Goal: Contribute content: Contribute content

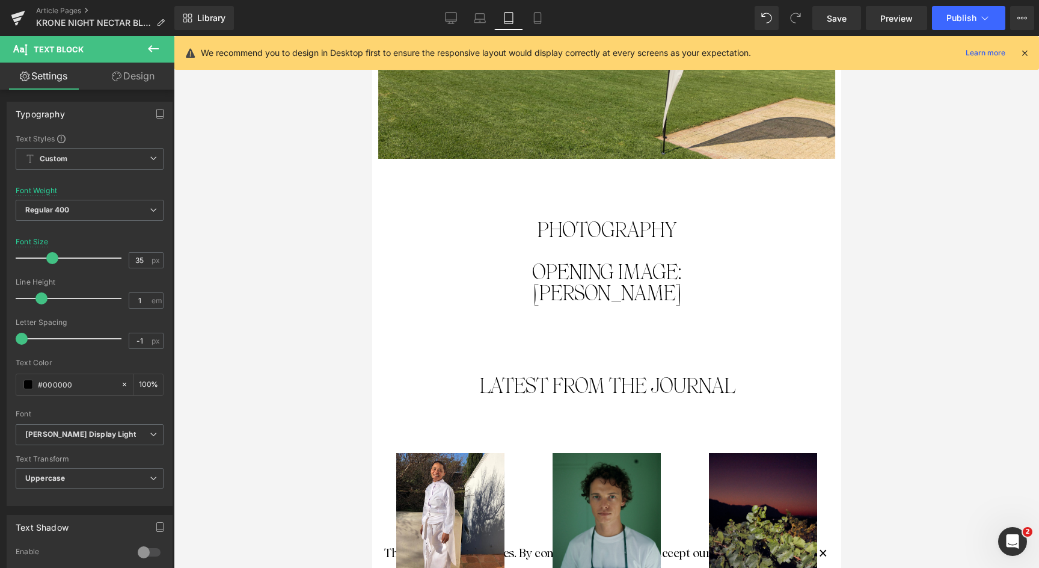
scroll to position [3148, 0]
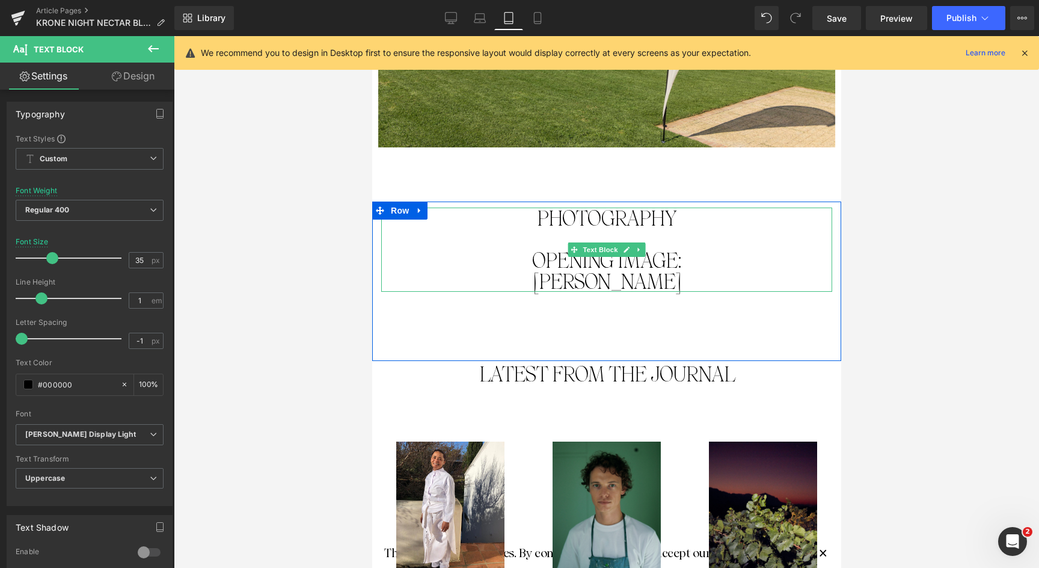
click at [699, 271] on p "[PERSON_NAME]" at bounding box center [606, 281] width 451 height 21
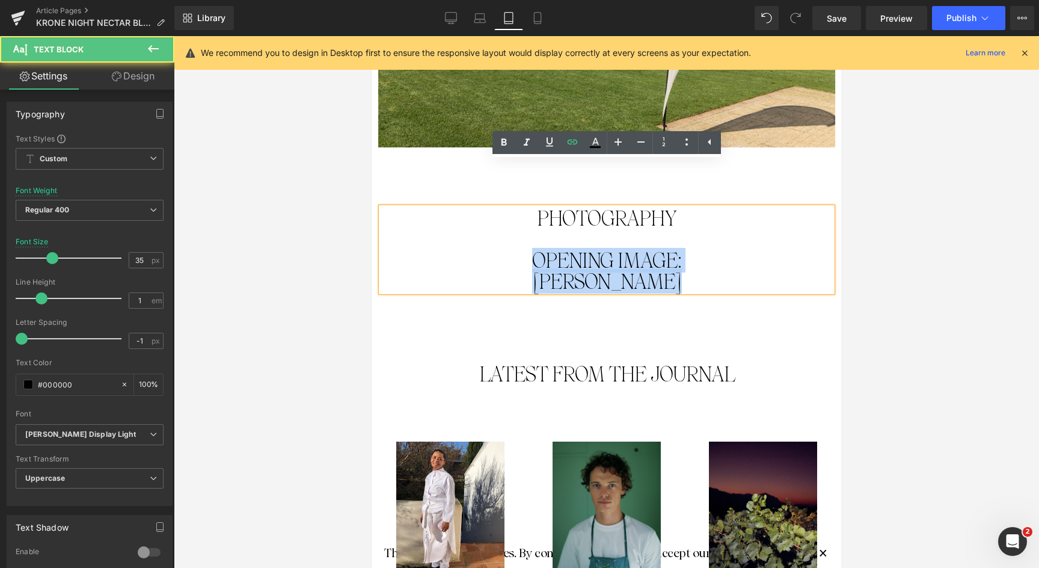
drag, startPoint x: 695, startPoint y: 236, endPoint x: 529, endPoint y: 212, distance: 167.1
click at [529, 212] on div "PhotoGRAPHY Opening image: [PERSON_NAME]" at bounding box center [606, 250] width 451 height 84
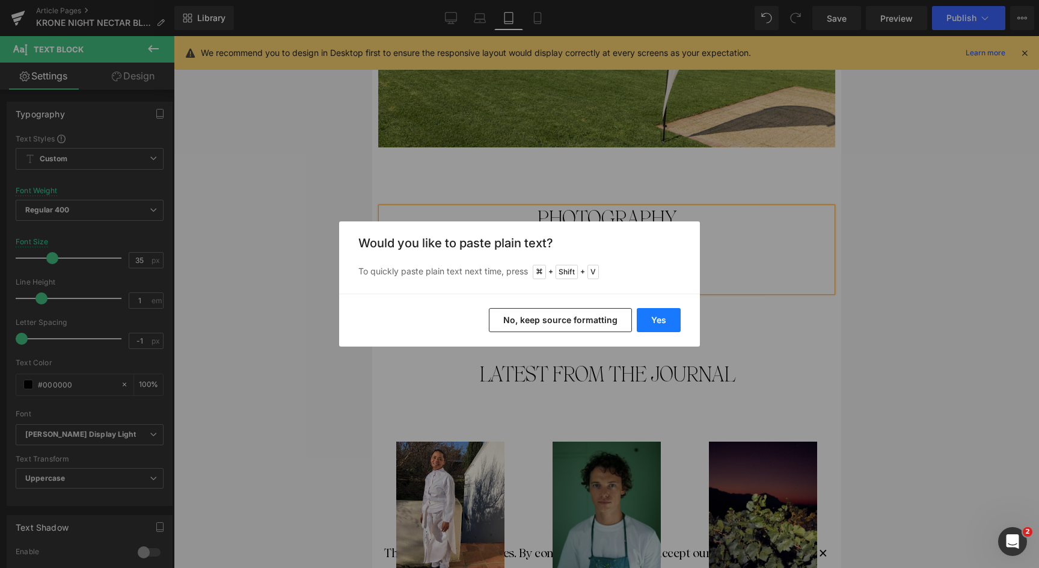
click at [653, 319] on button "Yes" at bounding box center [659, 320] width 44 height 24
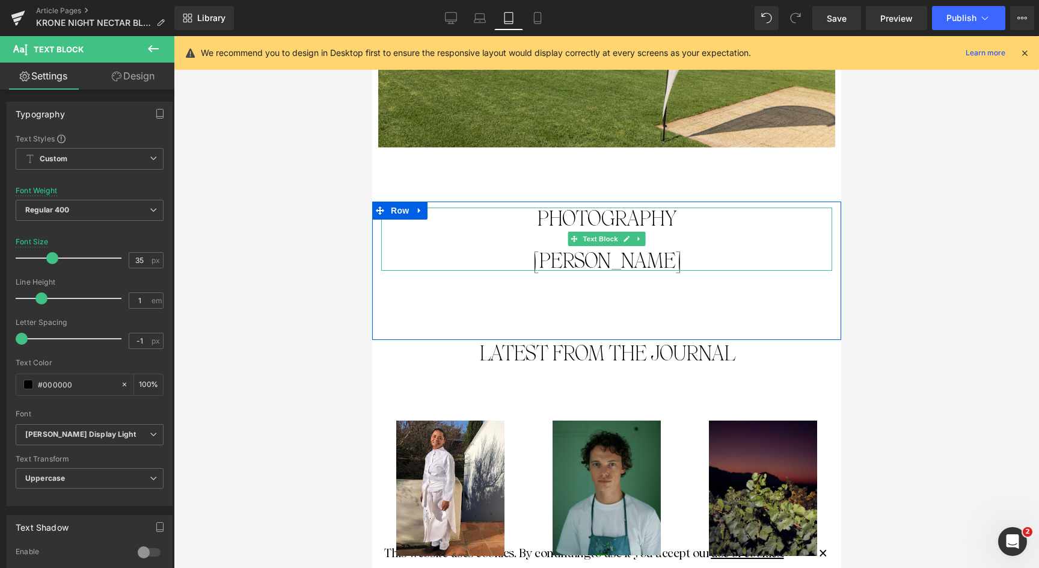
click at [666, 250] on p "[PERSON_NAME]" at bounding box center [606, 260] width 451 height 21
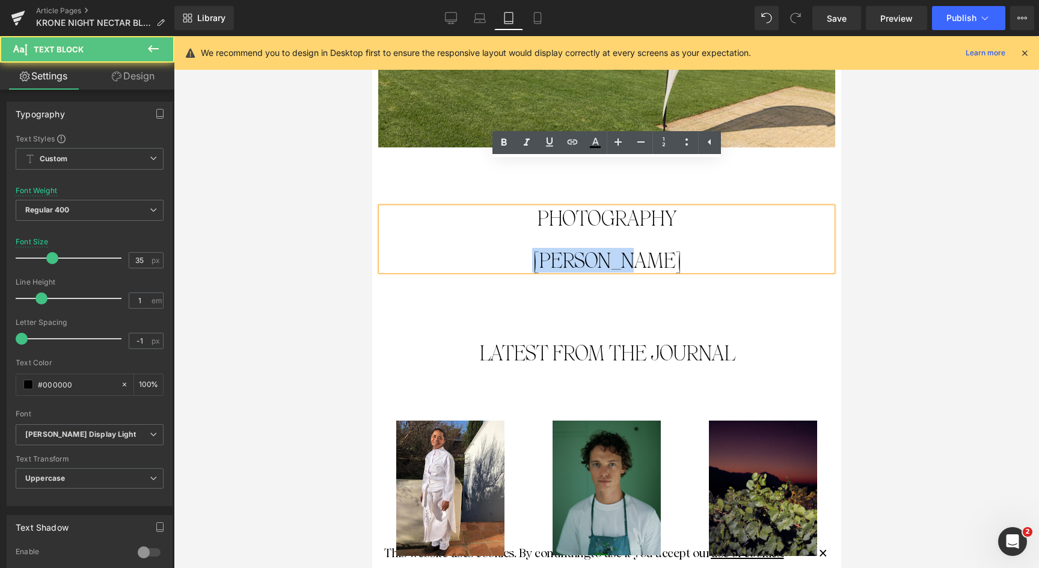
drag, startPoint x: 659, startPoint y: 216, endPoint x: 538, endPoint y: 209, distance: 121.1
click at [538, 250] on p "[PERSON_NAME]" at bounding box center [606, 260] width 451 height 21
drag, startPoint x: 660, startPoint y: 216, endPoint x: 540, endPoint y: 212, distance: 120.4
click at [540, 250] on p "[PERSON_NAME]" at bounding box center [606, 260] width 451 height 21
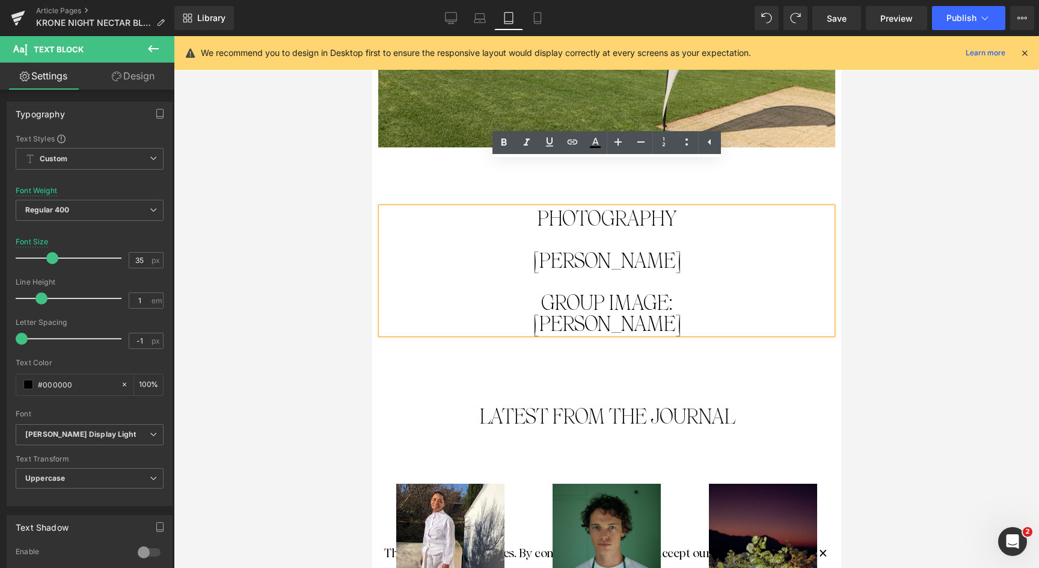
click at [637, 292] on p "group image:" at bounding box center [606, 302] width 451 height 21
drag, startPoint x: 541, startPoint y: 254, endPoint x: 529, endPoint y: 203, distance: 53.1
click at [529, 208] on div "PhotoGRAPHY [PERSON_NAME] group image: [PERSON_NAME]" at bounding box center [606, 271] width 451 height 126
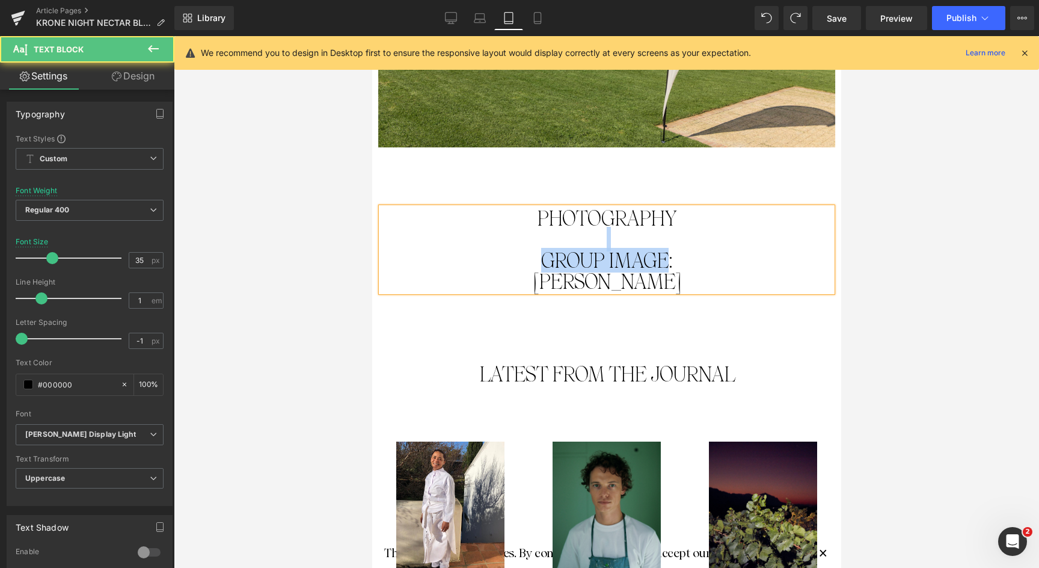
drag, startPoint x: 663, startPoint y: 211, endPoint x: 541, endPoint y: 201, distance: 123.1
click at [541, 208] on div "PhotoGRAPHY group image: [PERSON_NAME]" at bounding box center [606, 250] width 451 height 84
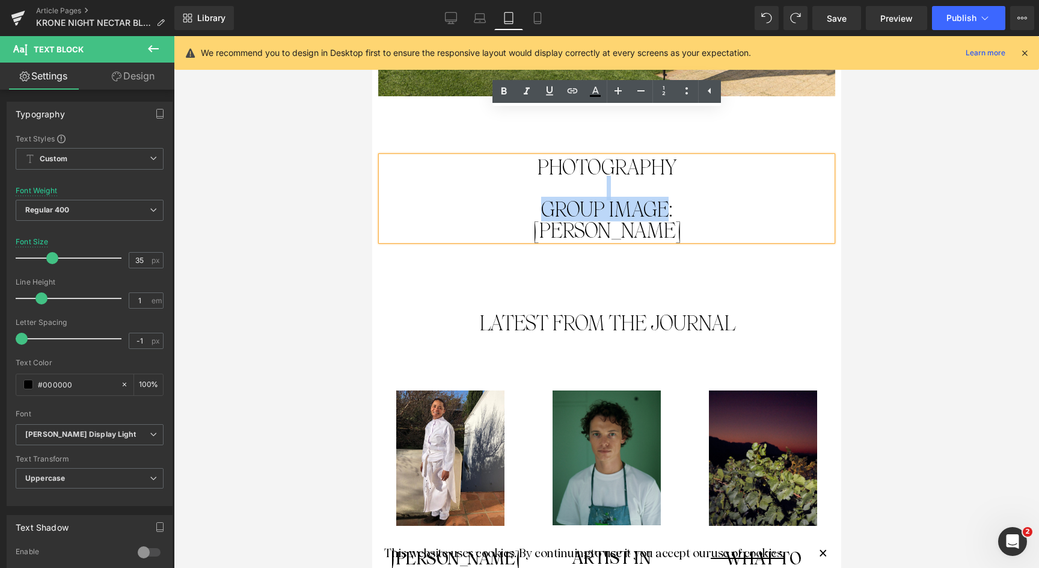
scroll to position [3199, 0]
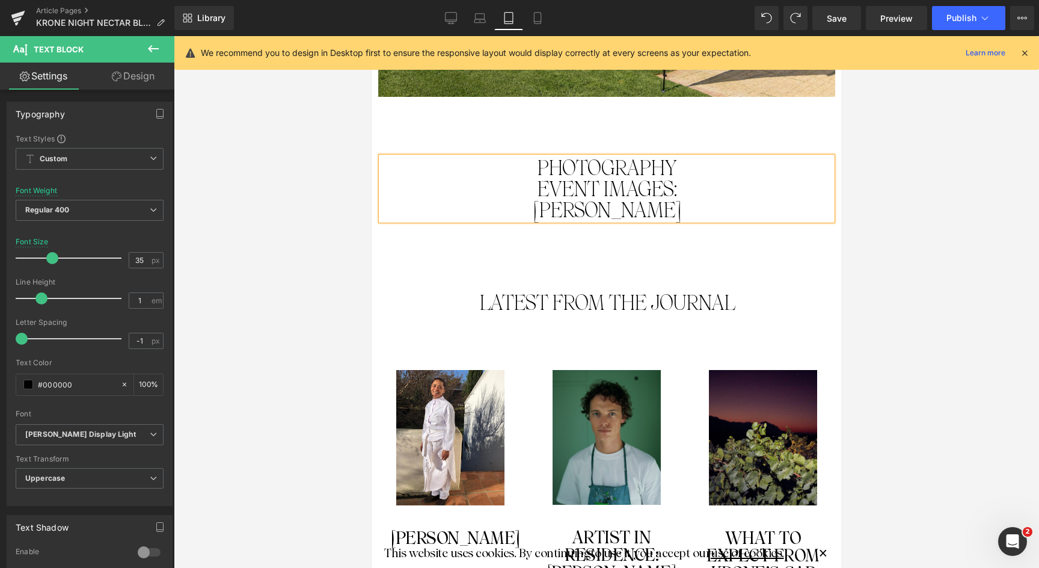
click at [537, 176] on span "event images:" at bounding box center [607, 188] width 140 height 25
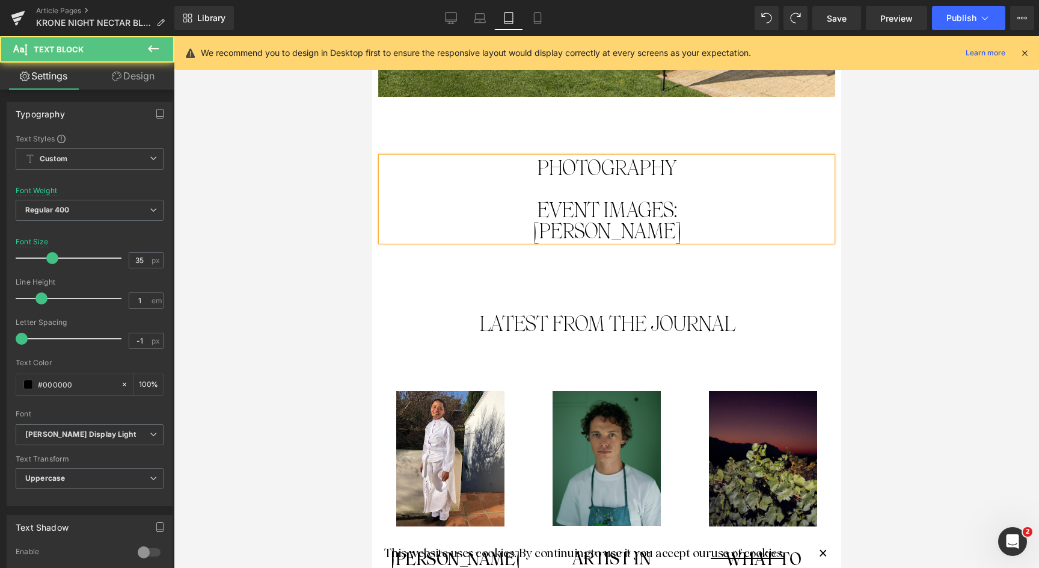
click at [600, 220] on p "[PERSON_NAME]" at bounding box center [606, 230] width 451 height 21
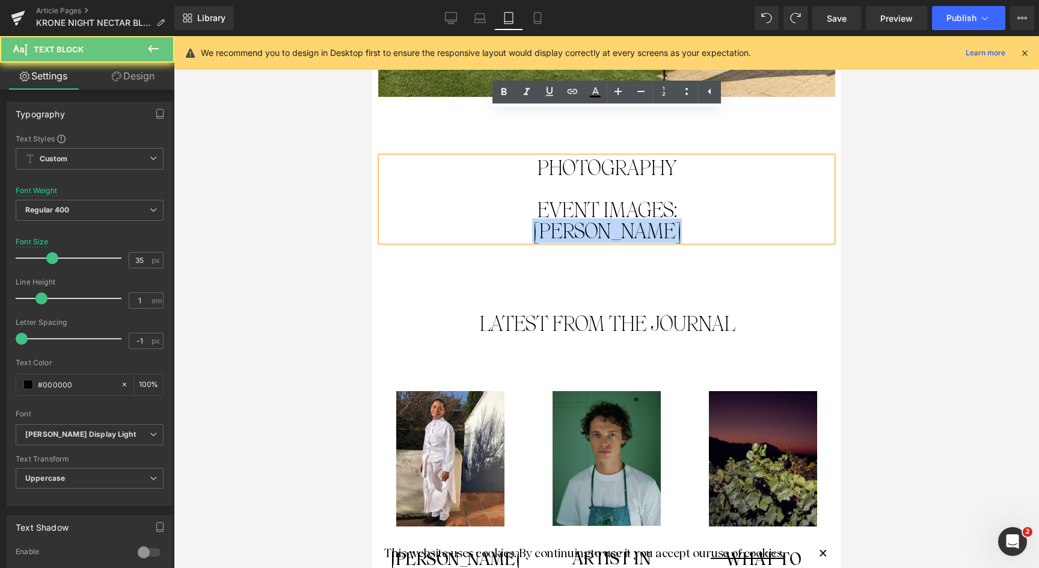
click at [600, 220] on p "[PERSON_NAME]" at bounding box center [606, 230] width 451 height 21
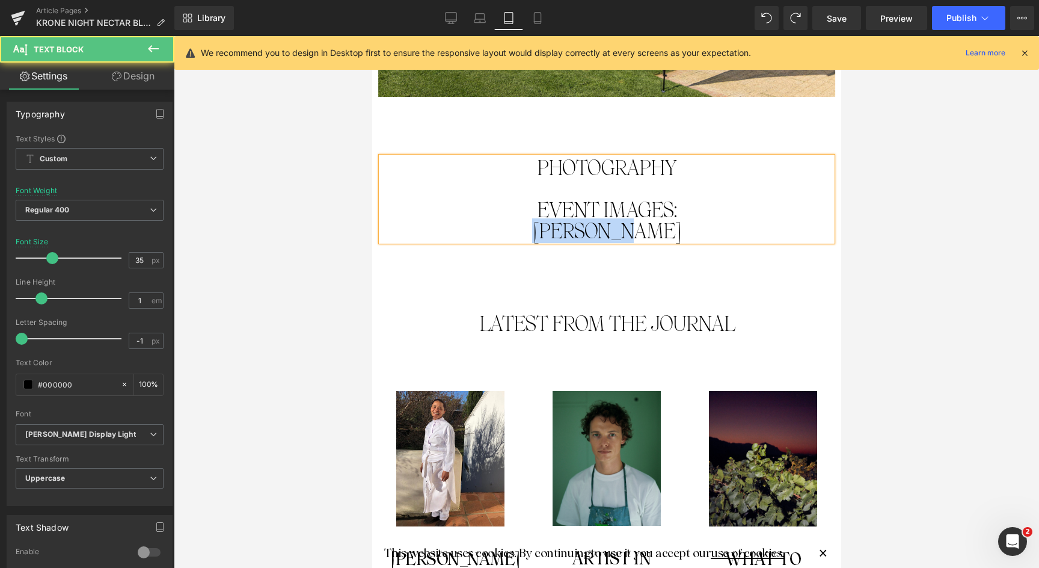
drag, startPoint x: 666, startPoint y: 180, endPoint x: 535, endPoint y: 182, distance: 130.5
click at [535, 220] on p "[PERSON_NAME]" at bounding box center [606, 230] width 451 height 21
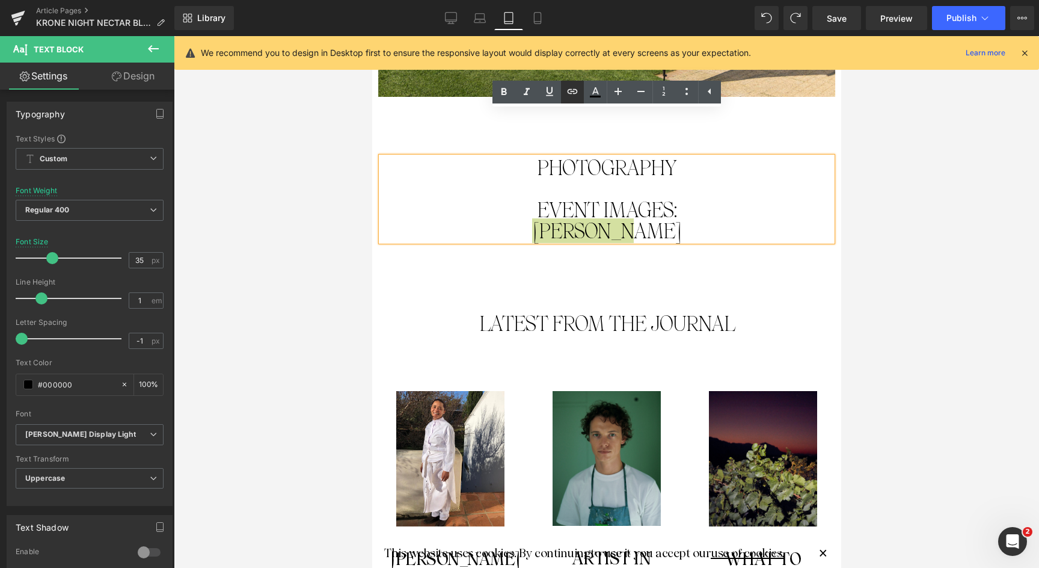
click at [573, 90] on icon at bounding box center [572, 91] width 10 height 5
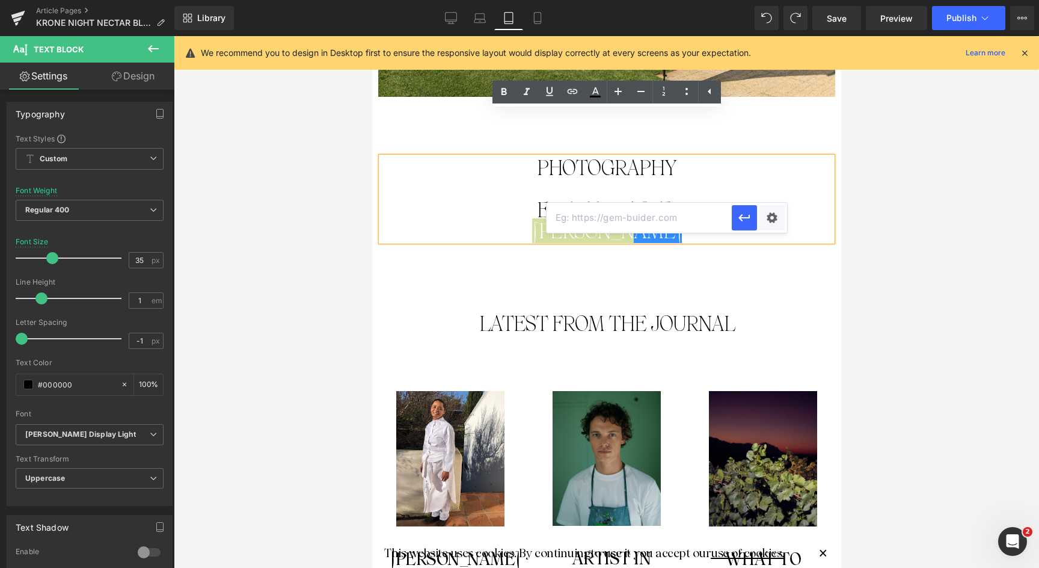
click at [635, 212] on input "text" at bounding box center [639, 218] width 185 height 30
paste input "[URL][DOMAIN_NAME]"
type input "[URL][DOMAIN_NAME]"
click at [750, 220] on icon "button" at bounding box center [744, 218] width 14 height 14
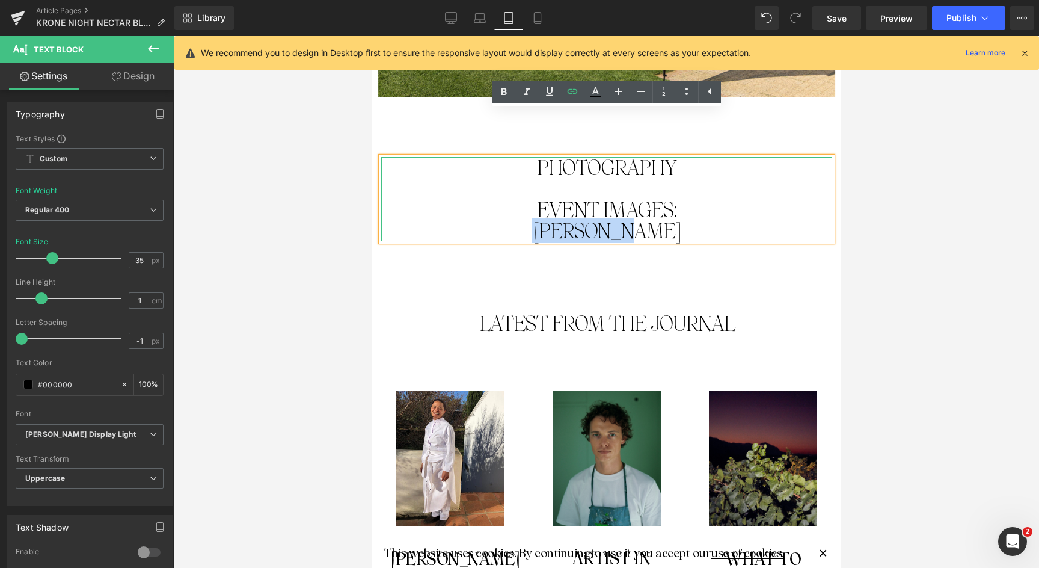
click at [665, 220] on p "[PERSON_NAME]" at bounding box center [606, 230] width 451 height 21
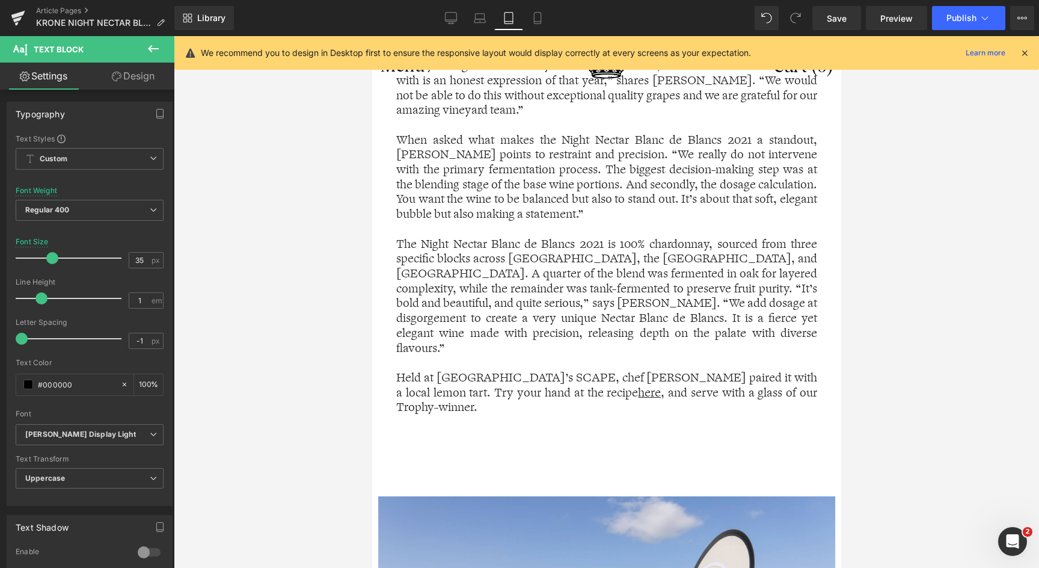
scroll to position [2494, 0]
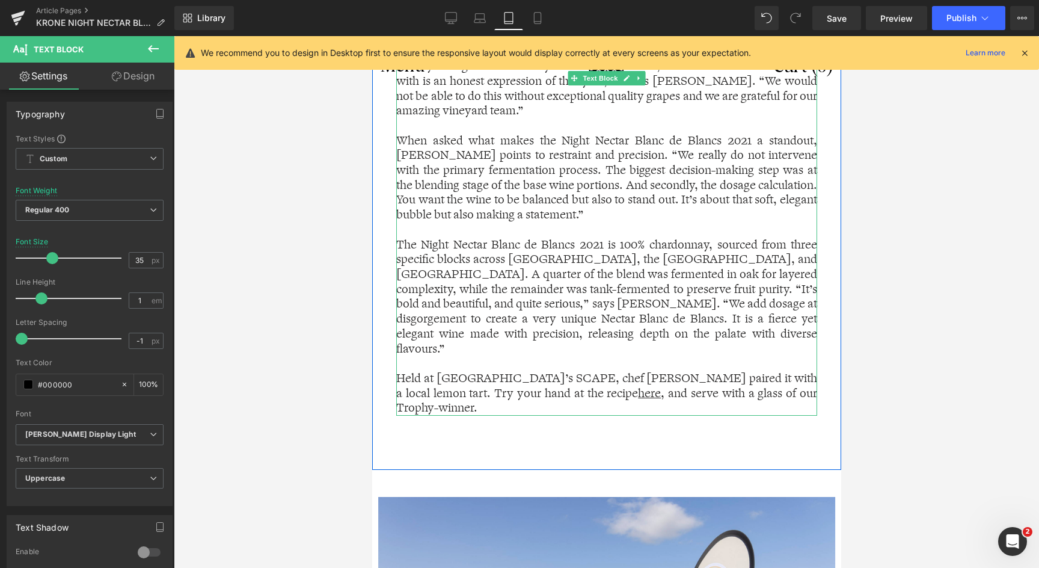
click at [457, 371] on p "Held at [GEOGRAPHIC_DATA]’s SCAPE, chef [PERSON_NAME] paired it with a local le…" at bounding box center [606, 393] width 421 height 45
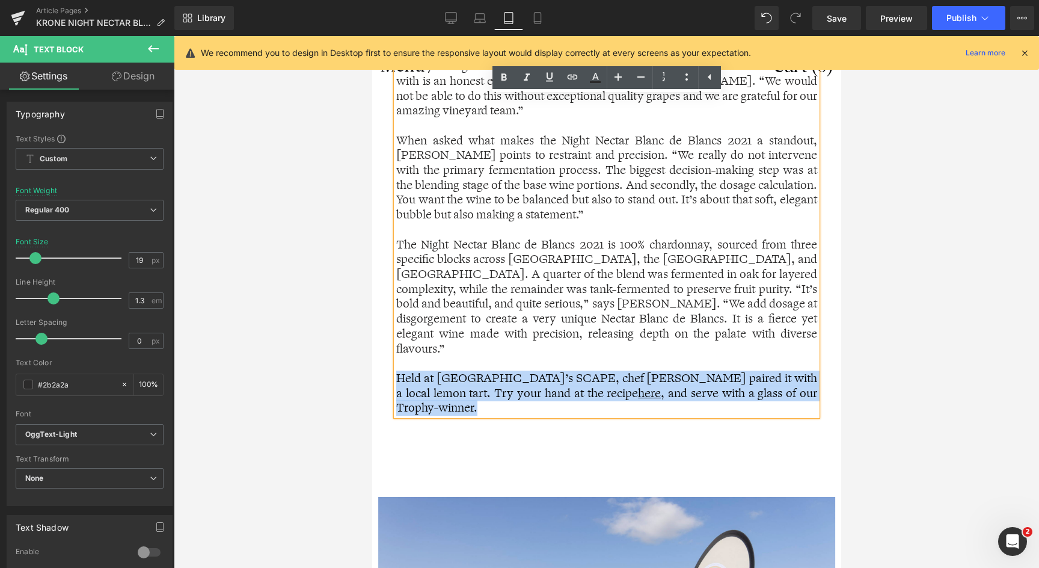
drag, startPoint x: 444, startPoint y: 363, endPoint x: 372, endPoint y: 330, distance: 79.9
click at [372, 330] on div "Vintage-only winemaking is non-negotiable. Each year must stand as a unique exp…" at bounding box center [606, 214] width 469 height 401
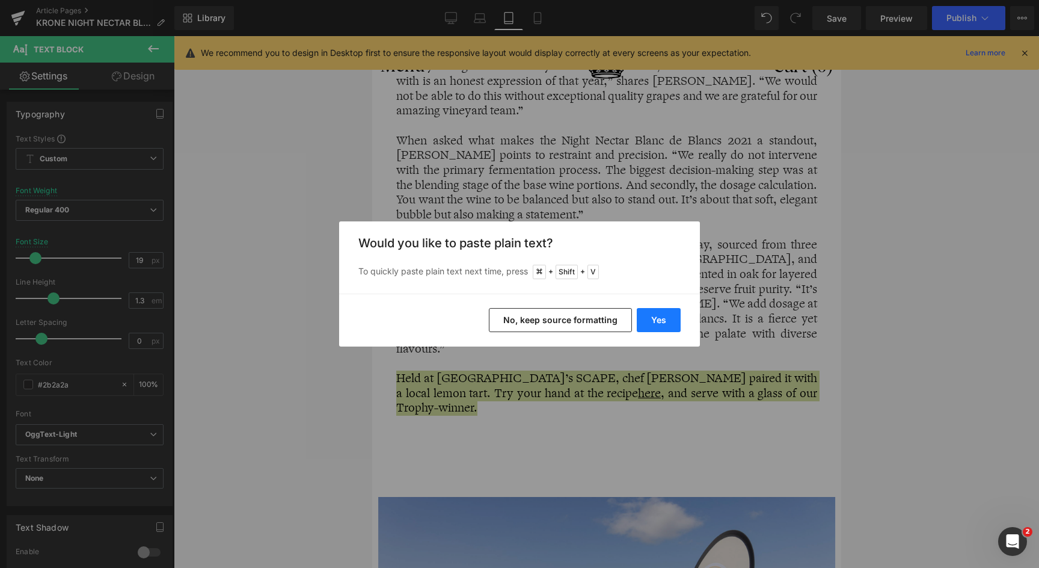
click at [651, 318] on button "Yes" at bounding box center [659, 320] width 44 height 24
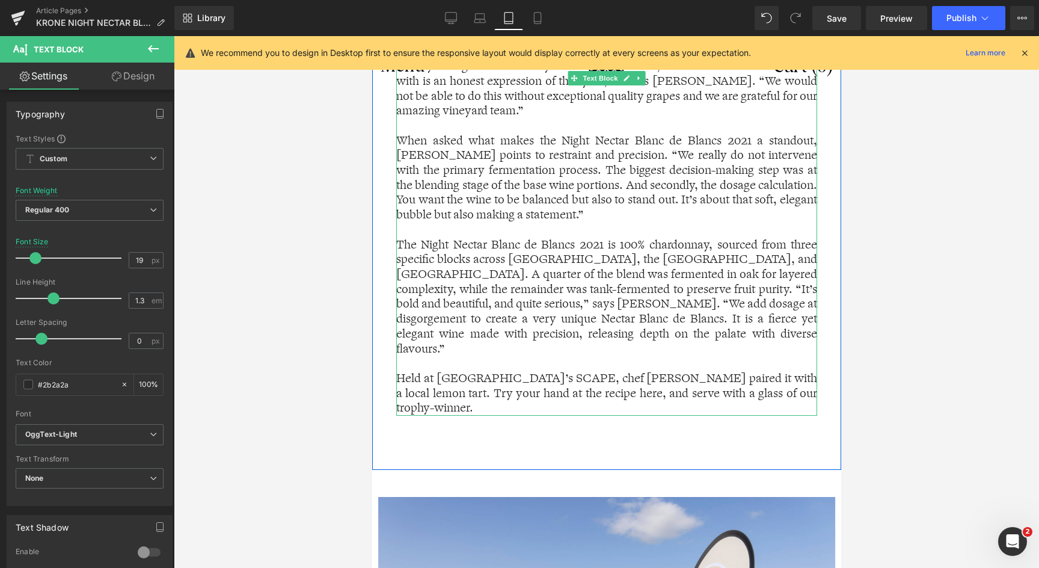
click at [422, 371] on p "Held at [GEOGRAPHIC_DATA]’s SCAPE, chef [PERSON_NAME] paired it with a local le…" at bounding box center [606, 393] width 421 height 45
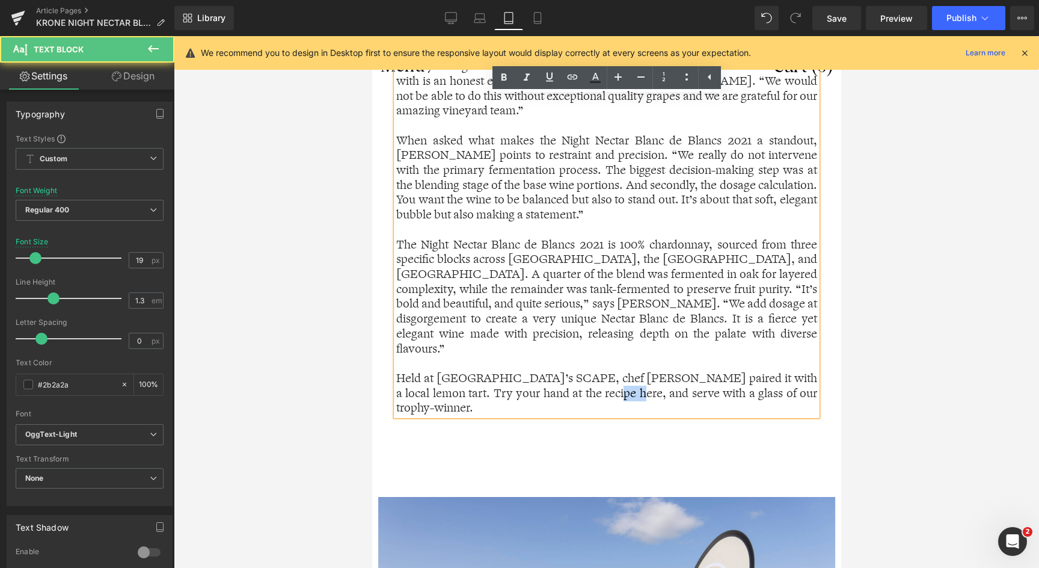
drag, startPoint x: 582, startPoint y: 347, endPoint x: 561, endPoint y: 347, distance: 21.1
click at [561, 371] on p "Held at [GEOGRAPHIC_DATA]’s SCAPE, chef [PERSON_NAME] paired it with a local le…" at bounding box center [606, 393] width 421 height 45
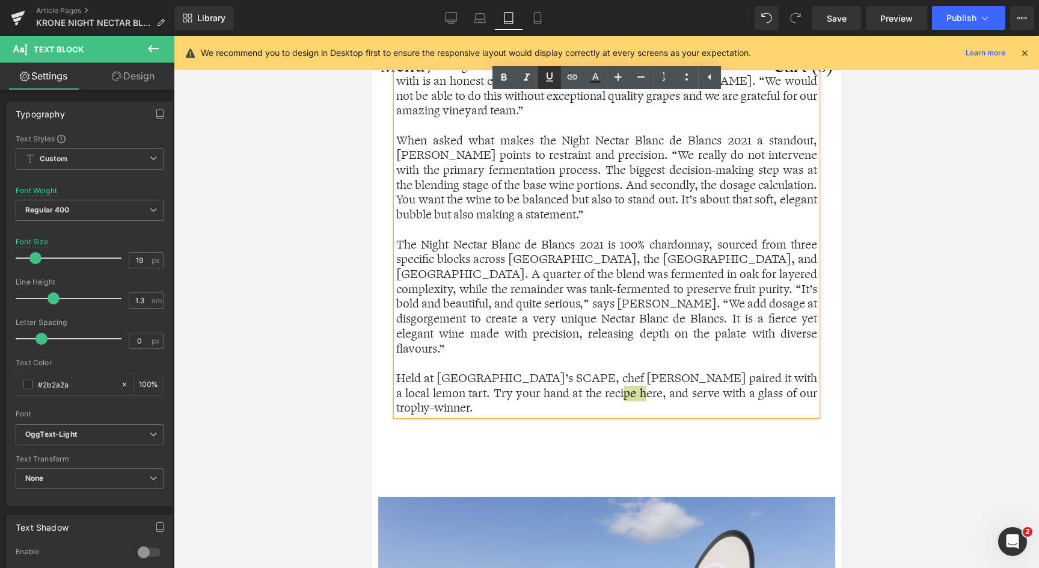
click at [558, 78] on link at bounding box center [549, 77] width 23 height 23
click at [447, 245] on p "The Night Nectar Blanc de Blancs 2021 is 100% chardonnay, sourced from three sp…" at bounding box center [606, 297] width 421 height 119
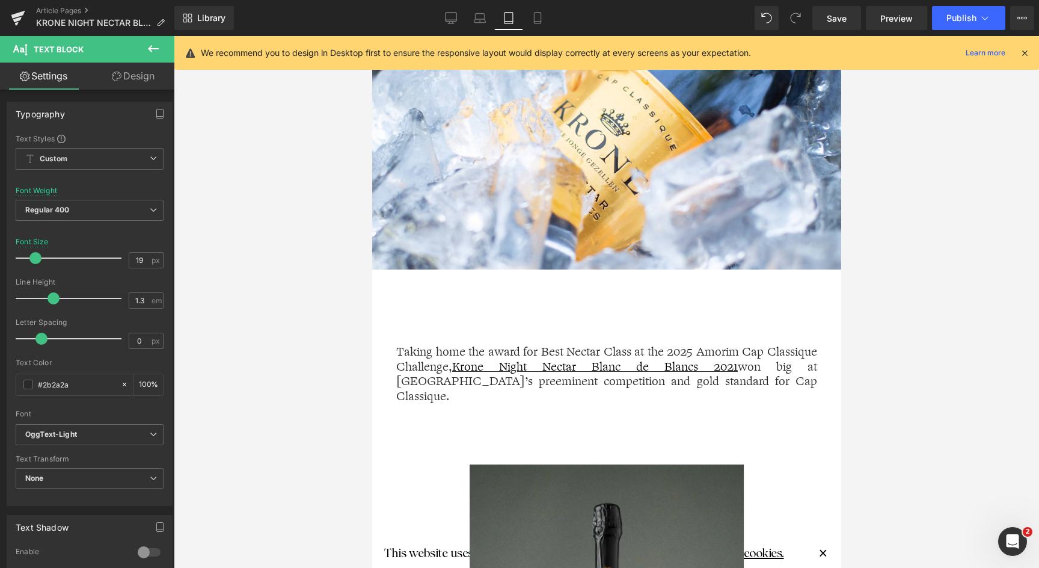
scroll to position [482, 0]
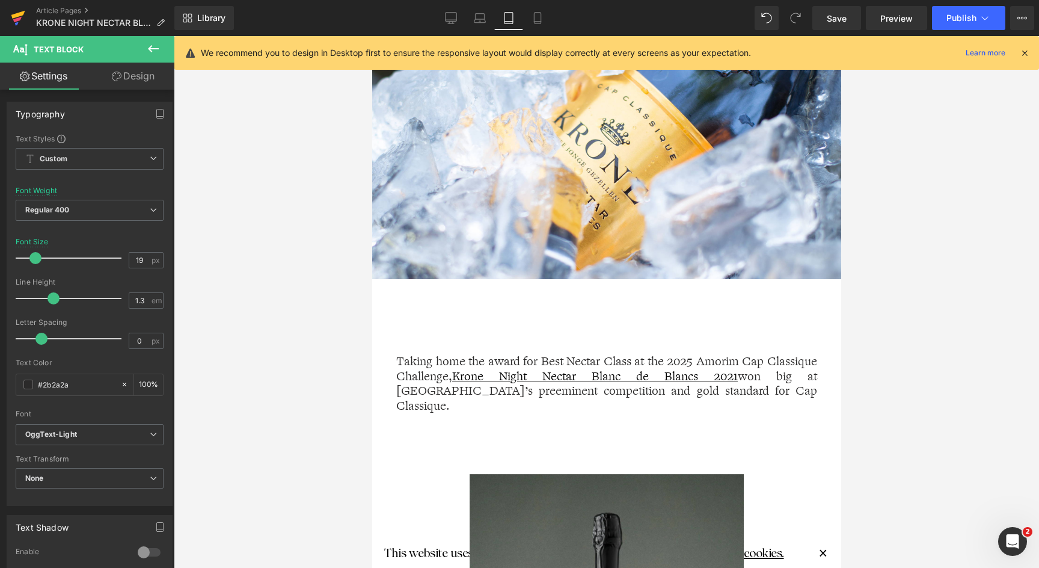
click at [17, 18] on icon at bounding box center [17, 19] width 8 height 5
click at [448, 17] on icon at bounding box center [451, 18] width 12 height 12
type input "100"
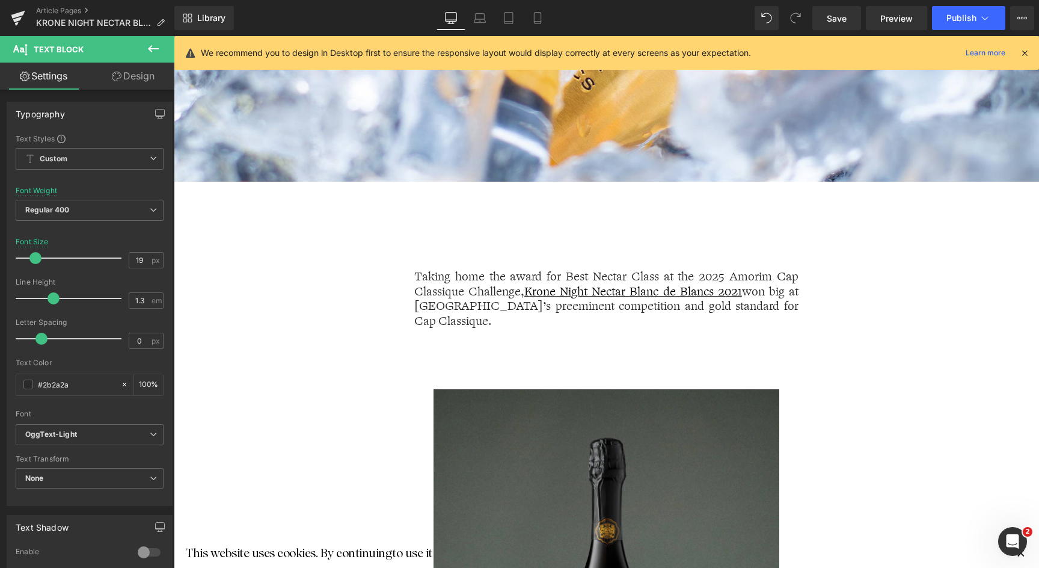
scroll to position [820, 0]
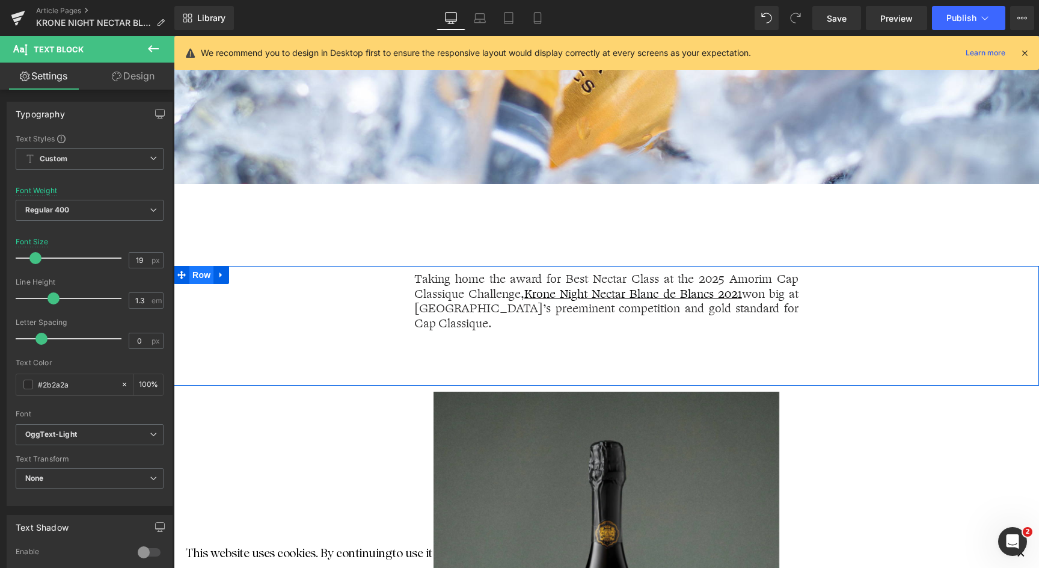
click at [191, 276] on span "Row" at bounding box center [201, 275] width 24 height 18
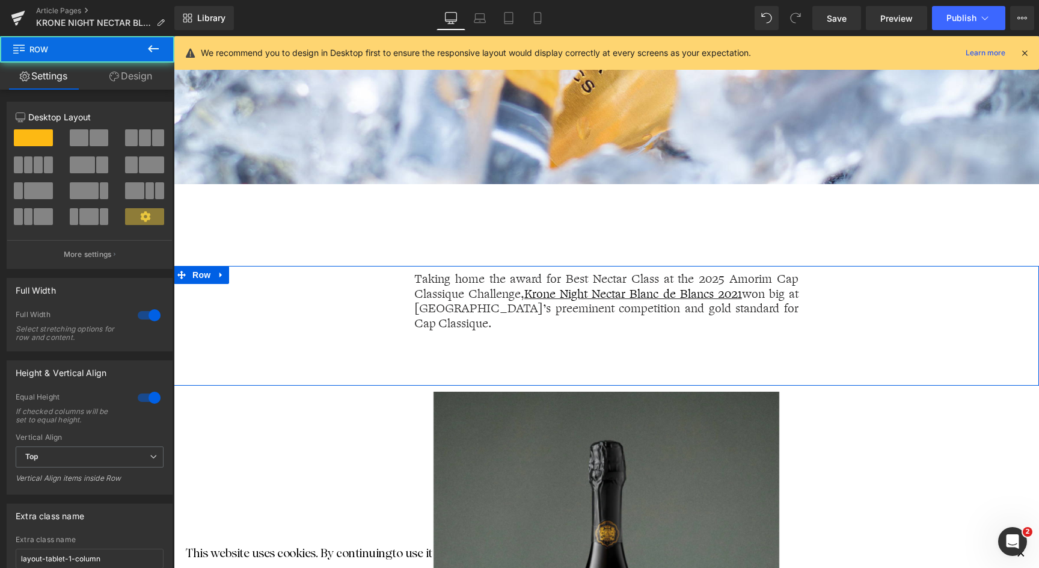
click at [138, 66] on link "Design" at bounding box center [130, 76] width 87 height 27
click at [0, 0] on div "Spacing" at bounding box center [0, 0] width 0 height 0
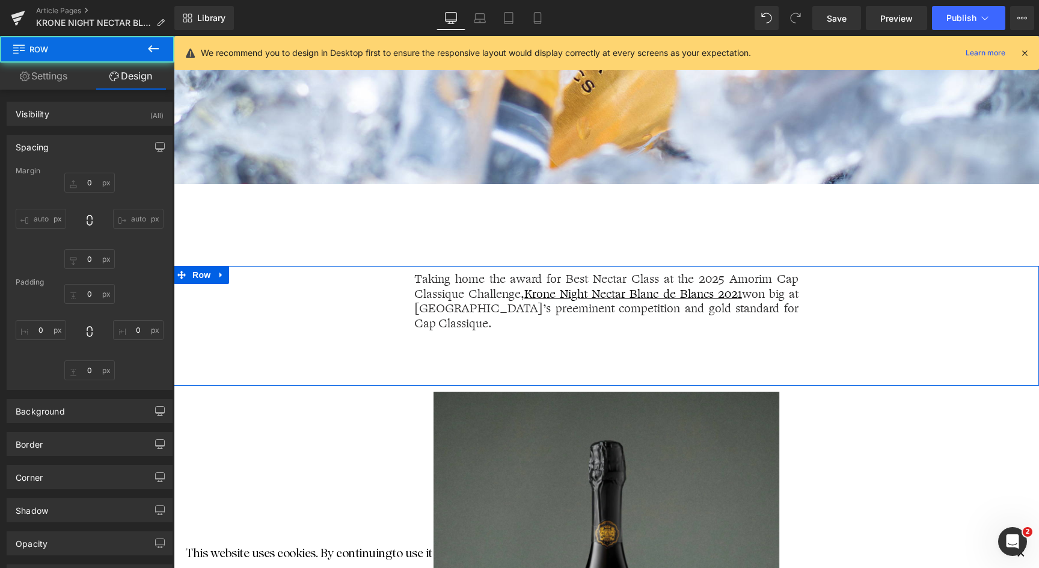
type input "0"
type input "10"
type input "0"
type input "90"
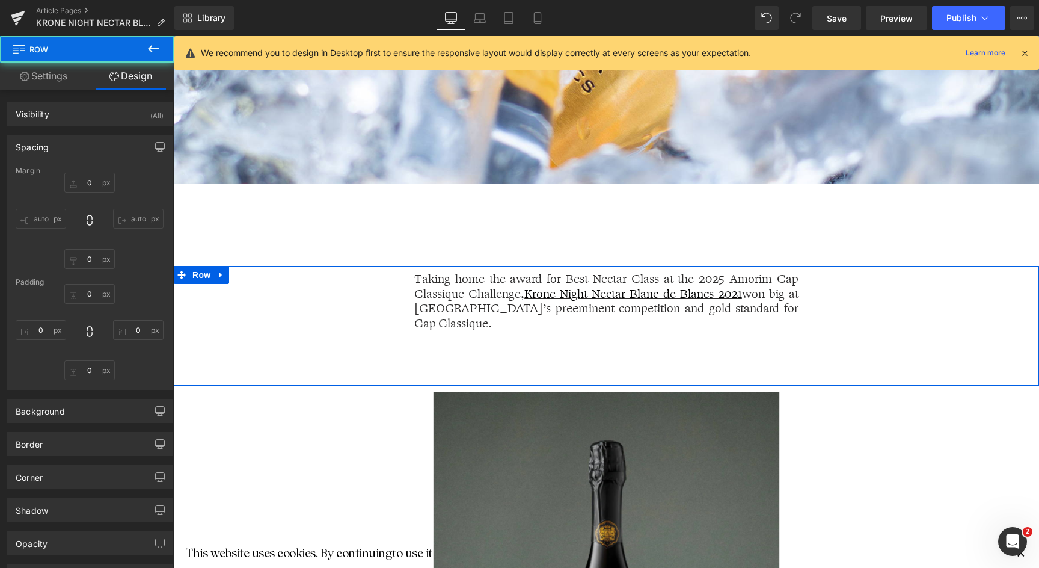
type input "0"
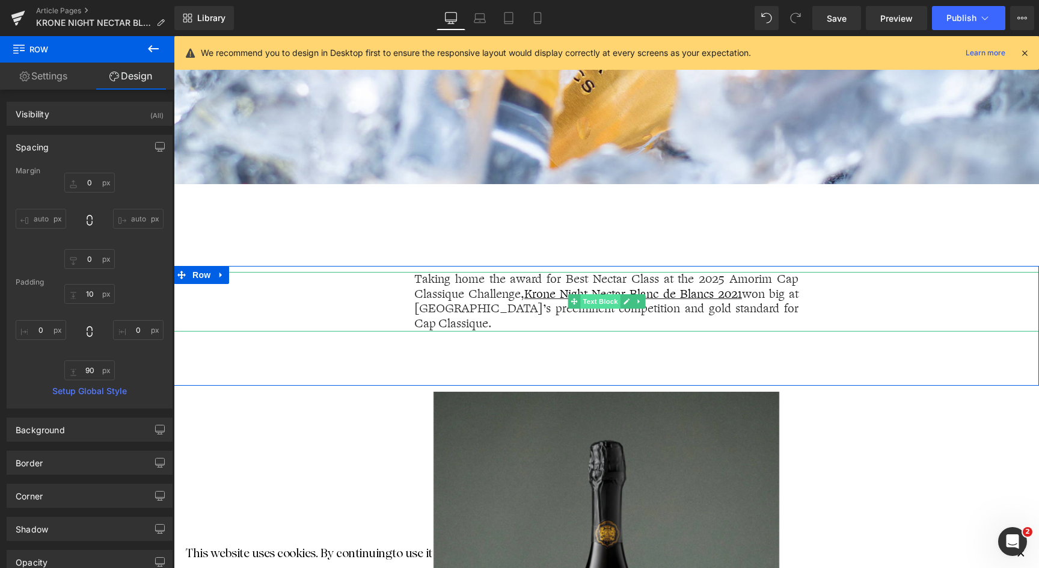
click at [593, 302] on span "Text Block" at bounding box center [600, 301] width 40 height 14
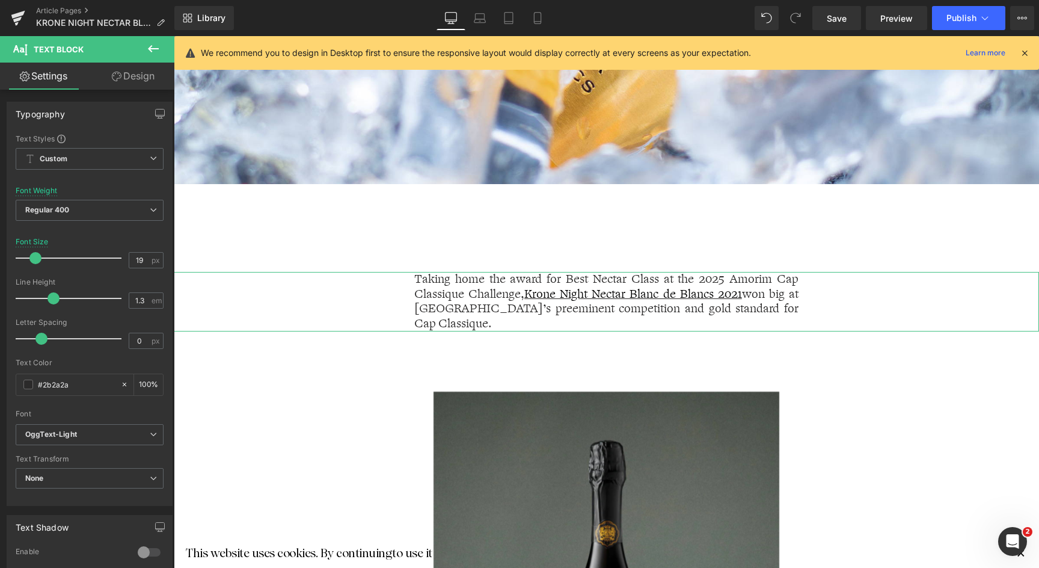
click at [133, 87] on link "Design" at bounding box center [133, 76] width 87 height 27
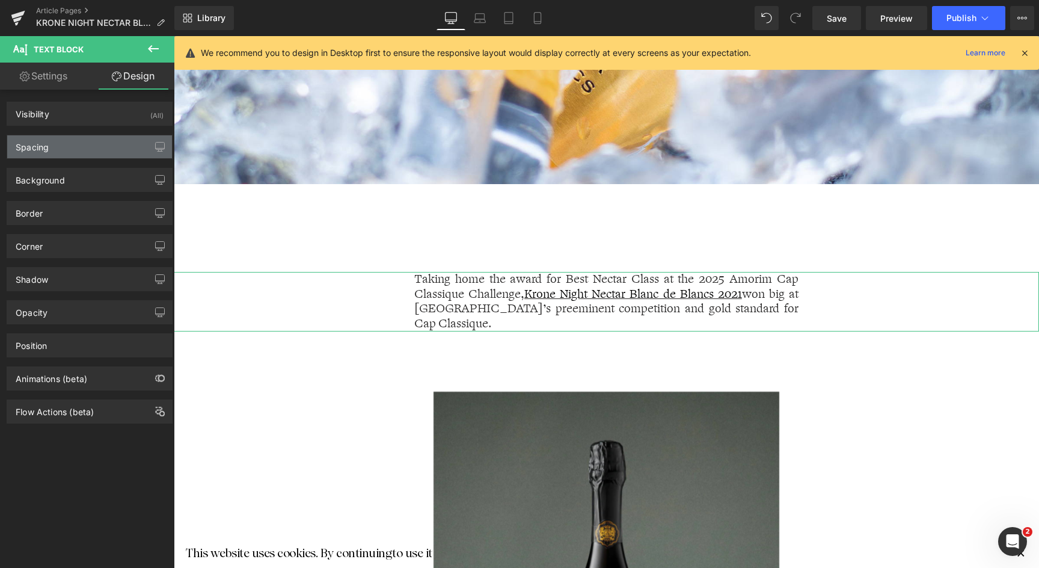
click at [106, 144] on div "Spacing" at bounding box center [89, 146] width 165 height 23
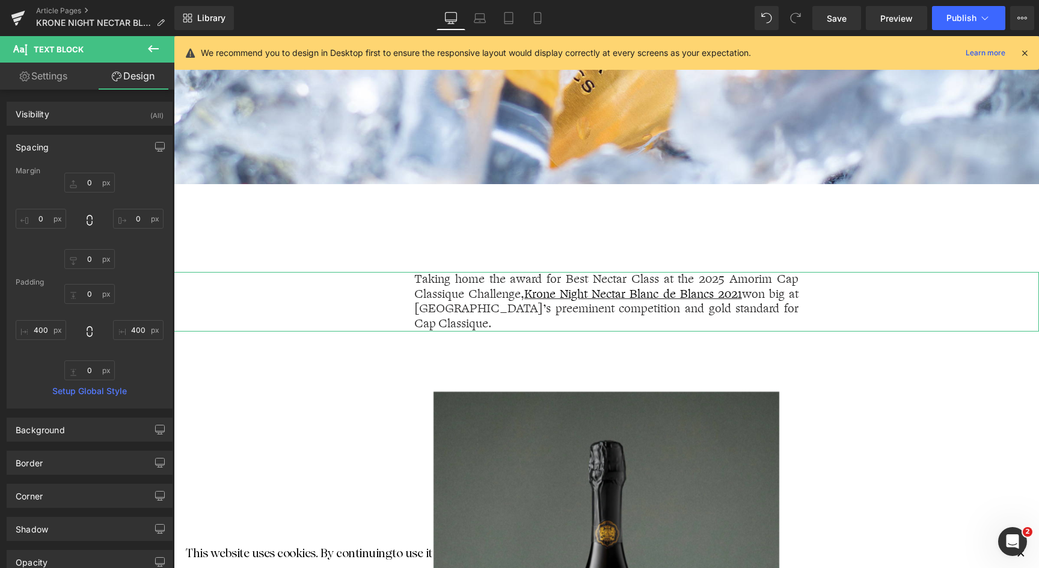
type input "0"
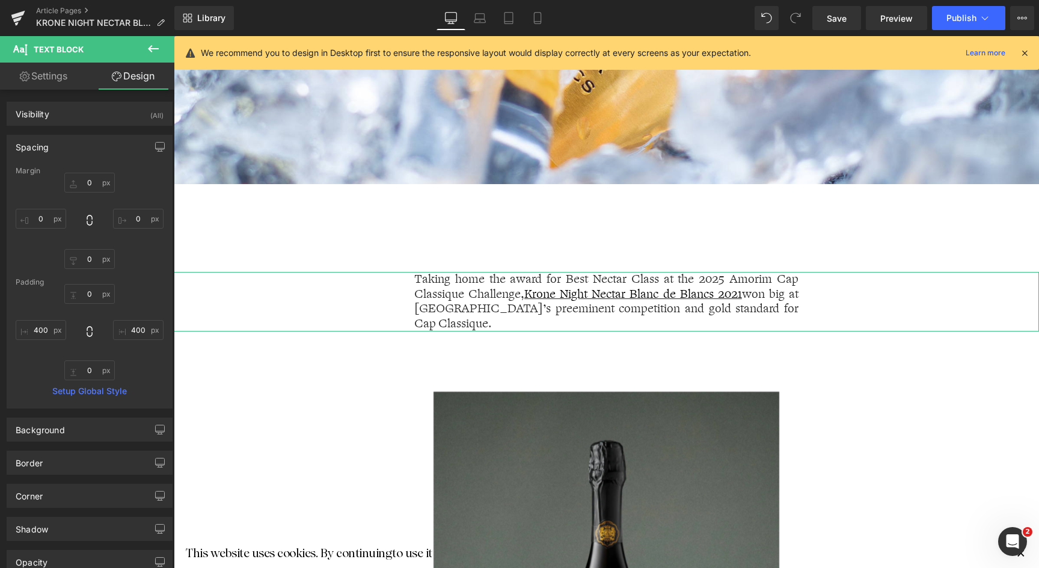
type input "400"
type input "0"
type input "400"
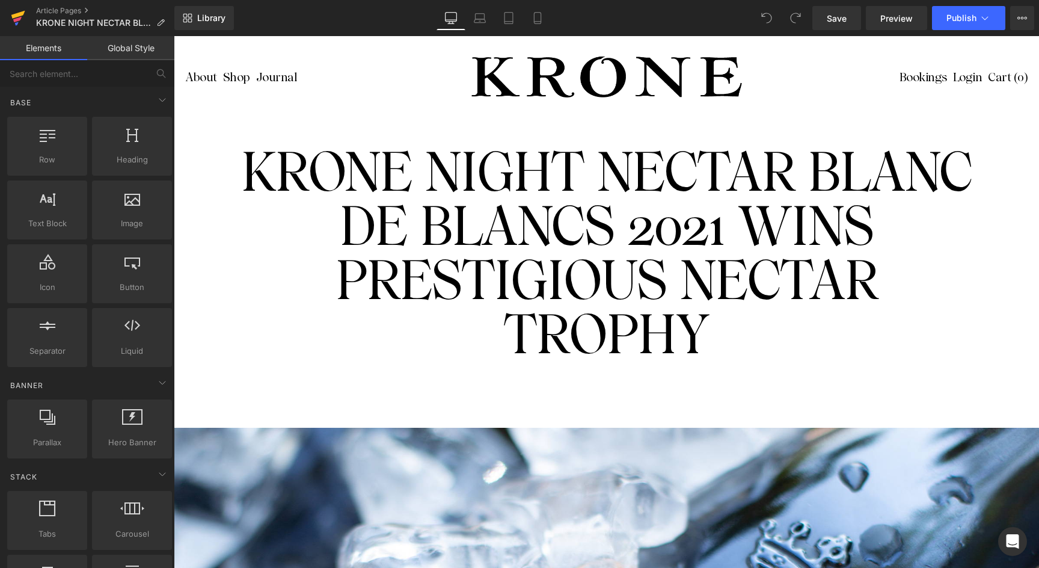
click at [16, 16] on icon at bounding box center [18, 15] width 14 height 8
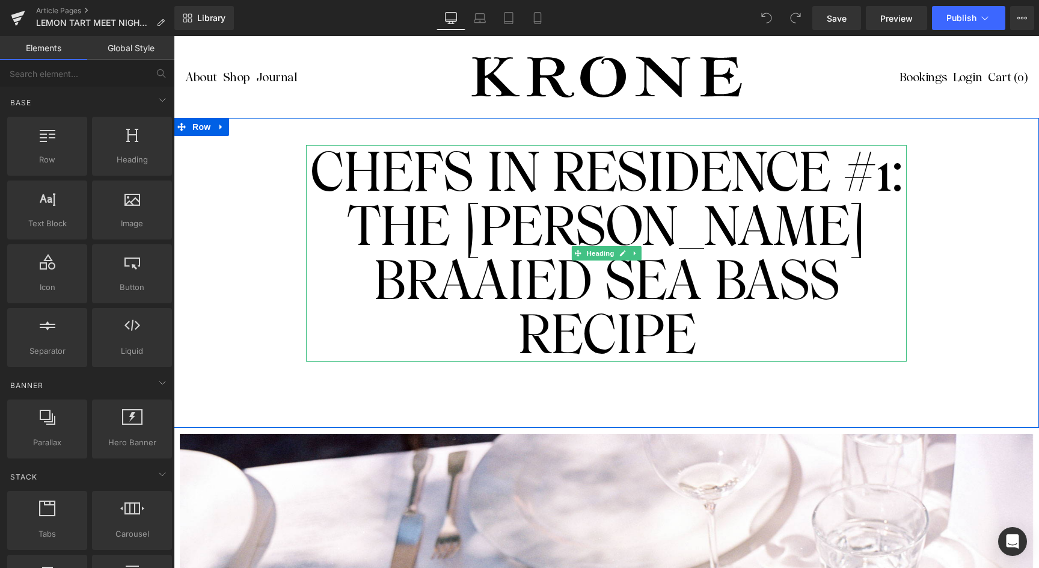
click at [458, 214] on h1 "THE HENDERSON’S BRAAIED SEA BASS RECIPE" at bounding box center [606, 280] width 601 height 162
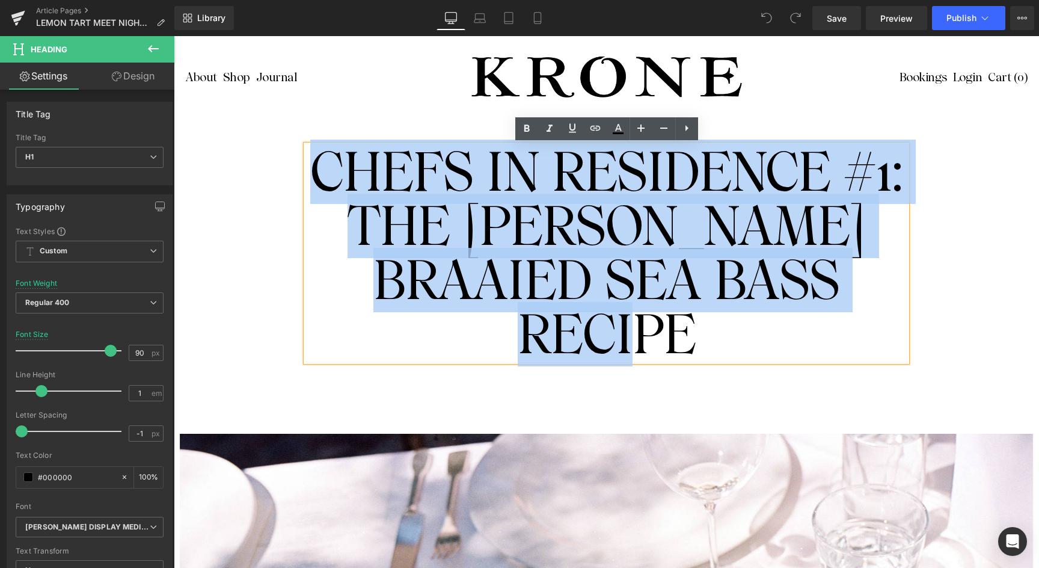
drag, startPoint x: 316, startPoint y: 171, endPoint x: 734, endPoint y: 334, distance: 448.1
click at [734, 334] on div "CHEFS IN RESIDENCE #1: THE HENDERSON’S BRAAIED SEA BASS RECIPE" at bounding box center [606, 253] width 601 height 217
paste div
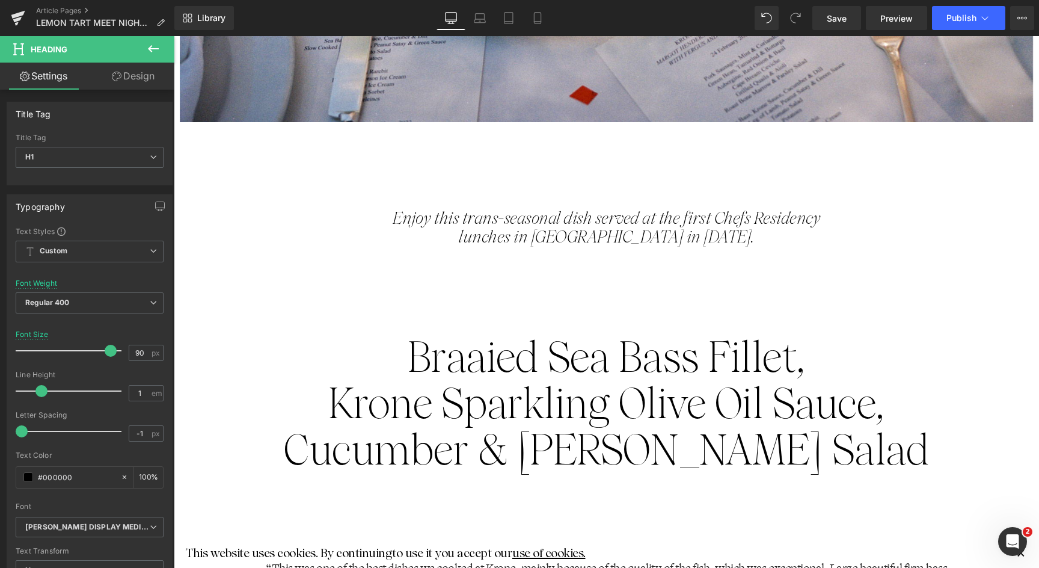
scroll to position [896, 0]
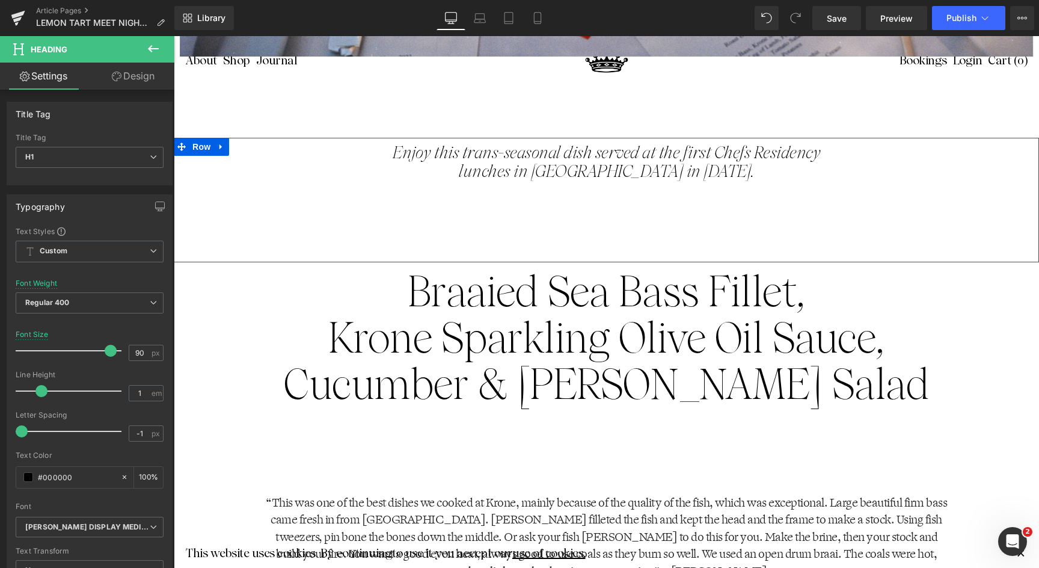
click at [526, 167] on p "Enjoy this trans-seasonal dish served at the first Chefs Residency lunches in T…" at bounding box center [606, 162] width 481 height 37
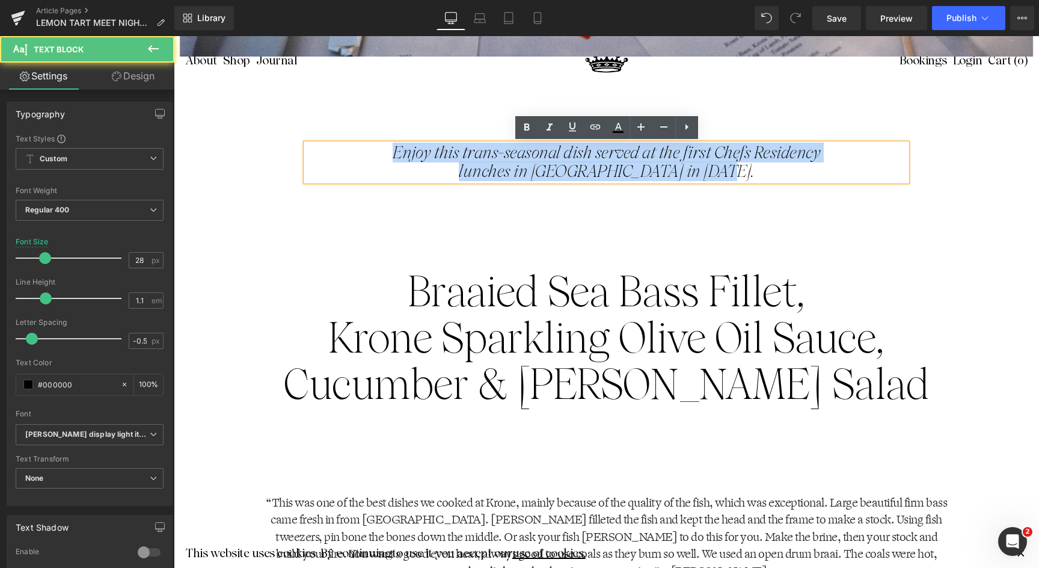
drag, startPoint x: 722, startPoint y: 173, endPoint x: 310, endPoint y: 155, distance: 411.8
click at [310, 155] on div "Enjoy this trans-seasonal dish served at the first Chefs Residency lunches in T…" at bounding box center [606, 162] width 601 height 37
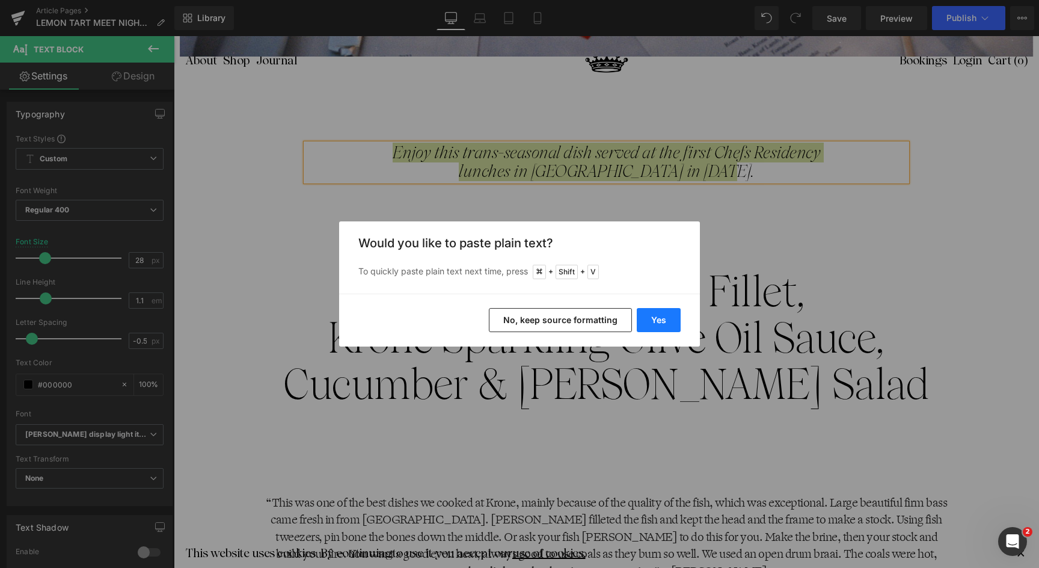
click at [656, 319] on button "Yes" at bounding box center [659, 320] width 44 height 24
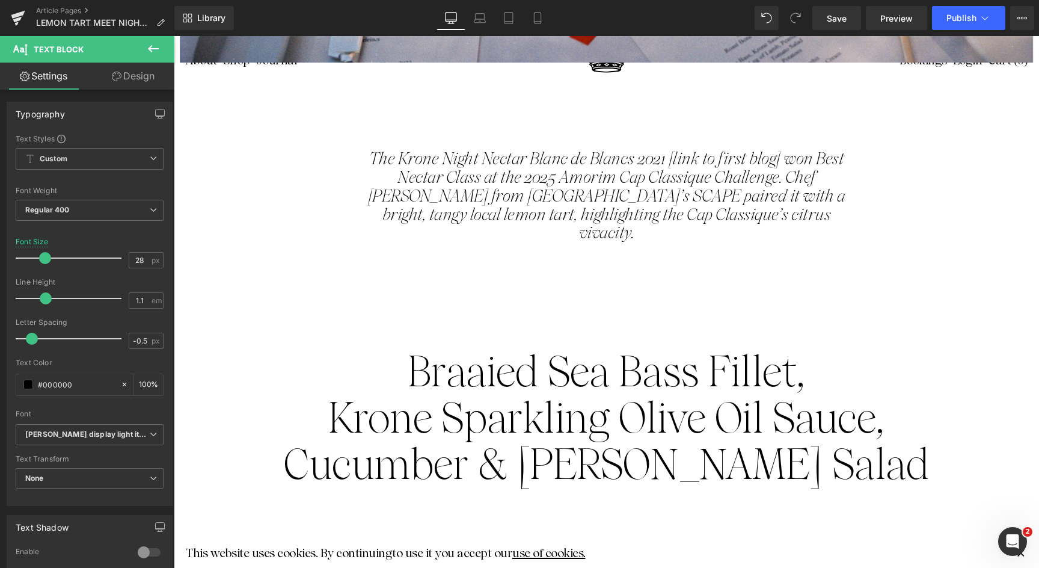
scroll to position [888, 0]
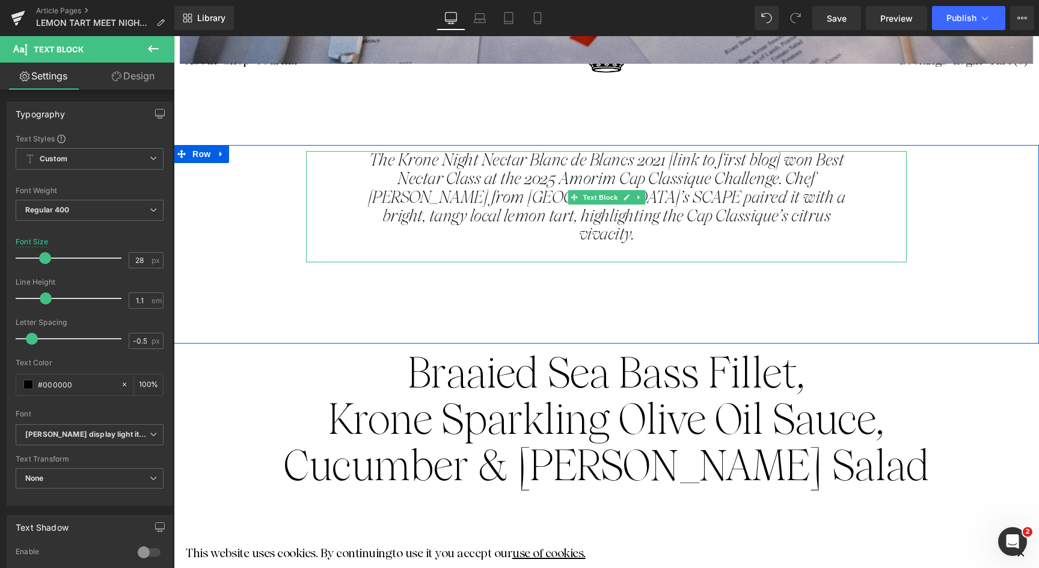
click at [765, 181] on p "The Krone Night Nectar Blanc de Blancs 2021 [link to first blog] won Best Necta…" at bounding box center [606, 197] width 481 height 93
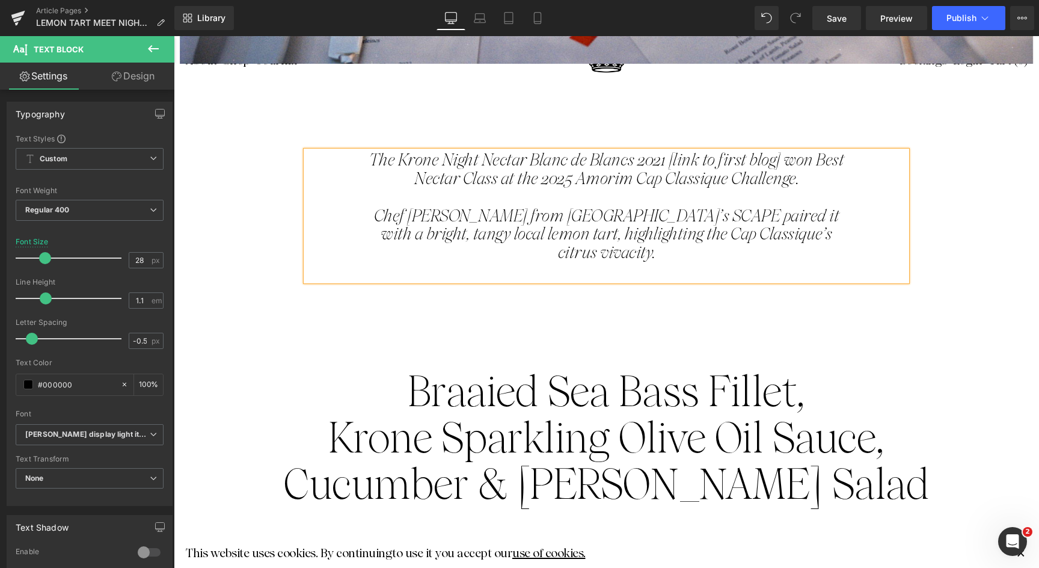
click at [657, 260] on p "Chef Kevin Grobler from Vrymansfontein’s SCAPE paired it with a bright, tangy l…" at bounding box center [606, 234] width 481 height 55
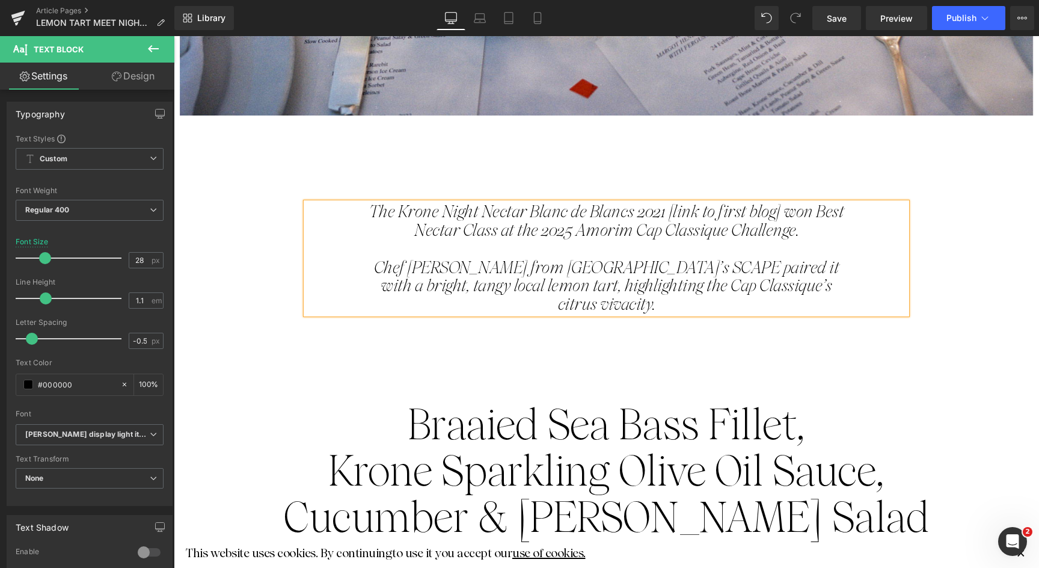
scroll to position [852, 0]
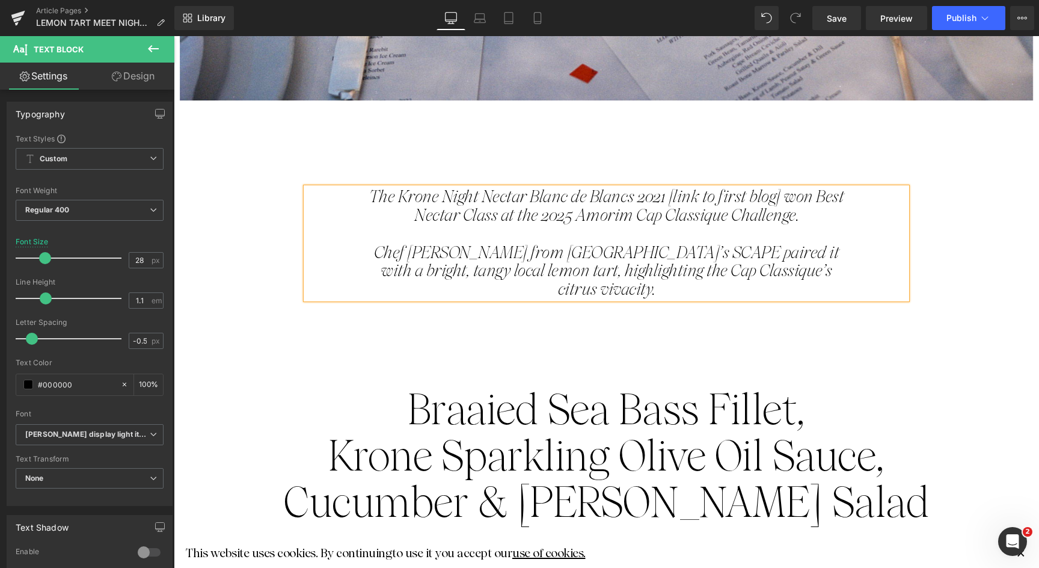
click at [589, 394] on span "Braaied Sea Bass Fillet," at bounding box center [607, 409] width 398 height 50
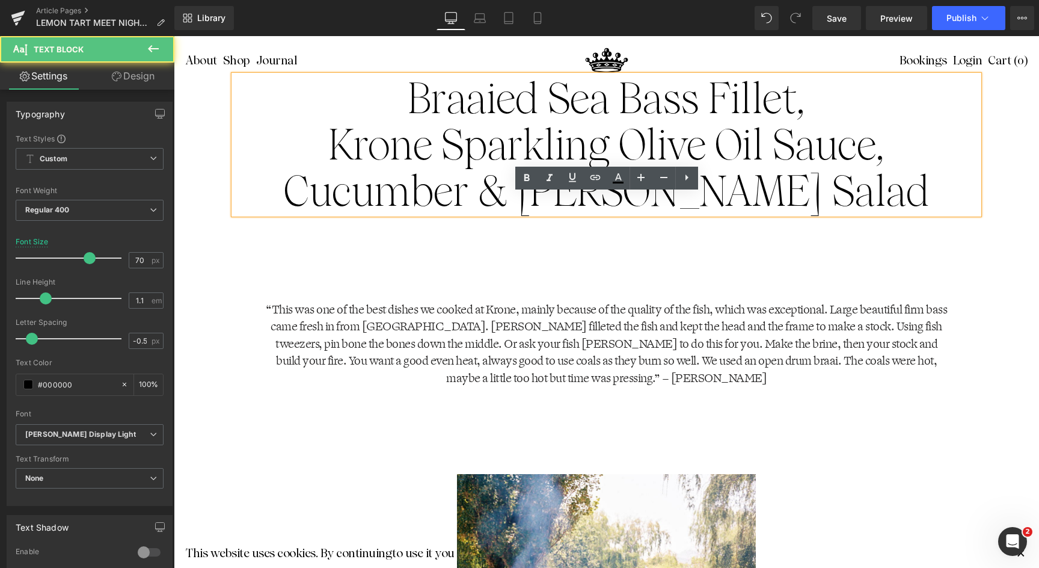
scroll to position [1177, 0]
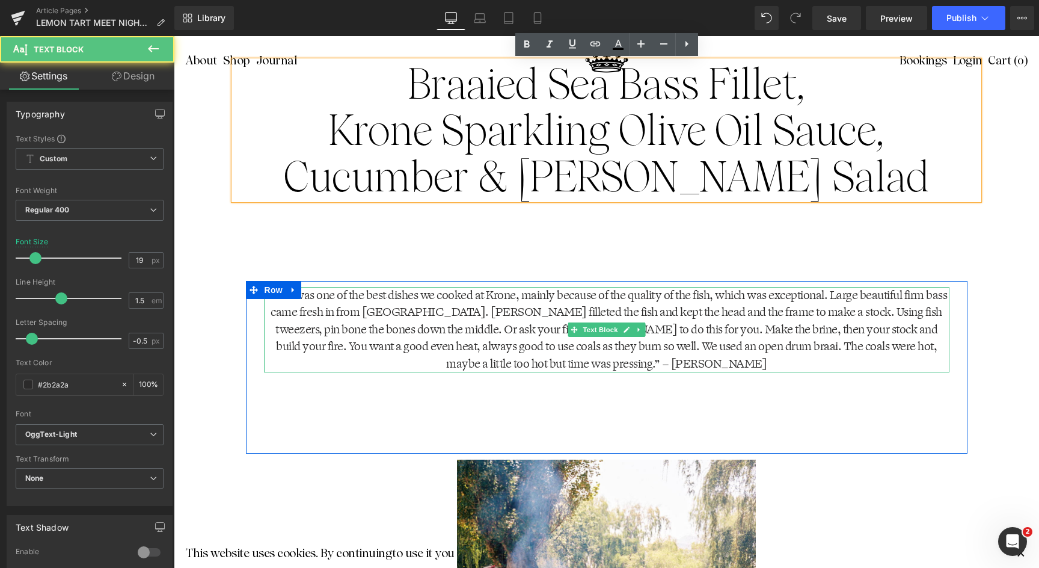
click at [687, 360] on p "“This was one of the best dishes we cooked at Krone, mainly because of the qual…" at bounding box center [607, 330] width 686 height 86
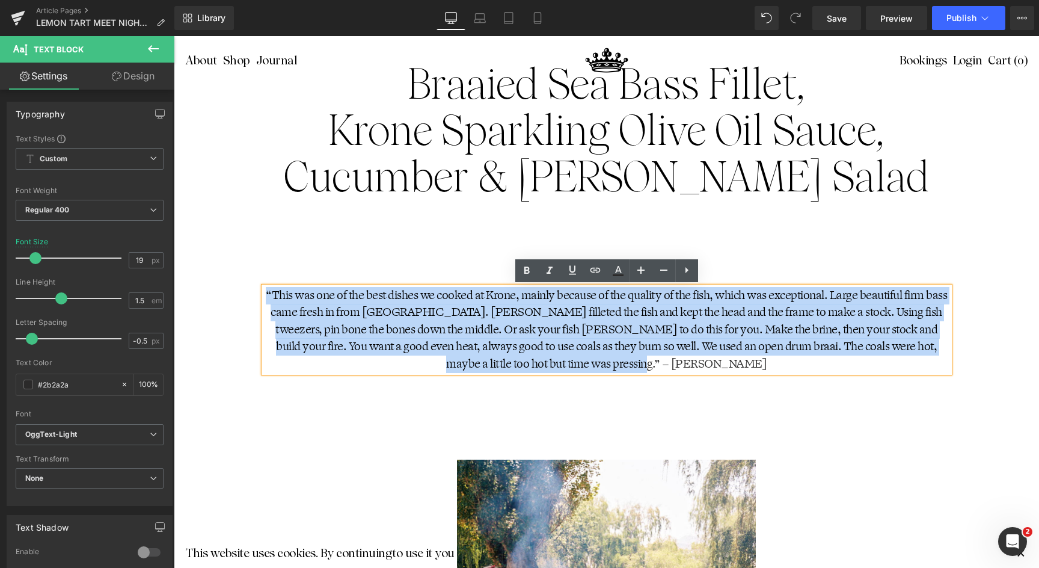
drag, startPoint x: 692, startPoint y: 361, endPoint x: 264, endPoint y: 291, distance: 433.5
click at [264, 291] on div "“This was one of the best dishes we cooked at Krone, mainly because of the qual…" at bounding box center [607, 367] width 722 height 173
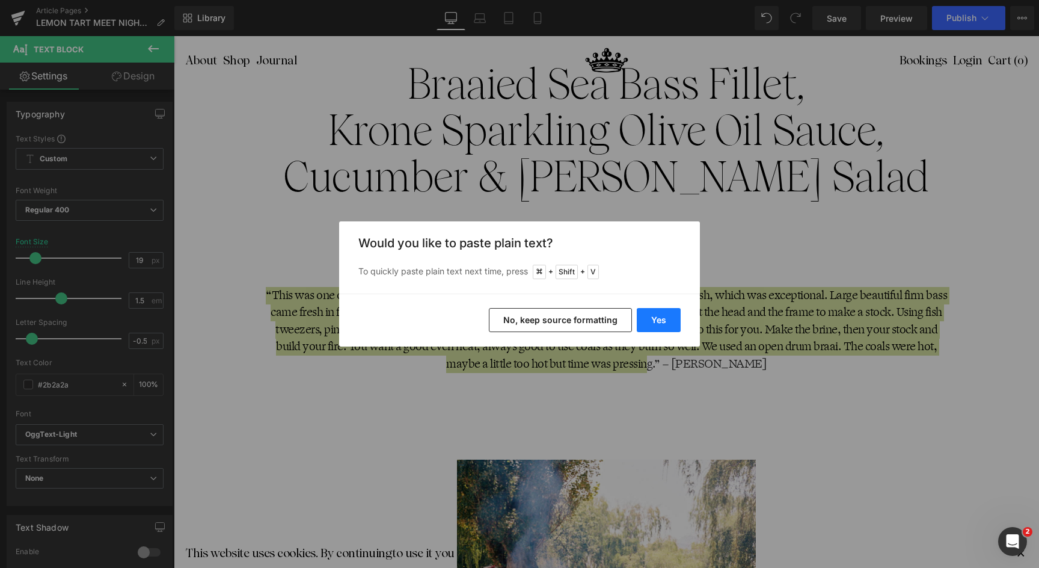
click at [652, 318] on button "Yes" at bounding box center [659, 320] width 44 height 24
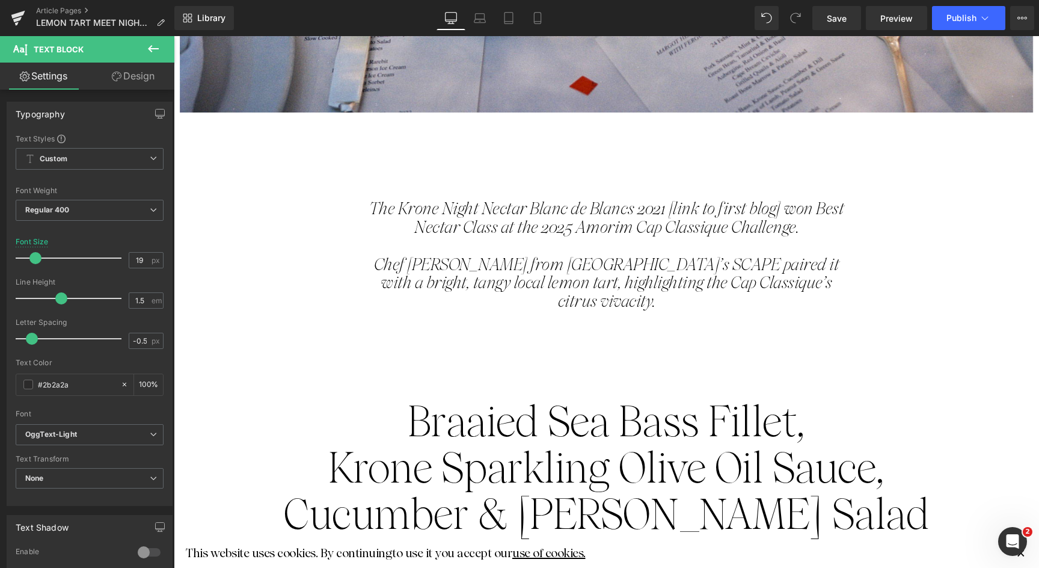
scroll to position [838, 0]
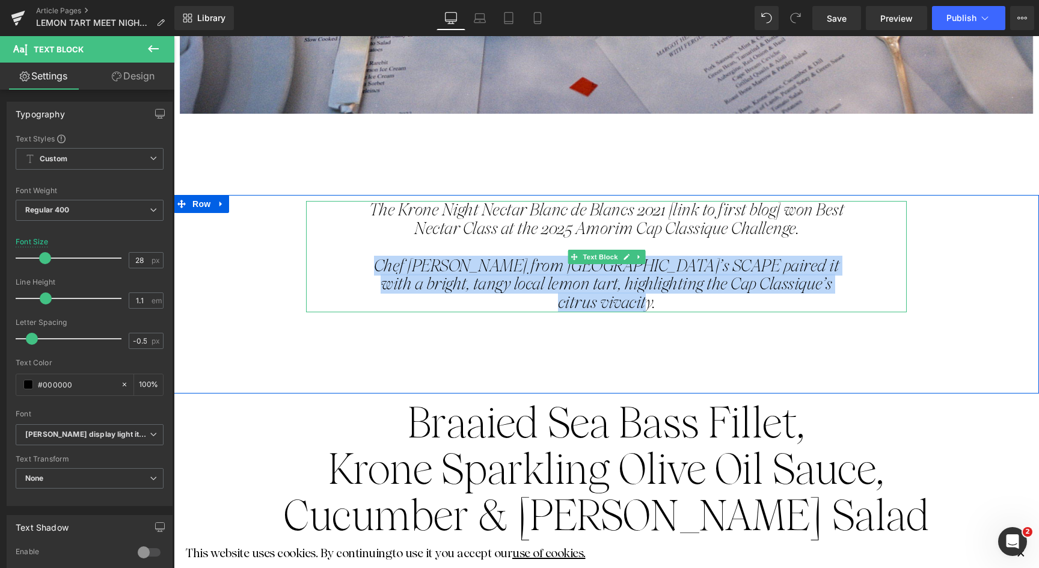
drag, startPoint x: 635, startPoint y: 302, endPoint x: 390, endPoint y: 266, distance: 248.0
click at [390, 266] on p "Chef Kevin Grobler from Vrymansfontein’s SCAPE paired it with a bright, tangy l…" at bounding box center [606, 284] width 481 height 55
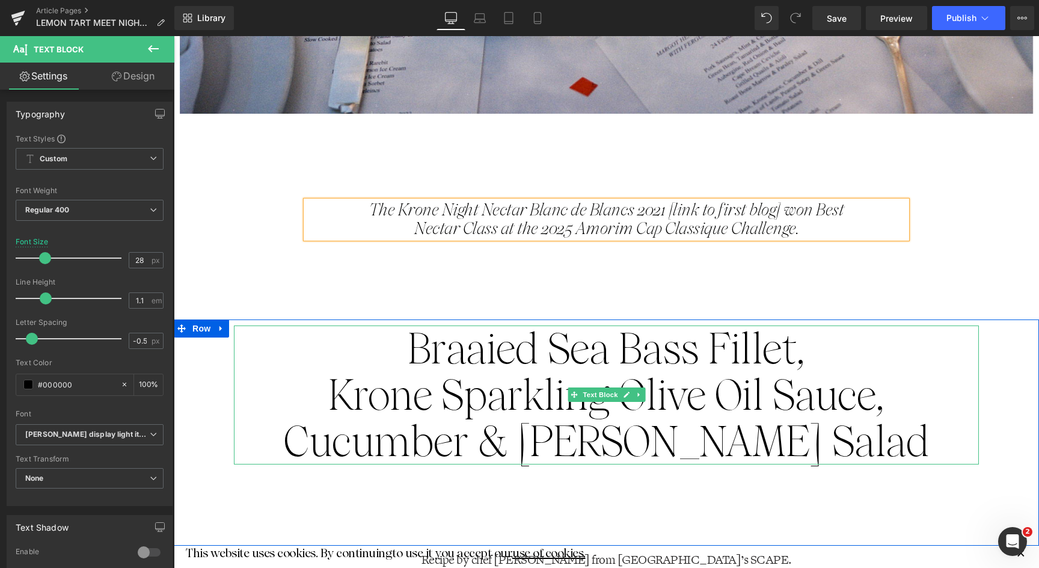
click at [408, 344] on span "Braaied Sea Bass Fillet," at bounding box center [607, 349] width 398 height 50
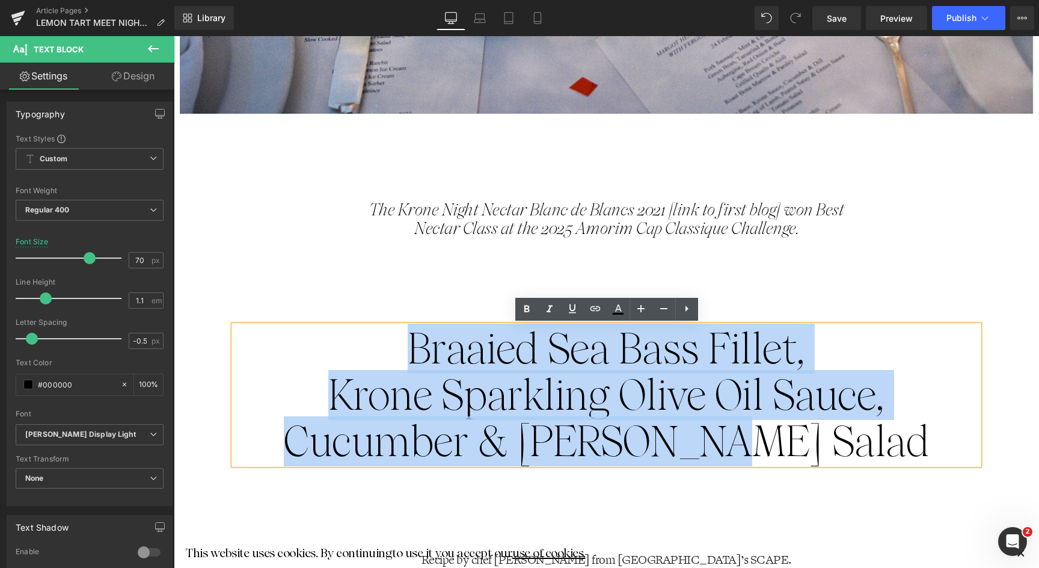
drag, startPoint x: 402, startPoint y: 345, endPoint x: 820, endPoint y: 457, distance: 432.7
click at [820, 457] on div "Braaied Sea Bass Fillet, Krone Sparkling Olive Oil Sauce, Cucumber & Dill Salad" at bounding box center [606, 394] width 745 height 139
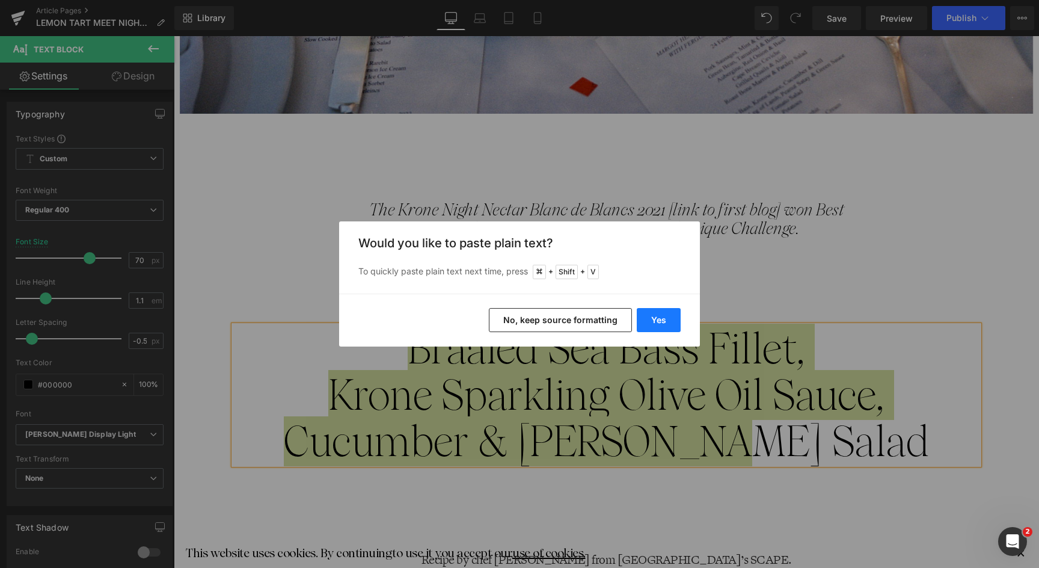
click at [662, 323] on button "Yes" at bounding box center [659, 320] width 44 height 24
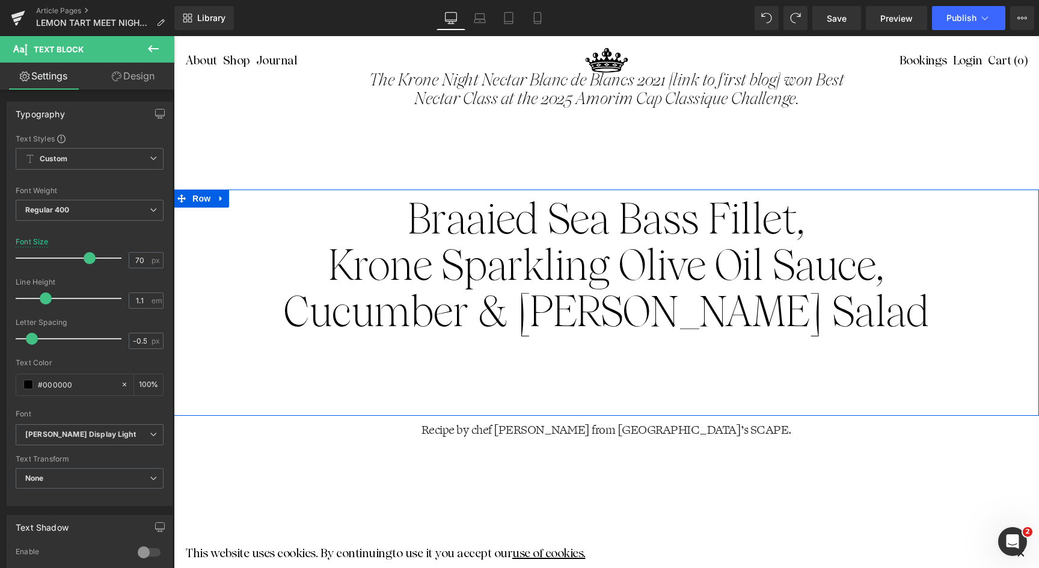
scroll to position [968, 0]
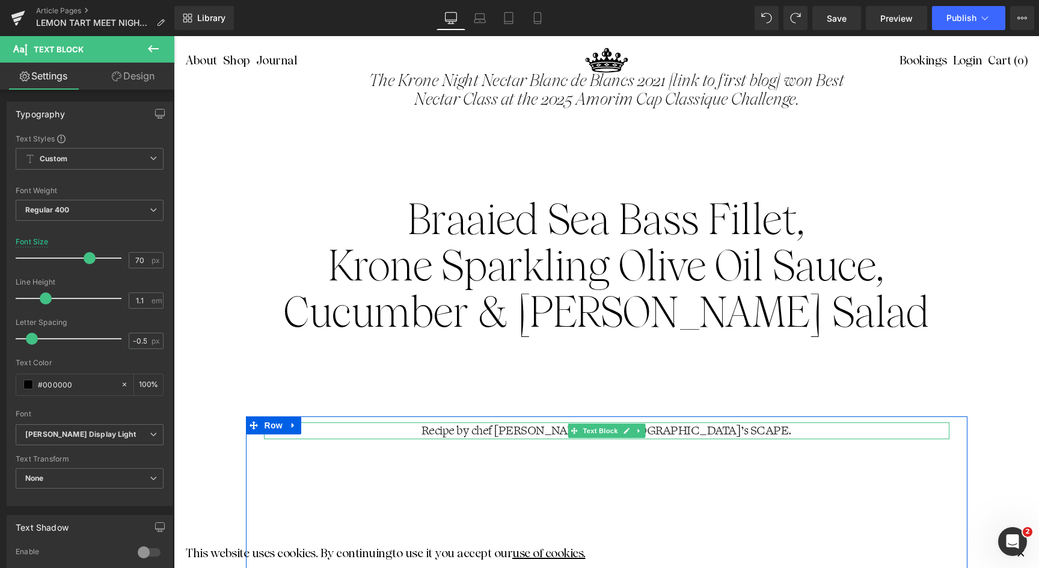
click at [458, 434] on p "Recipe by chef Kevin Grobler from Vrymansfontein’s SCAPE." at bounding box center [607, 430] width 686 height 17
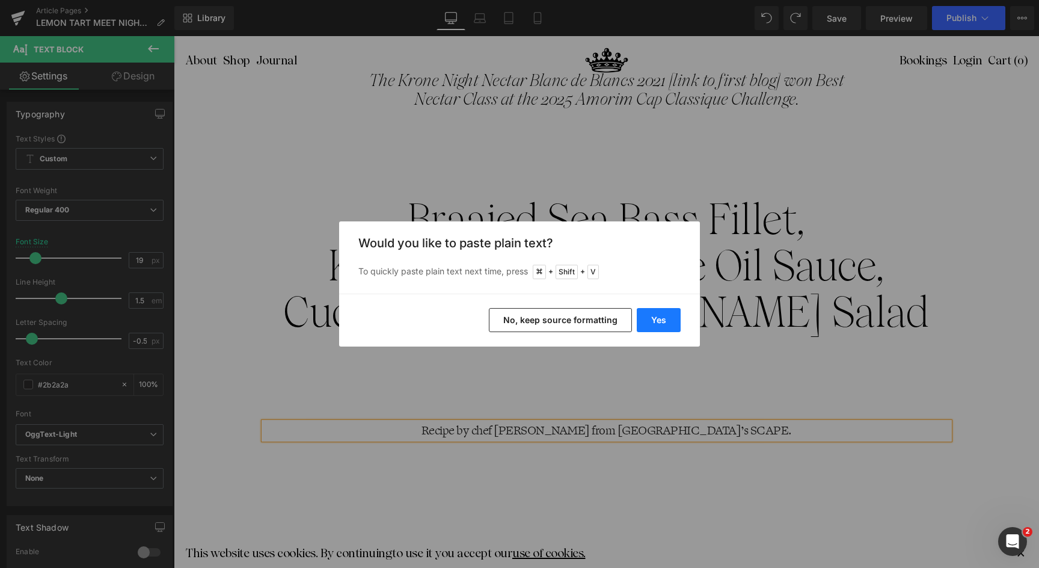
click at [653, 316] on button "Yes" at bounding box center [659, 320] width 44 height 24
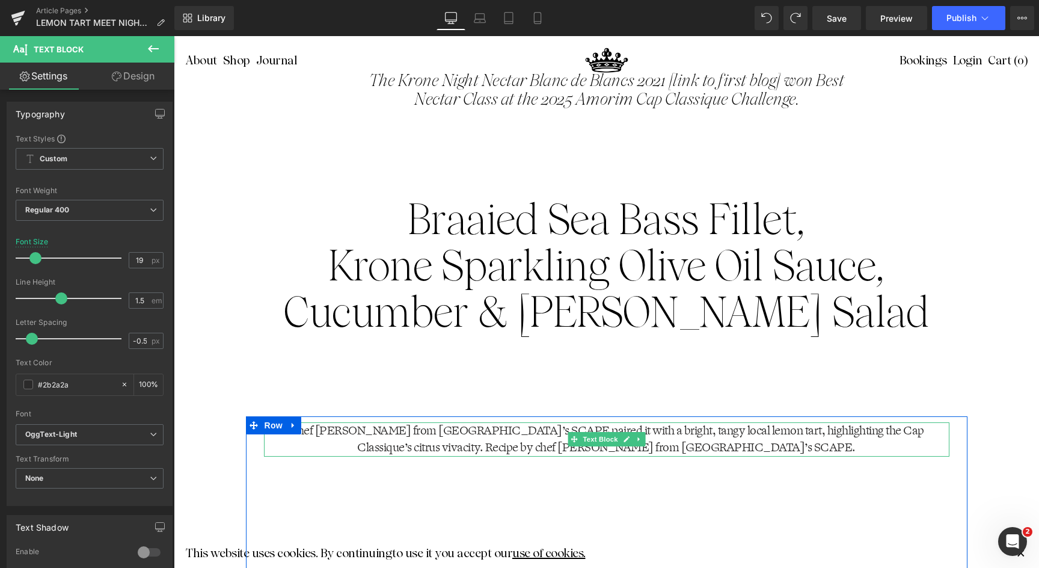
click at [479, 447] on p "Chef Kevin Grobler from Vrymansfontein’s SCAPE paired it with a bright, tangy l…" at bounding box center [607, 439] width 686 height 34
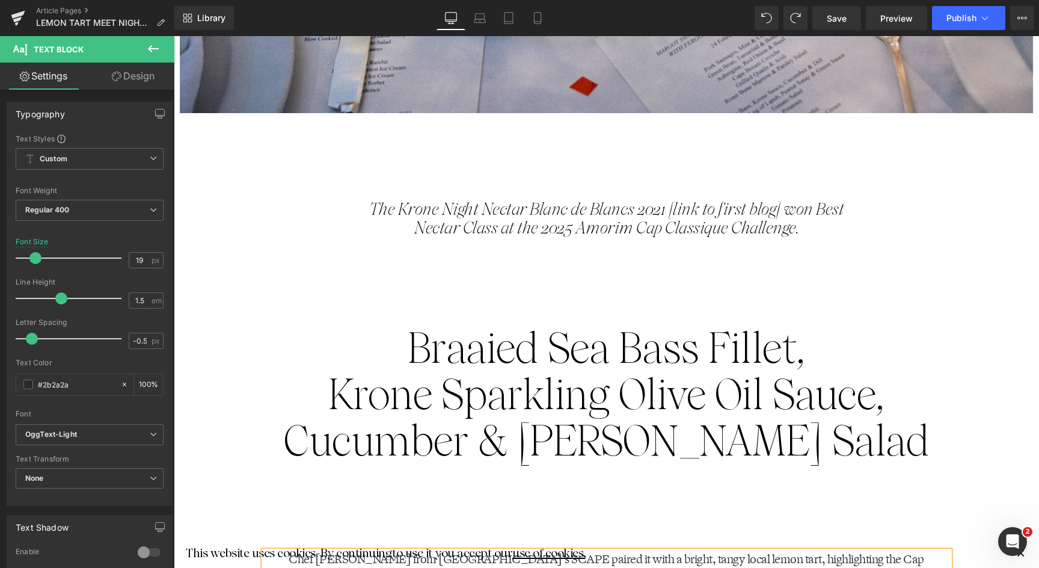
scroll to position [838, 0]
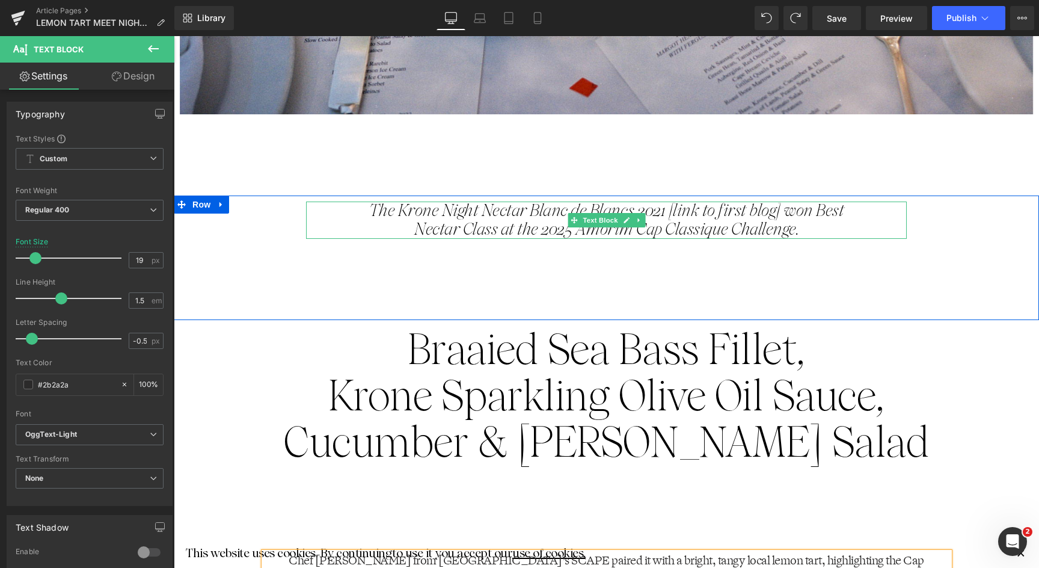
click at [681, 212] on p "The Krone Night Nectar Blanc de Blancs 2021 [link to first blog] won Best Necta…" at bounding box center [606, 219] width 481 height 37
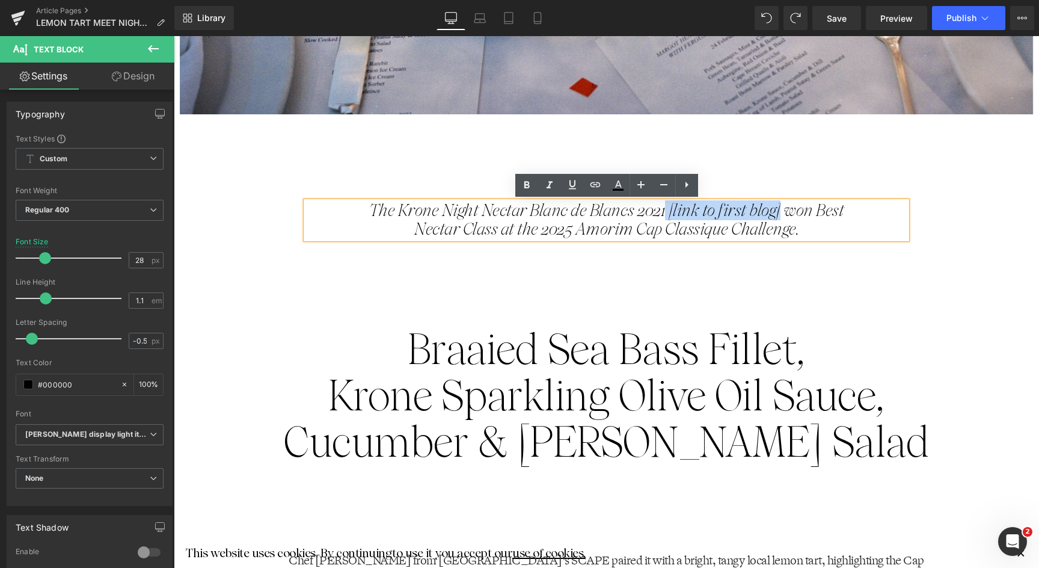
drag, startPoint x: 778, startPoint y: 209, endPoint x: 663, endPoint y: 204, distance: 114.4
click at [663, 204] on p "The Krone Night Nectar Blanc de Blancs 2021 [link to first blog] won Best Necta…" at bounding box center [606, 219] width 481 height 37
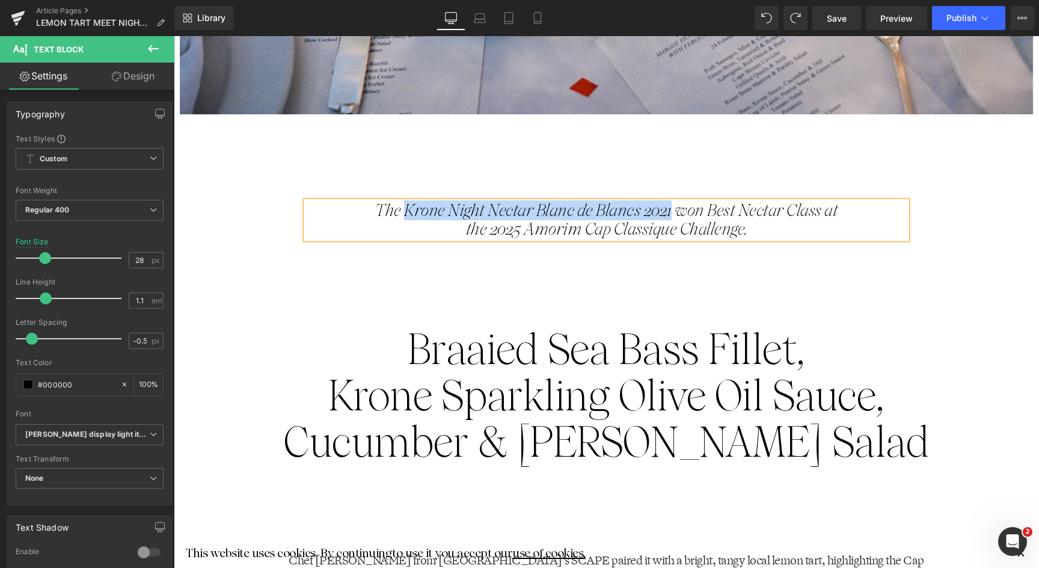
drag, startPoint x: 671, startPoint y: 211, endPoint x: 407, endPoint y: 203, distance: 264.2
click at [407, 203] on p "The Krone Night Nectar Blanc de Blancs 2021 won Best Nectar Class at the 2025 A…" at bounding box center [606, 219] width 481 height 37
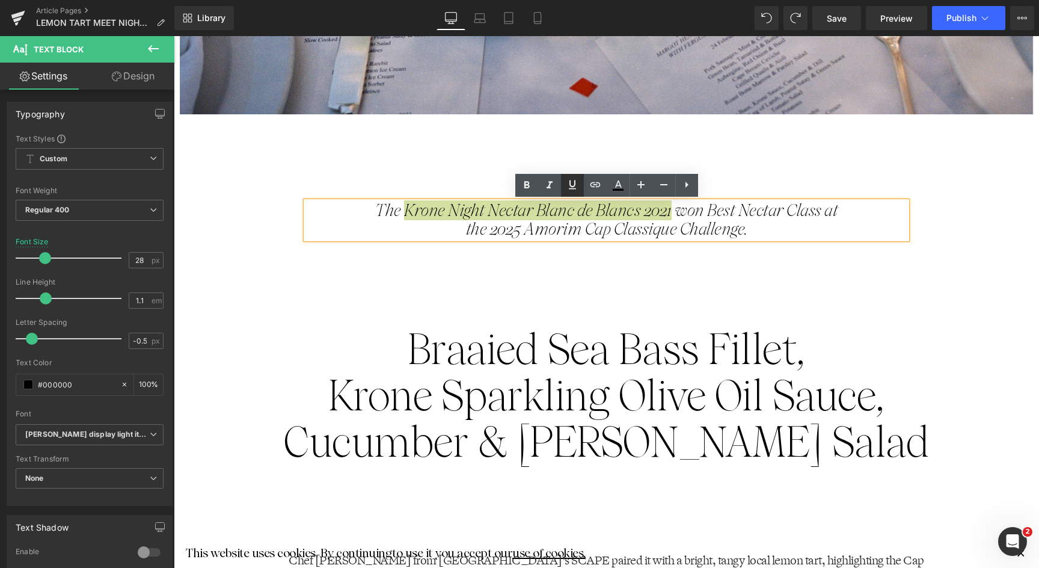
click at [573, 185] on icon at bounding box center [572, 184] width 14 height 14
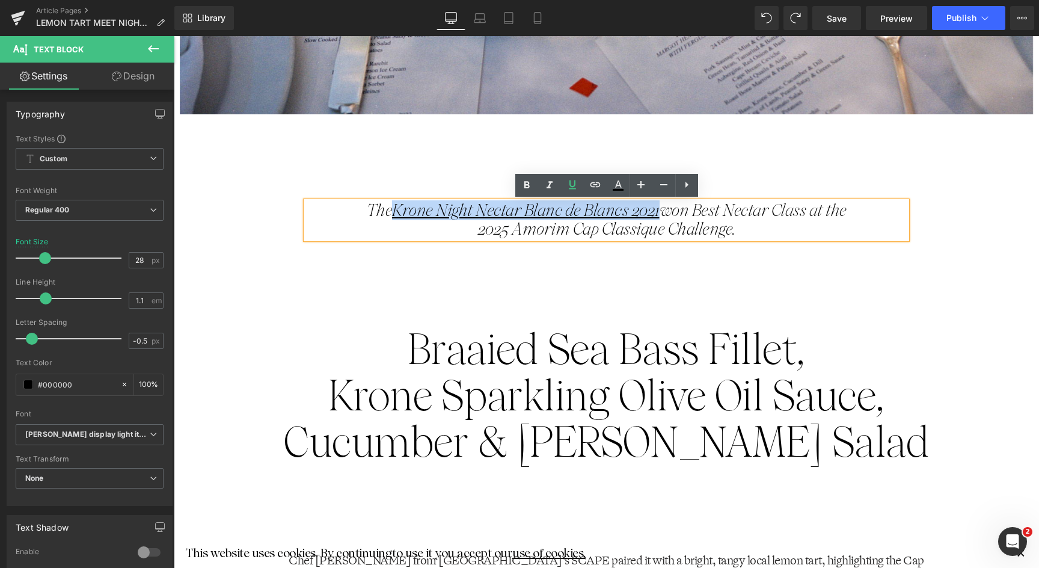
click at [747, 299] on div "The Krone Night Nectar Blanc de Blancs 2021 won Best Nectar Class at the 2025 A…" at bounding box center [606, 257] width 865 height 125
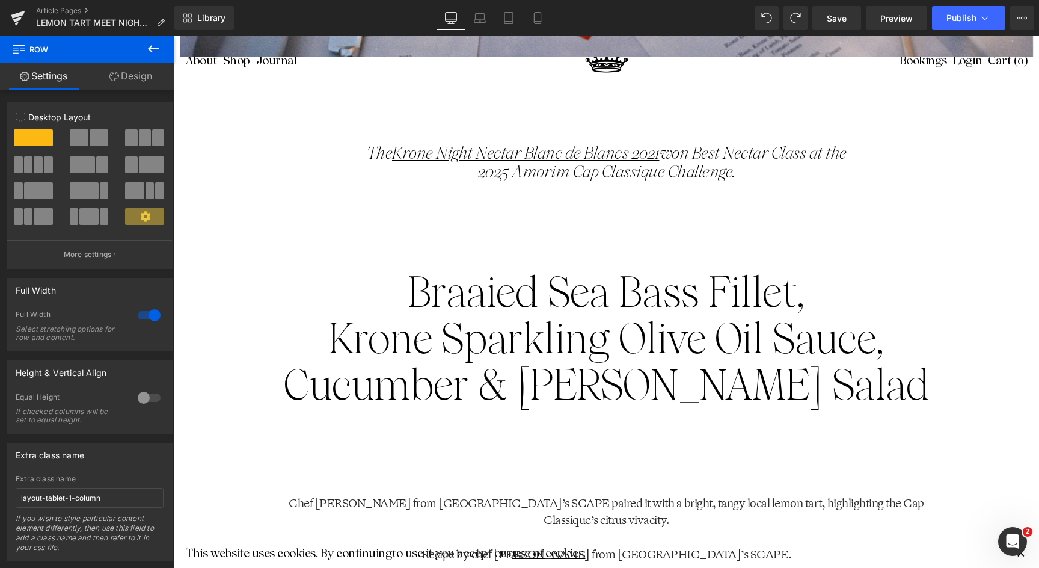
scroll to position [913, 0]
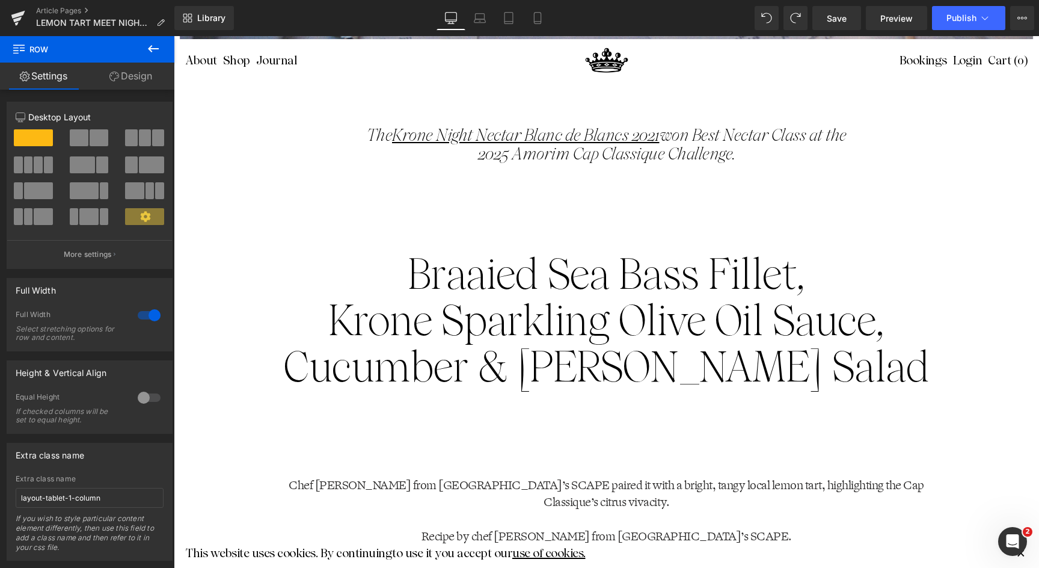
click at [511, 292] on span "Braaied Sea Bass Fillet," at bounding box center [607, 274] width 398 height 50
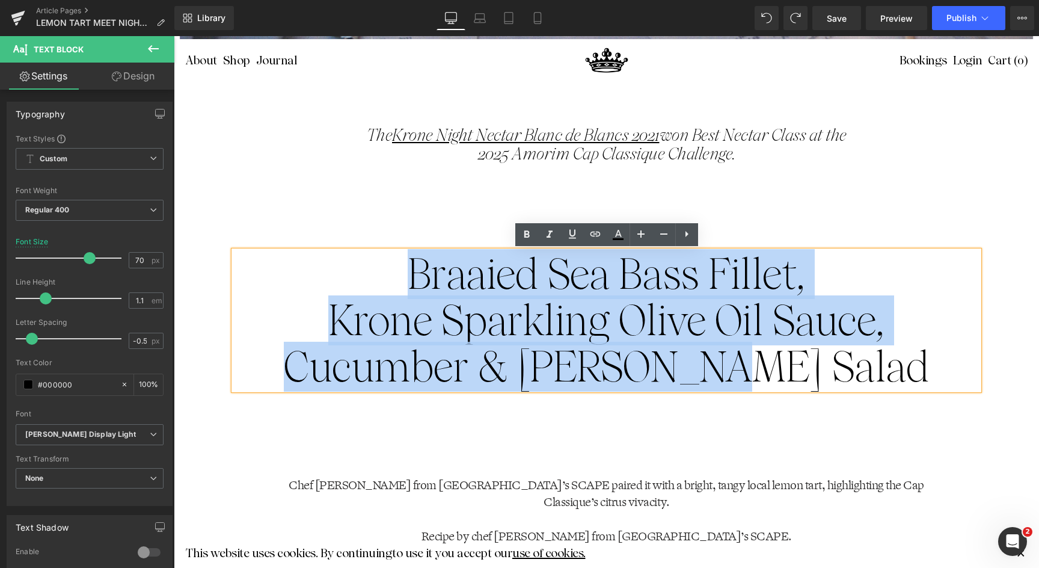
drag, startPoint x: 395, startPoint y: 269, endPoint x: 817, endPoint y: 384, distance: 436.8
click at [817, 384] on div "Braaied Sea Bass Fillet, Krone Sparkling Olive Oil Sauce, Cucumber & Dill Salad" at bounding box center [606, 320] width 745 height 139
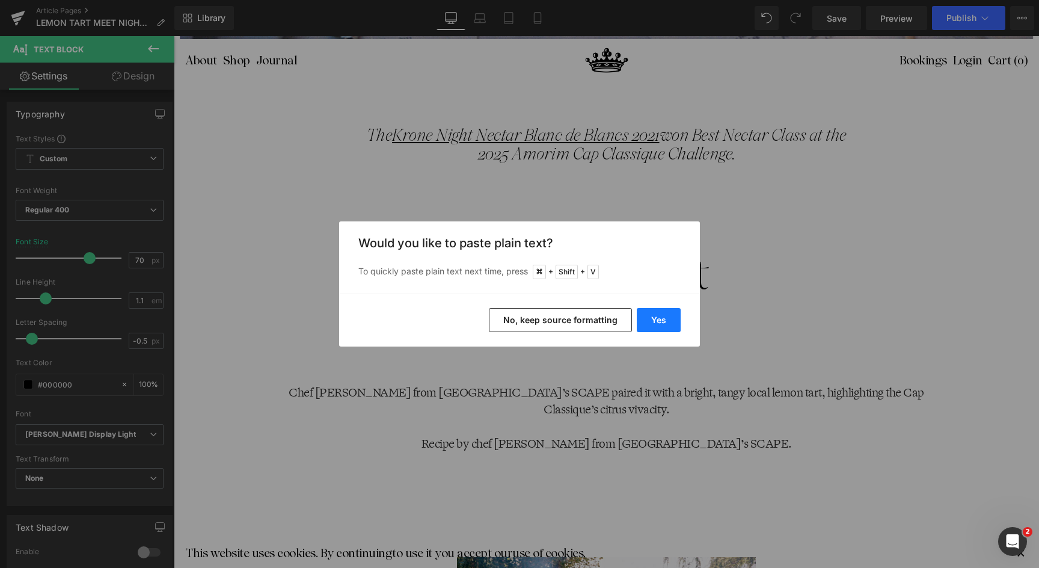
click at [656, 325] on button "Yes" at bounding box center [659, 320] width 44 height 24
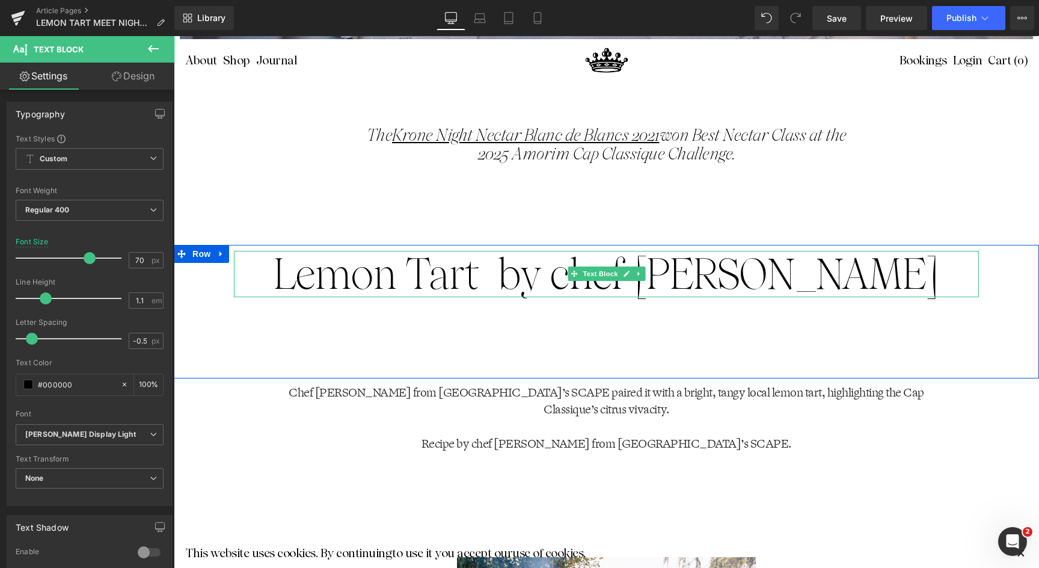
click at [529, 278] on p "Lemon Tart by chef Kevin Grobler" at bounding box center [606, 274] width 745 height 46
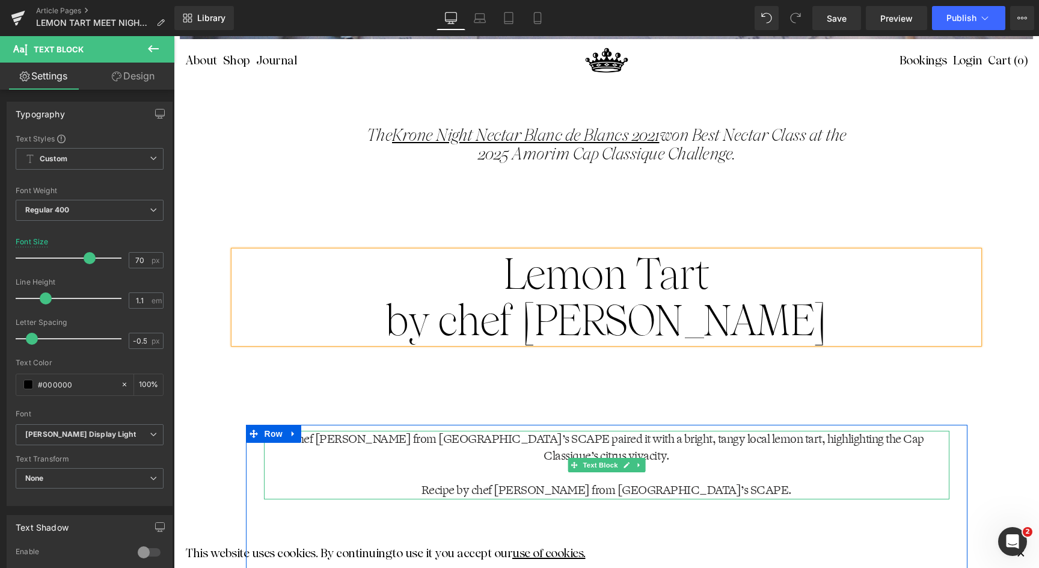
click at [690, 493] on p "Recipe by chef Kevin Grobler from Vrymansfontein’s SCAPE." at bounding box center [607, 490] width 686 height 17
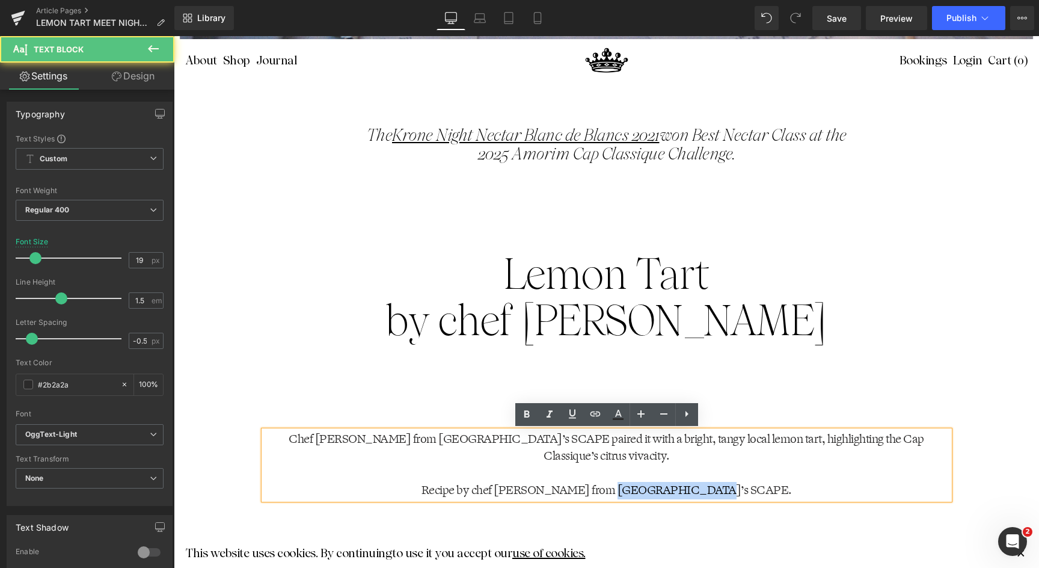
click at [690, 493] on p "Recipe by chef Kevin Grobler from Vrymansfontein’s SCAPE." at bounding box center [607, 490] width 686 height 17
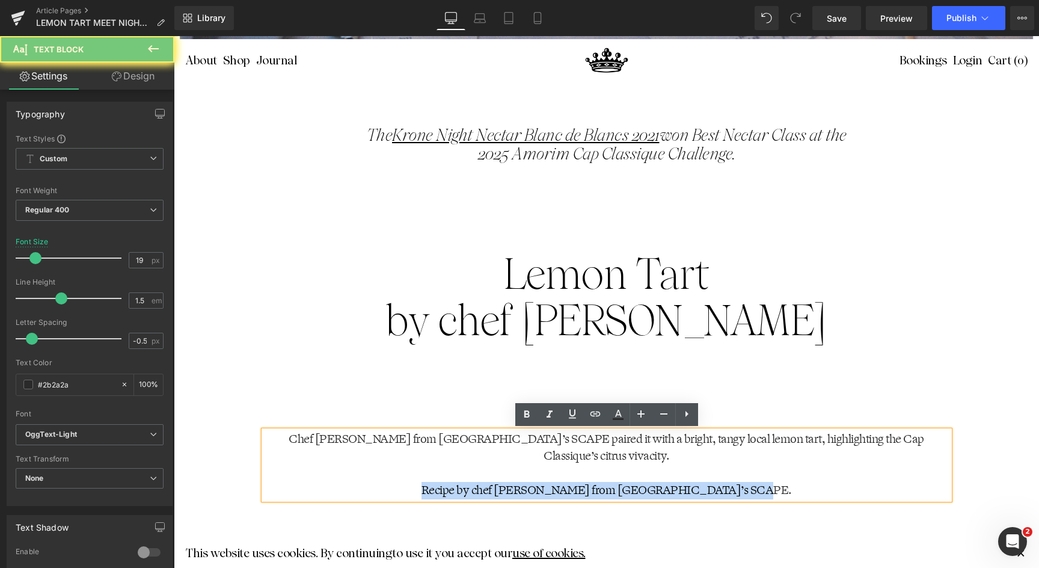
click at [690, 493] on p "Recipe by chef Kevin Grobler from Vrymansfontein’s SCAPE." at bounding box center [607, 490] width 686 height 17
copy p "Recipe by chef Kevin Grobler from Vrymansfontein’s SCAPE."
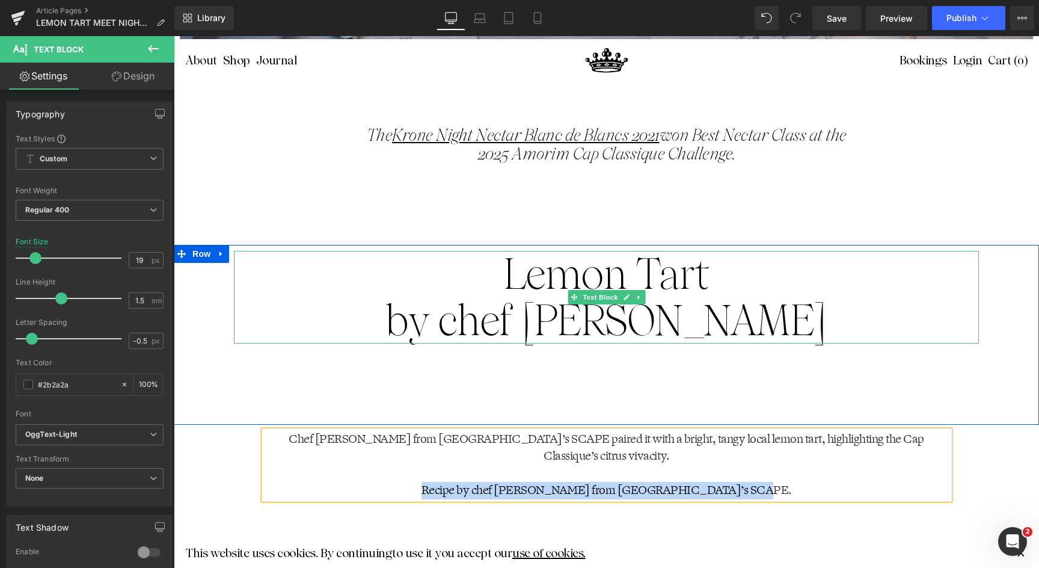
click at [615, 318] on p "by chef Kevin Grobler" at bounding box center [606, 320] width 745 height 46
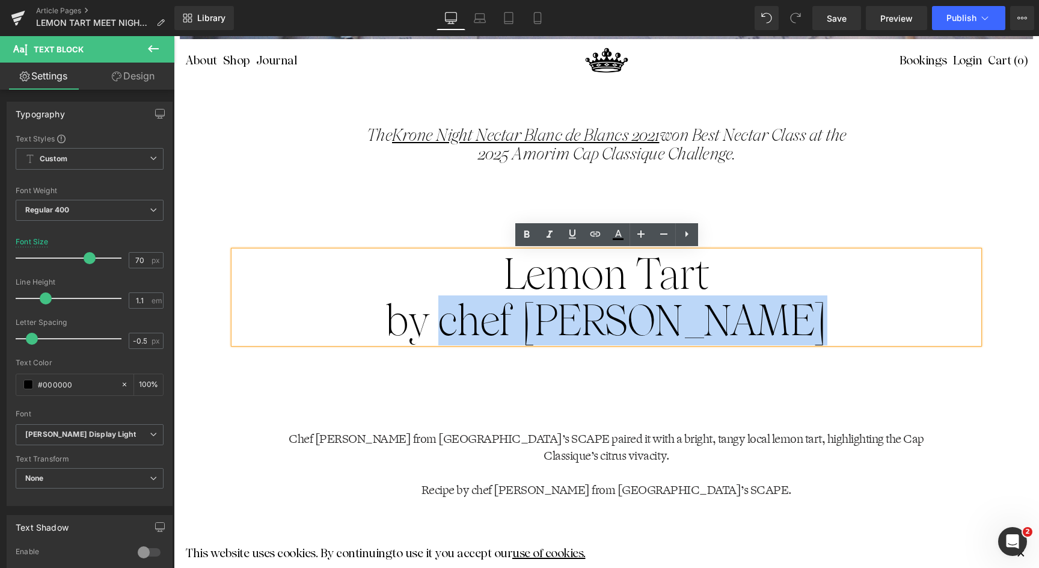
drag, startPoint x: 470, startPoint y: 322, endPoint x: 816, endPoint y: 314, distance: 345.9
click at [816, 314] on p "by chef Kevin Grobler" at bounding box center [606, 320] width 745 height 46
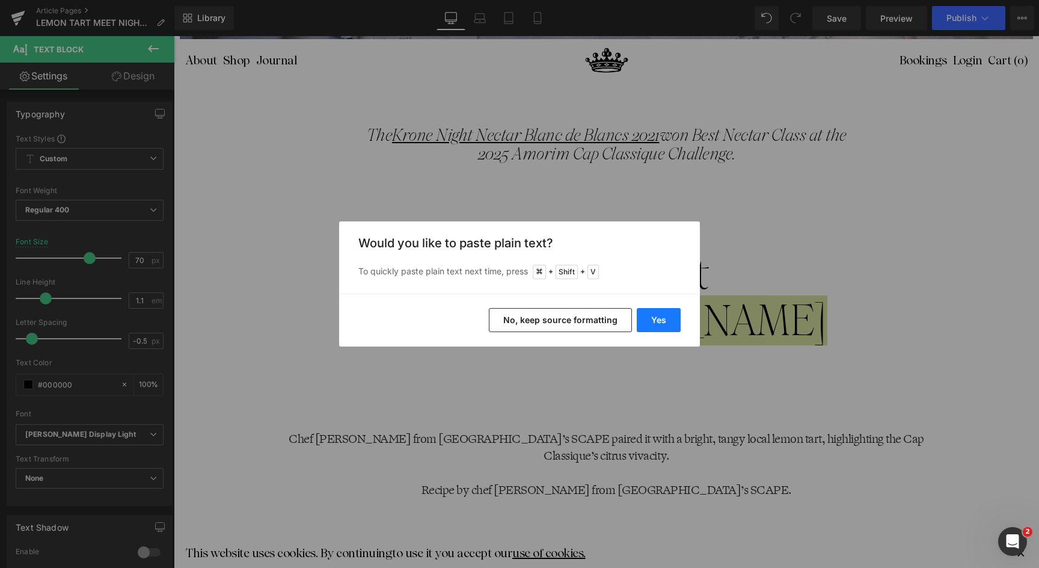
click at [655, 320] on button "Yes" at bounding box center [659, 320] width 44 height 24
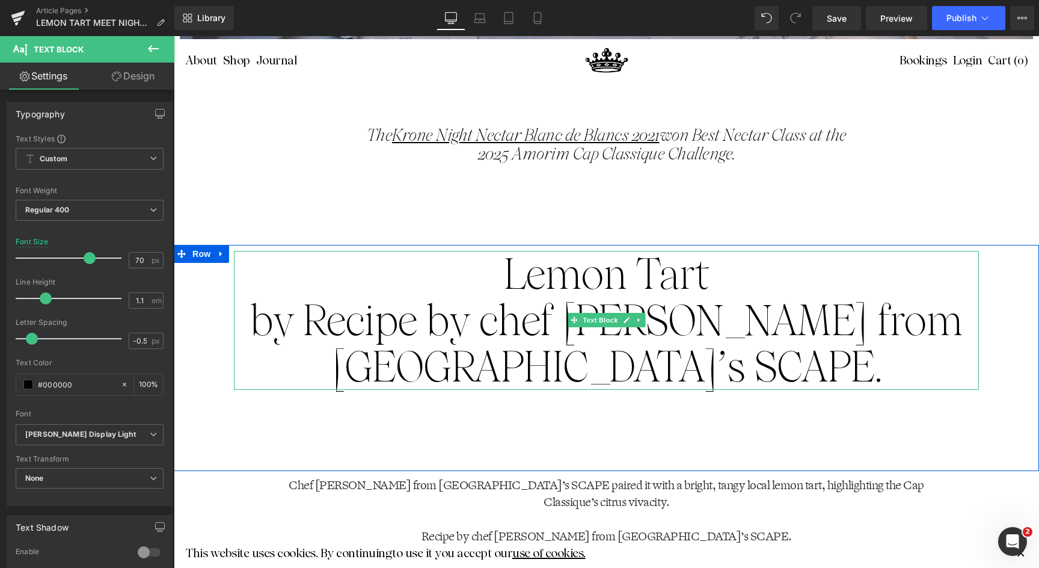
click at [438, 345] on p "by Recipe by chef Kevin Grobler from Vrymansfontein’s SCAPE." at bounding box center [606, 343] width 745 height 93
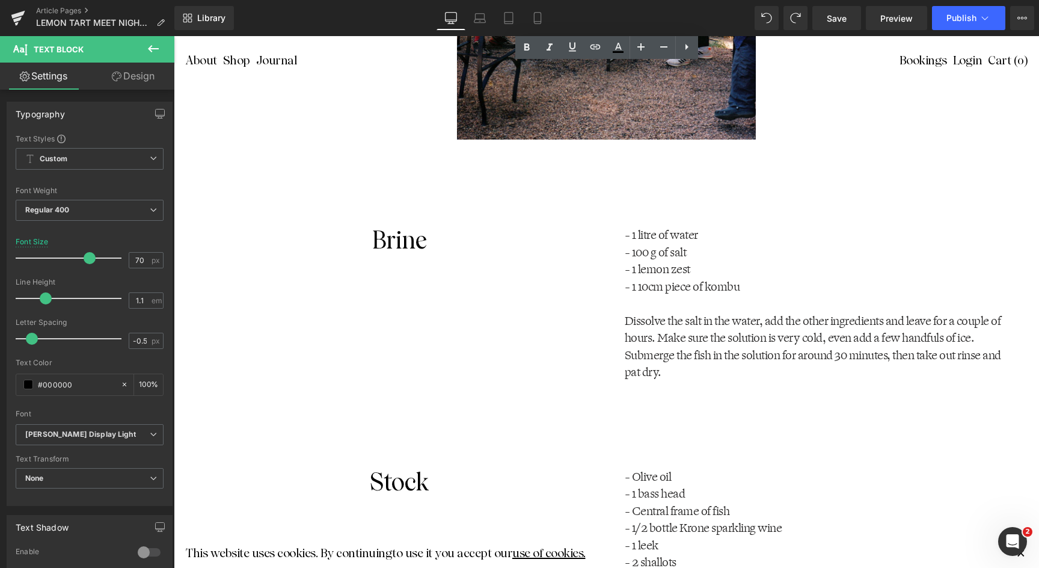
scroll to position [1749, 0]
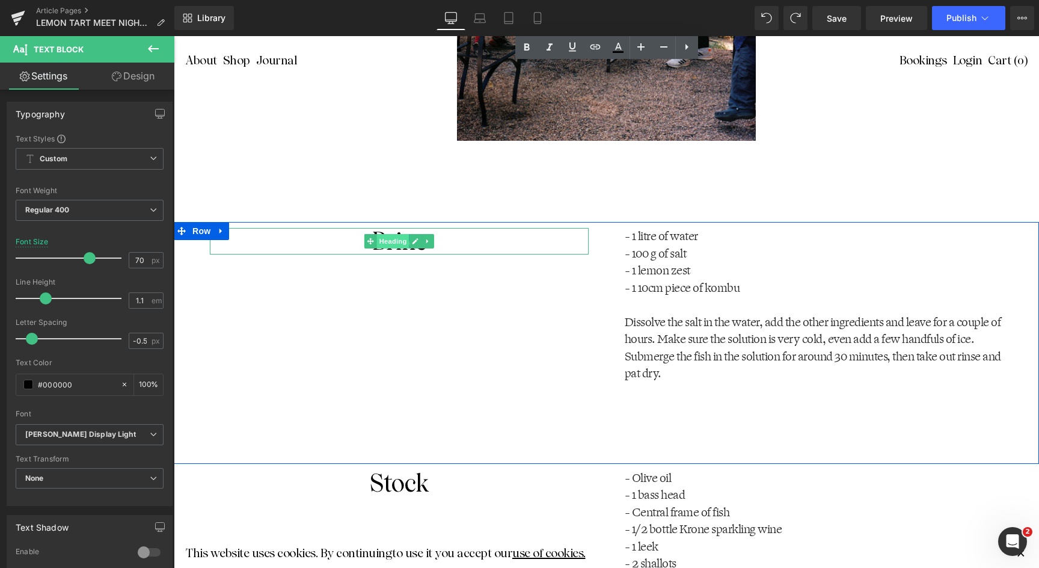
click at [391, 244] on span "Heading" at bounding box center [393, 241] width 32 height 14
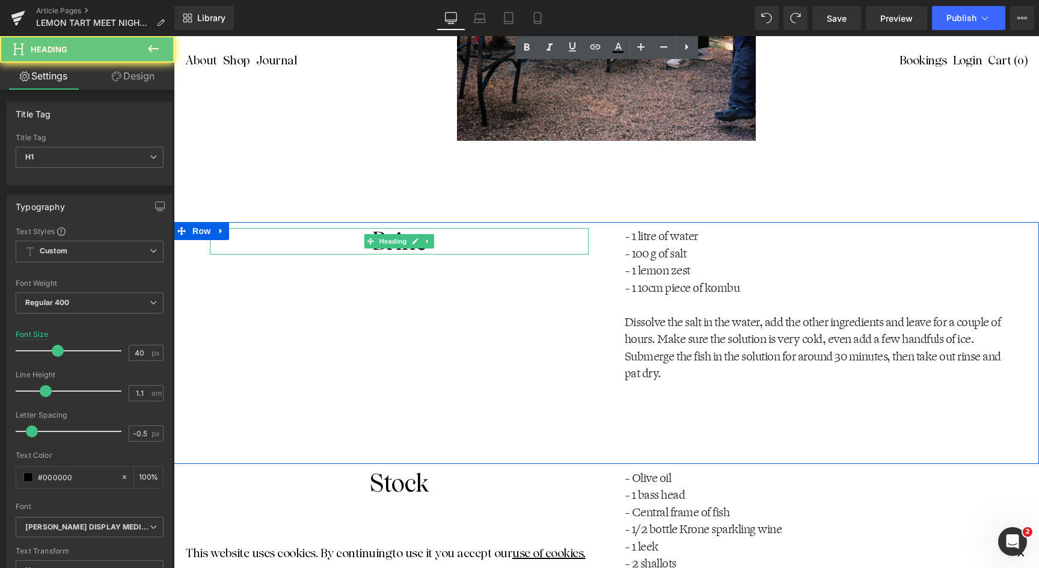
click at [453, 245] on h1 "Brine" at bounding box center [399, 241] width 379 height 26
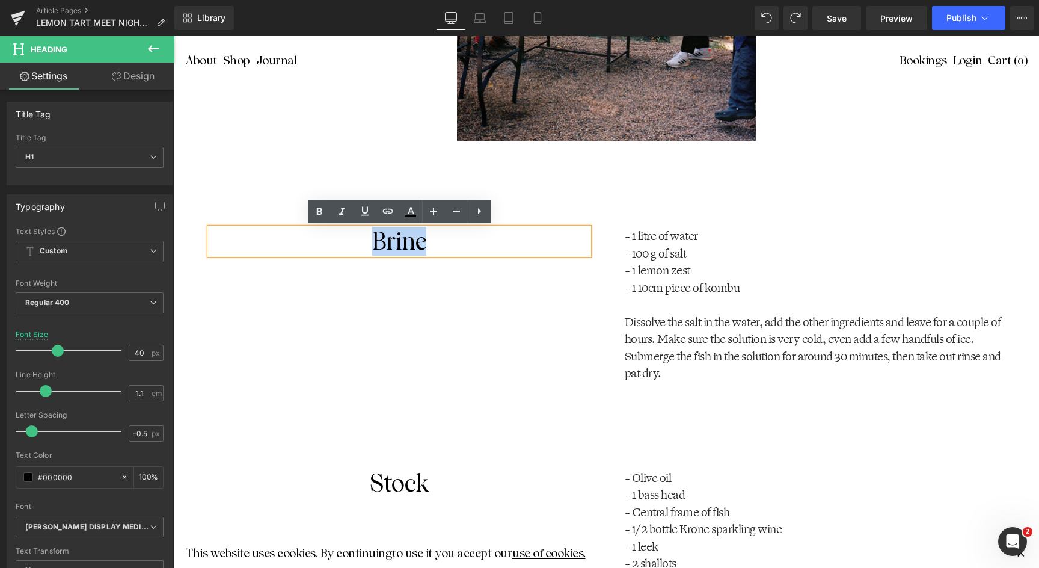
drag, startPoint x: 425, startPoint y: 241, endPoint x: 356, endPoint y: 242, distance: 69.2
click at [356, 242] on h1 "Brine" at bounding box center [399, 241] width 379 height 26
paste div
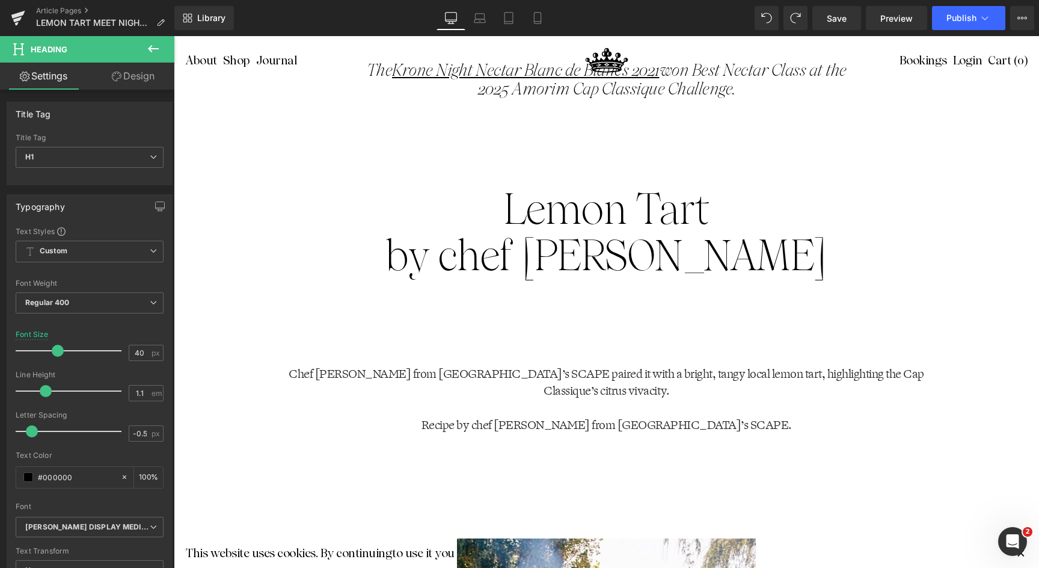
scroll to position [965, 0]
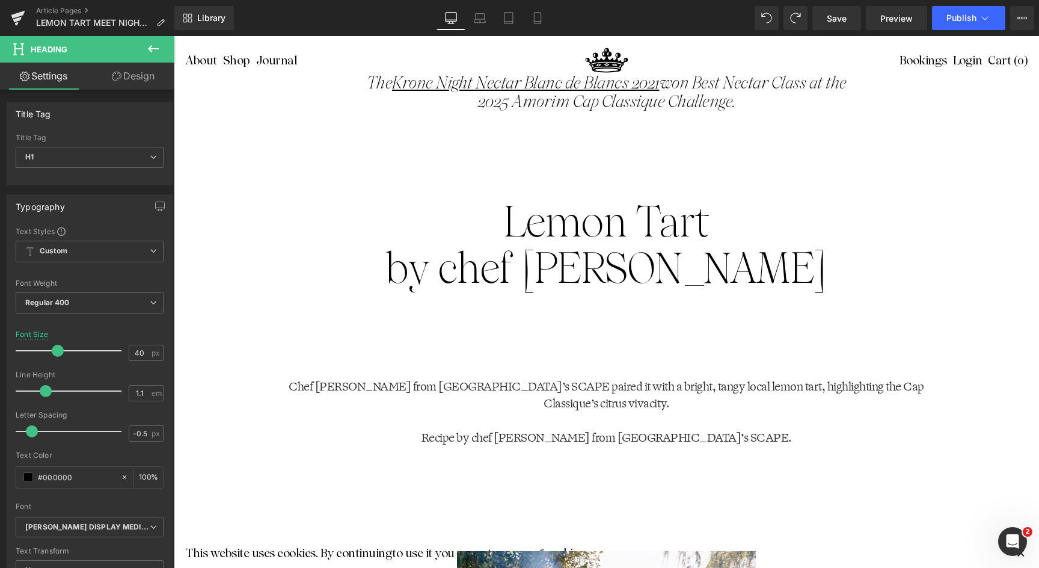
click at [589, 206] on p "Lemon Tart" at bounding box center [606, 221] width 745 height 46
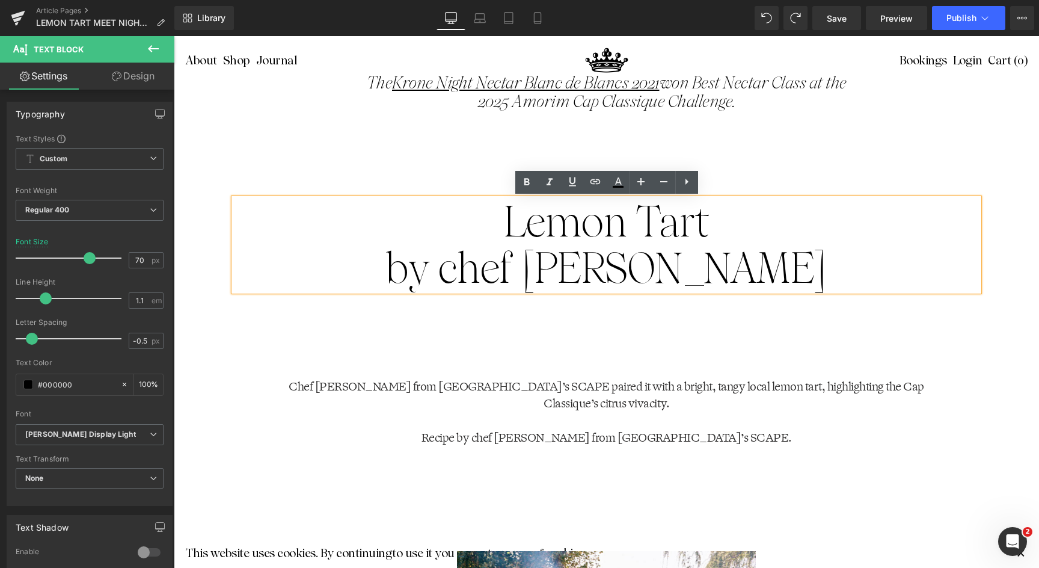
click at [876, 328] on div "Lemon Tart by chef Kevin Grobler Text Block Row" at bounding box center [606, 282] width 865 height 180
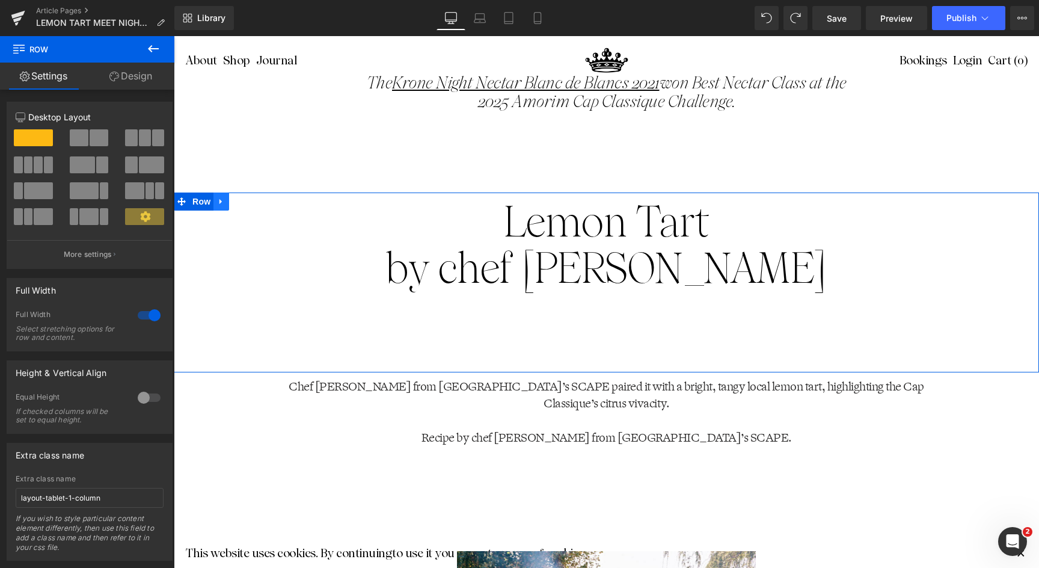
click at [218, 200] on icon at bounding box center [221, 201] width 8 height 9
click at [239, 198] on icon at bounding box center [237, 201] width 8 height 8
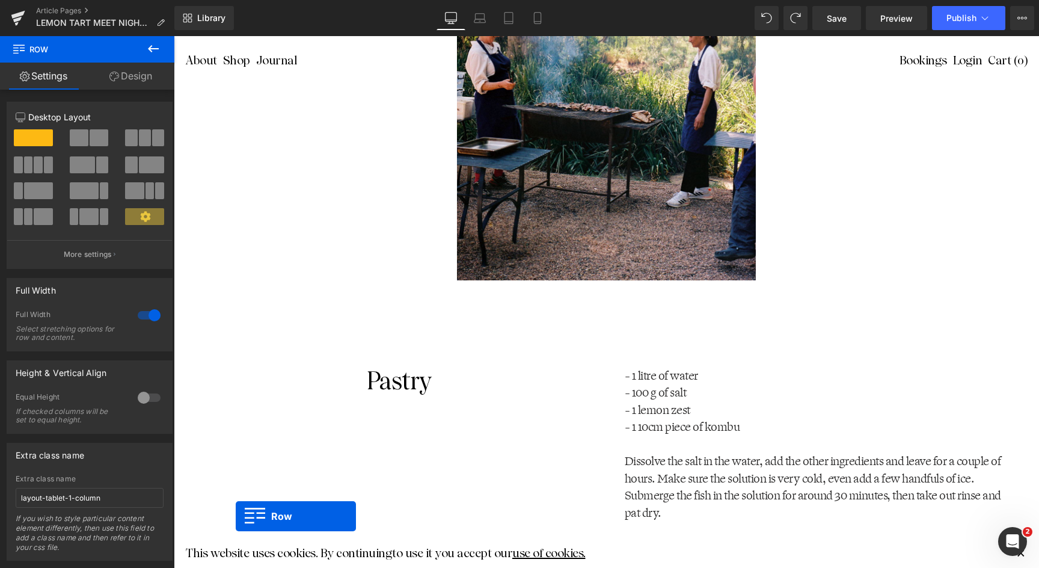
scroll to position [1647, 0]
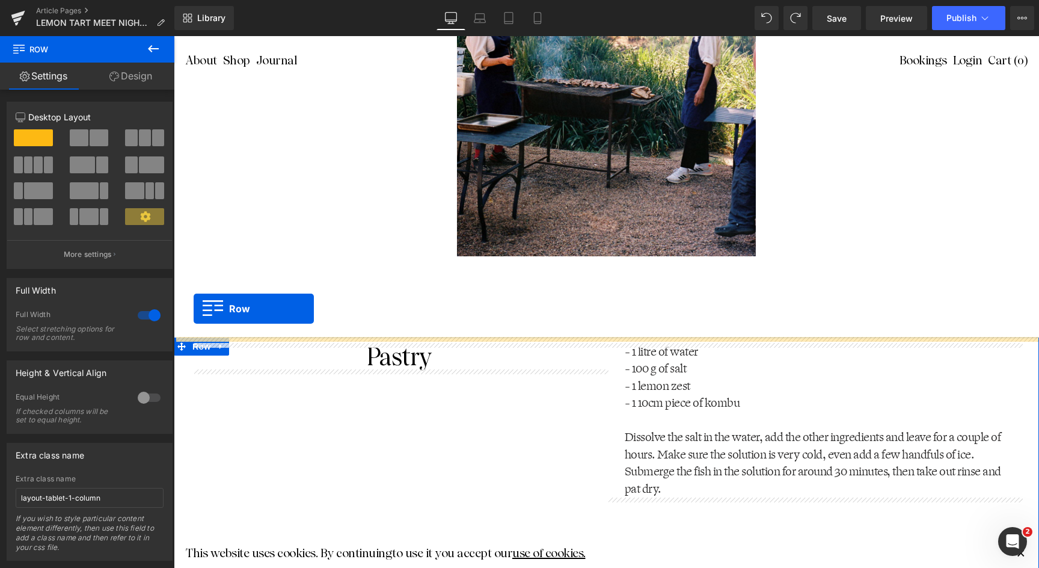
drag, startPoint x: 182, startPoint y: 170, endPoint x: 194, endPoint y: 308, distance: 138.8
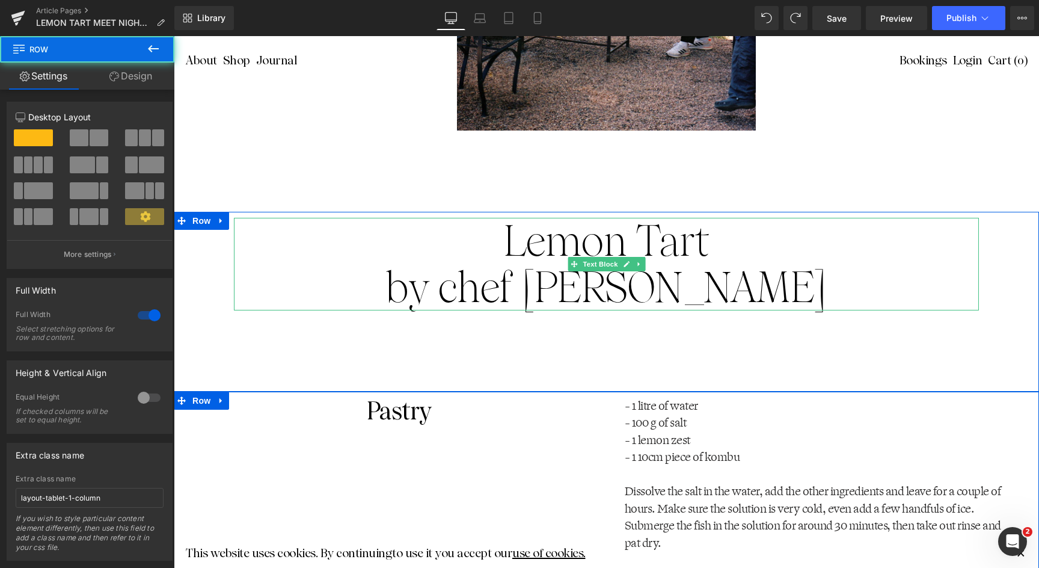
scroll to position [1743, 0]
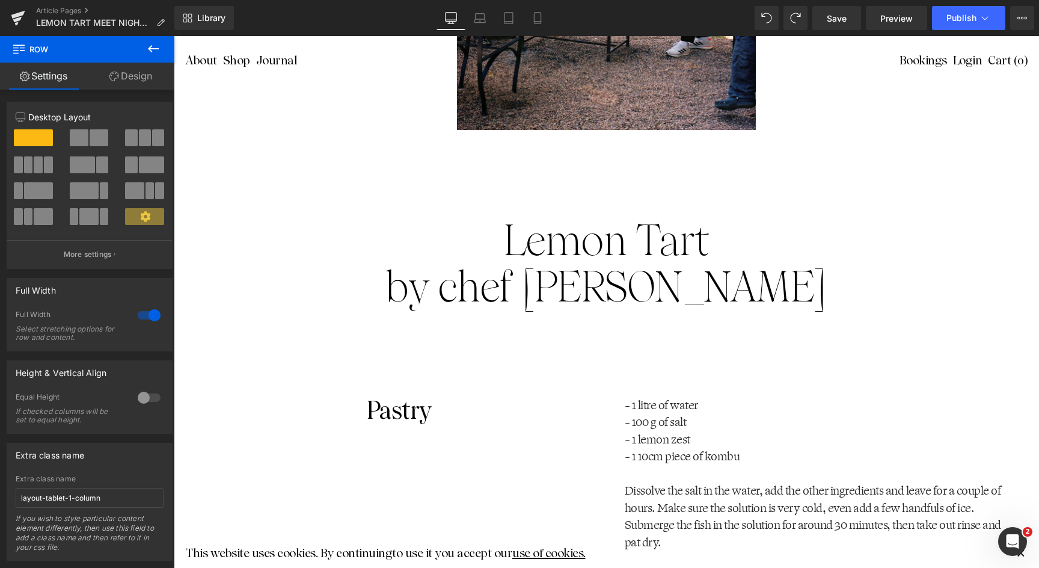
click at [689, 246] on p "Lemon Tart" at bounding box center [606, 240] width 745 height 46
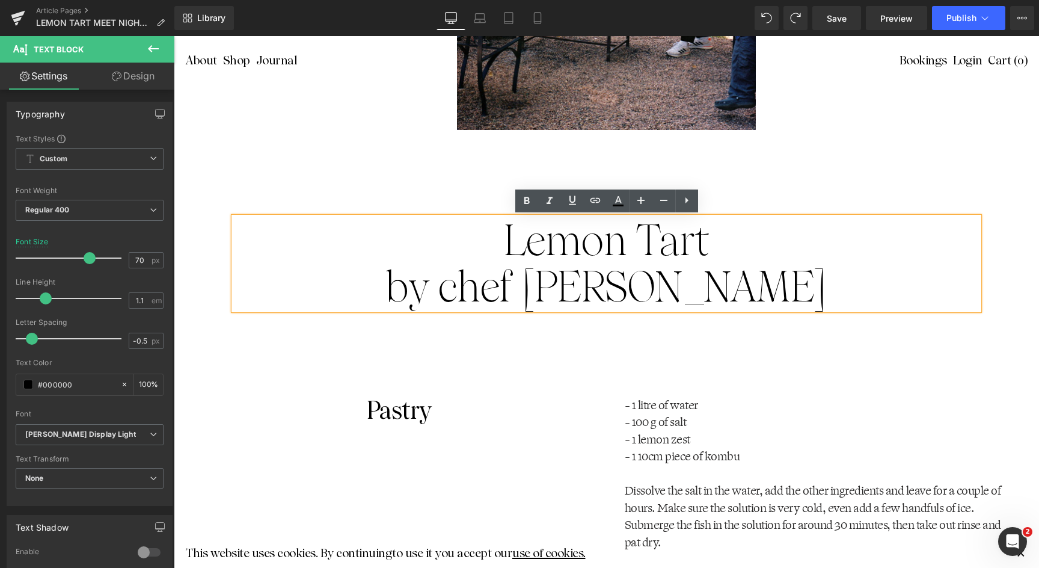
click at [503, 248] on p "Lemon Tart" at bounding box center [606, 240] width 745 height 46
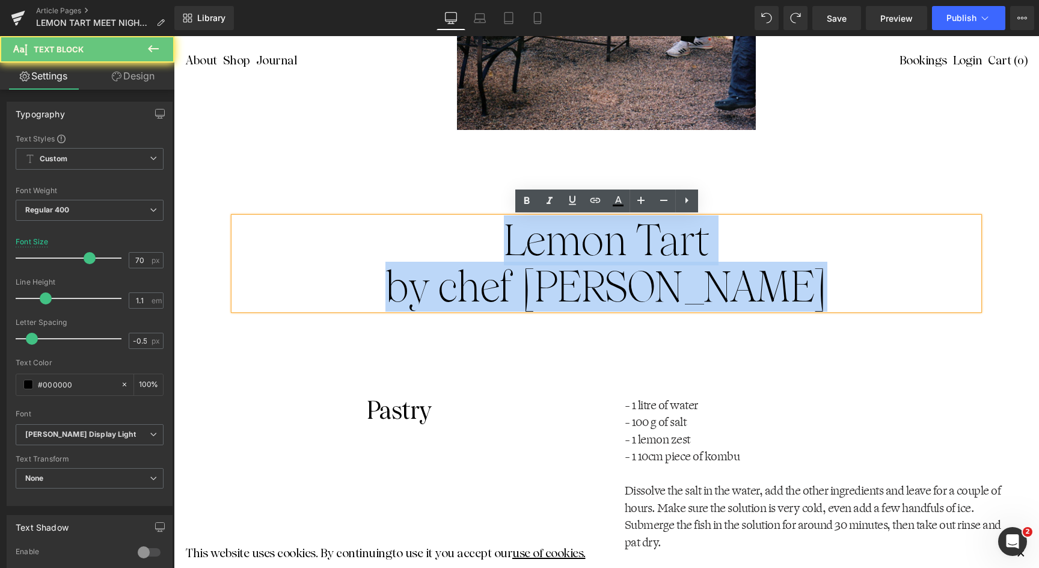
drag, startPoint x: 495, startPoint y: 239, endPoint x: 824, endPoint y: 279, distance: 331.5
click at [824, 279] on div "Lemon Tart by chef Kevin Grobler" at bounding box center [606, 263] width 745 height 93
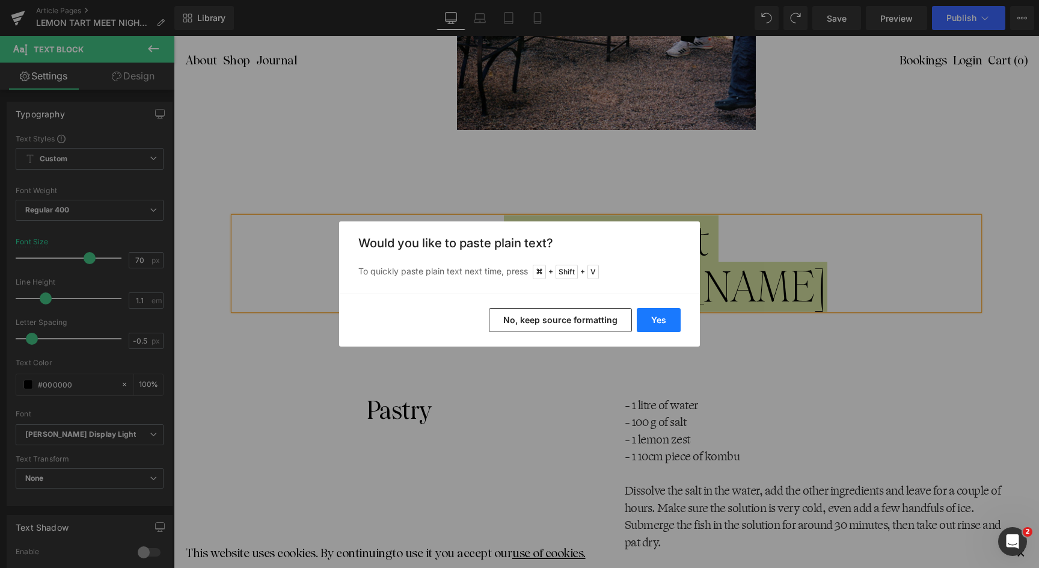
click at [656, 319] on button "Yes" at bounding box center [659, 320] width 44 height 24
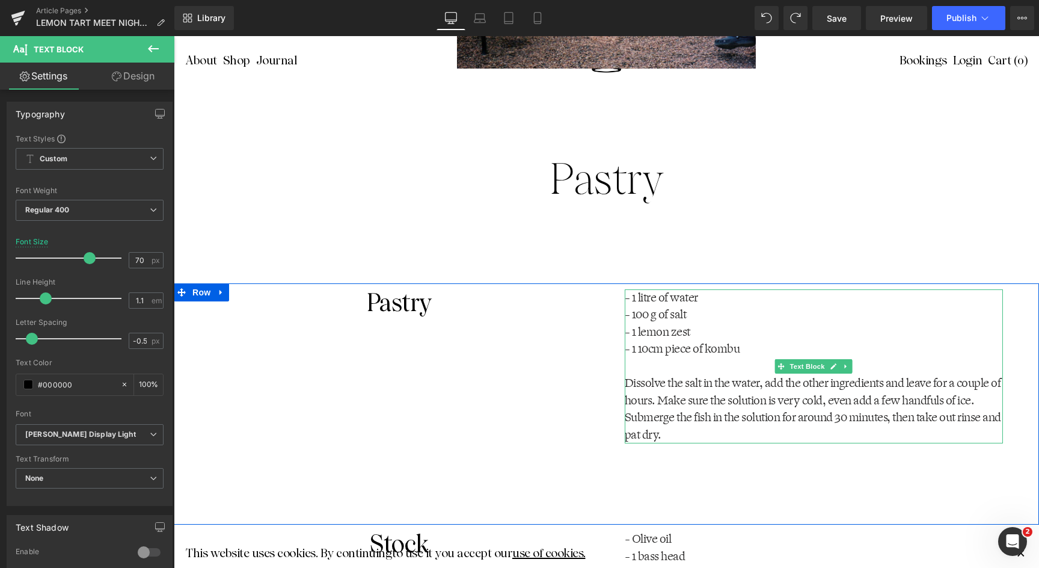
scroll to position [1821, 0]
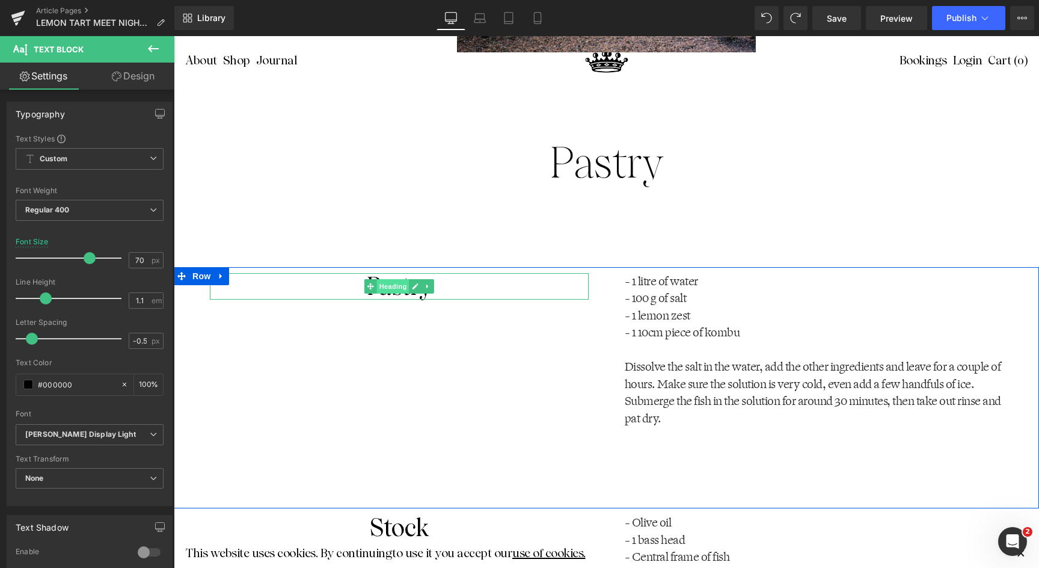
click at [404, 288] on span "Heading" at bounding box center [393, 286] width 32 height 14
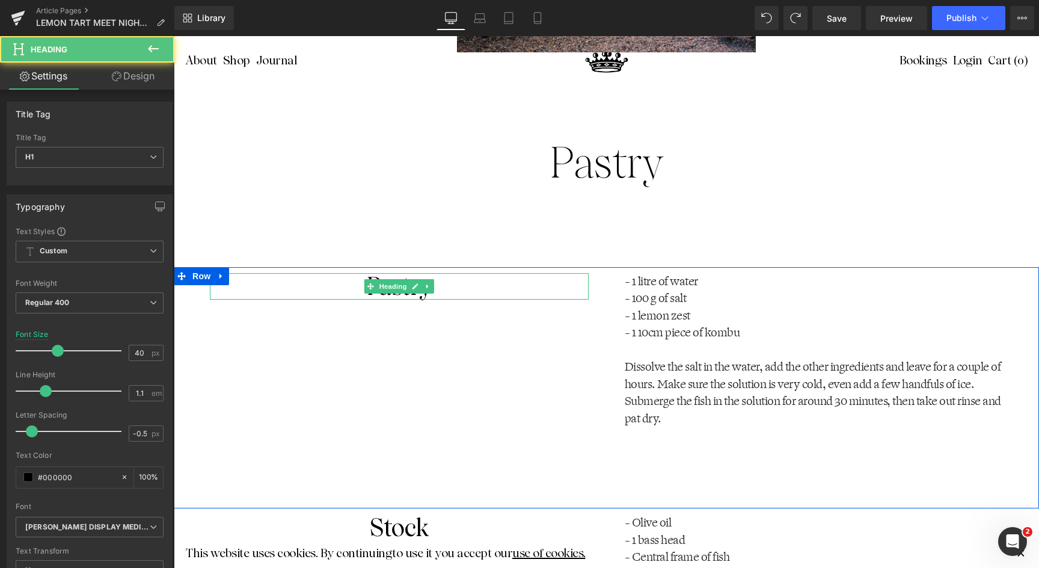
click at [473, 295] on h1 "Pastry" at bounding box center [399, 286] width 379 height 26
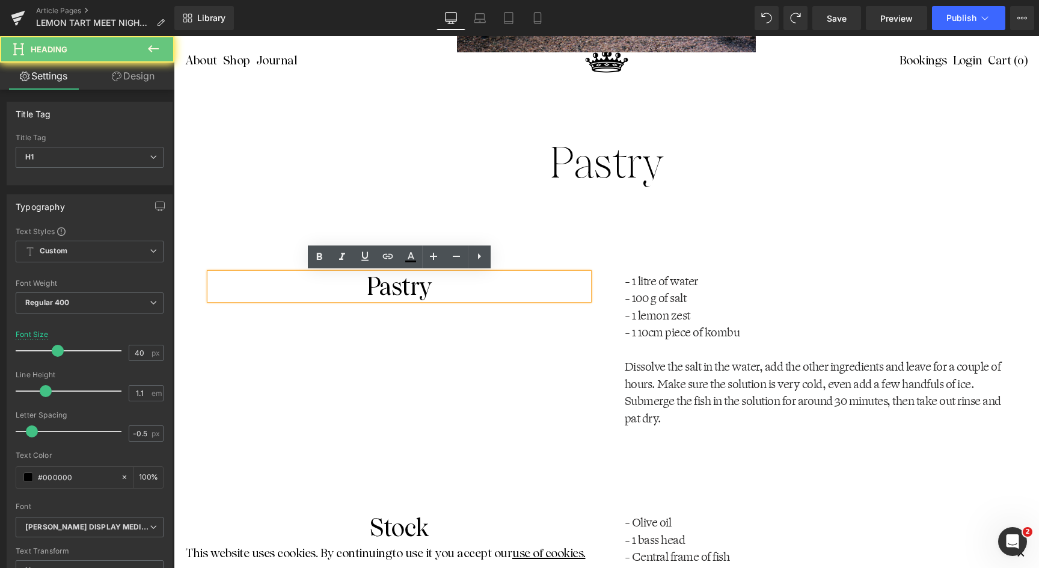
click at [473, 295] on h1 "Pastry" at bounding box center [399, 286] width 379 height 26
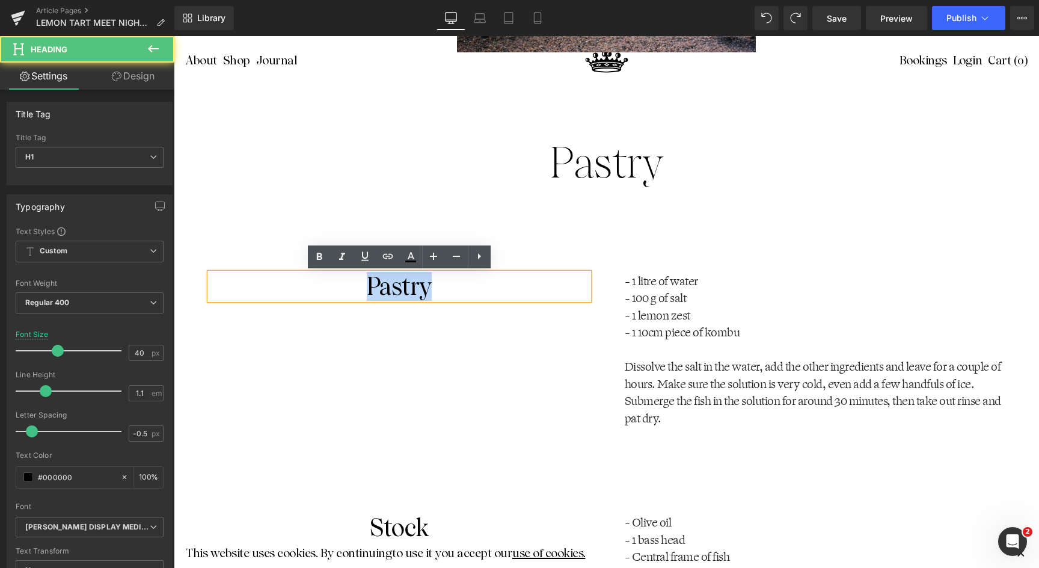
click at [473, 295] on h1 "Pastry" at bounding box center [399, 286] width 379 height 26
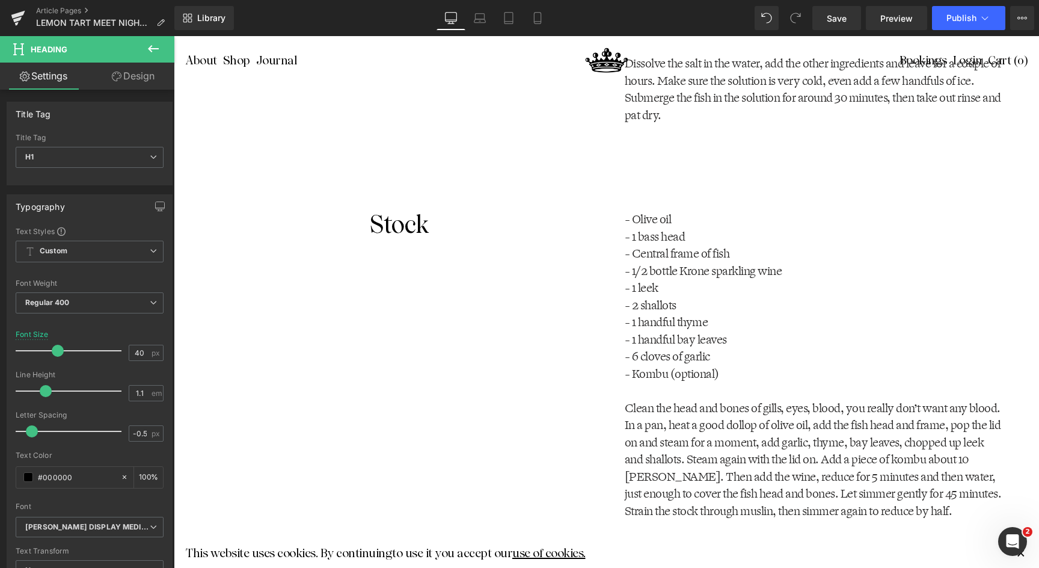
scroll to position [2120, 0]
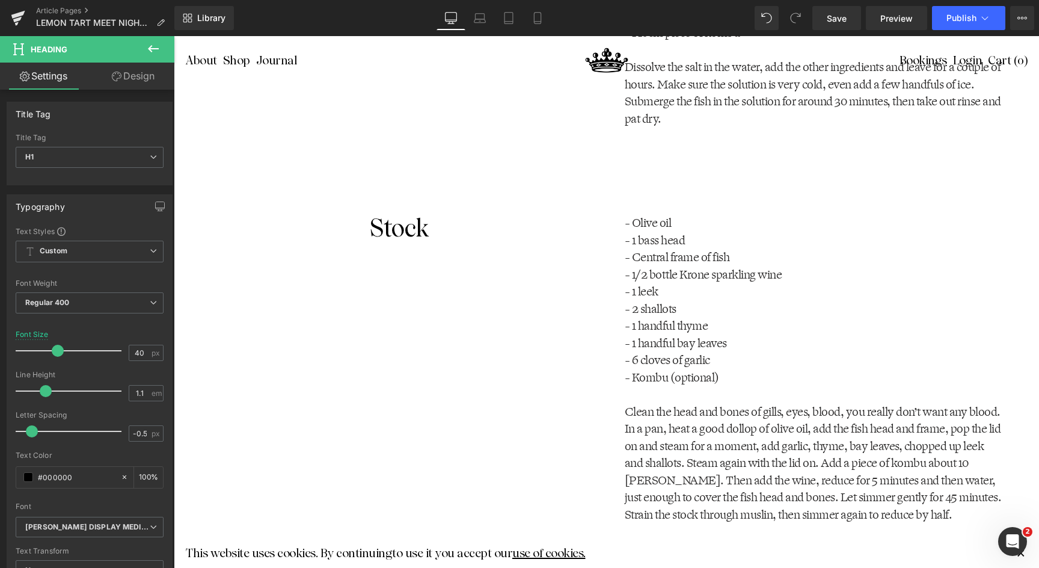
click at [393, 230] on div "Stock Heading" at bounding box center [399, 228] width 379 height 26
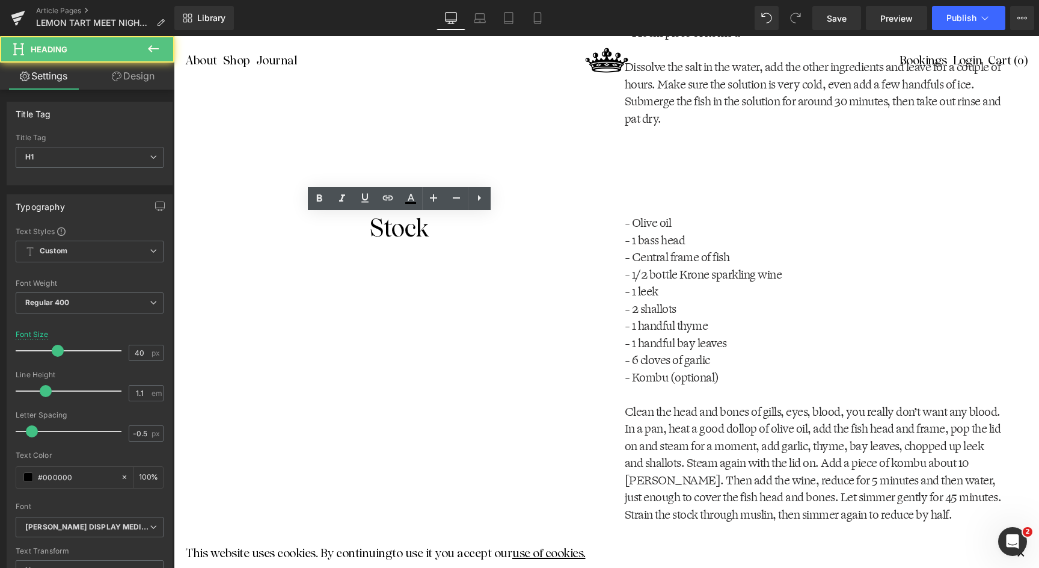
click at [393, 230] on h1 "Stock" at bounding box center [399, 228] width 379 height 26
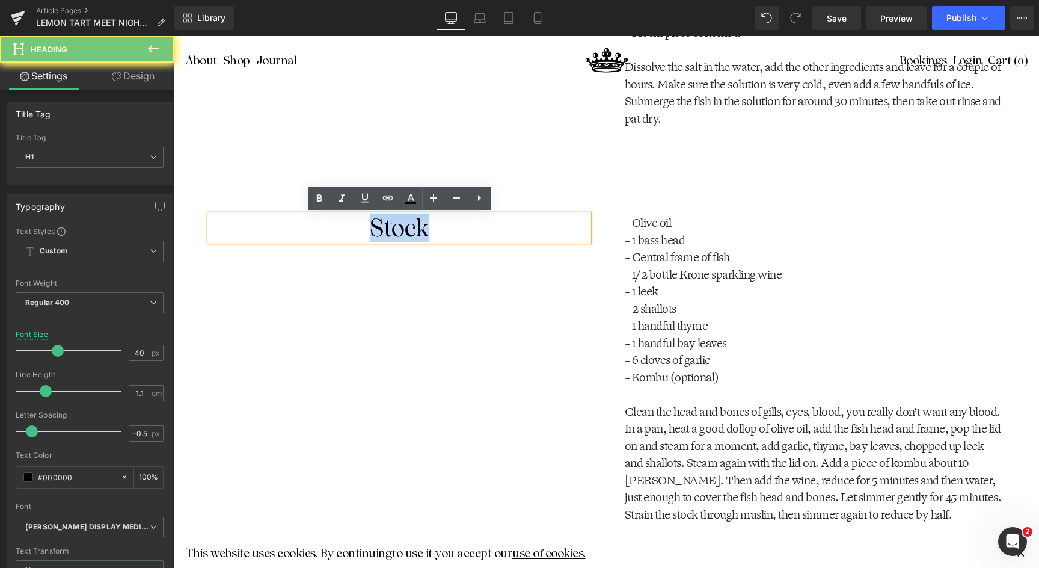
click at [393, 230] on h1 "Stock" at bounding box center [399, 228] width 379 height 26
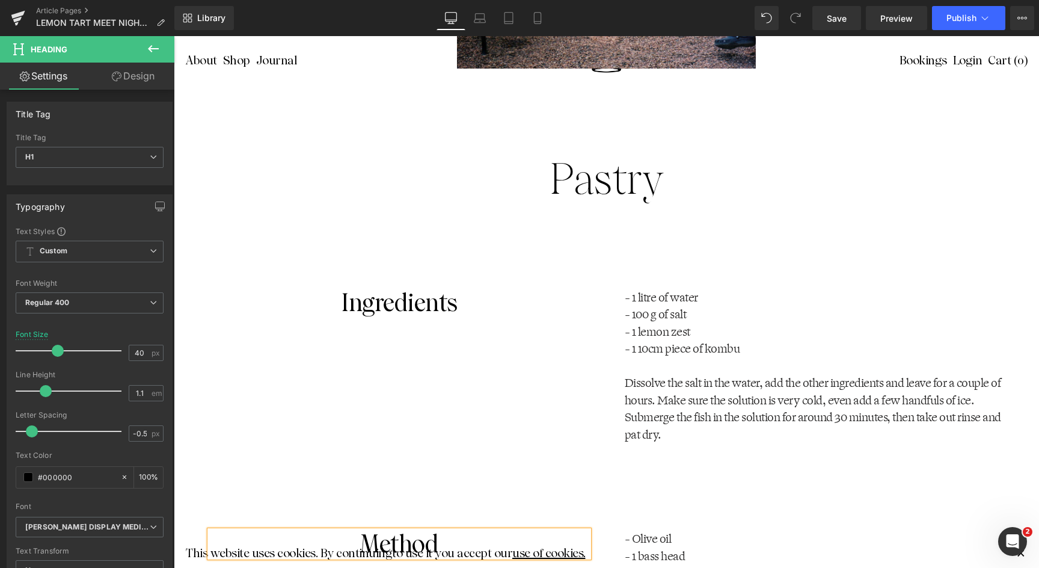
scroll to position [1793, 0]
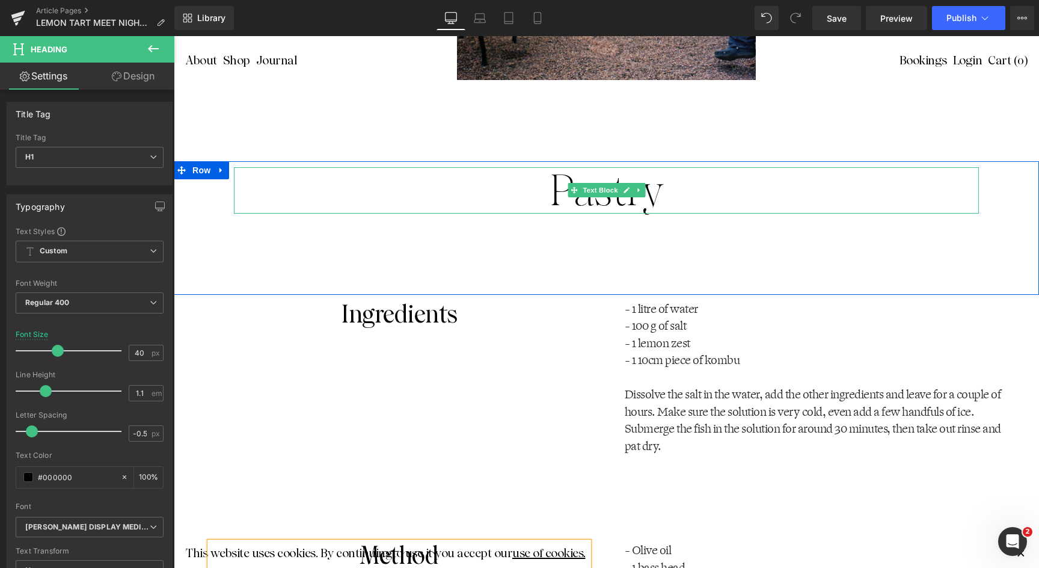
click at [811, 198] on p "Pastry" at bounding box center [606, 190] width 745 height 46
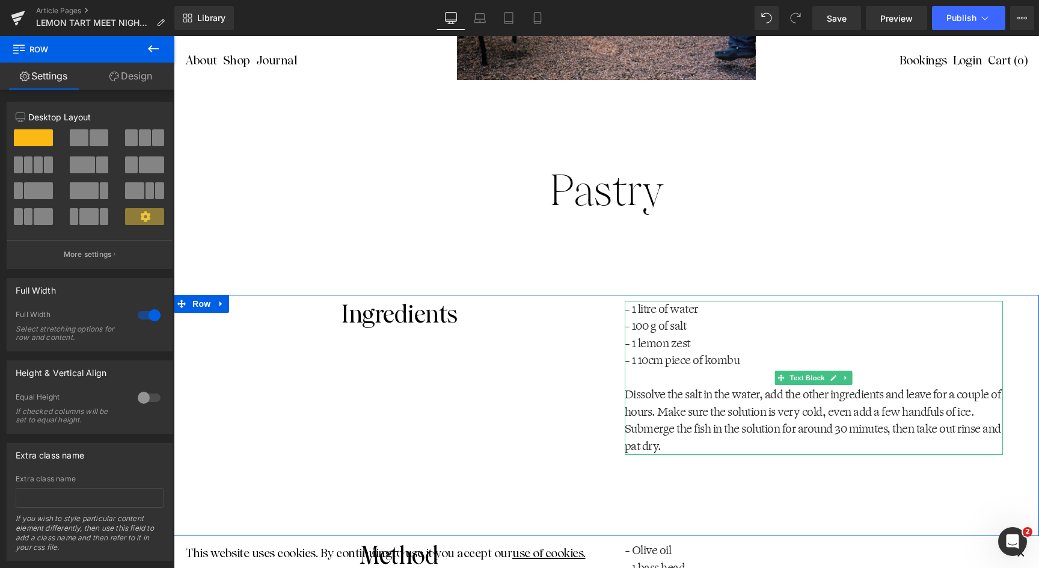
click at [642, 335] on p "- 1 lemon zest" at bounding box center [814, 343] width 379 height 17
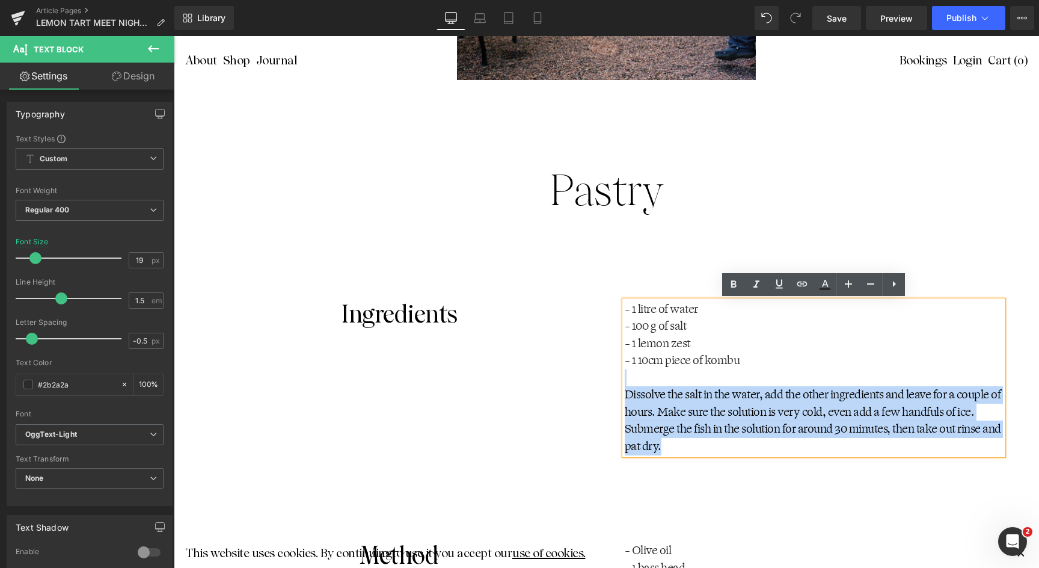
drag, startPoint x: 632, startPoint y: 375, endPoint x: 696, endPoint y: 446, distance: 95.0
click at [696, 446] on div "- 1 litre of water - 100 g of salt - 1 lemon zest - 1 10cm piece of kombu Disso…" at bounding box center [814, 378] width 379 height 155
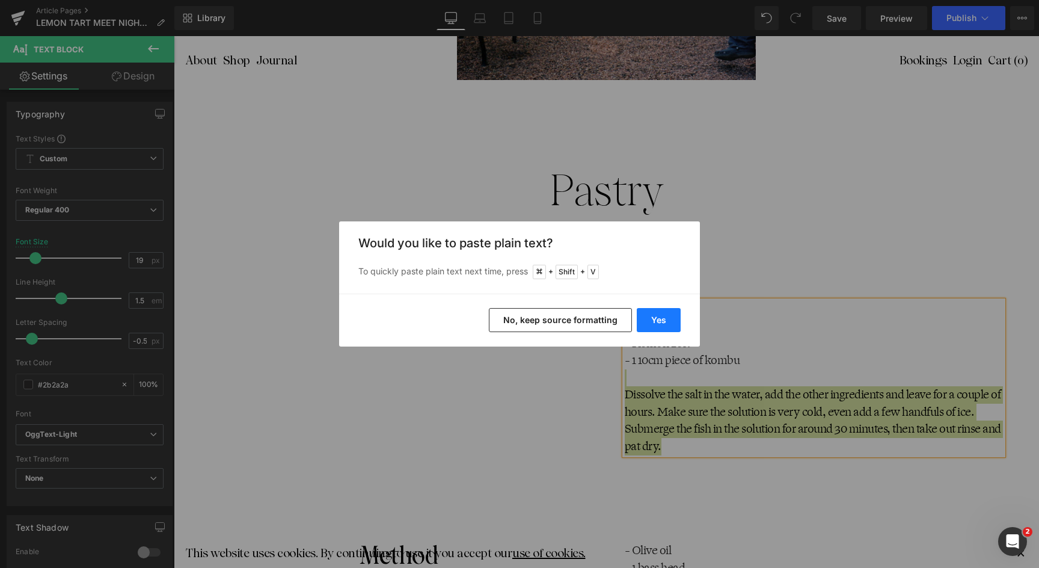
click at [664, 320] on button "Yes" at bounding box center [659, 320] width 44 height 24
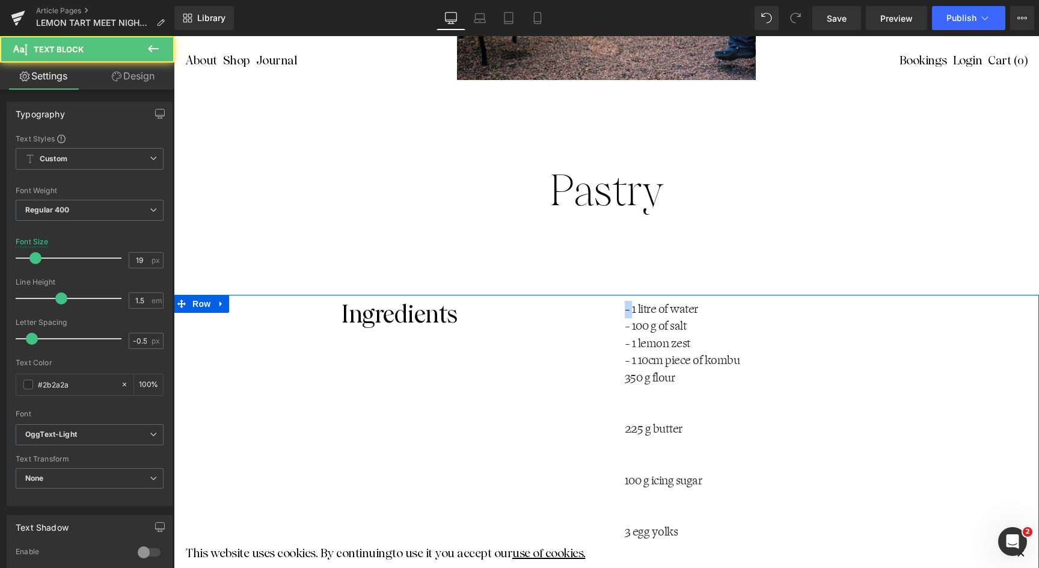
drag, startPoint x: 633, startPoint y: 309, endPoint x: 602, endPoint y: 309, distance: 30.7
click at [602, 309] on div "Ingredients Heading - 1 litre of water - 100 g of salt - 1 lemon zest - 1 10cm …" at bounding box center [606, 493] width 865 height 396
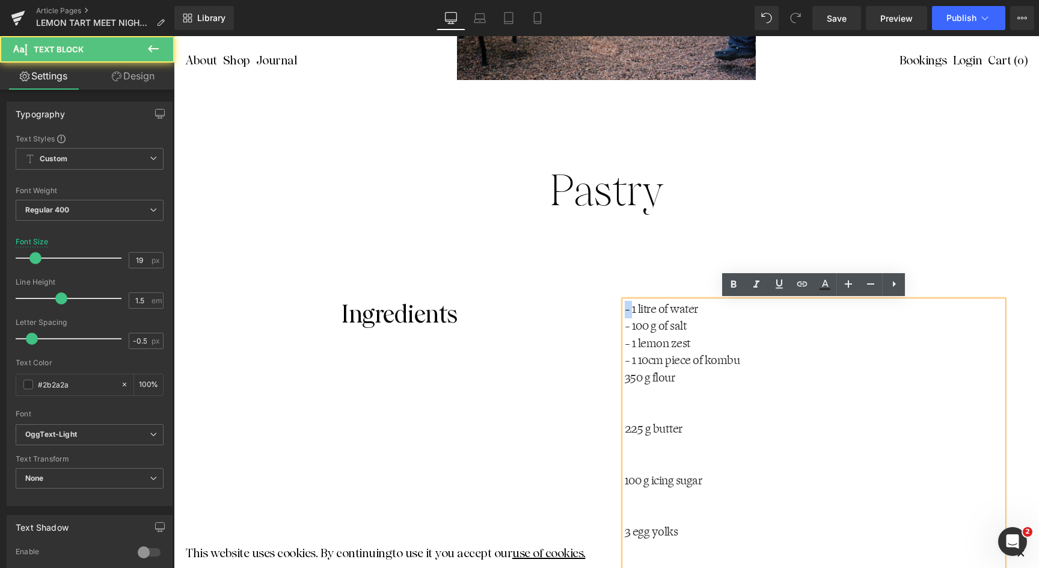
copy p "-"
click at [668, 419] on p at bounding box center [814, 412] width 379 height 17
drag, startPoint x: 626, startPoint y: 429, endPoint x: 608, endPoint y: 429, distance: 17.4
click at [608, 429] on div "- 1 litre of water - 100 g of salt - 1 lemon zest - 1 10cm piece of kombu 350 g…" at bounding box center [814, 455] width 415 height 309
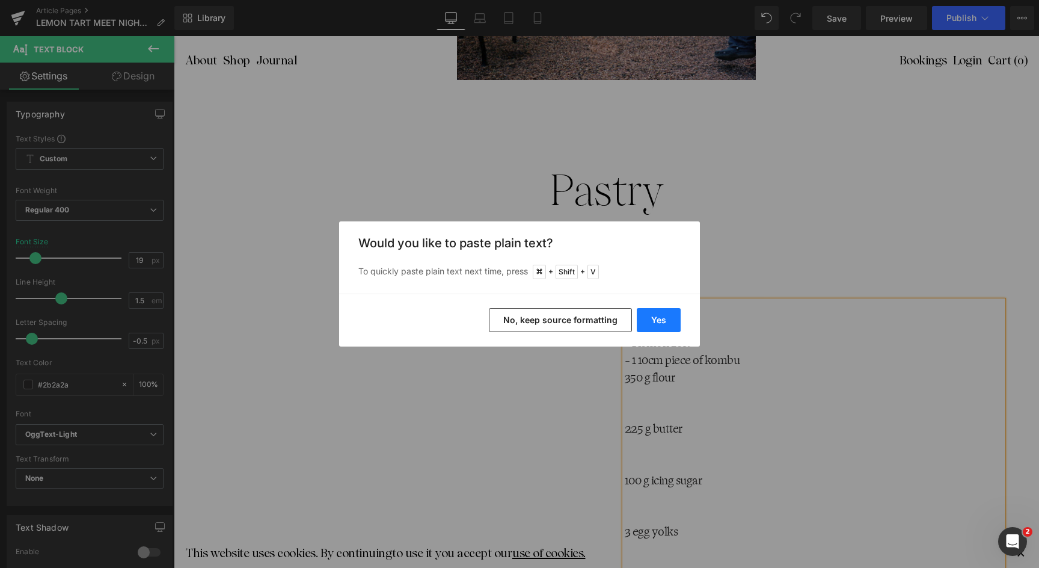
click at [656, 321] on button "Yes" at bounding box center [659, 320] width 44 height 24
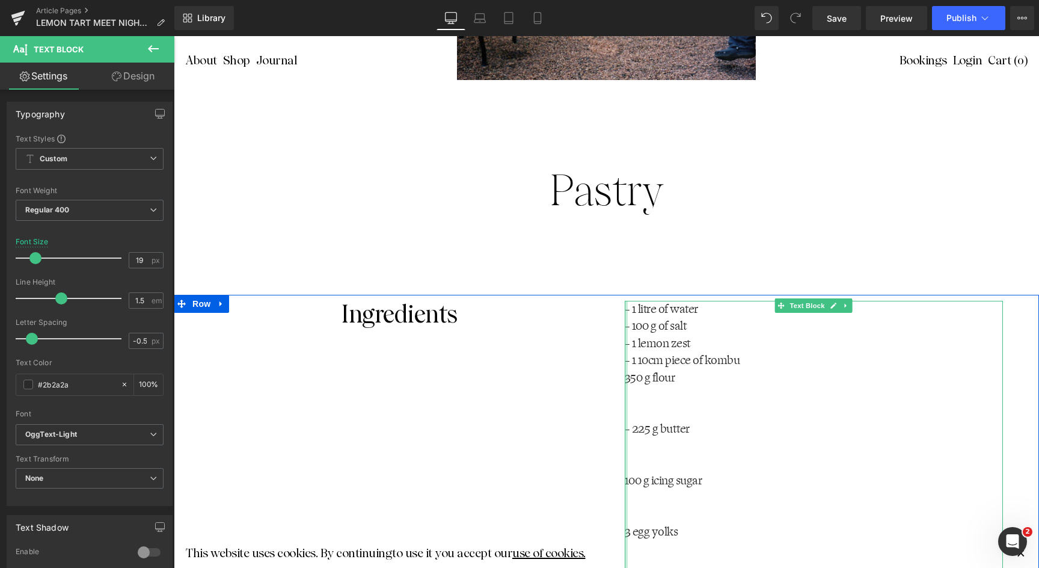
click at [627, 478] on div at bounding box center [626, 455] width 3 height 309
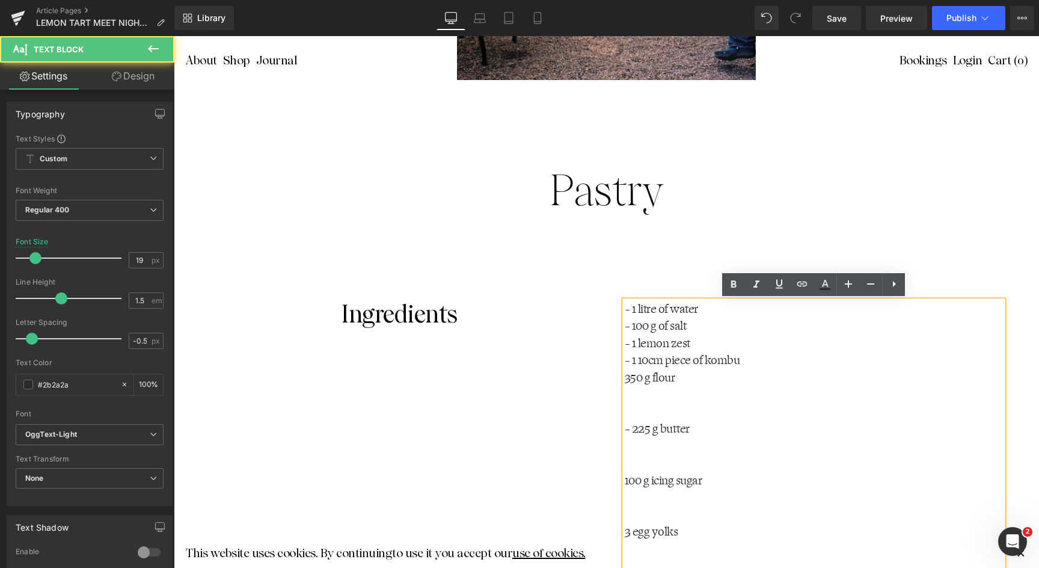
click at [627, 481] on p "100 g icing sugar" at bounding box center [814, 480] width 379 height 17
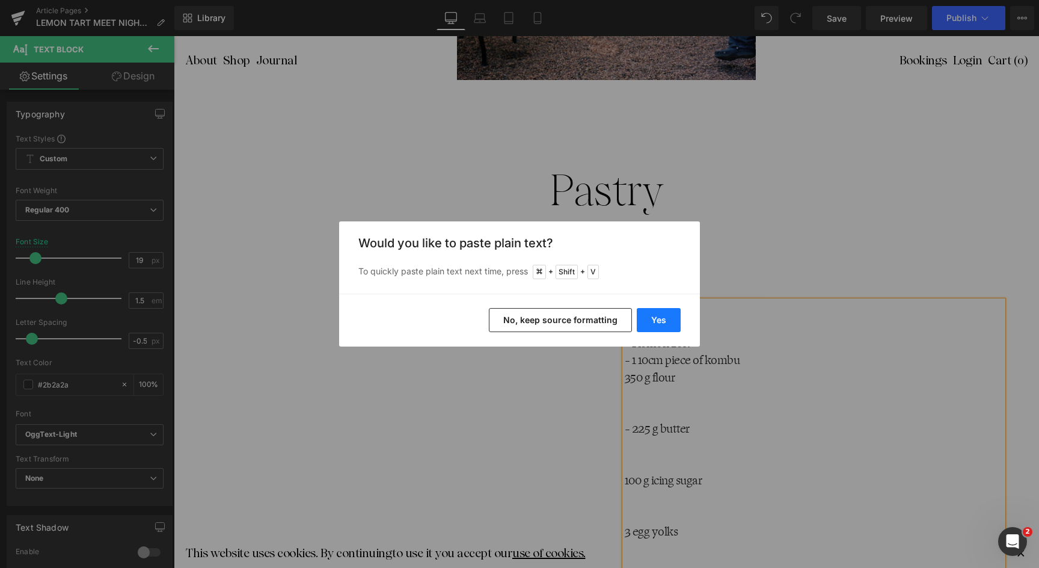
click at [655, 315] on button "Yes" at bounding box center [659, 320] width 44 height 24
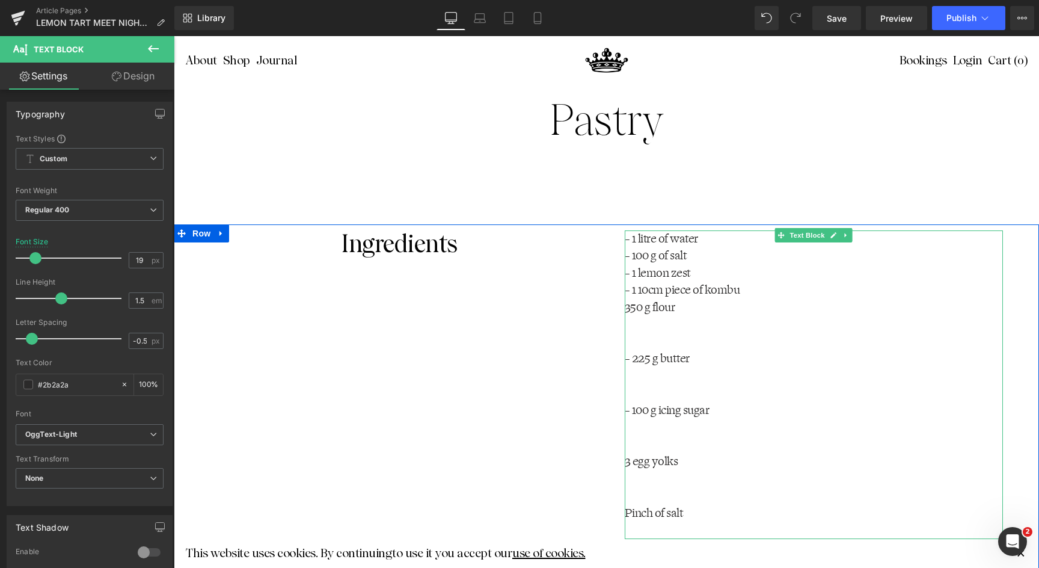
scroll to position [1895, 0]
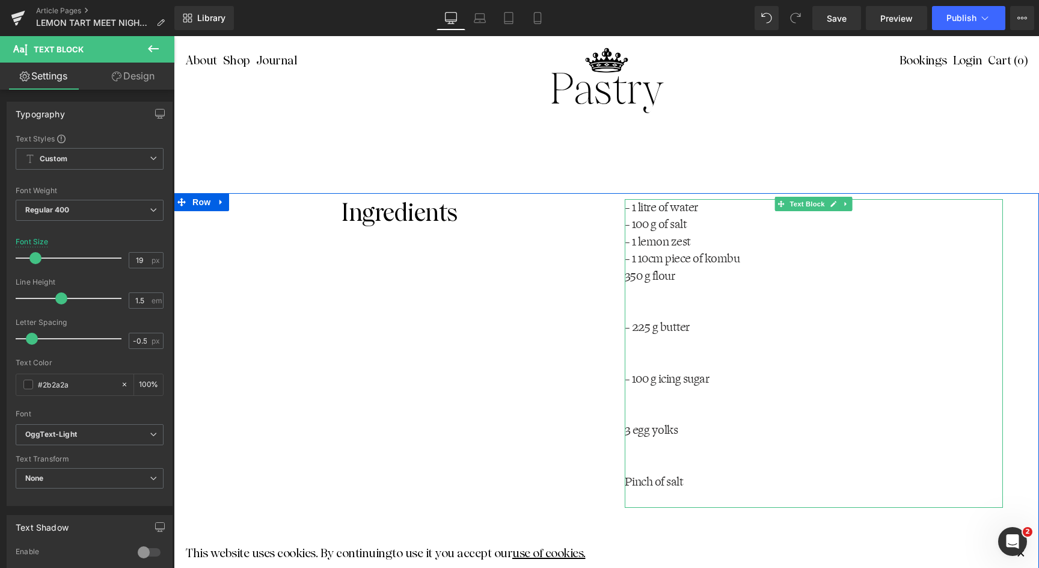
click at [631, 427] on p "3 egg yolks" at bounding box center [814, 430] width 379 height 17
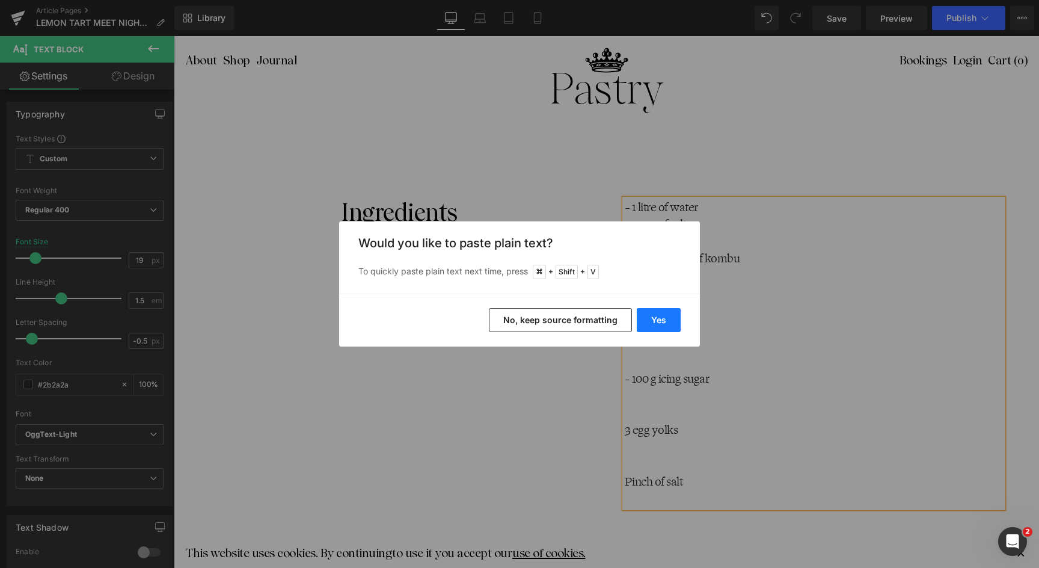
click at [664, 316] on button "Yes" at bounding box center [659, 320] width 44 height 24
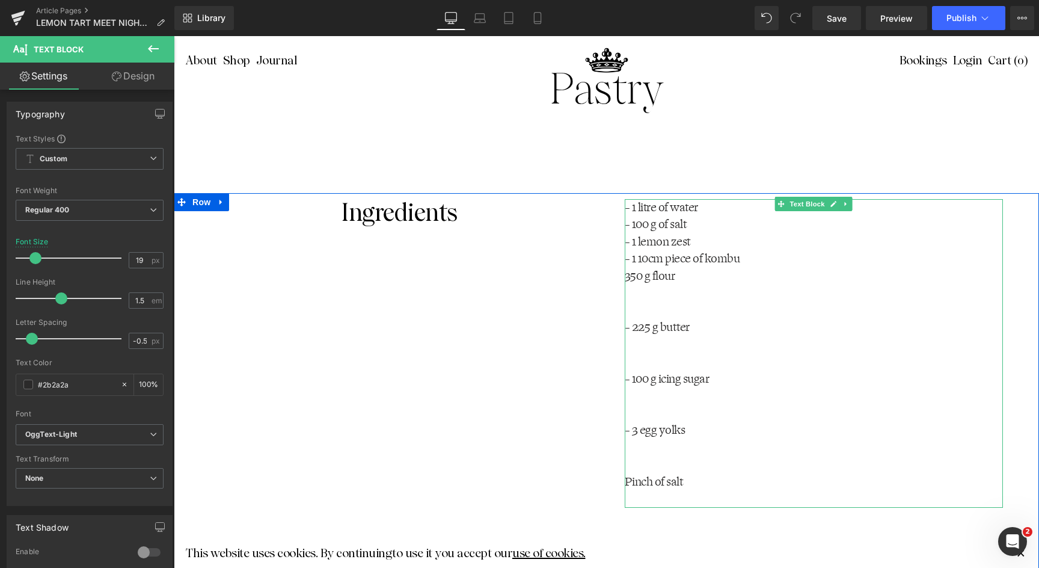
click at [635, 481] on p "Pinch of salt" at bounding box center [814, 481] width 379 height 17
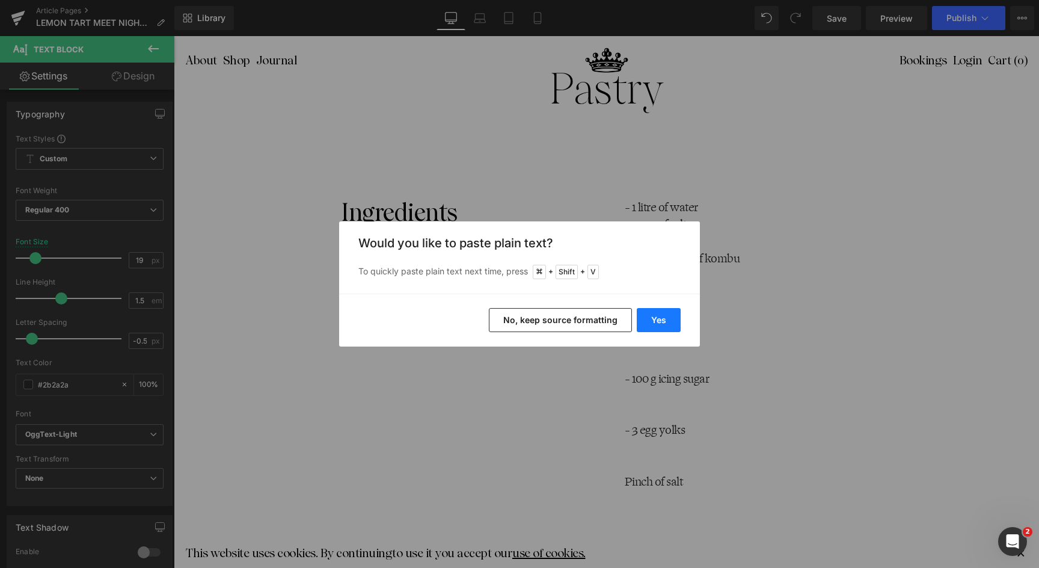
click at [661, 317] on button "Yes" at bounding box center [659, 320] width 44 height 24
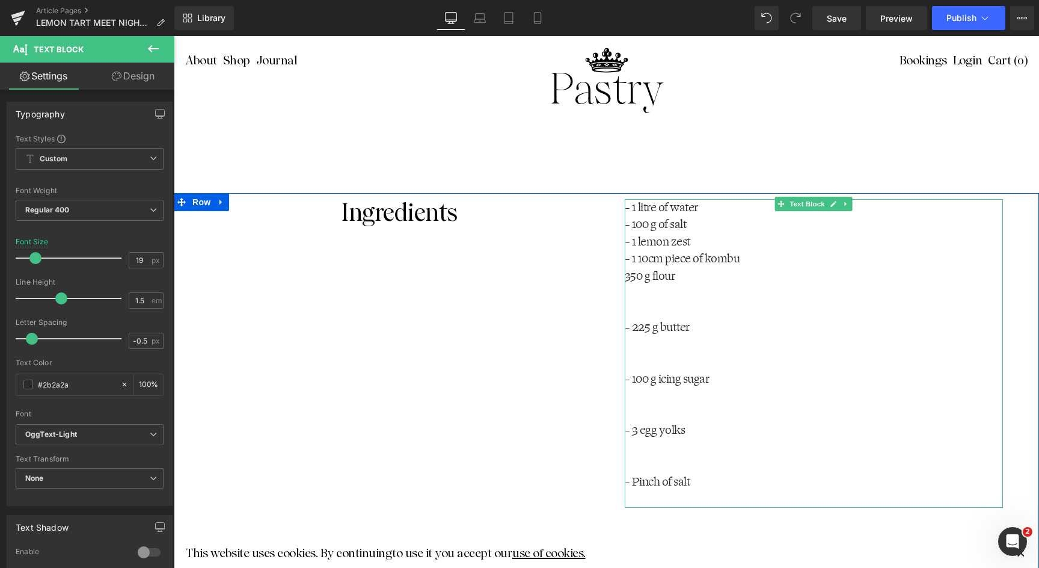
click at [629, 274] on p "350 g flour" at bounding box center [814, 276] width 379 height 17
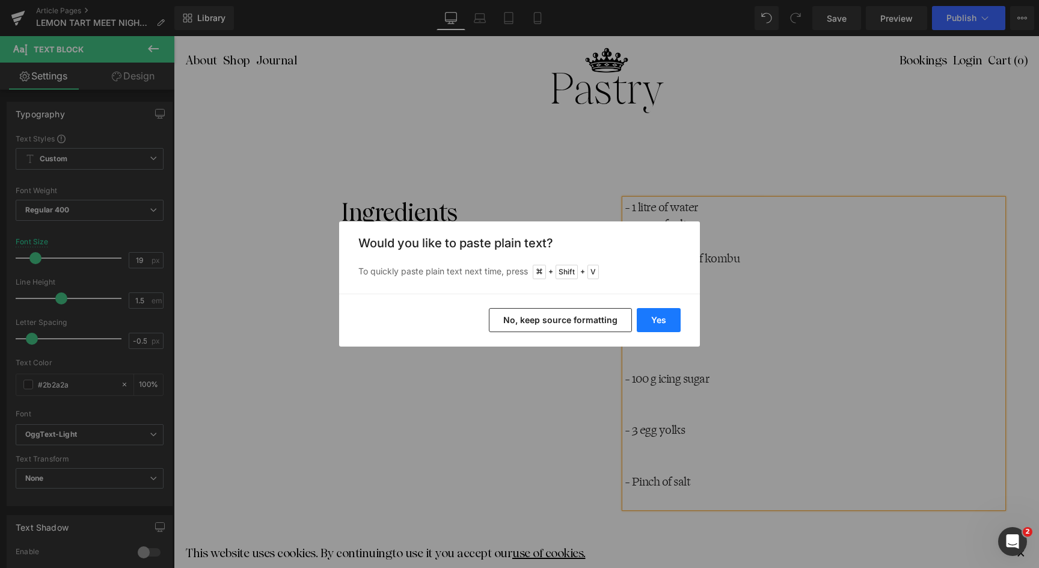
click at [654, 325] on button "Yes" at bounding box center [659, 320] width 44 height 24
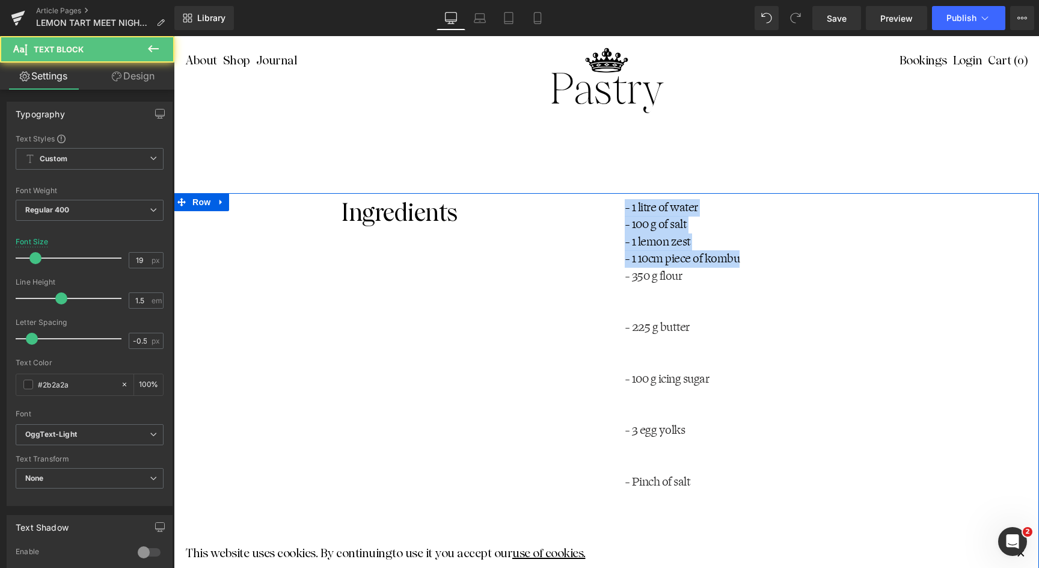
drag, startPoint x: 746, startPoint y: 261, endPoint x: 600, endPoint y: 208, distance: 155.6
click at [600, 208] on div "Ingredients Heading - 1 litre of water - 100 g of salt - 1 lemon zest - 1 10cm …" at bounding box center [606, 391] width 865 height 396
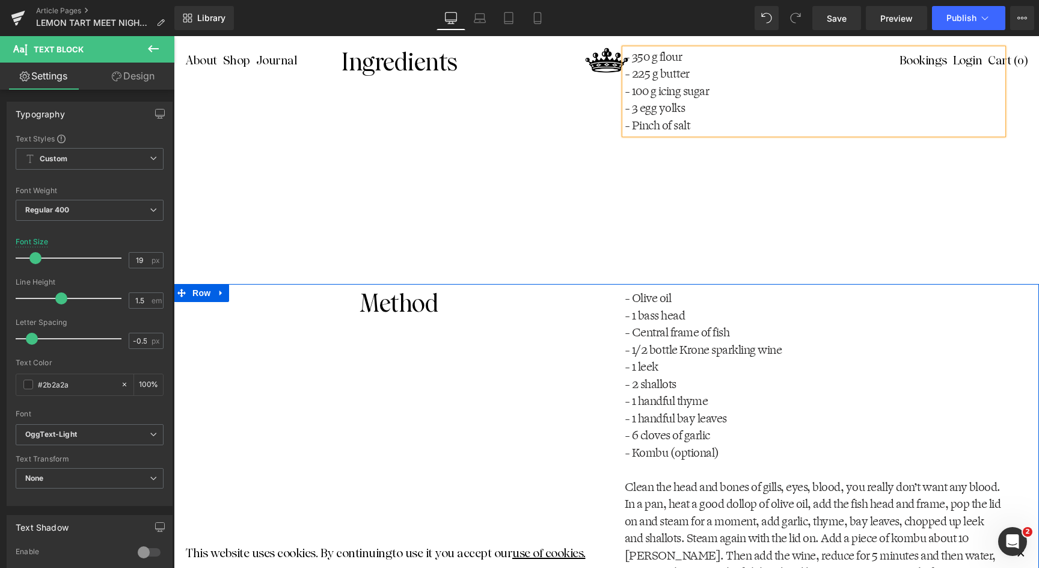
scroll to position [2100, 0]
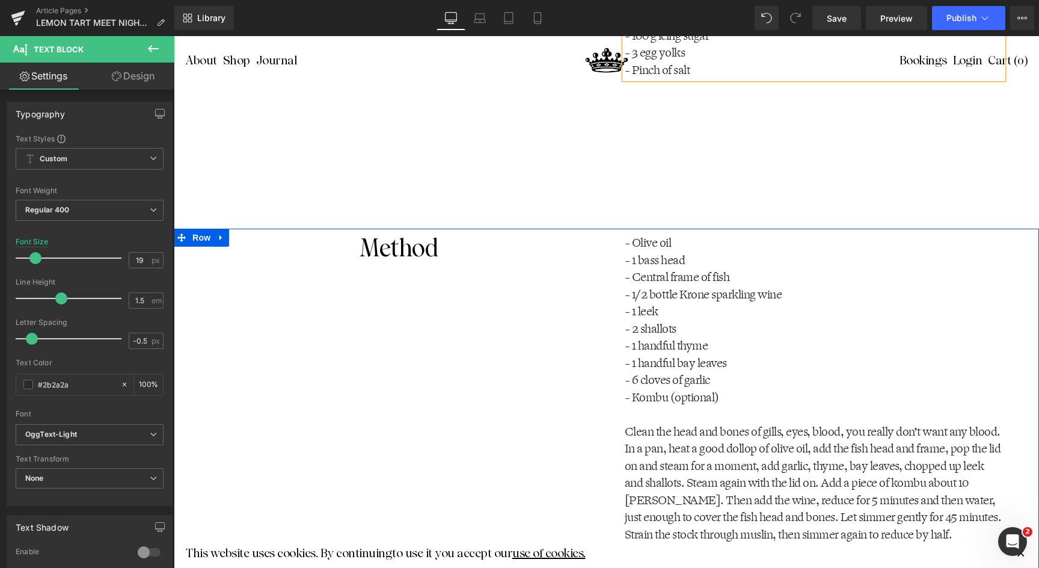
click at [678, 380] on p "- 6 cloves of garlic" at bounding box center [814, 380] width 379 height 17
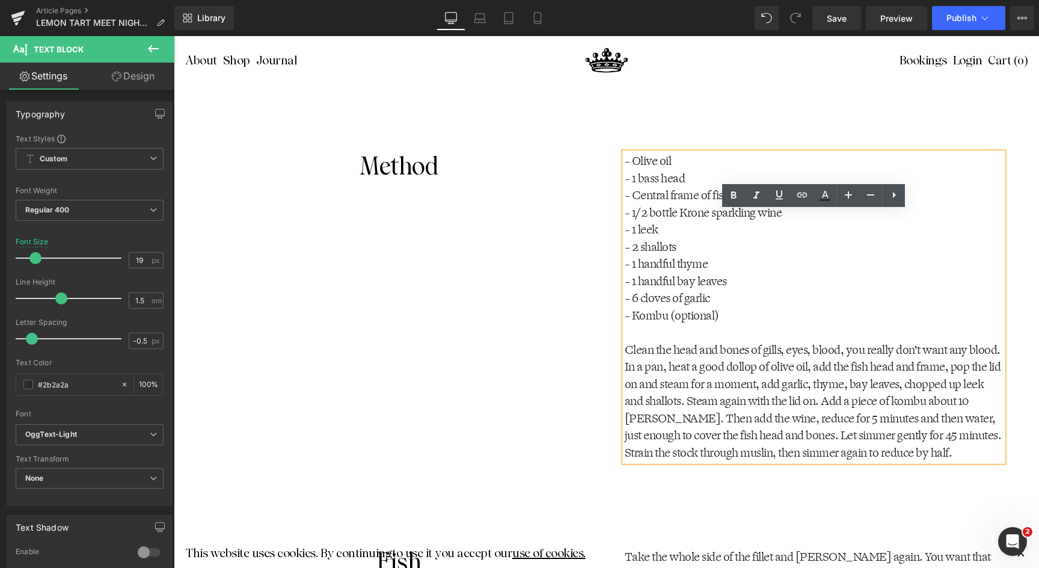
scroll to position [2180, 0]
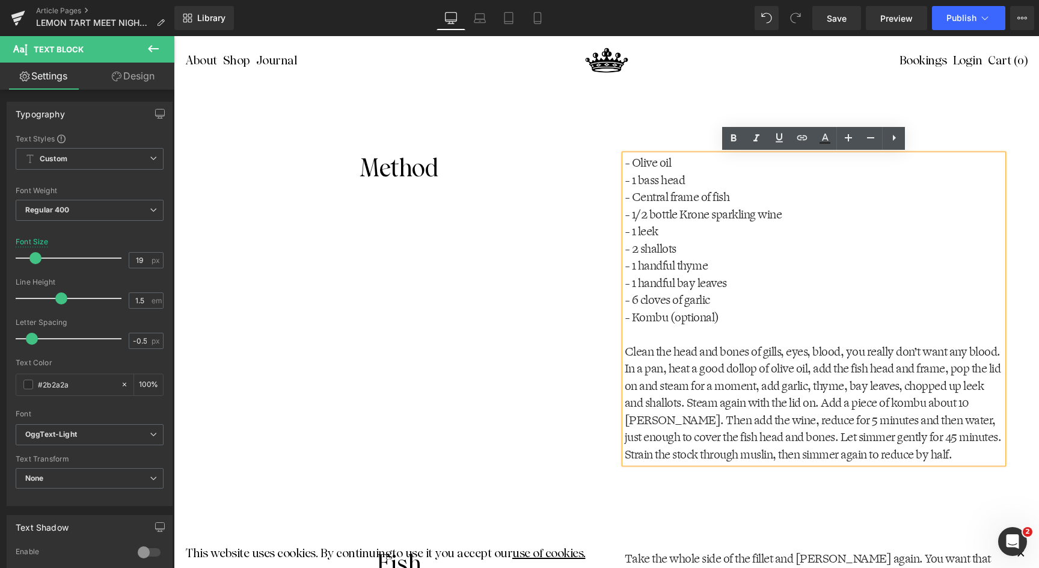
click at [918, 454] on p "Clean the head and bones of gills, eyes, blood, you really don’t want any blood…" at bounding box center [814, 403] width 379 height 120
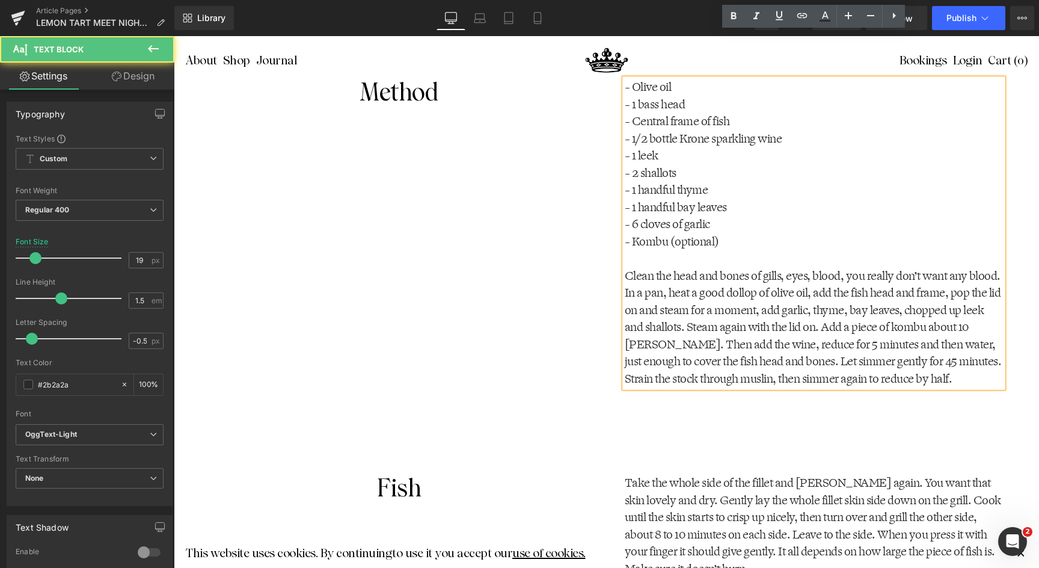
scroll to position [2229, 0]
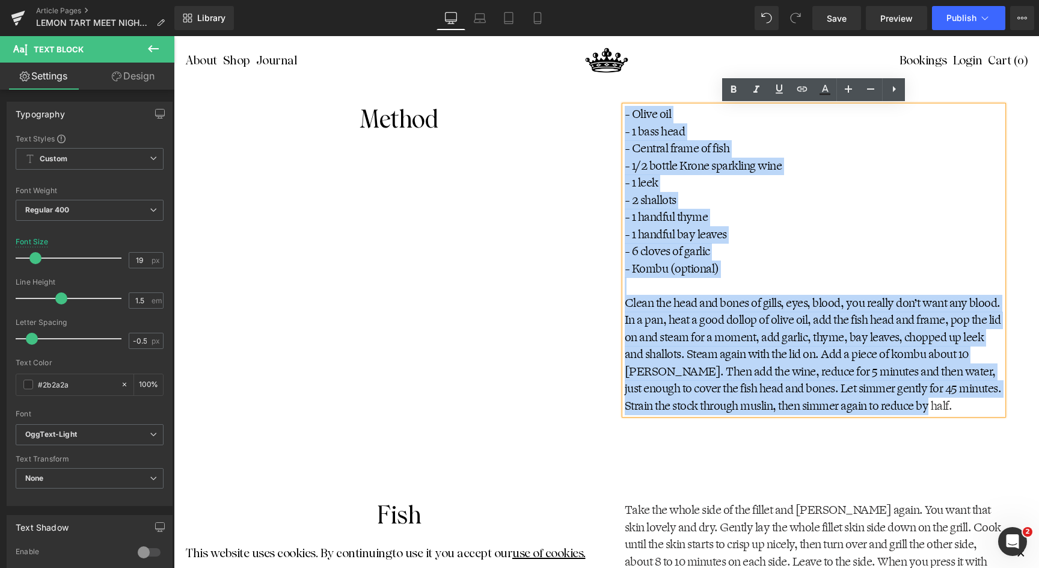
drag, startPoint x: 921, startPoint y: 411, endPoint x: 595, endPoint y: 119, distance: 438.3
click at [595, 119] on div "Method Heading - Olive oil - 1 bass head - Central frame of fish - 1/2 bottle K…" at bounding box center [606, 298] width 865 height 396
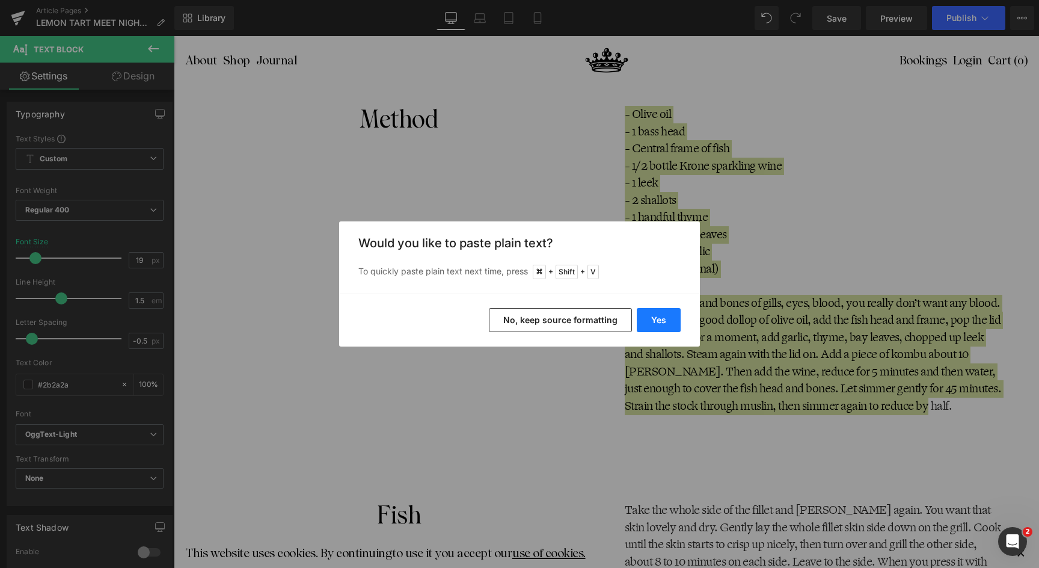
click at [659, 321] on button "Yes" at bounding box center [659, 320] width 44 height 24
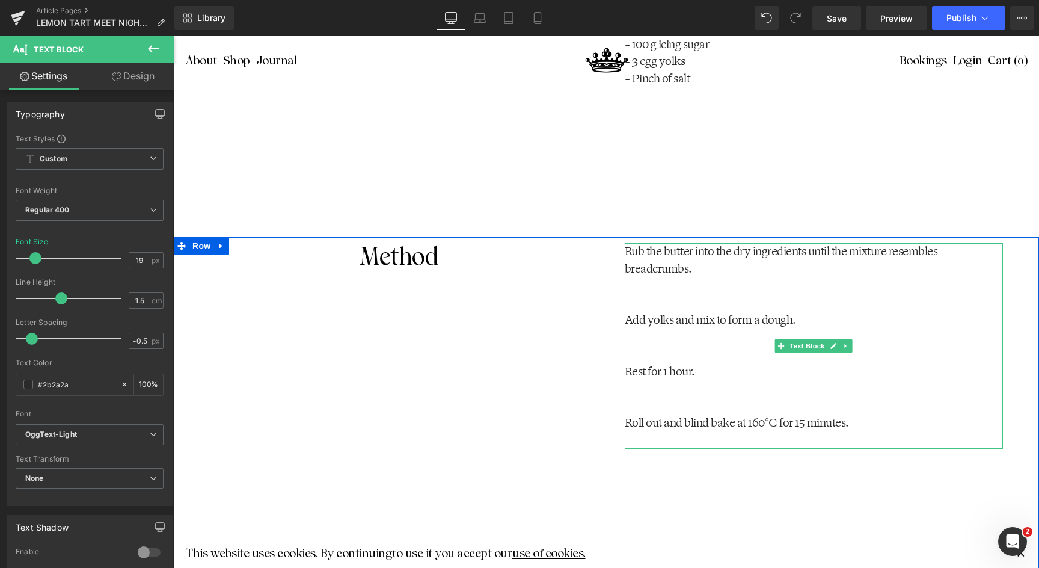
scroll to position [2089, 0]
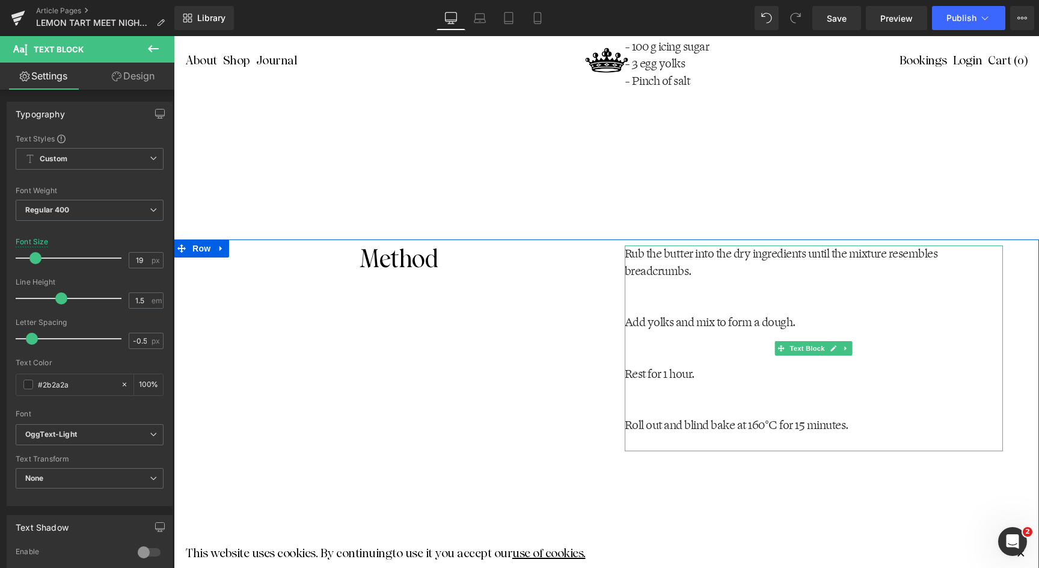
click at [666, 295] on p at bounding box center [814, 288] width 379 height 17
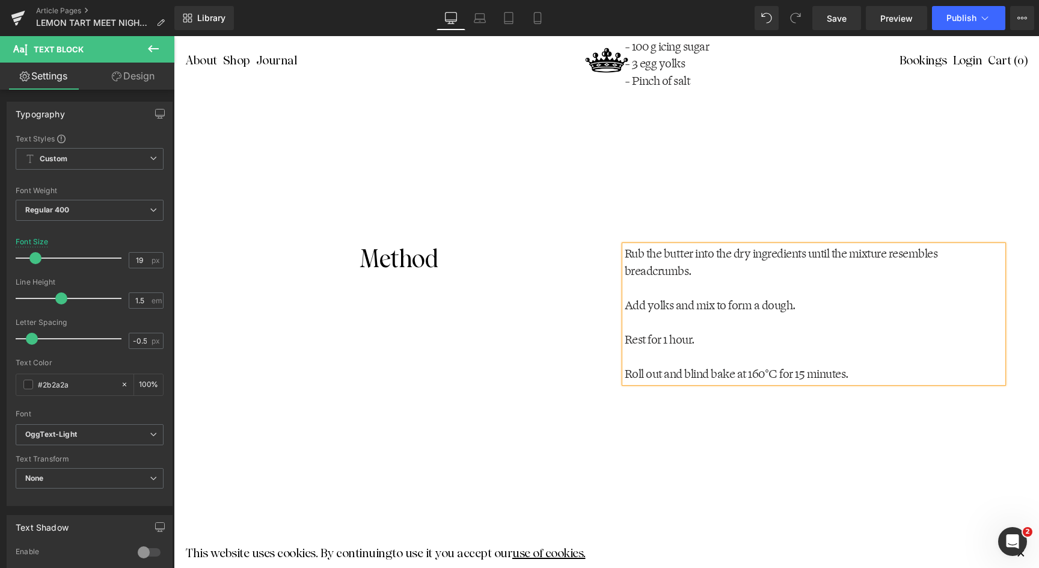
click at [775, 446] on div "Rub the butter into the dry ingredients until the mixture resembles breadcrumbs…" at bounding box center [814, 399] width 415 height 309
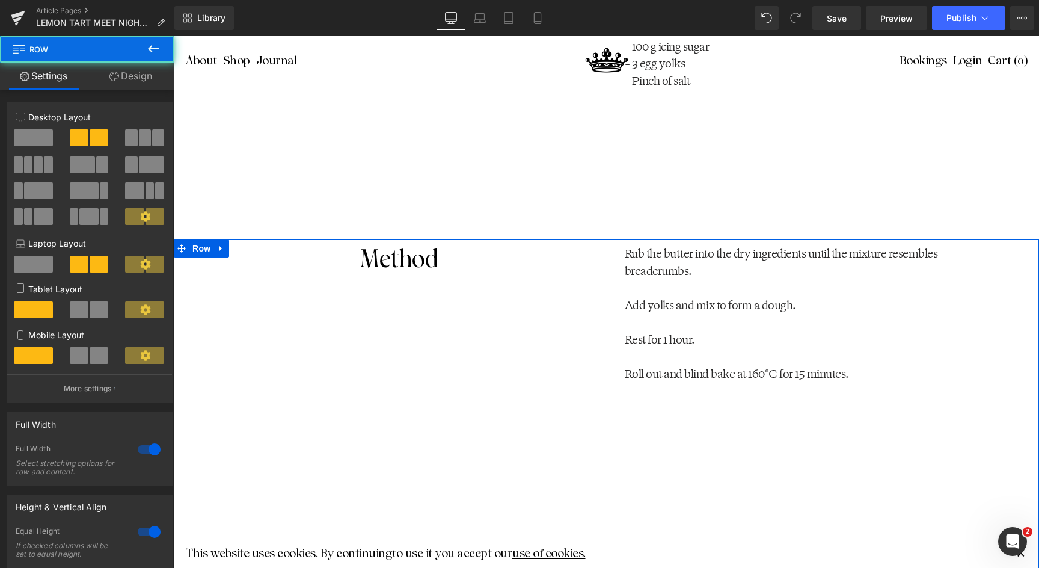
scroll to position [2046, 0]
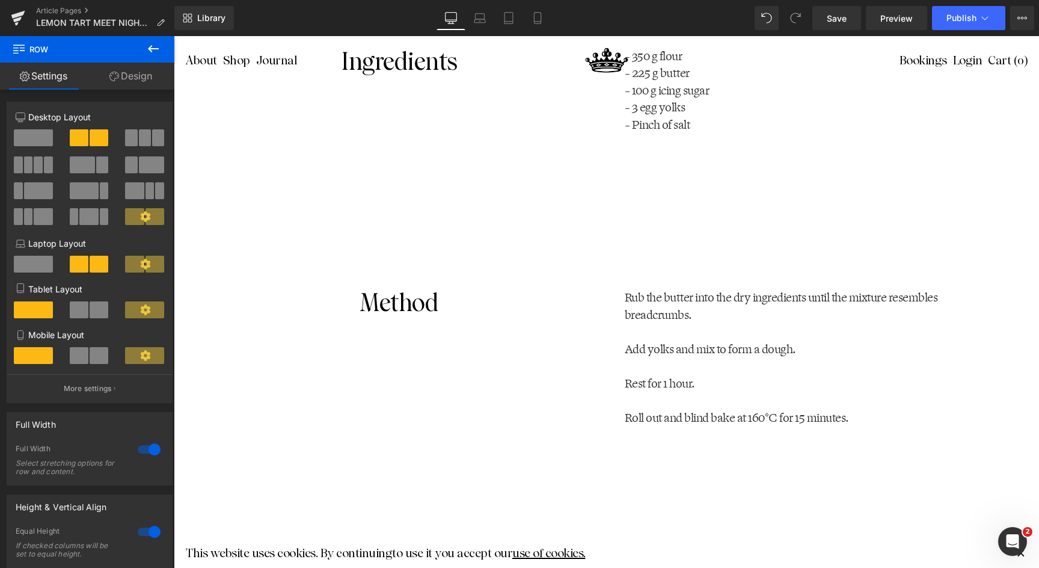
click at [627, 297] on div "Rub the butter into the dry ingredients until the mixture resembles breadcrumbs…" at bounding box center [814, 357] width 379 height 137
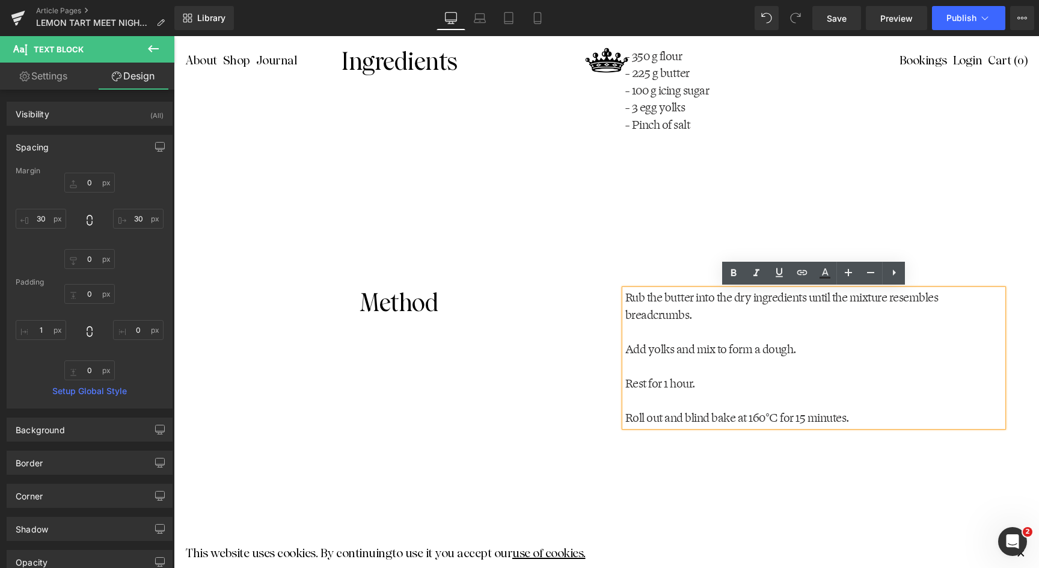
click at [625, 297] on div "Rub the butter into the dry ingredients until the mixture resembles breadcrumbs…" at bounding box center [814, 357] width 379 height 137
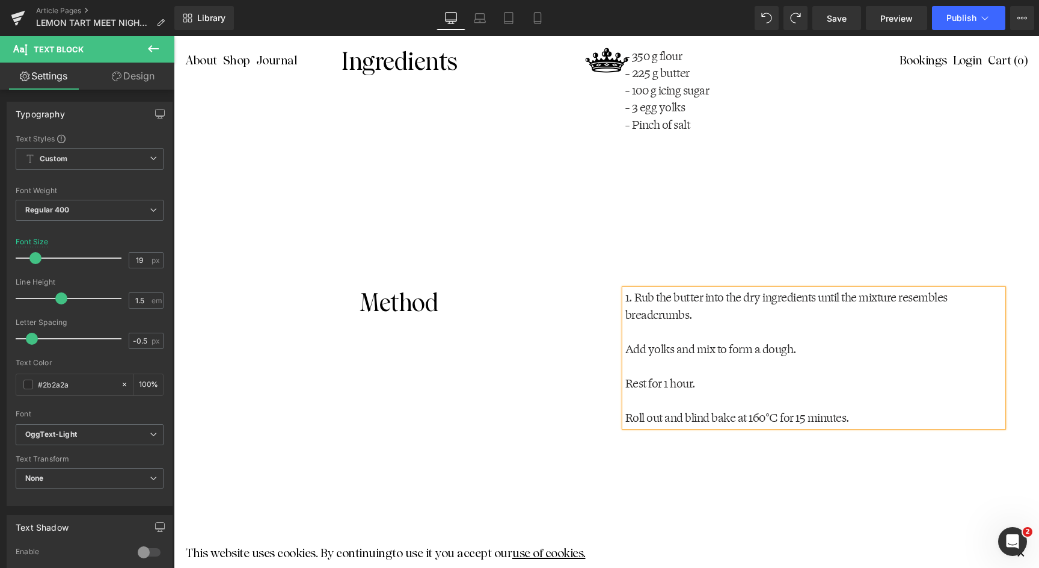
click at [626, 348] on p "Add yolks and mix to form a dough." at bounding box center [815, 349] width 378 height 17
click at [627, 382] on p "Rest for 1 hour." at bounding box center [815, 383] width 378 height 17
click at [633, 417] on p "Roll out and blind bake at 160°C for 15 minutes." at bounding box center [815, 418] width 378 height 17
click at [872, 527] on div "1. Rub the butter into the dry ingredients until the mixture resembles breadcru…" at bounding box center [814, 443] width 415 height 309
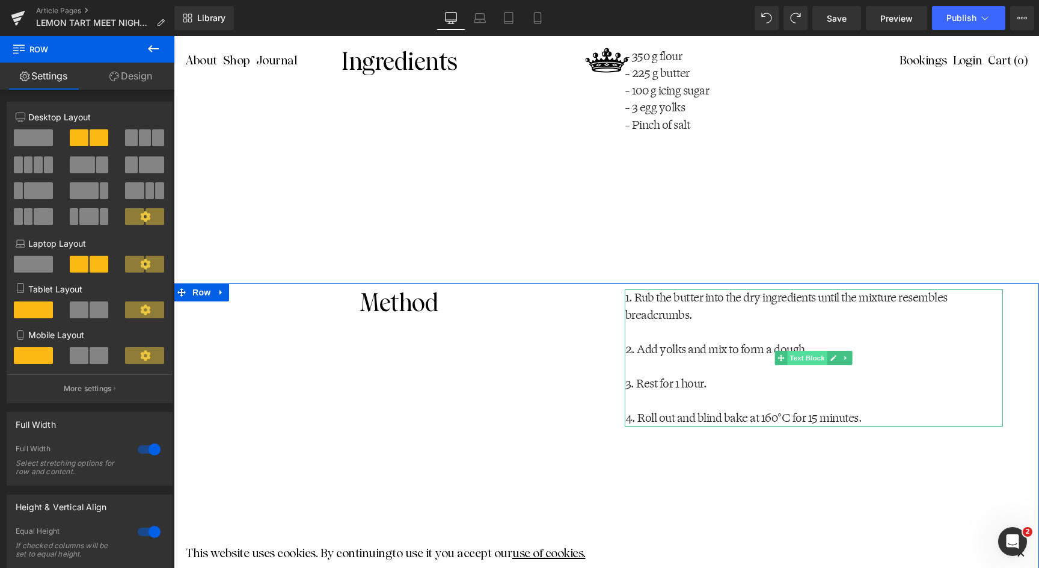
click at [793, 359] on span "Text Block" at bounding box center [808, 358] width 40 height 14
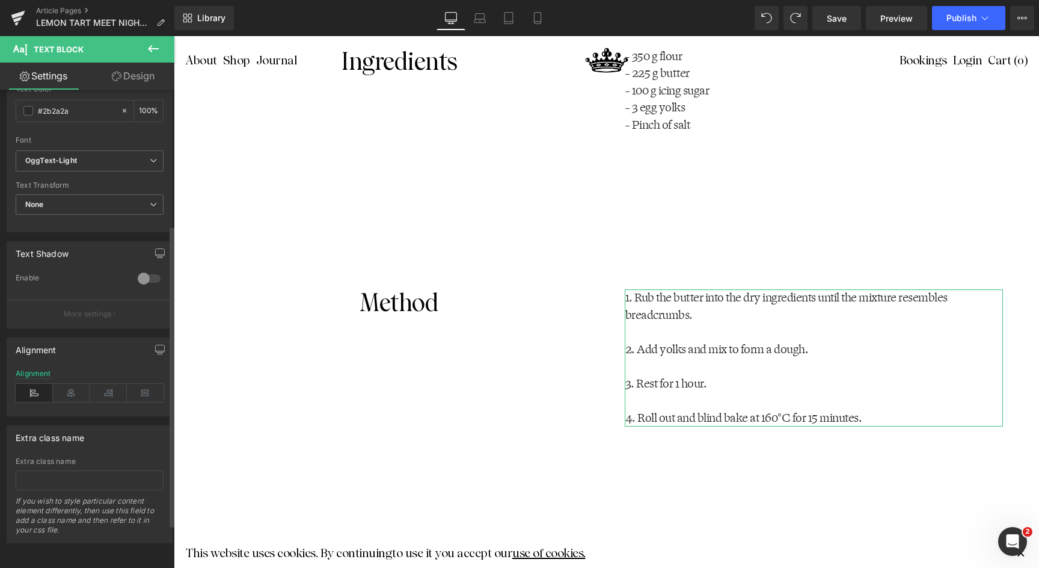
scroll to position [0, 0]
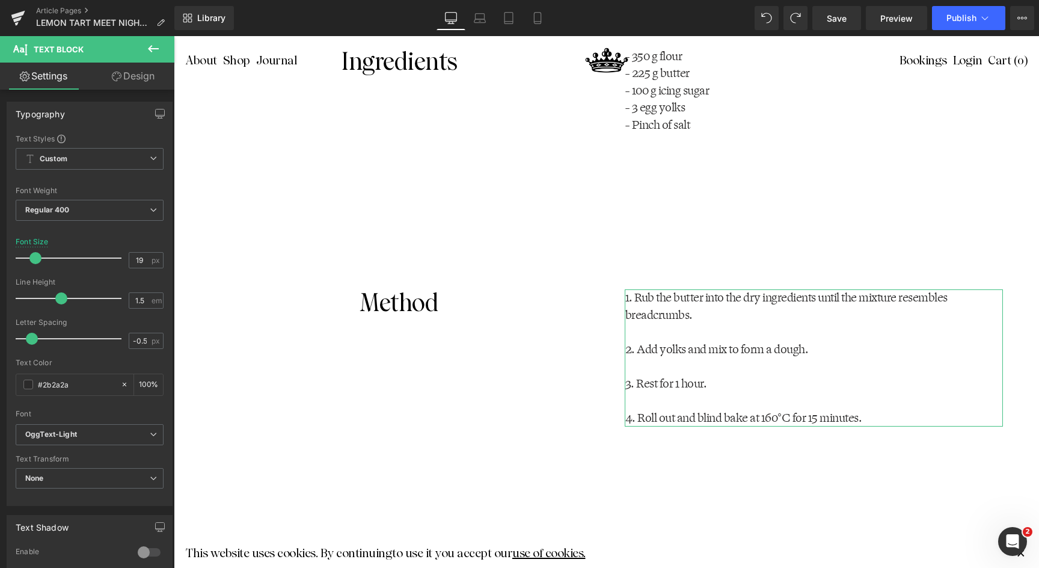
click at [122, 76] on link "Design" at bounding box center [133, 76] width 87 height 27
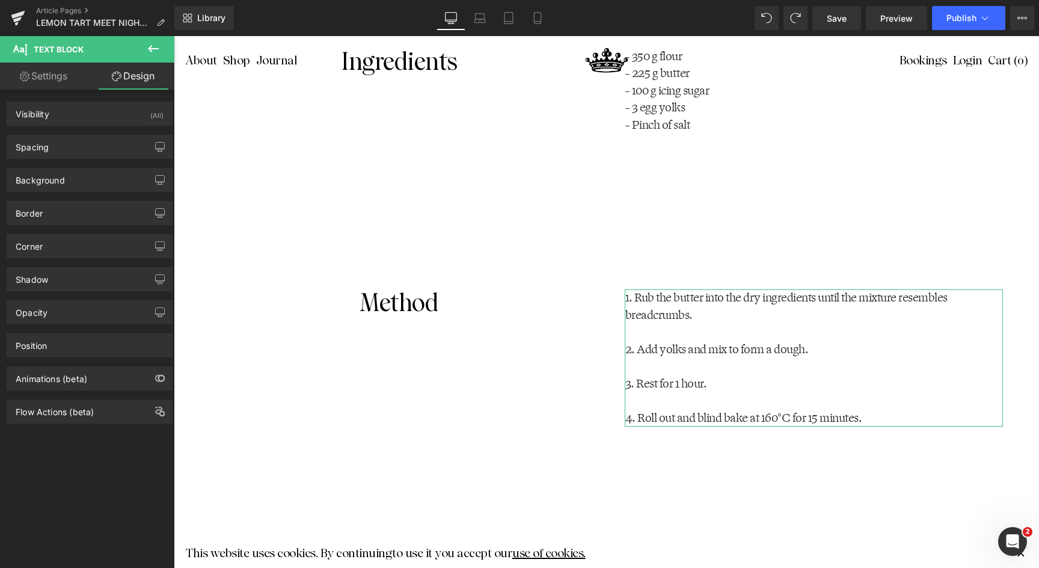
click at [55, 79] on link "Settings" at bounding box center [43, 76] width 87 height 27
type input "100"
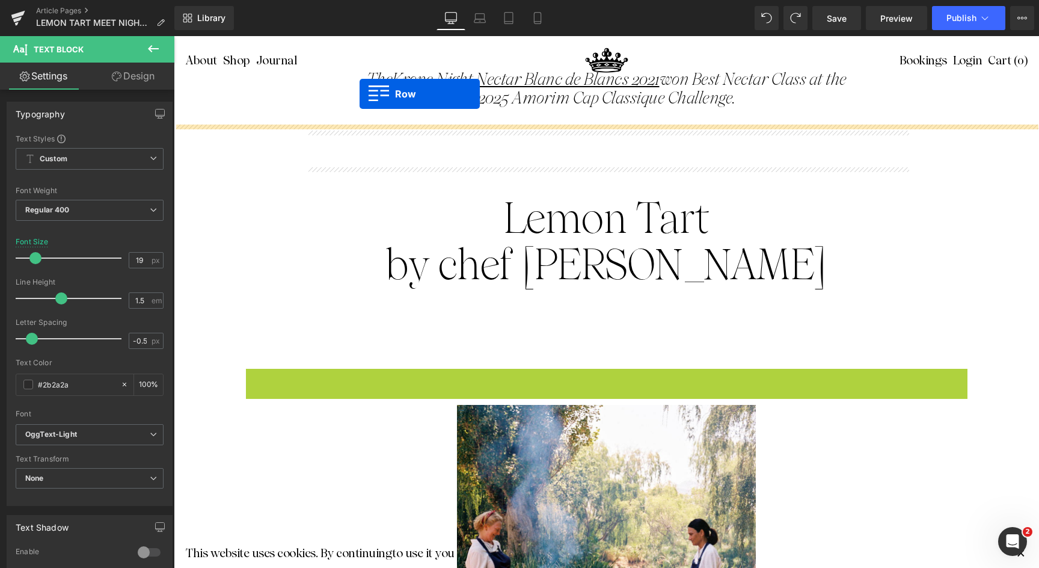
scroll to position [885, 0]
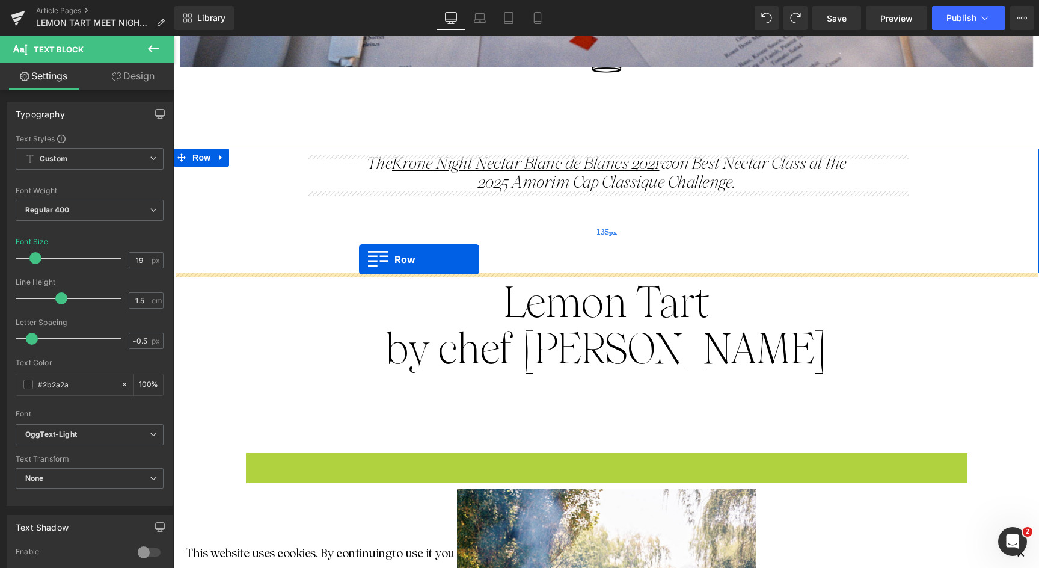
drag, startPoint x: 249, startPoint y: 378, endPoint x: 359, endPoint y: 259, distance: 162.2
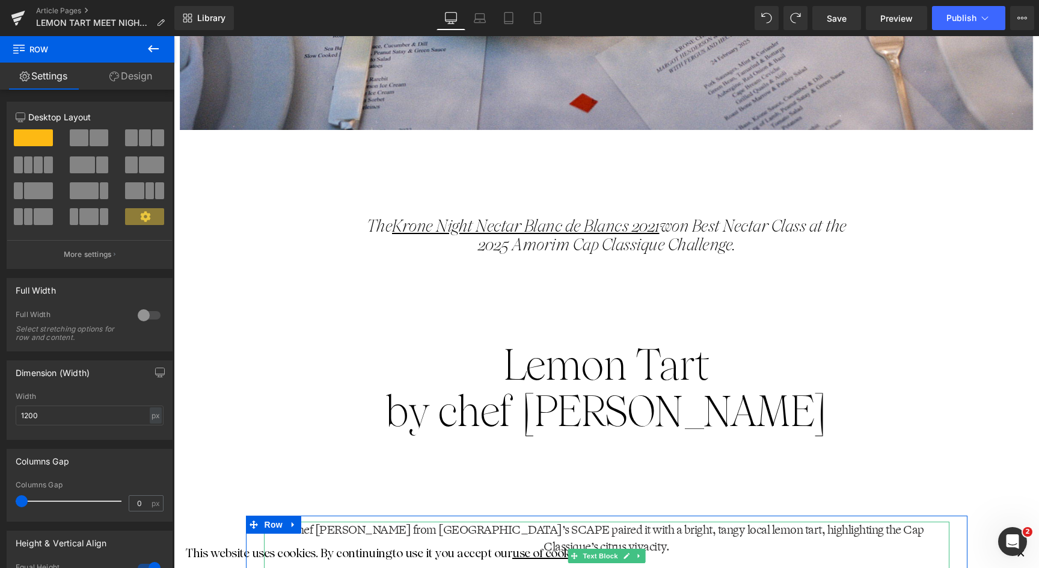
scroll to position [820, 0]
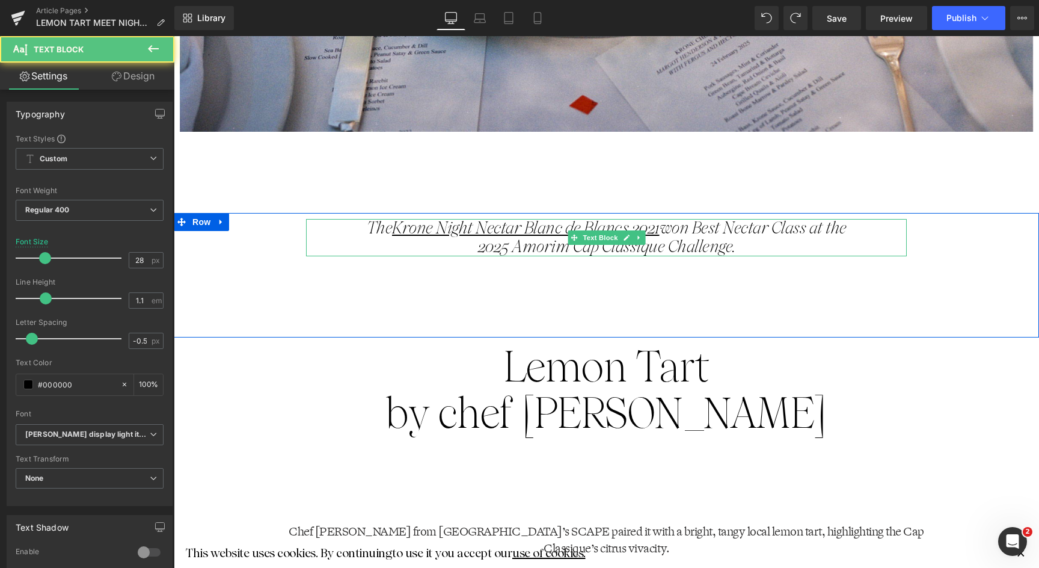
drag, startPoint x: 746, startPoint y: 250, endPoint x: 361, endPoint y: 227, distance: 386.2
click at [361, 227] on div "The Krone Night Nectar Blanc de Blancs 2021 won Best Nectar Class at the 2025 A…" at bounding box center [606, 237] width 601 height 37
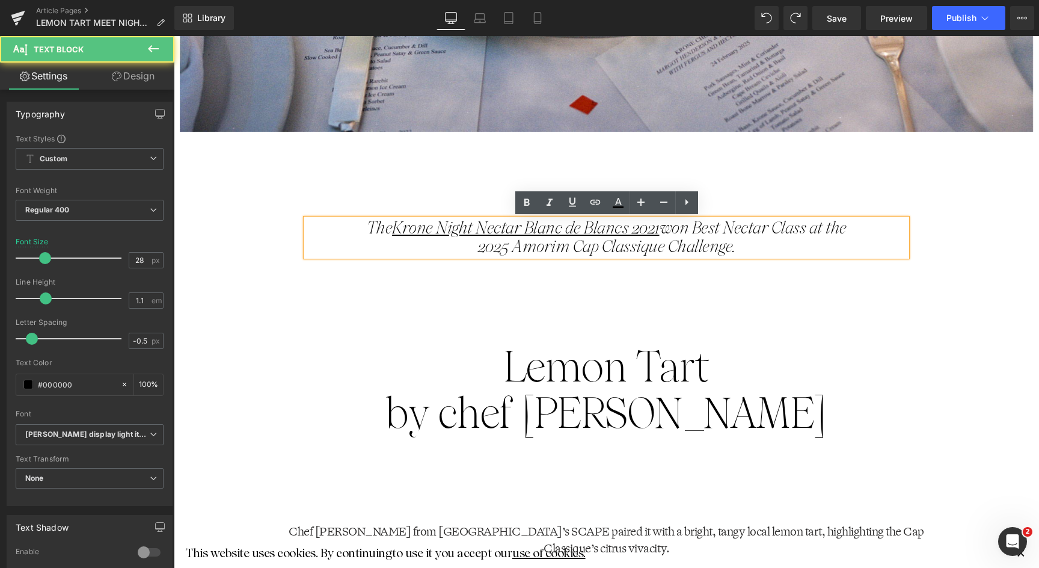
copy p "The Krone Night Nectar Blanc de Blancs 2021 won Best Nectar Class at the 2025 A…"
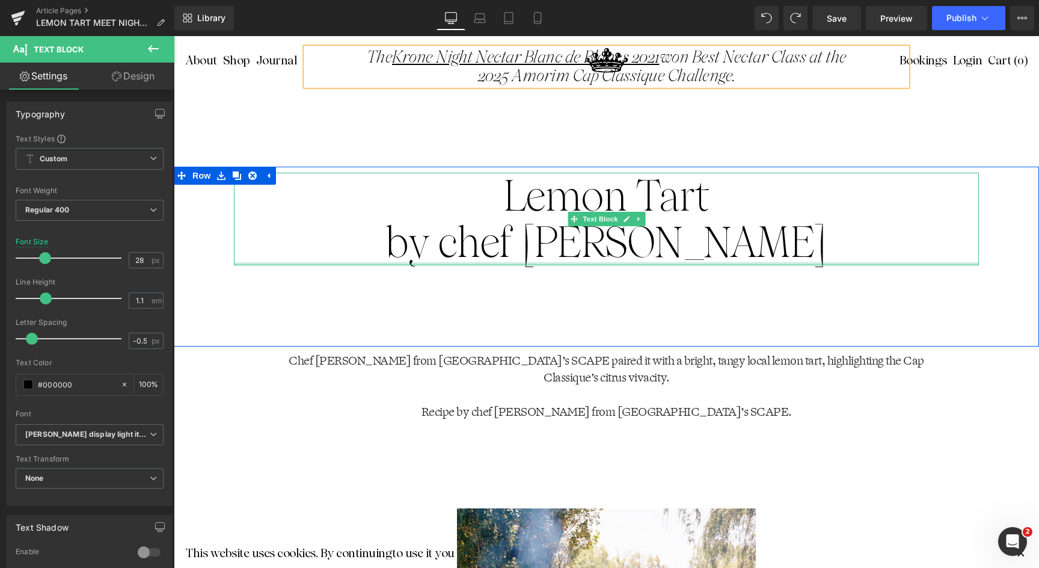
scroll to position [989, 0]
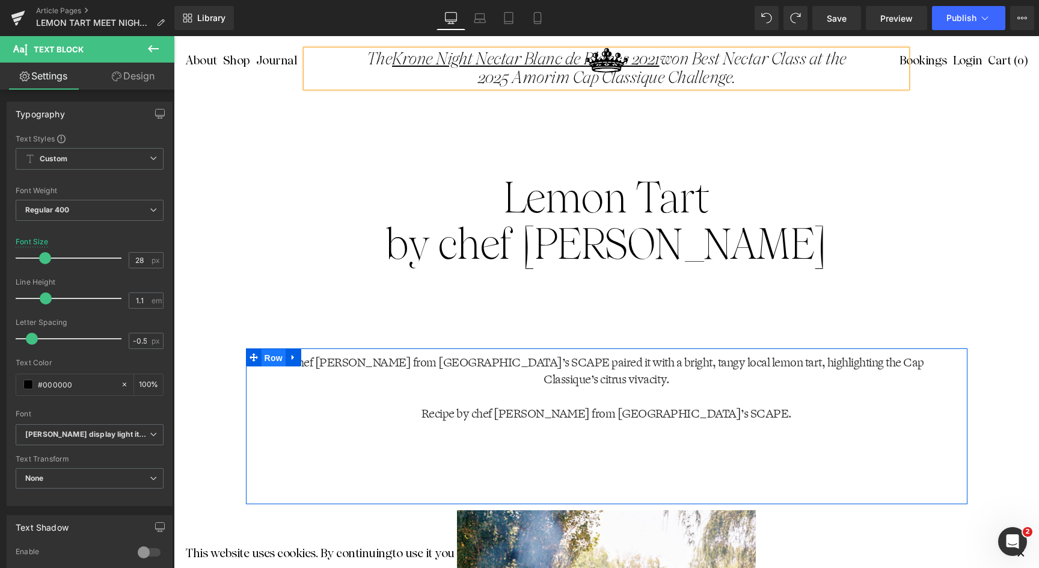
click at [281, 358] on span "Row" at bounding box center [274, 358] width 24 height 18
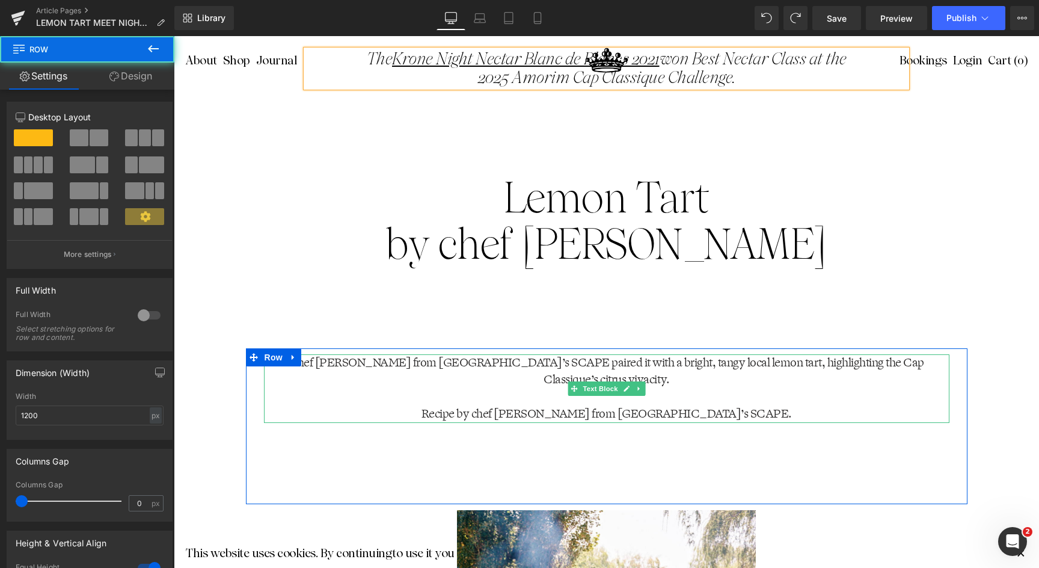
click at [323, 369] on p "Chef Kevin Grobler from Vrymansfontein’s SCAPE paired it with a bright, tangy l…" at bounding box center [607, 371] width 686 height 34
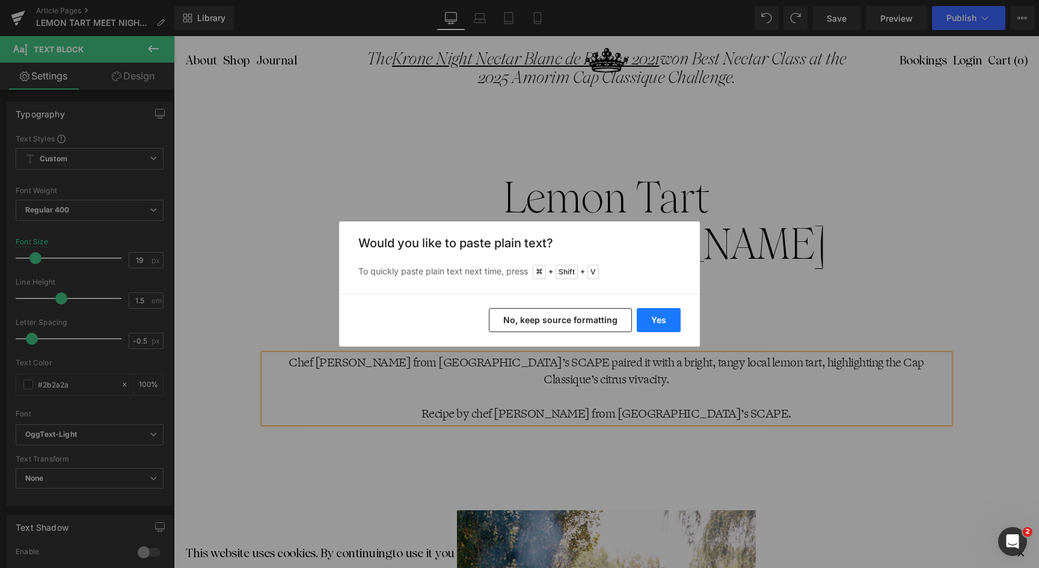
click at [644, 319] on button "Yes" at bounding box center [659, 320] width 44 height 24
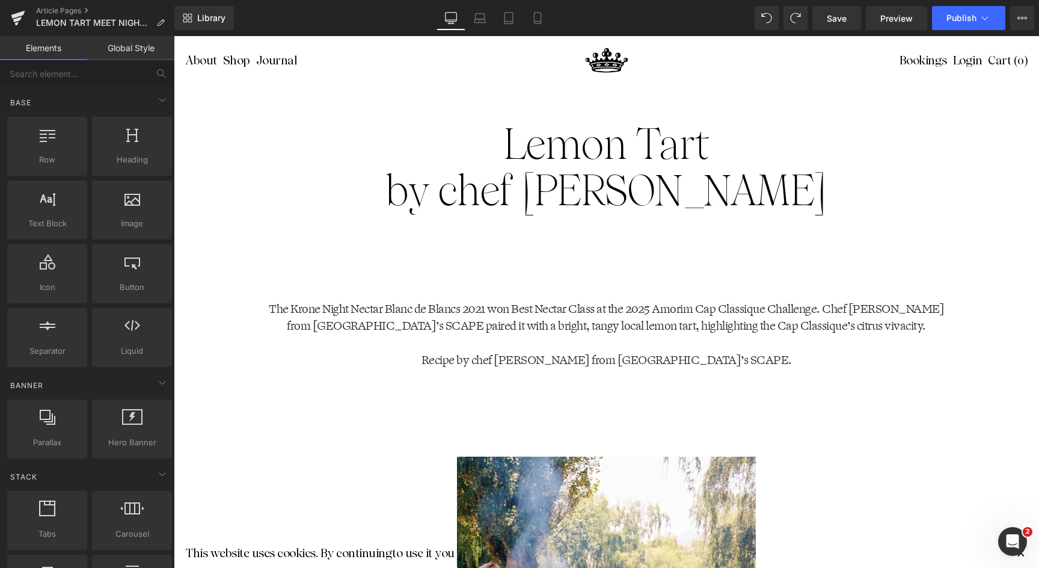
scroll to position [1044, 0]
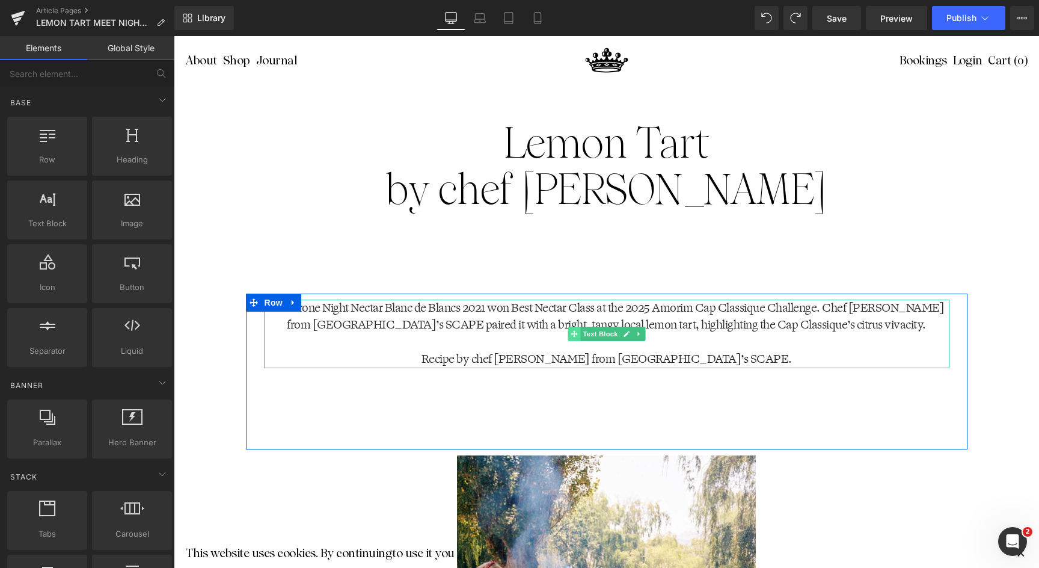
click at [573, 332] on icon at bounding box center [574, 333] width 7 height 7
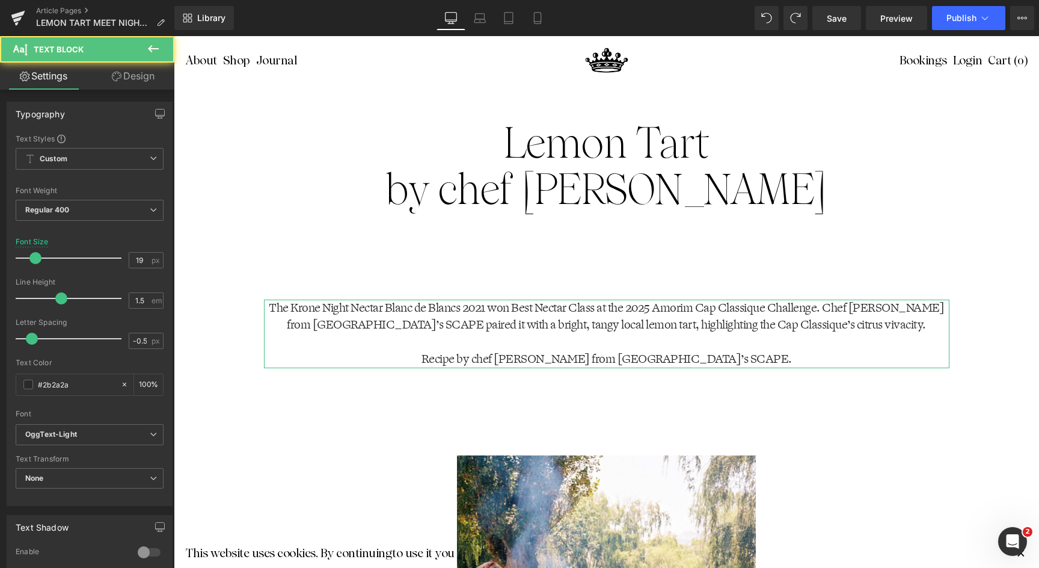
click at [131, 70] on link "Design" at bounding box center [133, 76] width 87 height 27
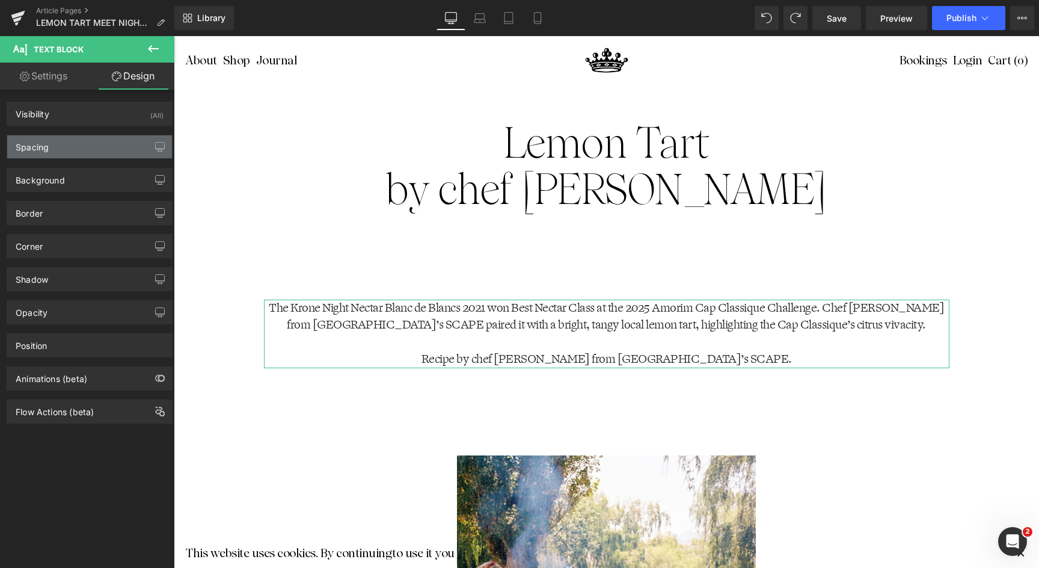
click at [73, 146] on div "Spacing" at bounding box center [89, 146] width 165 height 23
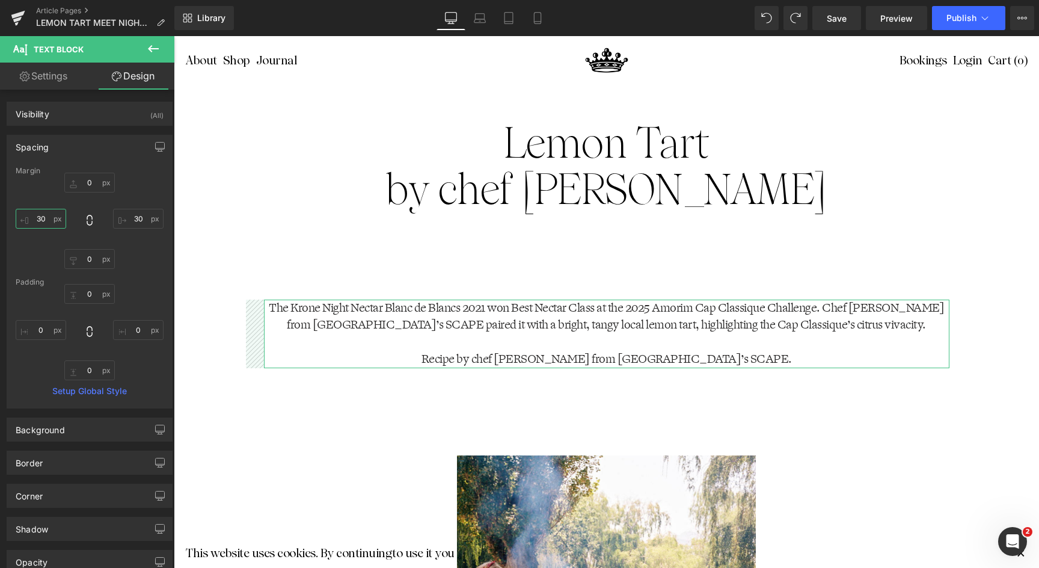
click at [37, 215] on input "30" at bounding box center [41, 219] width 51 height 20
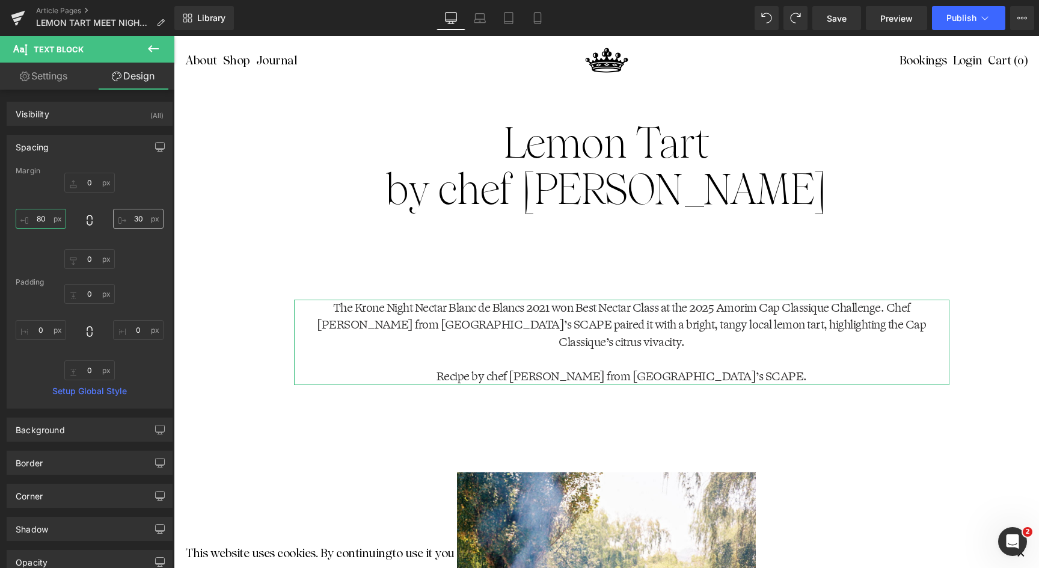
type input "80"
click at [128, 209] on input "30" at bounding box center [138, 219] width 51 height 20
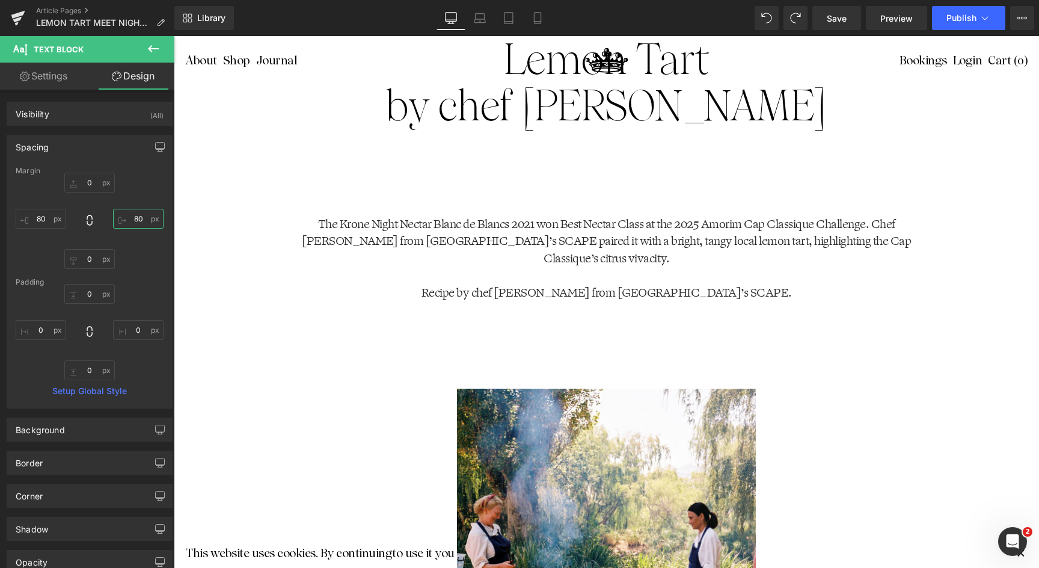
scroll to position [1128, 0]
type input "80"
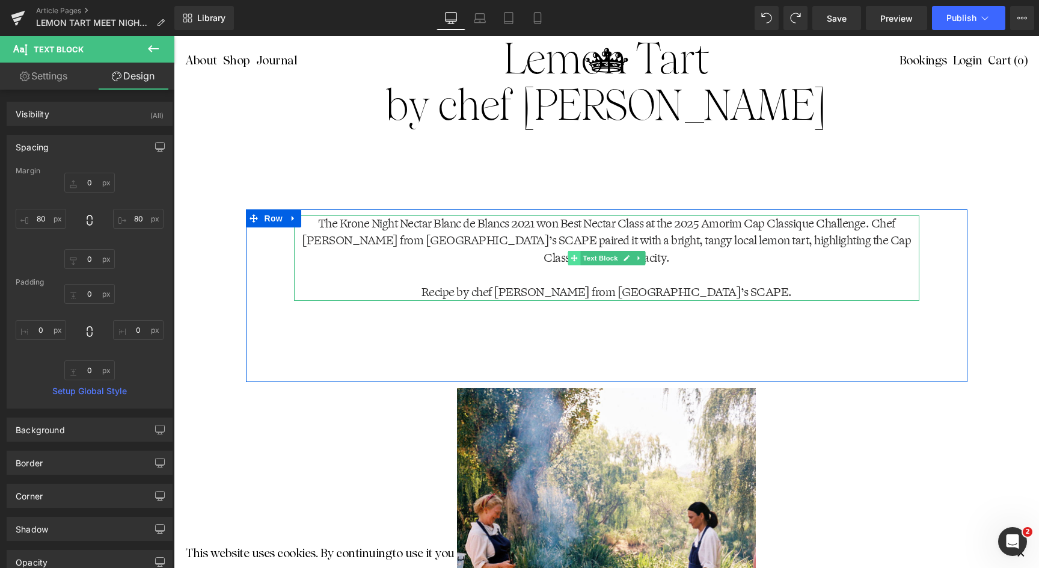
click at [574, 259] on icon at bounding box center [574, 257] width 7 height 7
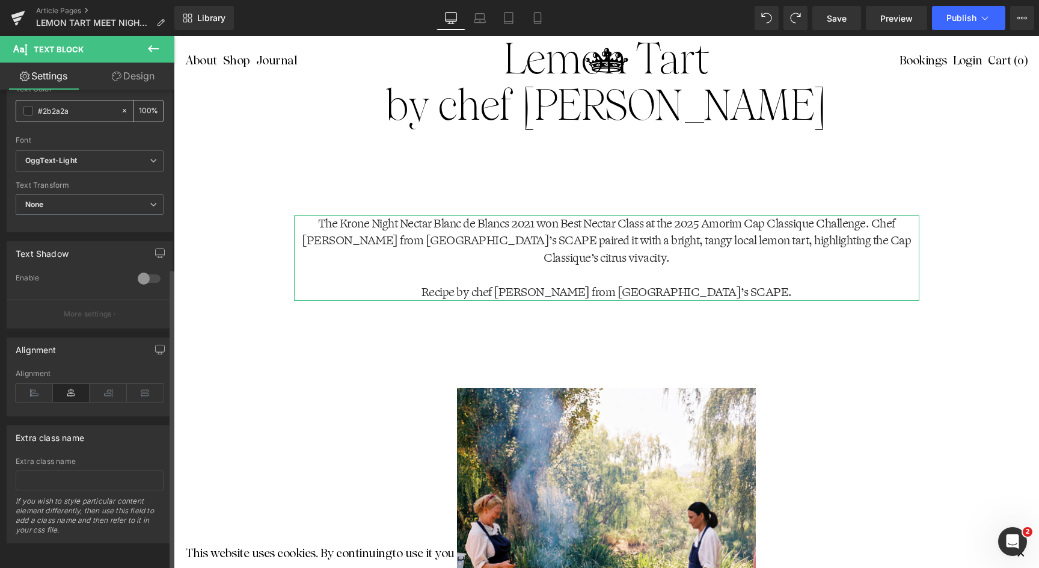
scroll to position [0, 0]
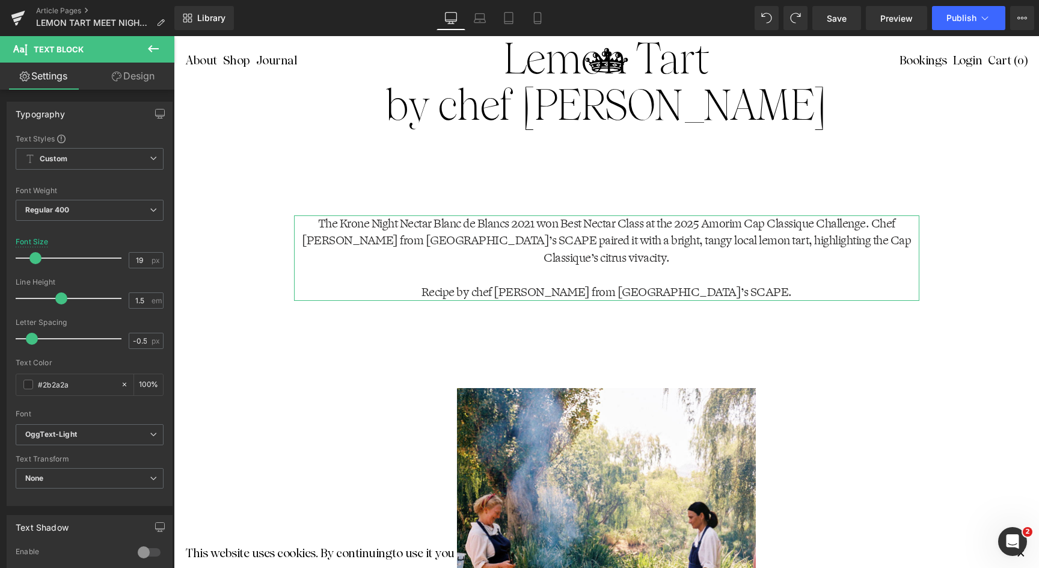
click at [134, 76] on link "Design" at bounding box center [133, 76] width 87 height 27
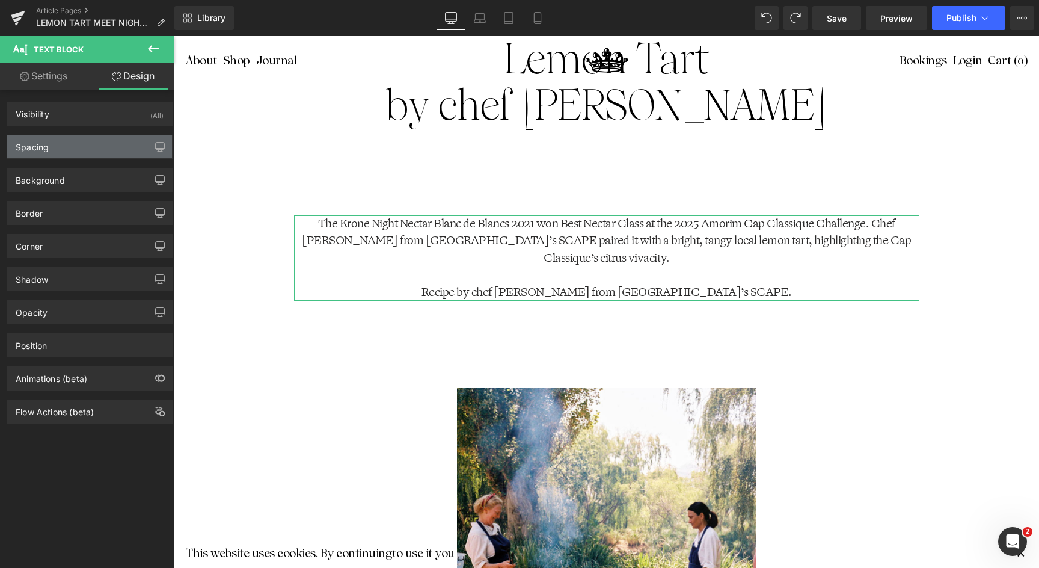
click at [97, 144] on div "Spacing" at bounding box center [89, 146] width 165 height 23
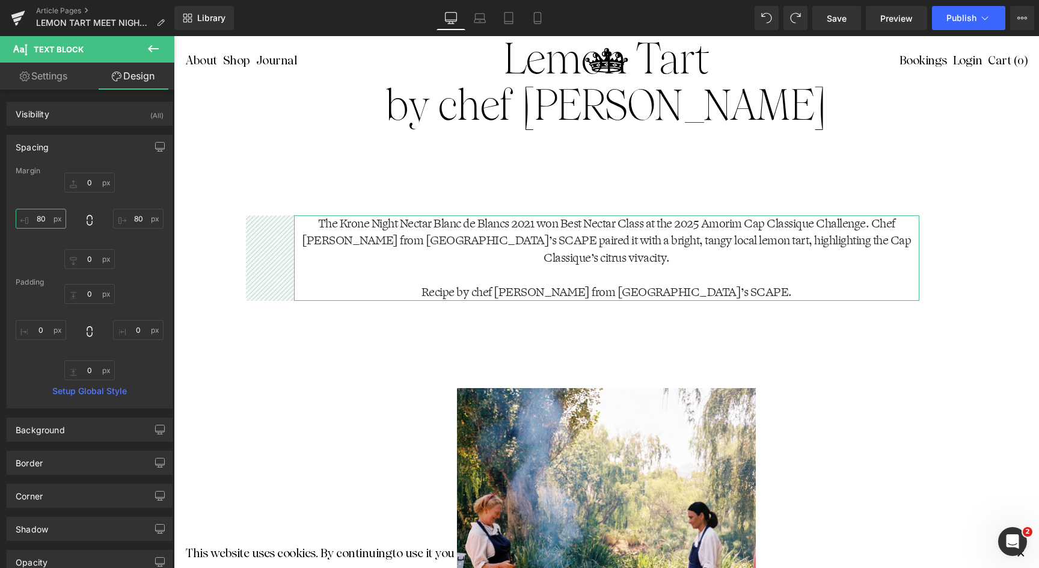
click at [40, 214] on input "80" at bounding box center [41, 219] width 51 height 20
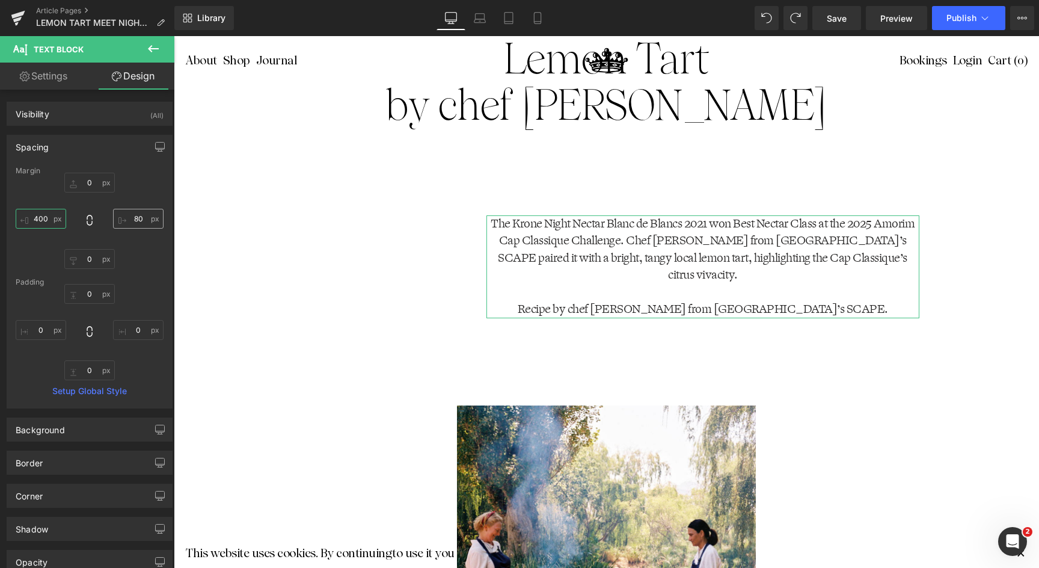
type input "400"
click at [135, 220] on input "80" at bounding box center [138, 219] width 51 height 20
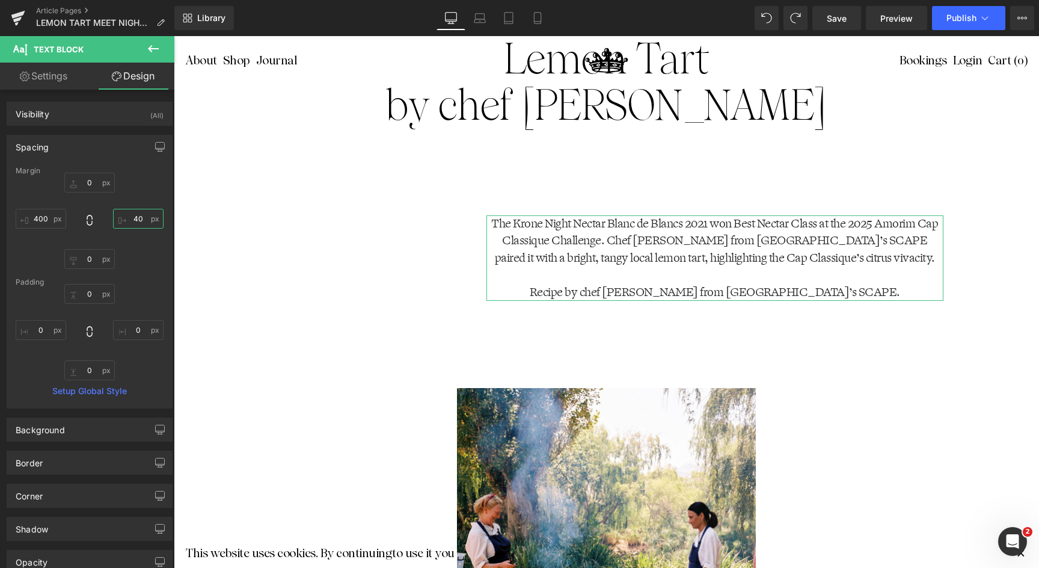
type input "400"
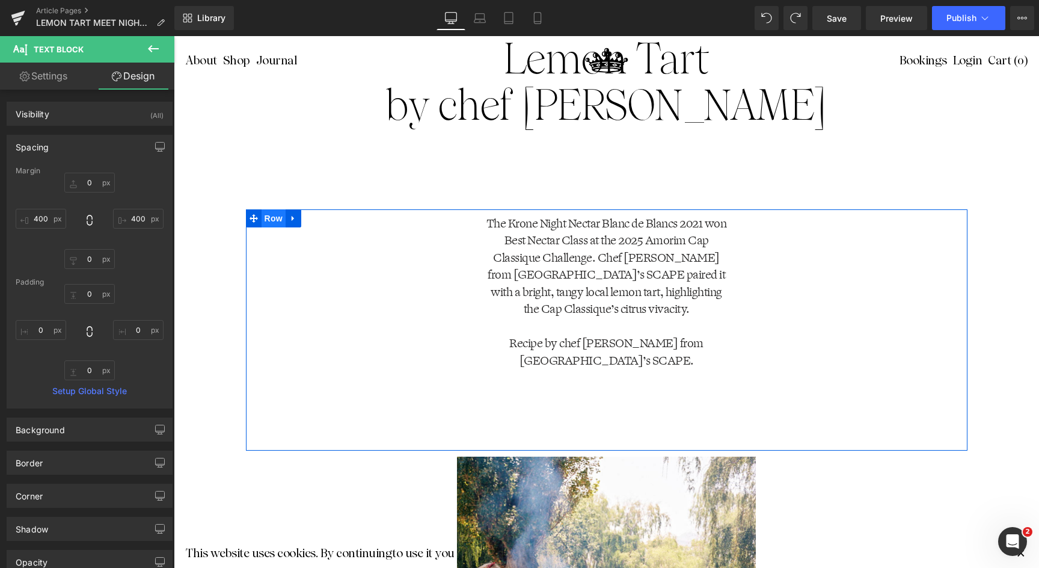
click at [269, 220] on span "Row" at bounding box center [274, 218] width 24 height 18
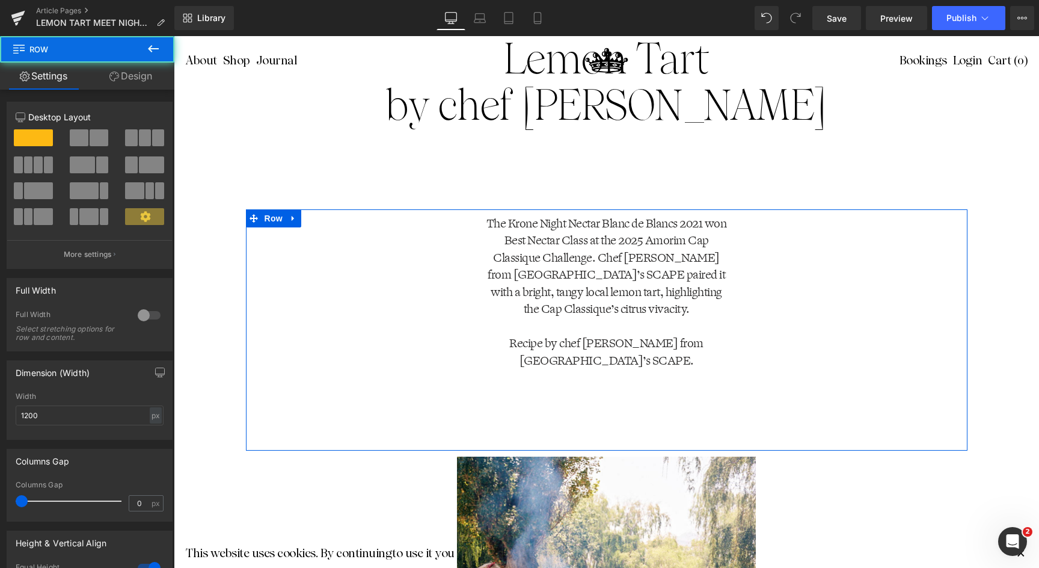
click at [143, 77] on link "Design" at bounding box center [130, 76] width 87 height 27
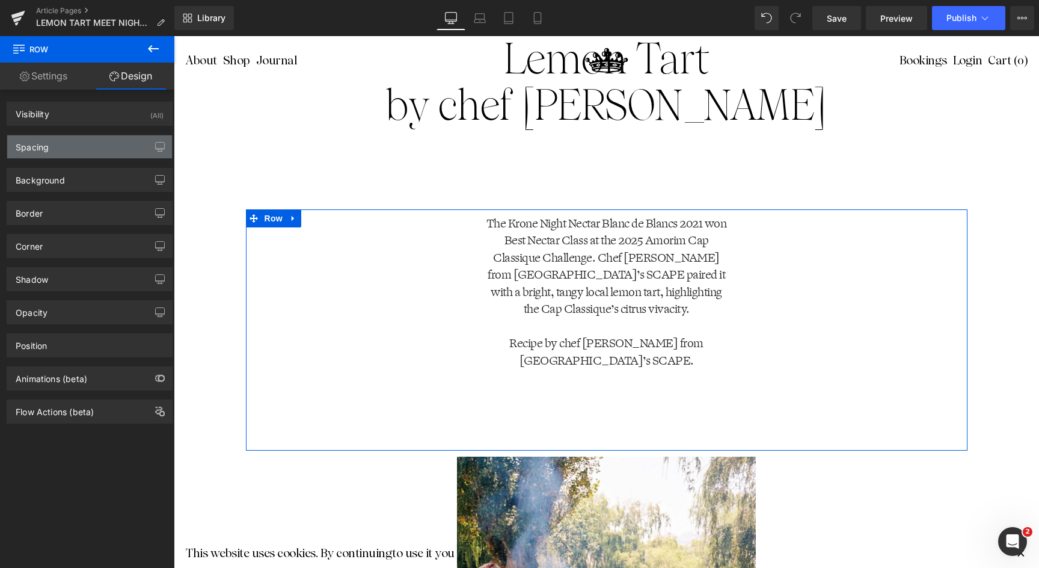
click at [121, 146] on div "Spacing" at bounding box center [89, 146] width 165 height 23
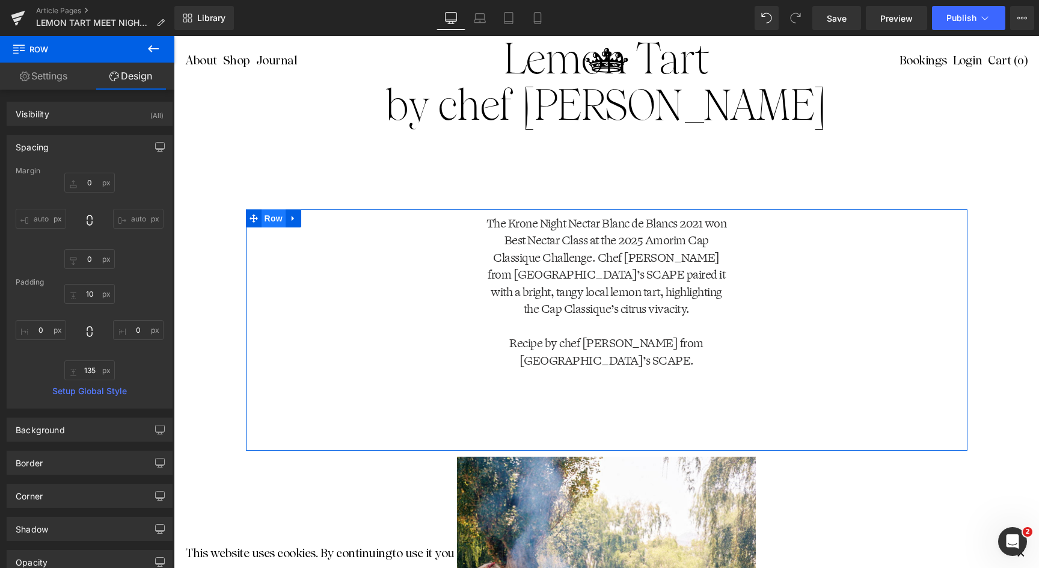
click at [266, 218] on span "Row" at bounding box center [274, 218] width 24 height 18
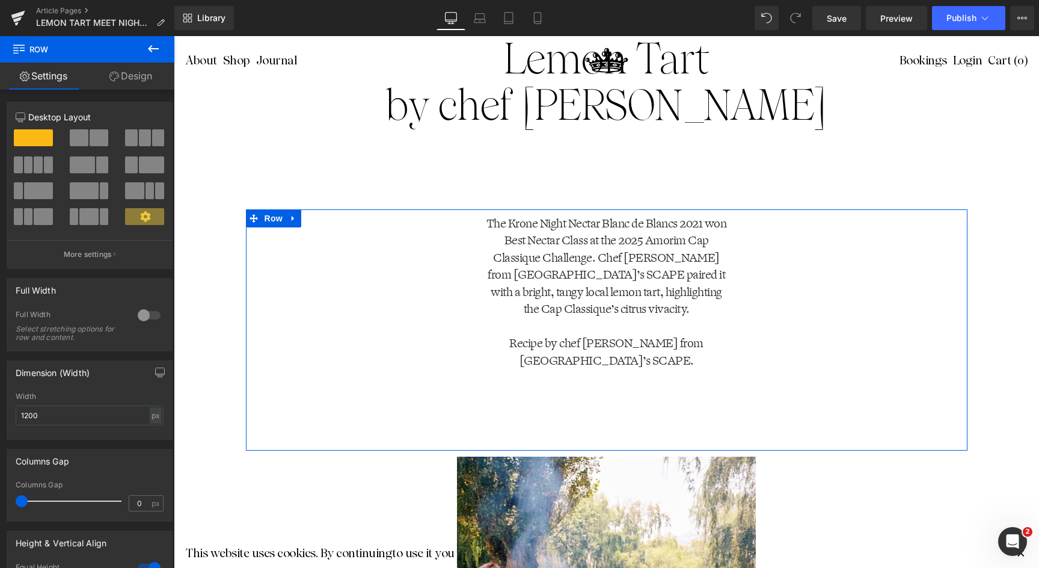
click at [143, 74] on link "Design" at bounding box center [130, 76] width 87 height 27
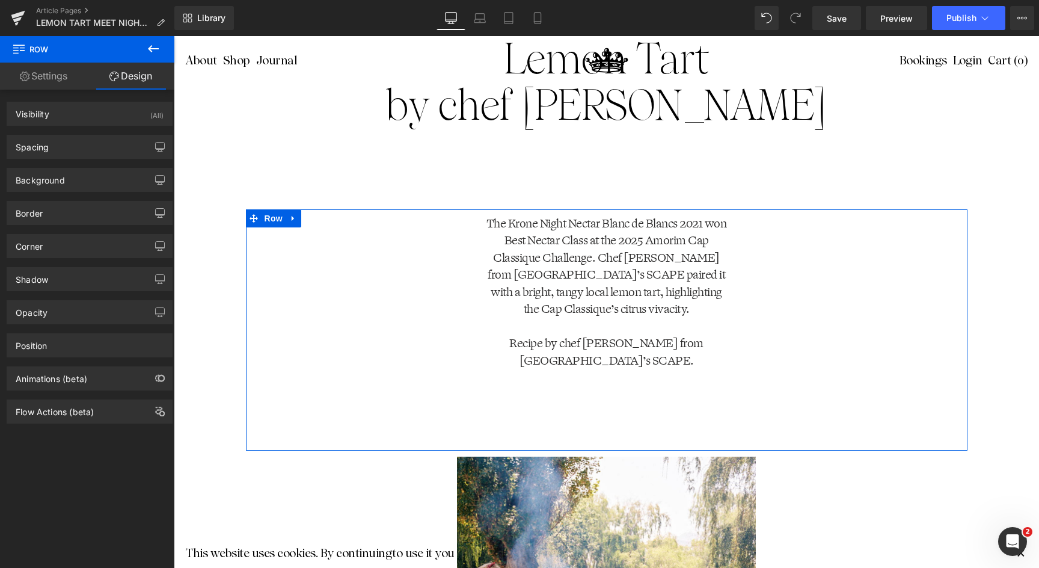
click at [852, 311] on div "The Krone Night Nectar Blanc de Blancs 2021 won Best Nectar Class at the 2025 A…" at bounding box center [607, 292] width 722 height 155
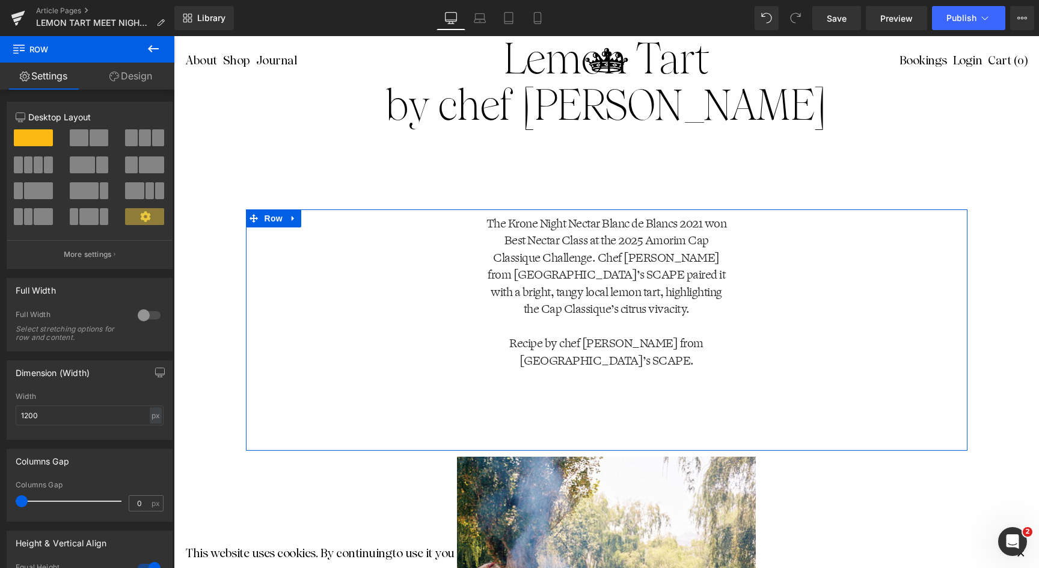
click at [141, 316] on div at bounding box center [149, 315] width 29 height 19
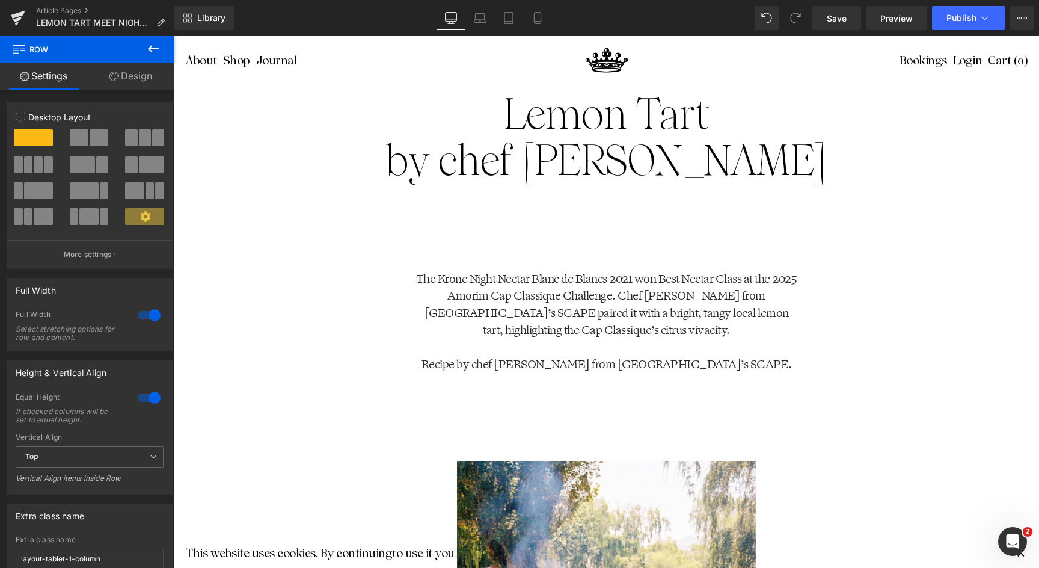
scroll to position [1065, 0]
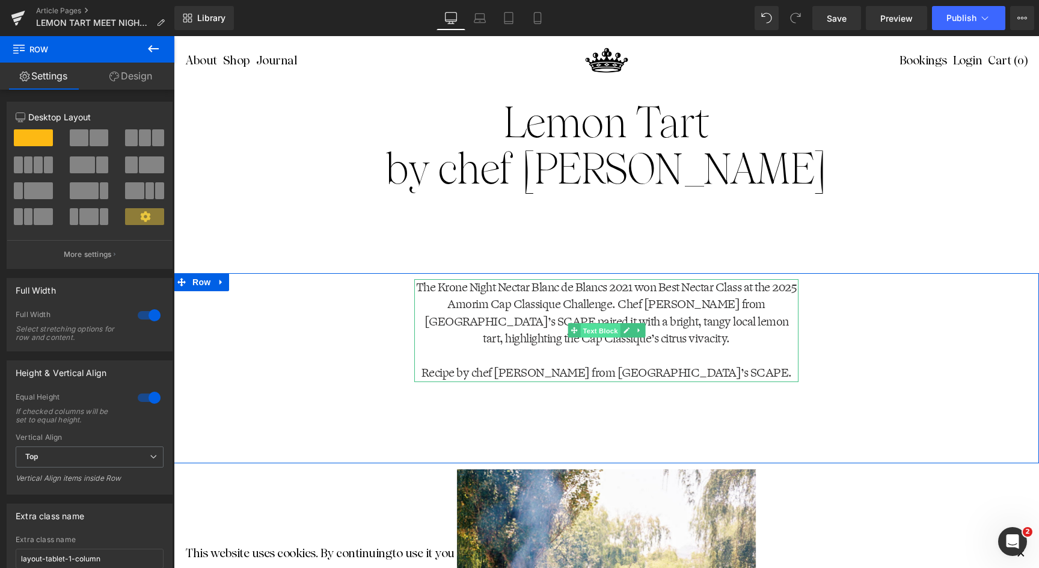
click at [591, 331] on span "Text Block" at bounding box center [600, 331] width 40 height 14
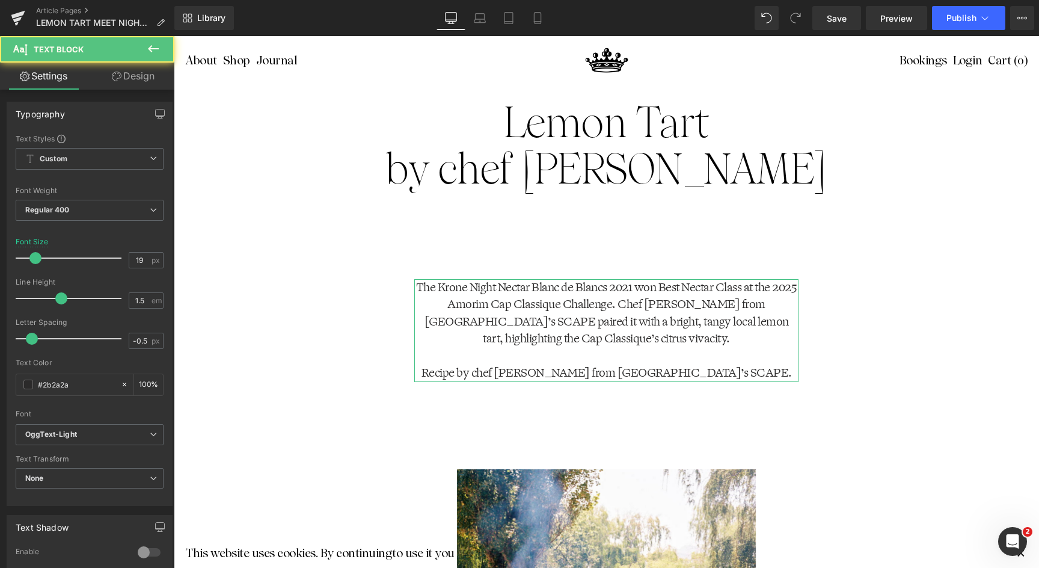
click at [132, 87] on link "Design" at bounding box center [133, 76] width 87 height 27
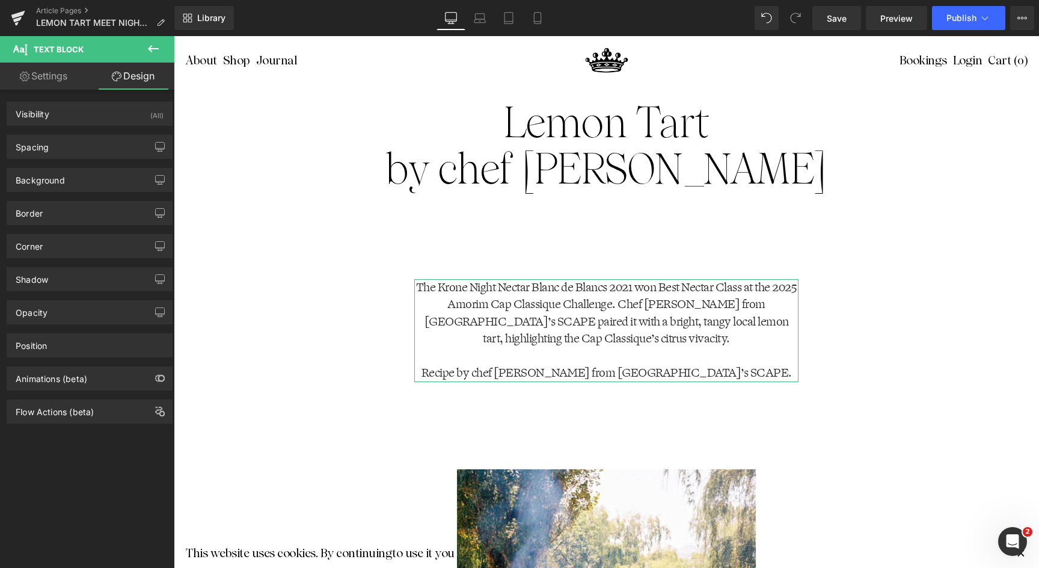
type input "0"
type input "400"
type input "0"
type input "400"
type input "0"
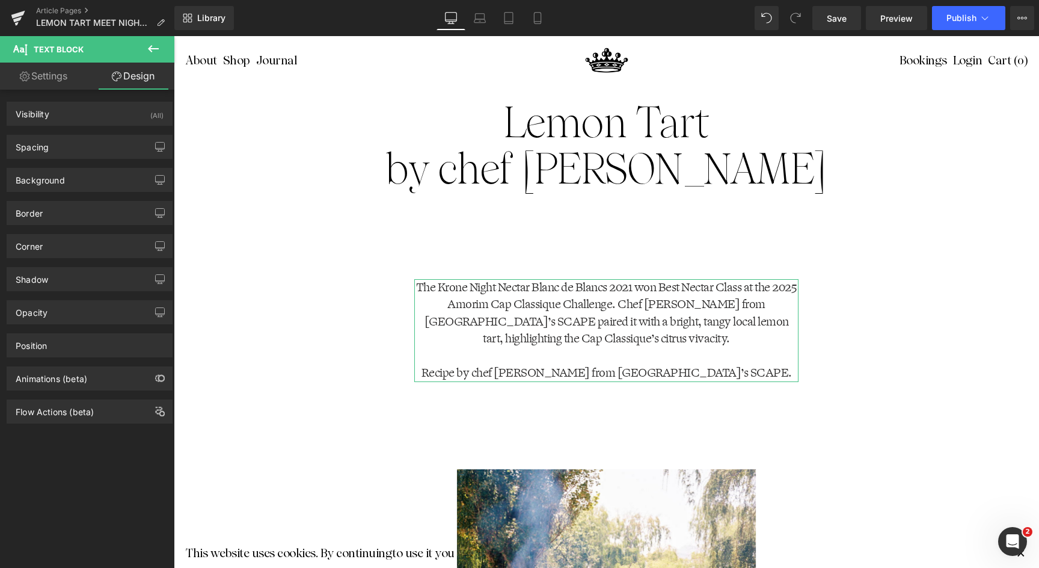
type input "0"
click at [63, 144] on div "Spacing" at bounding box center [89, 146] width 165 height 23
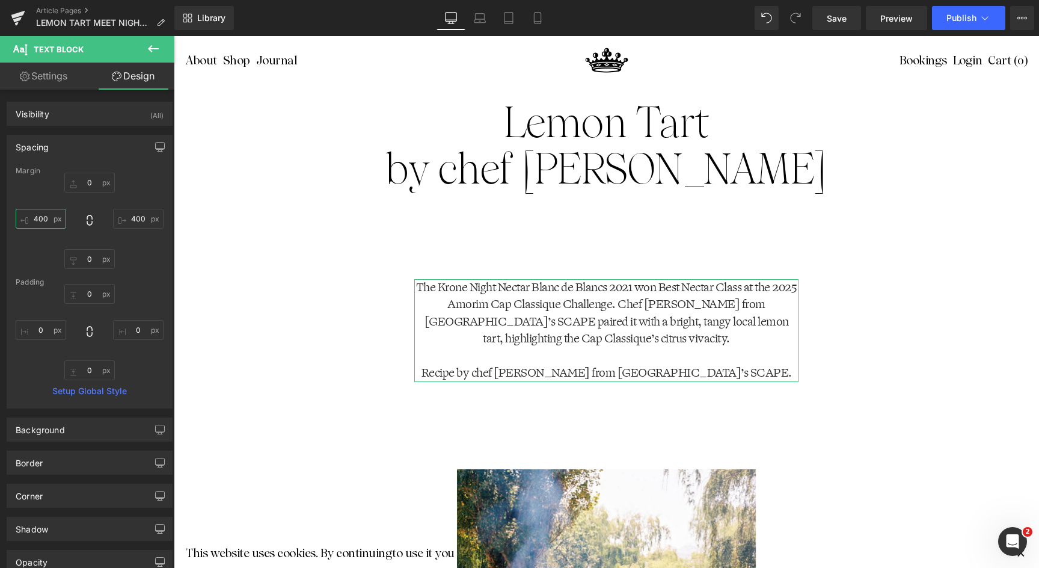
click at [35, 216] on input "400" at bounding box center [41, 219] width 51 height 20
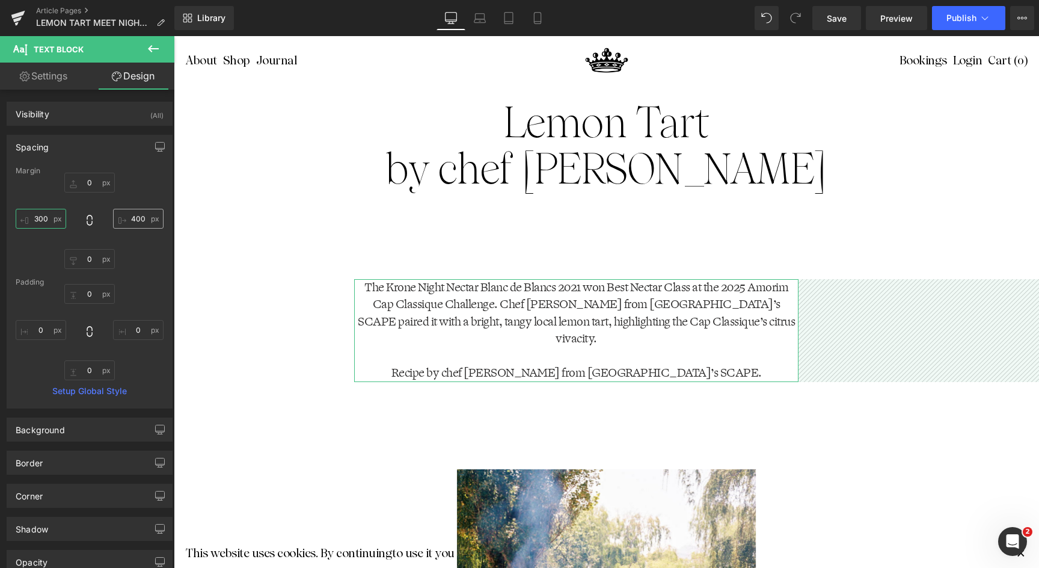
type input "300"
click at [132, 218] on input "400" at bounding box center [138, 219] width 51 height 20
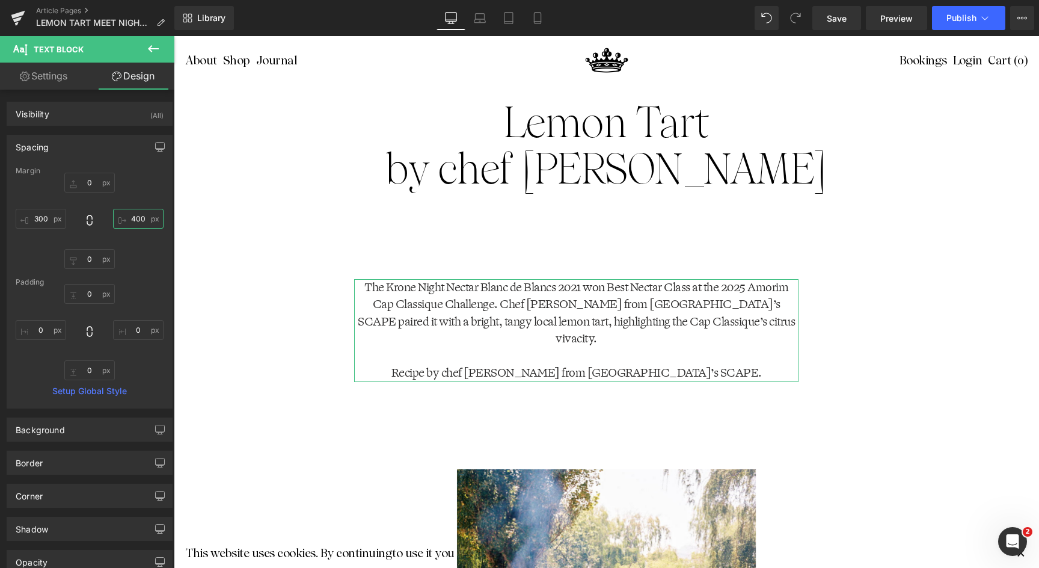
click at [132, 218] on input "400" at bounding box center [138, 219] width 51 height 20
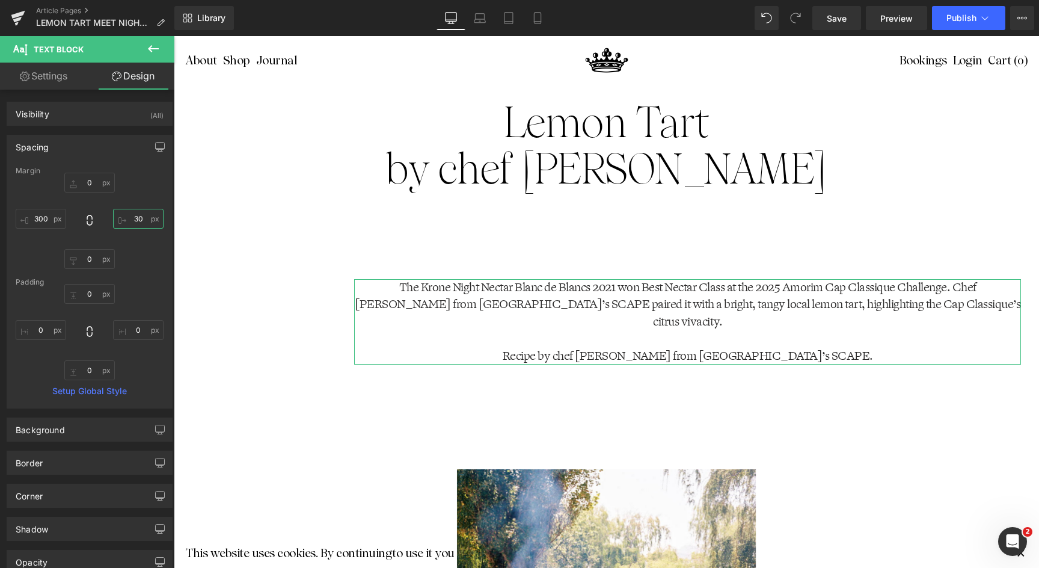
type input "300"
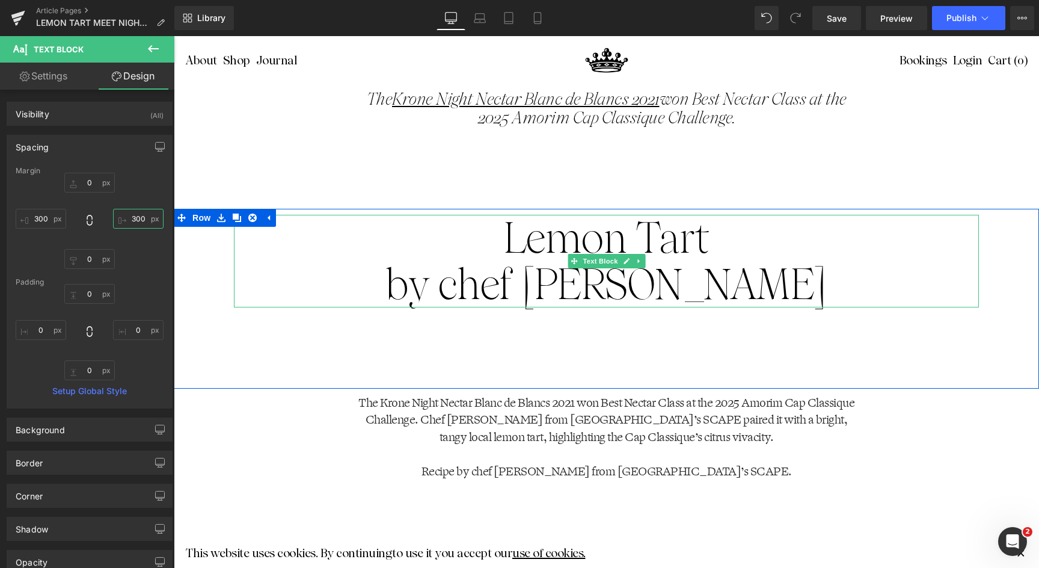
scroll to position [936, 0]
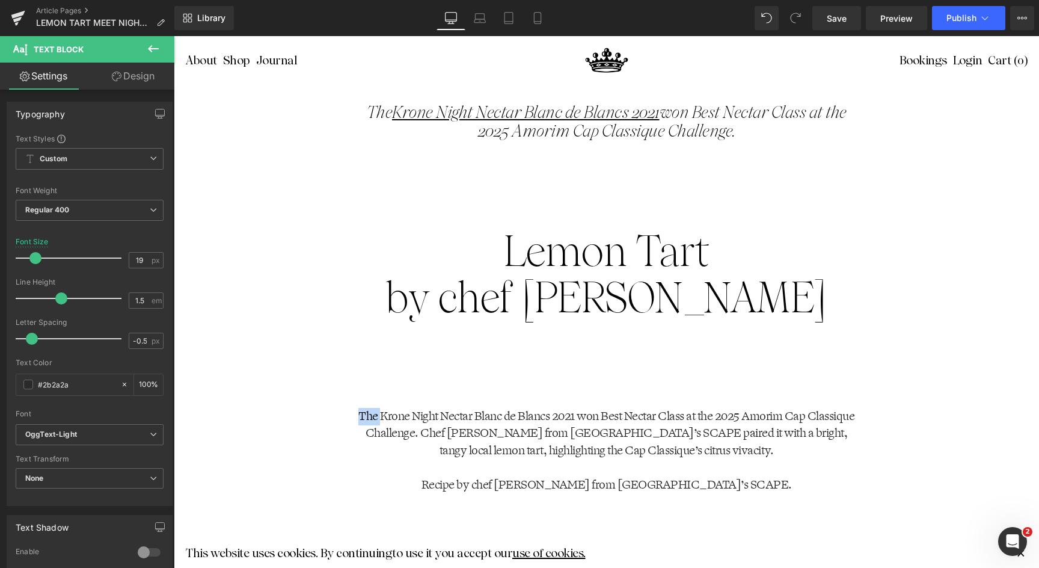
drag, startPoint x: 379, startPoint y: 415, endPoint x: 498, endPoint y: 397, distance: 120.4
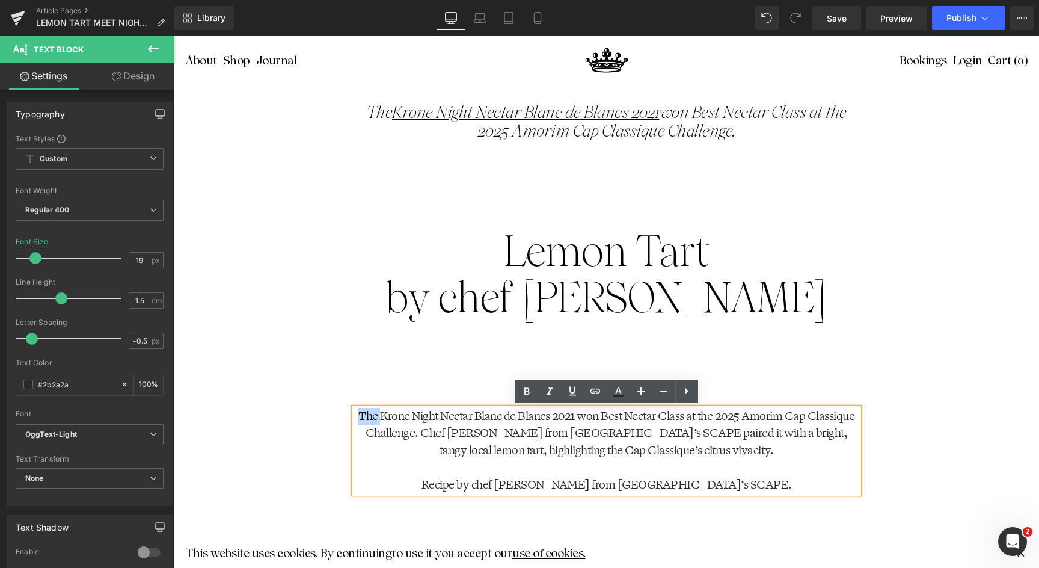
click at [396, 411] on p "The Krone Night Nectar Blanc de Blancs 2021 won Best Nectar Class at the 2025 A…" at bounding box center [606, 434] width 505 height 52
drag, startPoint x: 378, startPoint y: 414, endPoint x: 574, endPoint y: 418, distance: 196.1
click at [574, 418] on p "The Krone Night Nectar Blanc de Blancs 2021 won Best Nectar Class at the 2025 A…" at bounding box center [606, 434] width 505 height 52
click at [571, 389] on icon at bounding box center [572, 391] width 14 height 14
click at [321, 447] on div "The Krone Night Nectar Blanc de Blancs 2021 won Best Nectar Class at the 2025 A…" at bounding box center [606, 459] width 865 height 103
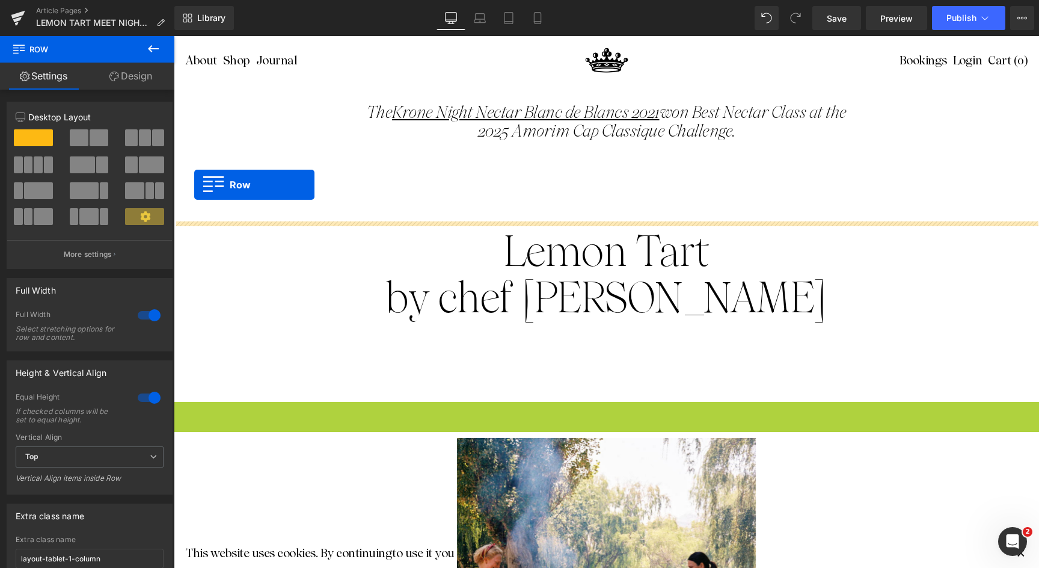
drag, startPoint x: 183, startPoint y: 415, endPoint x: 194, endPoint y: 185, distance: 230.6
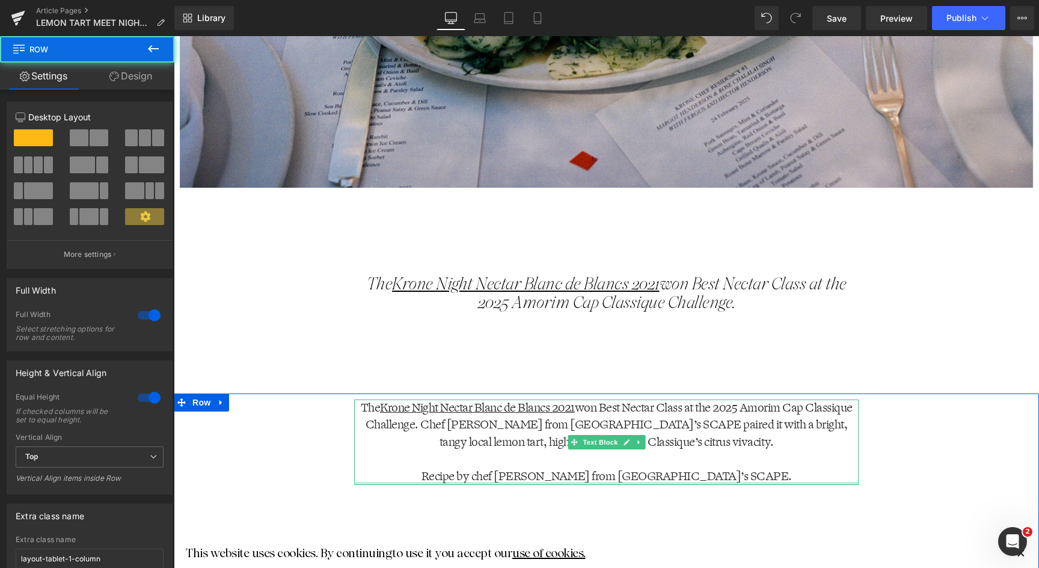
scroll to position [748, 0]
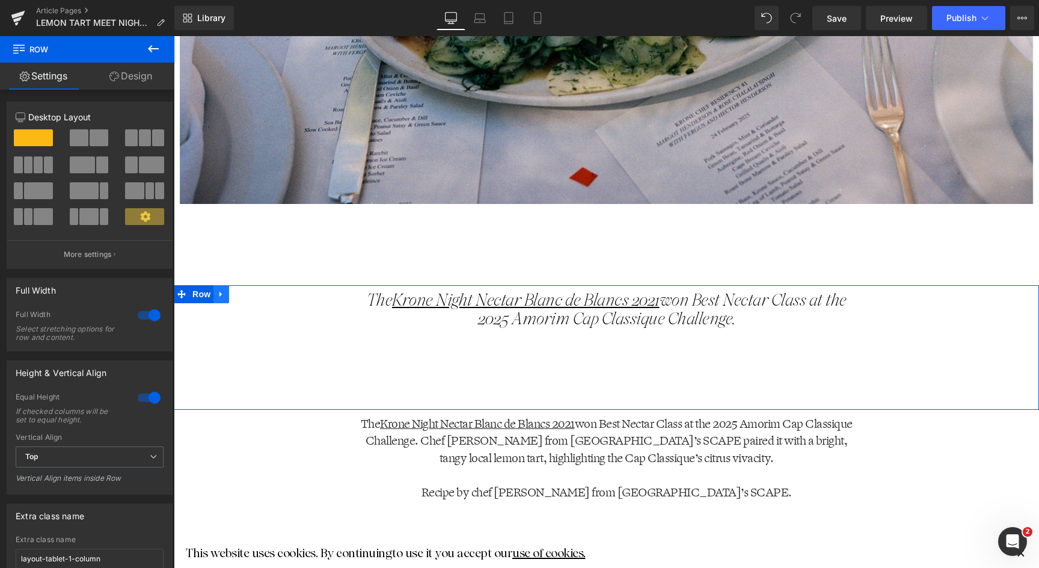
click at [223, 295] on icon at bounding box center [221, 294] width 8 height 9
click at [253, 294] on icon at bounding box center [252, 294] width 8 height 9
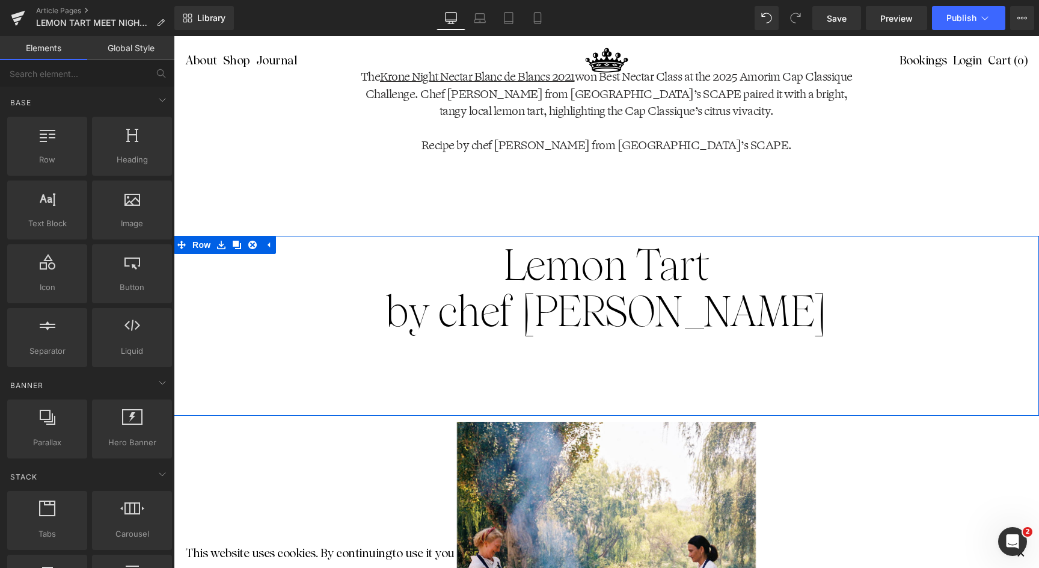
scroll to position [972, 0]
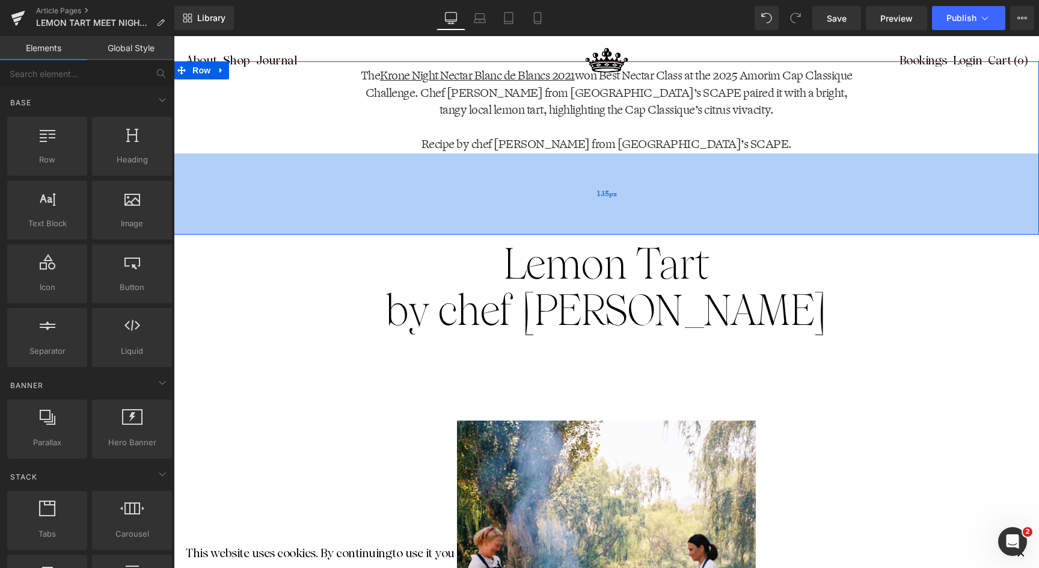
click at [544, 153] on div "135px" at bounding box center [606, 193] width 865 height 81
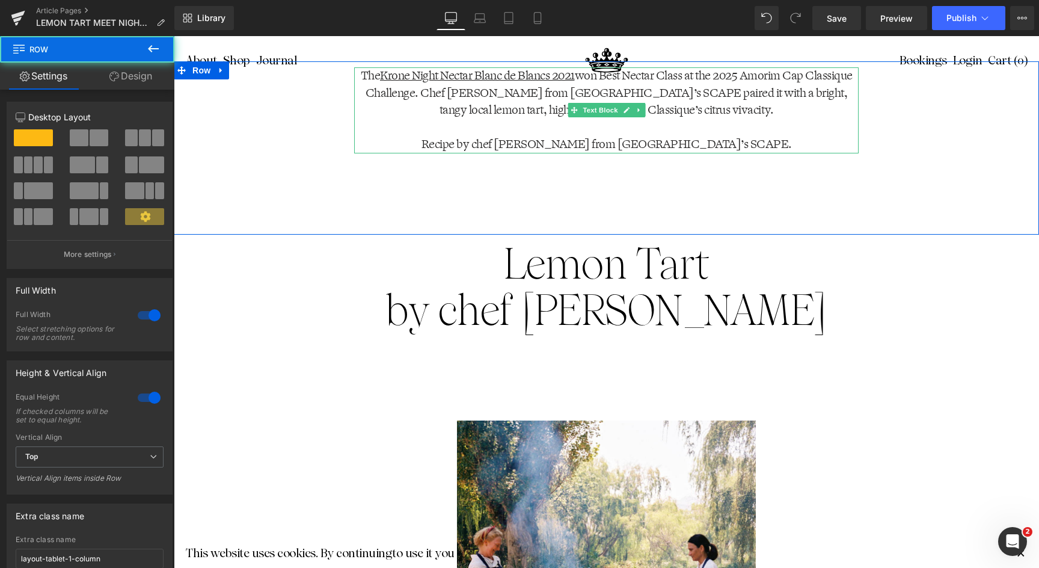
click at [538, 147] on p "Recipe by chef Kevin Grobler from Vrymansfontein’s SCAPE." at bounding box center [606, 144] width 505 height 17
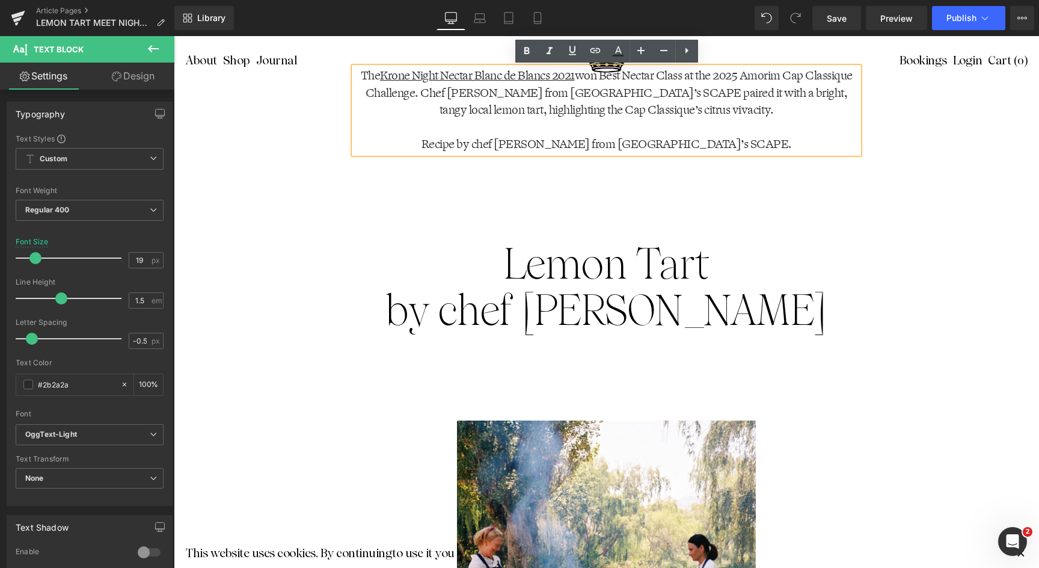
click at [852, 179] on div "The Krone Night Nectar Blanc de Blancs 2021 won Best Nectar Class at the 2025 A…" at bounding box center [606, 147] width 865 height 173
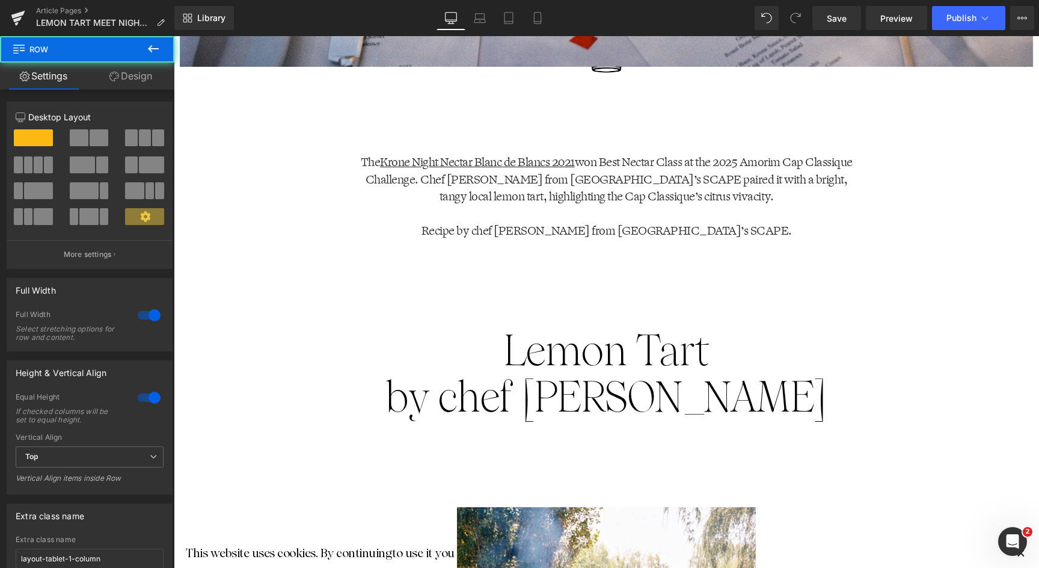
scroll to position [858, 0]
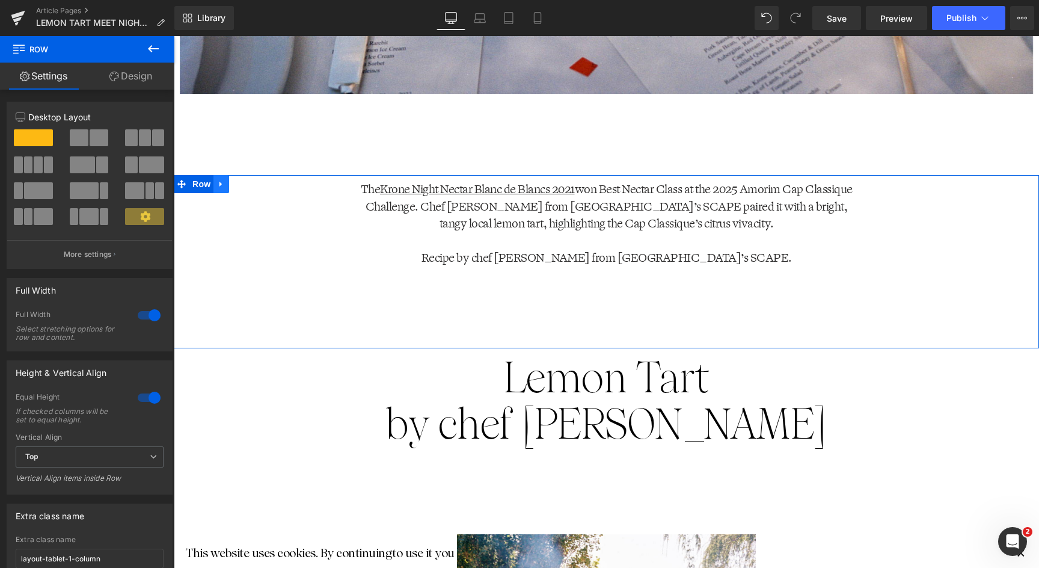
click at [223, 188] on icon at bounding box center [221, 184] width 8 height 9
click at [235, 186] on icon at bounding box center [237, 184] width 8 height 8
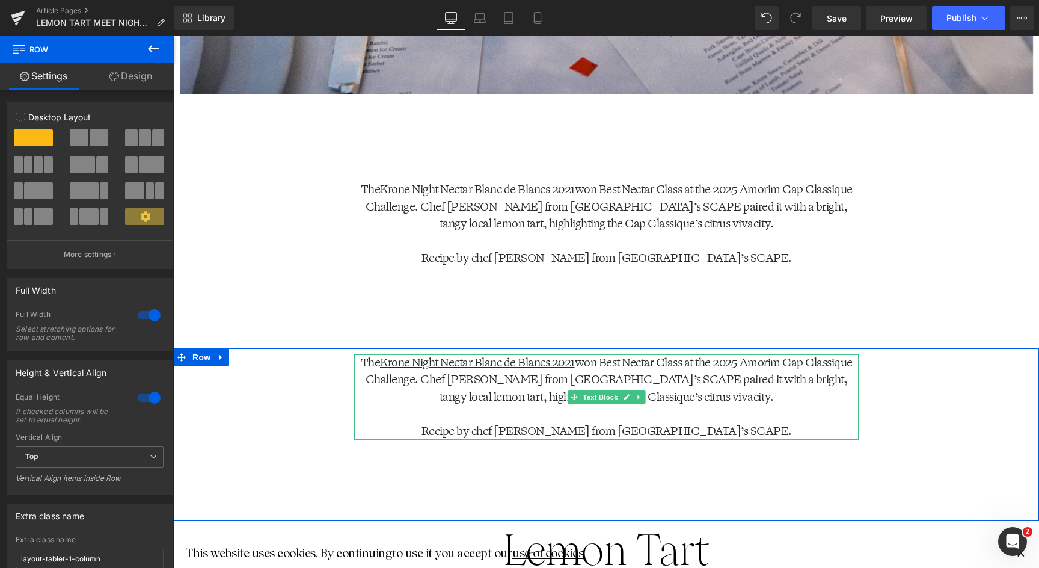
click at [460, 431] on p "Recipe by chef Kevin Grobler from Vrymansfontein’s SCAPE." at bounding box center [606, 431] width 505 height 17
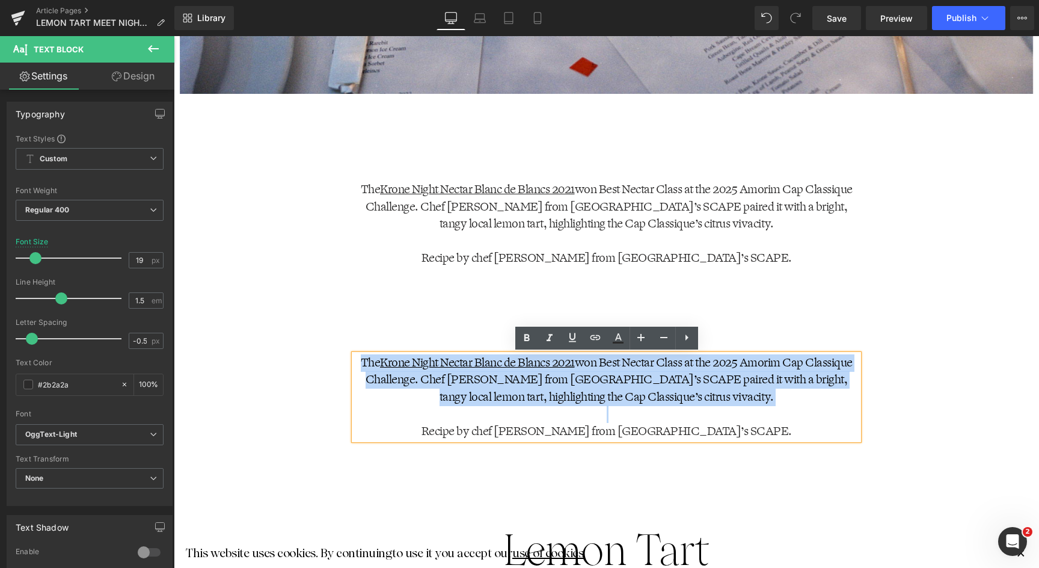
drag, startPoint x: 459, startPoint y: 431, endPoint x: 350, endPoint y: 362, distance: 128.7
click at [350, 362] on div "The Krone Night Nectar Blanc de Blancs 2021 won Best Nectar Class at the 2025 A…" at bounding box center [606, 397] width 865 height 86
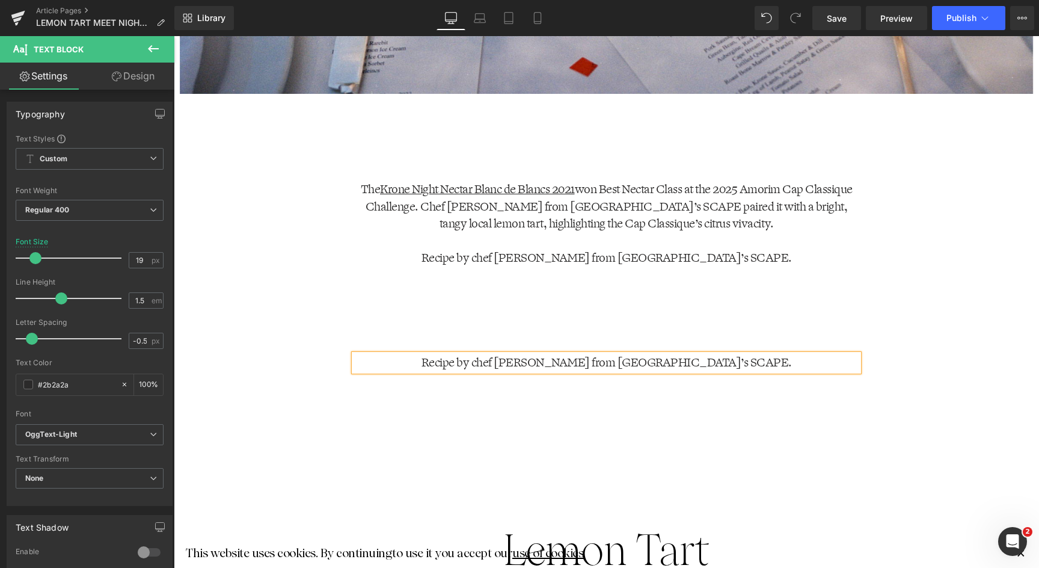
click at [959, 367] on div "Recipe by chef Kevin Grobler from Vrymansfontein’s SCAPE. Text Block" at bounding box center [606, 397] width 865 height 86
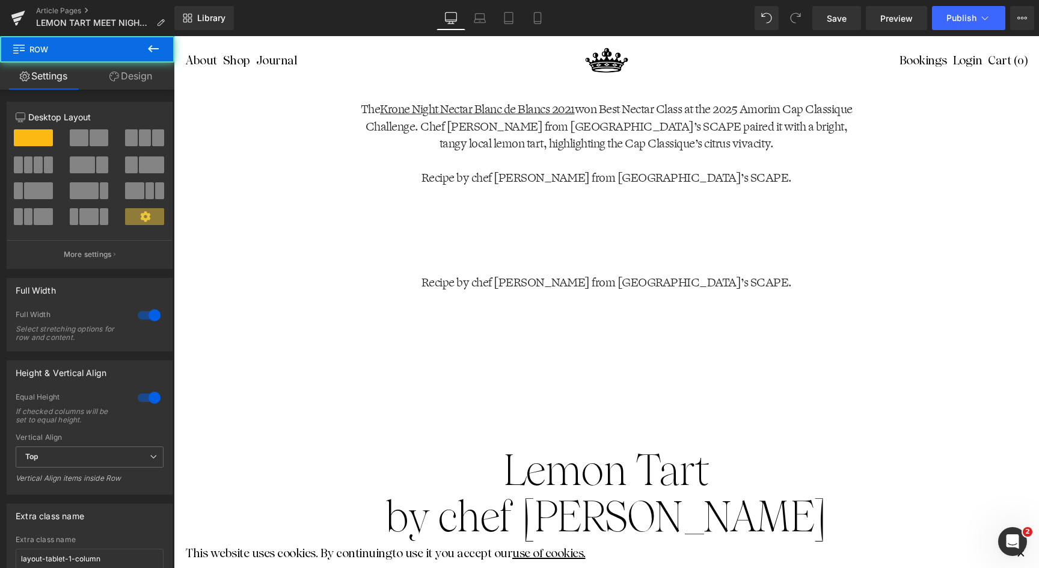
scroll to position [959, 0]
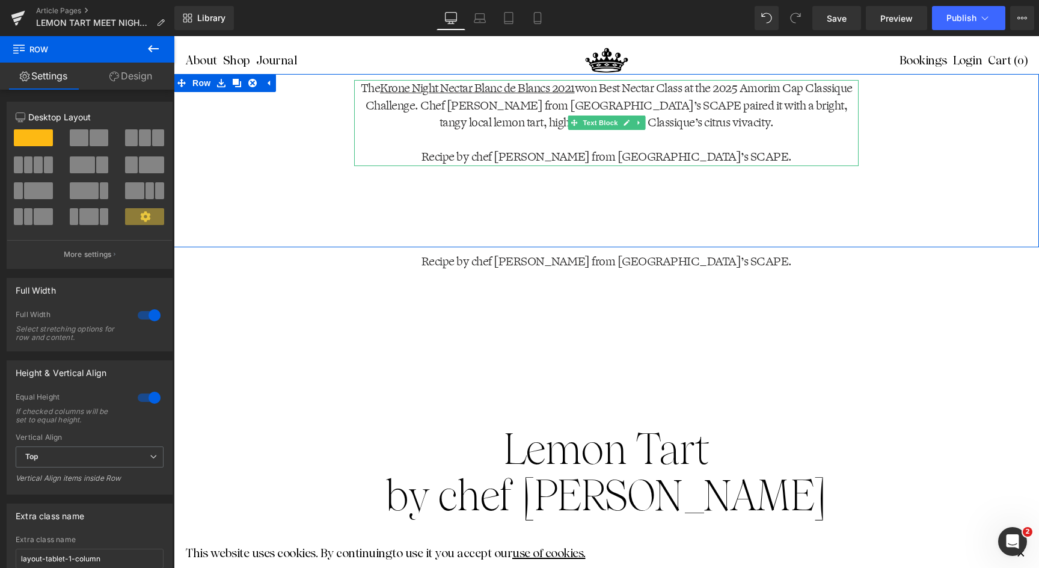
click at [593, 141] on p at bounding box center [606, 140] width 505 height 17
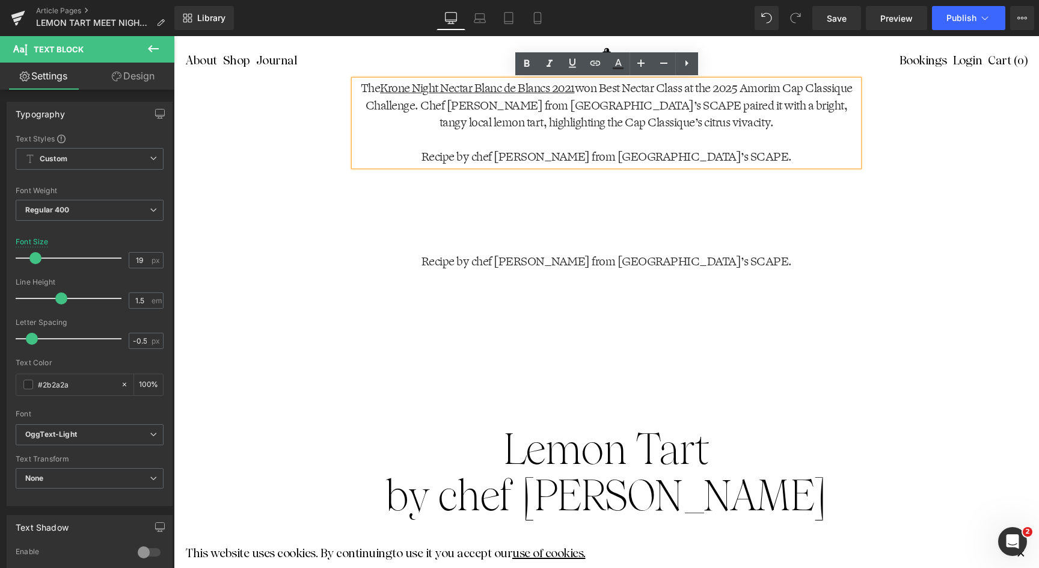
click at [728, 121] on p "The Krone Night Nectar Blanc de Blancs 2021 won Best Nectar Class at the 2025 A…" at bounding box center [606, 106] width 505 height 52
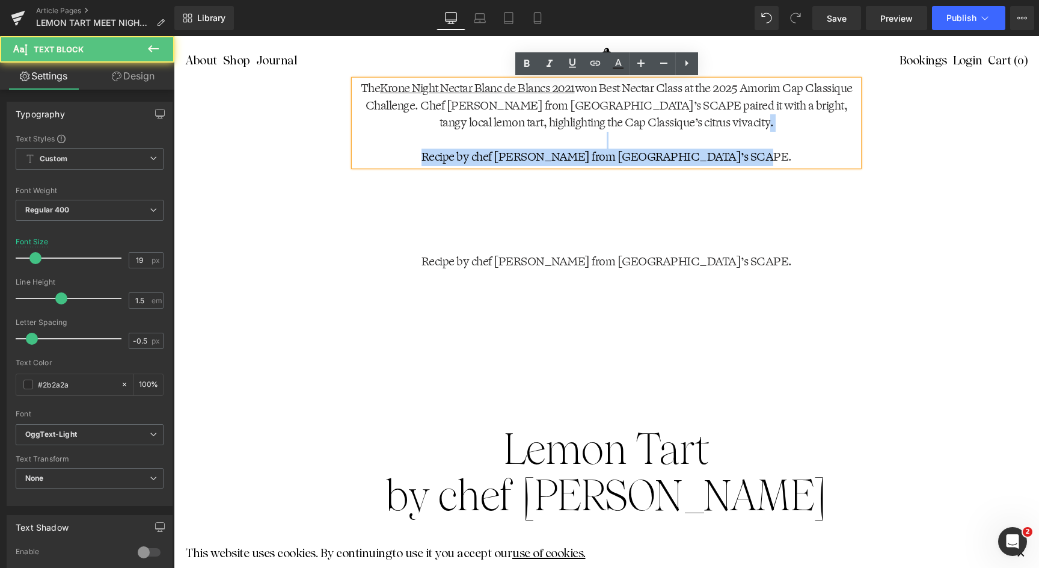
drag, startPoint x: 733, startPoint y: 122, endPoint x: 779, endPoint y: 191, distance: 83.1
click at [779, 191] on div "The Krone Night Nectar Blanc de Blancs 2021 won Best Nectar Class at the 2025 A…" at bounding box center [606, 160] width 865 height 173
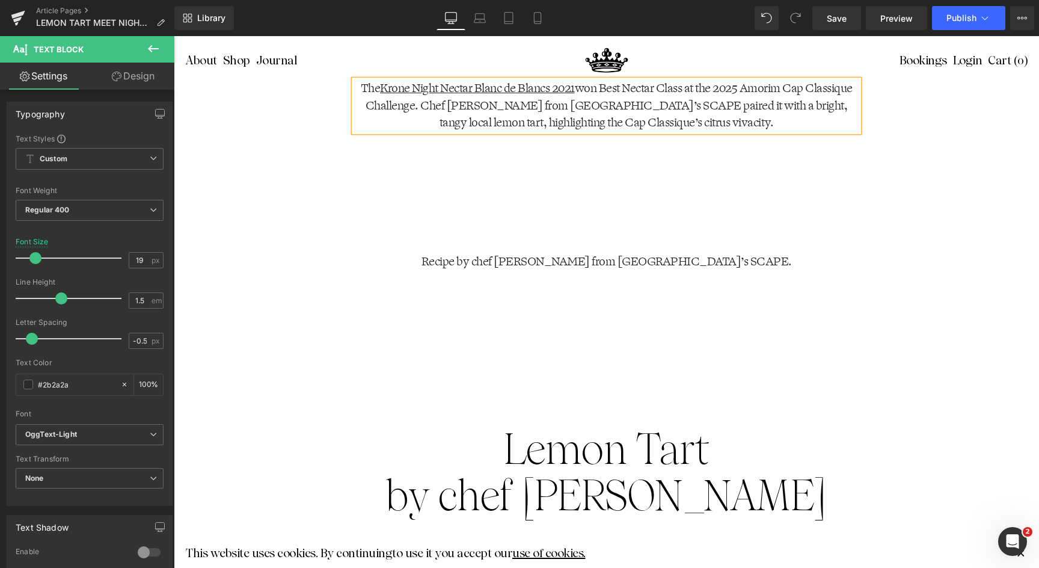
click at [967, 201] on div "The Krone Night Nectar Blanc de Blancs 2021 won Best Nectar Class at the 2025 A…" at bounding box center [606, 160] width 865 height 173
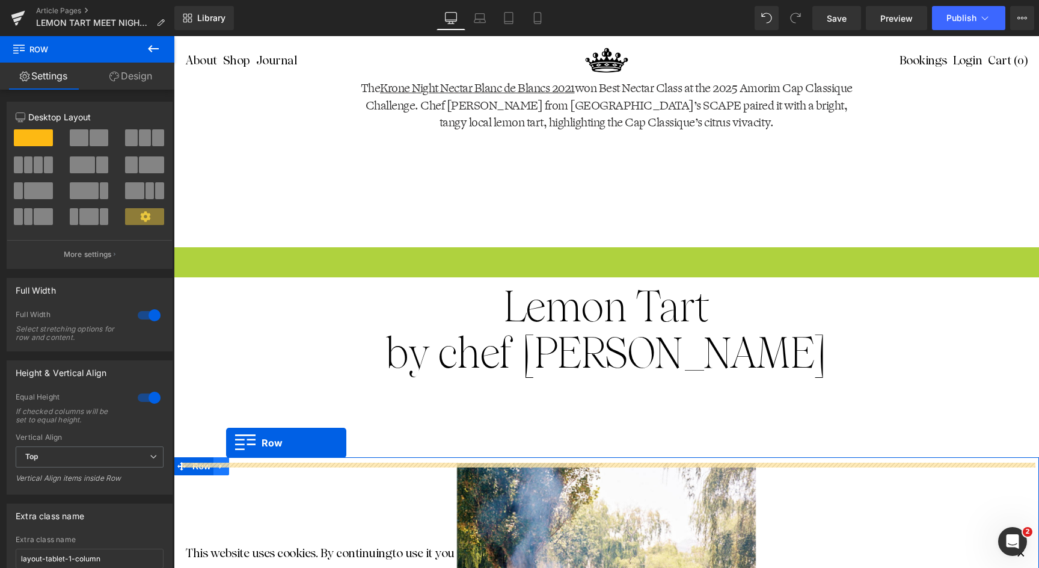
drag, startPoint x: 179, startPoint y: 257, endPoint x: 226, endPoint y: 443, distance: 191.8
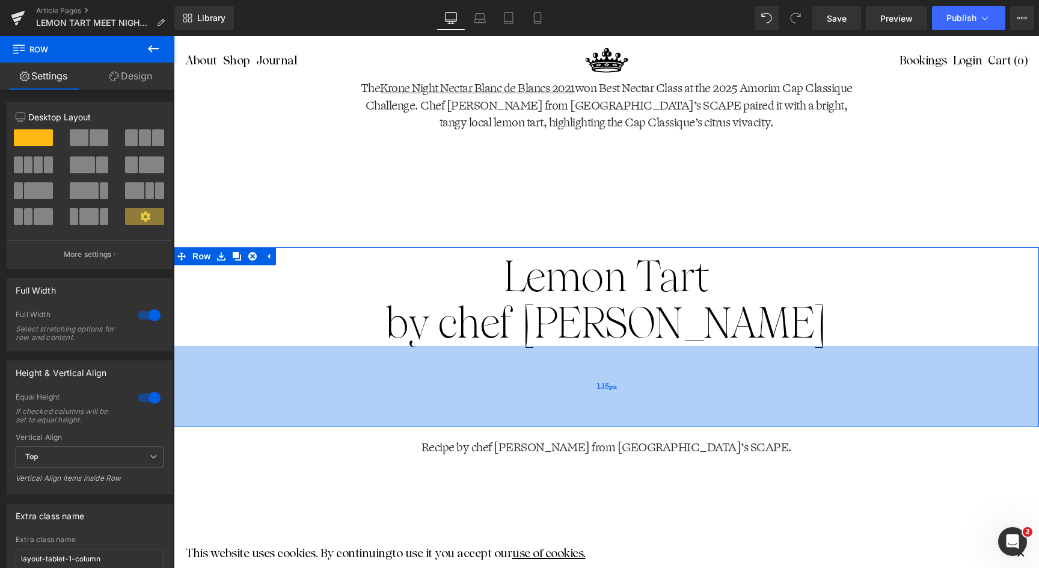
click at [1032, 361] on div "135px" at bounding box center [606, 386] width 865 height 81
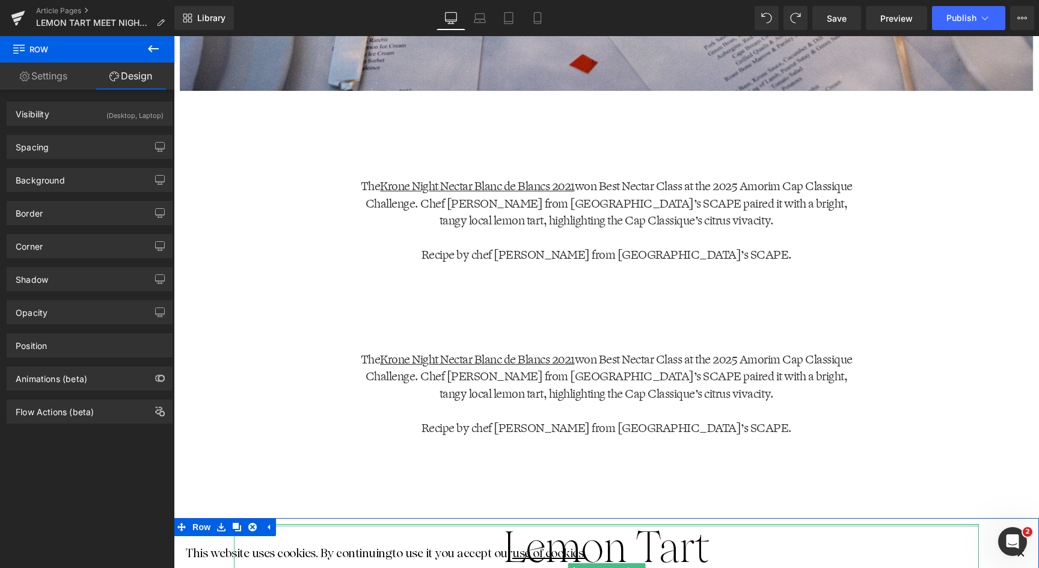
scroll to position [859, 0]
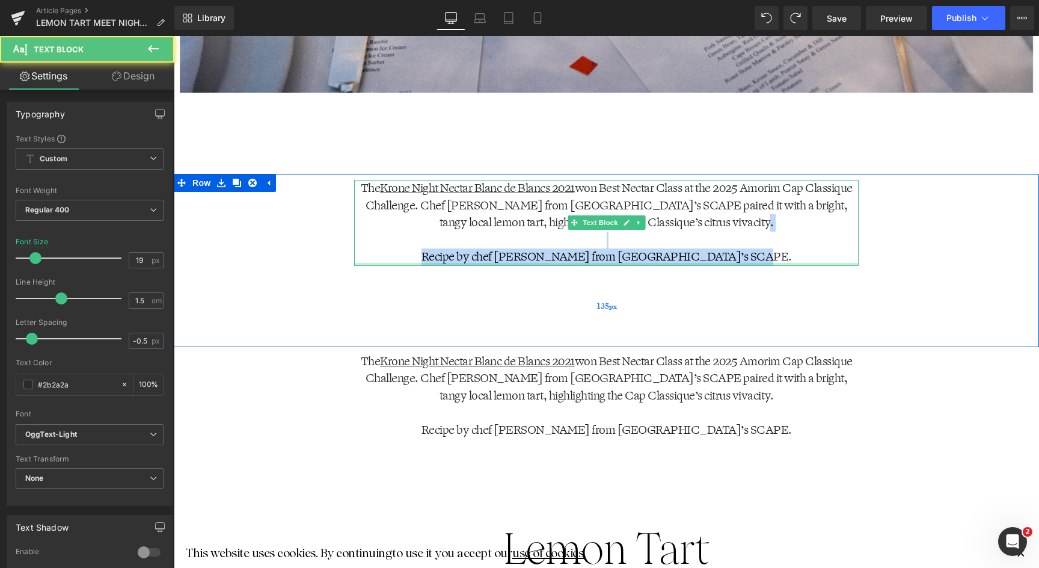
drag, startPoint x: 736, startPoint y: 230, endPoint x: 772, endPoint y: 272, distance: 55.5
click at [772, 272] on div "The Krone Night Nectar Blanc de Blancs 2021 won Best Nectar Class at the 2025 A…" at bounding box center [606, 260] width 865 height 173
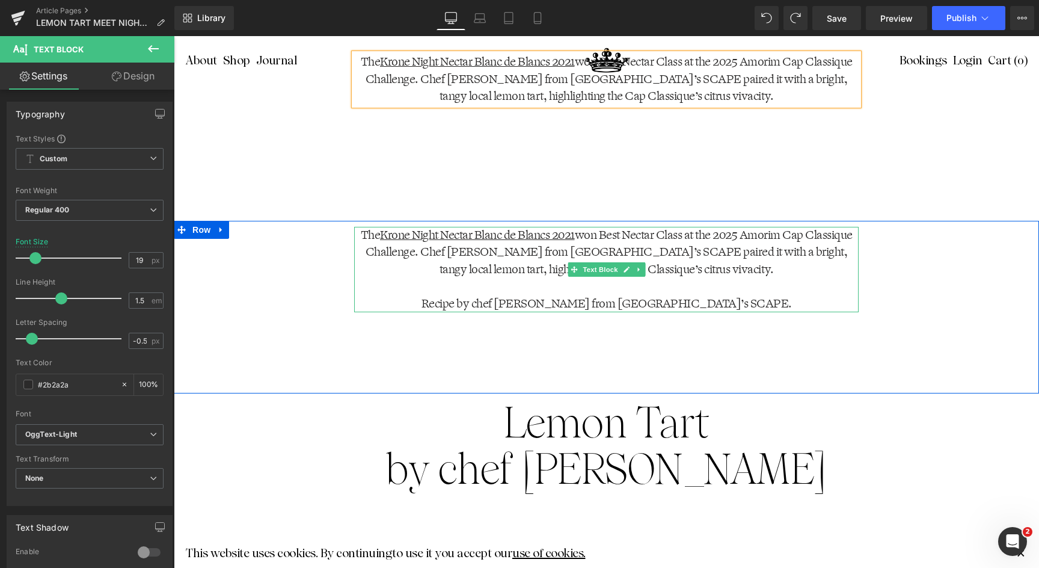
scroll to position [986, 0]
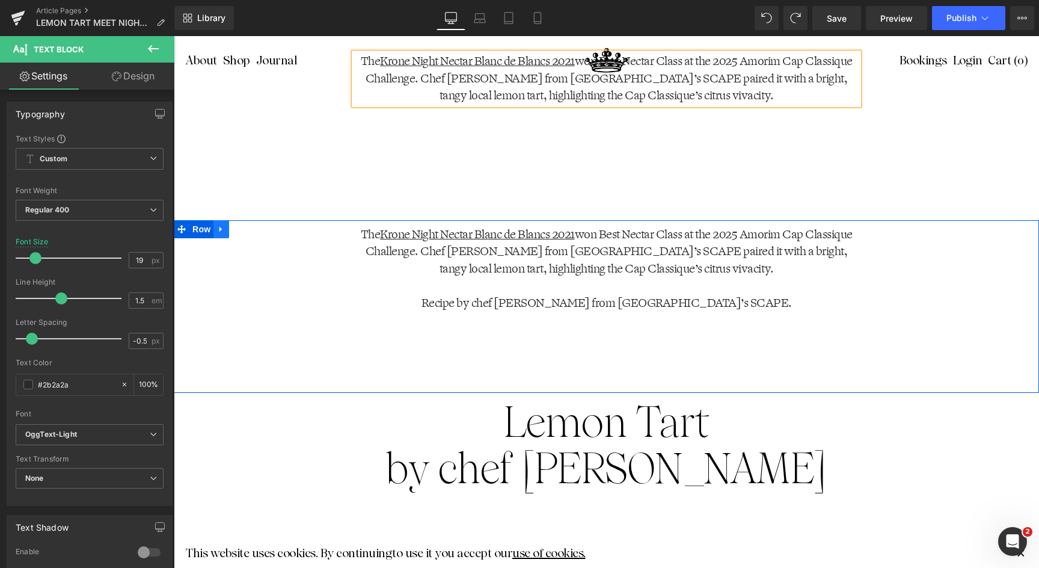
click at [221, 232] on icon at bounding box center [221, 228] width 8 height 9
click at [248, 231] on icon at bounding box center [252, 228] width 8 height 9
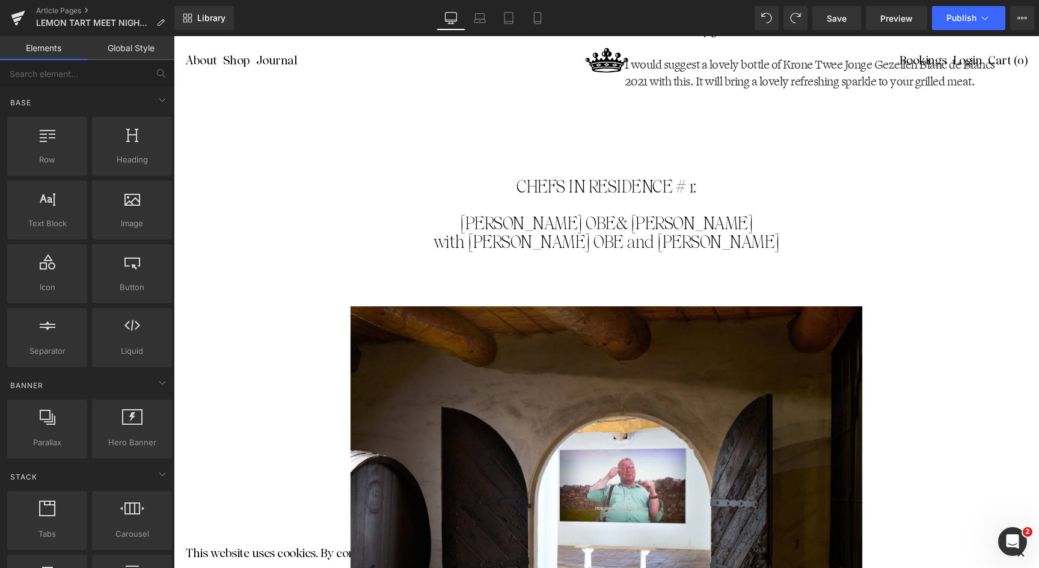
scroll to position [4180, 0]
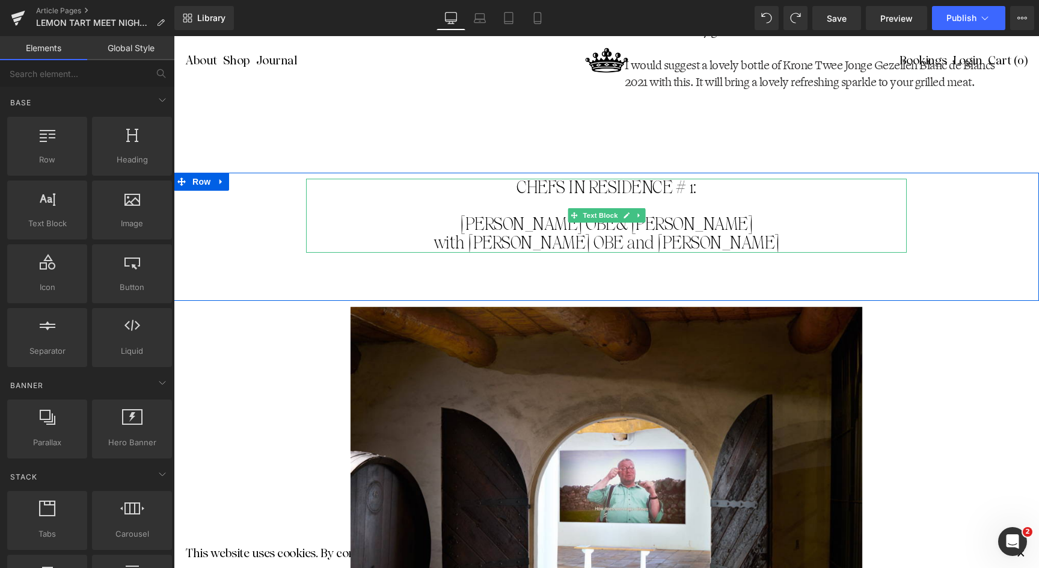
click at [734, 214] on span "& Rose Chalalai Singh" at bounding box center [685, 224] width 138 height 20
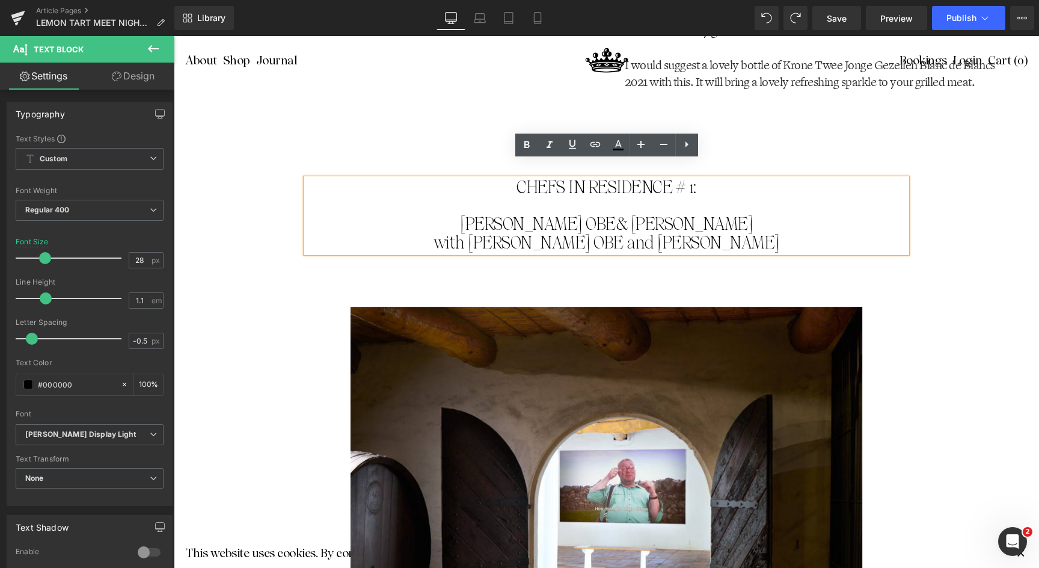
drag, startPoint x: 789, startPoint y: 226, endPoint x: 504, endPoint y: 174, distance: 289.7
click at [504, 179] on div "CHEFS IN RESIDENCE # 1: Margot Henderson OBE & Rose Chalalai Singh with Fergus …" at bounding box center [606, 216] width 601 height 74
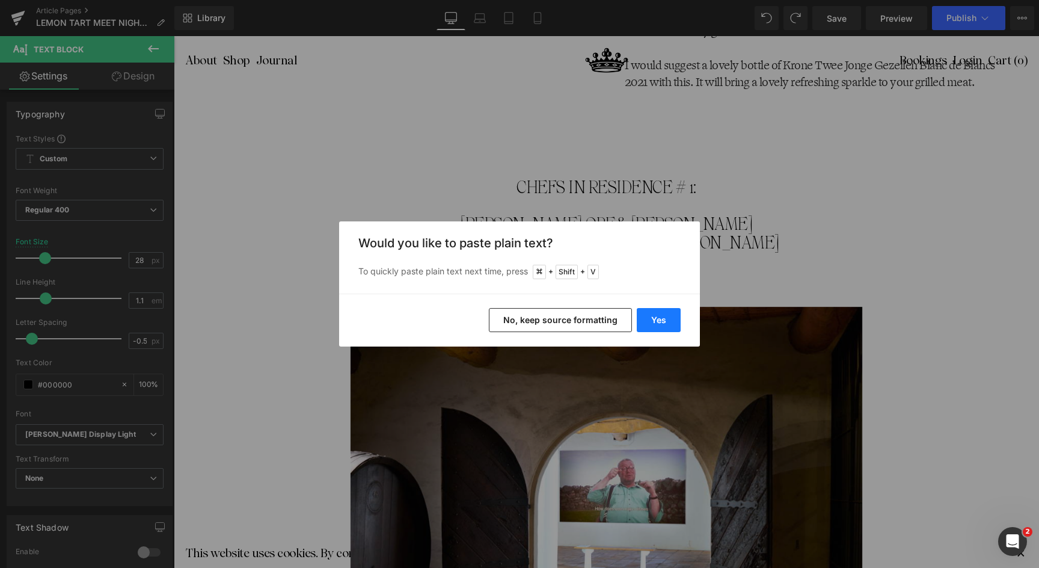
click at [657, 316] on button "Yes" at bounding box center [659, 320] width 44 height 24
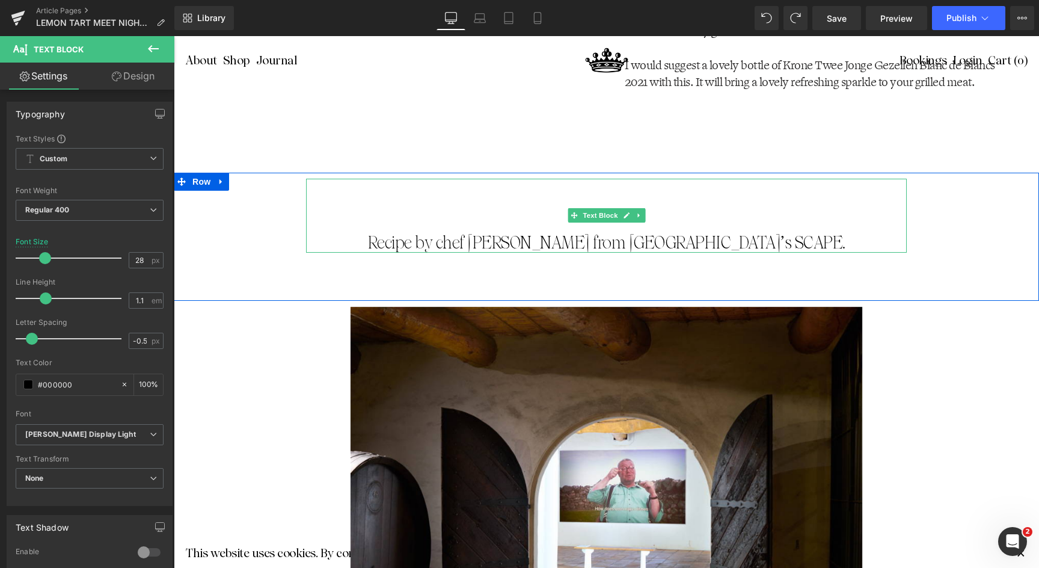
click at [402, 234] on p "Recipe by chef Kevin Grobler from Vrymansfontein’s SCAPE." at bounding box center [606, 243] width 481 height 19
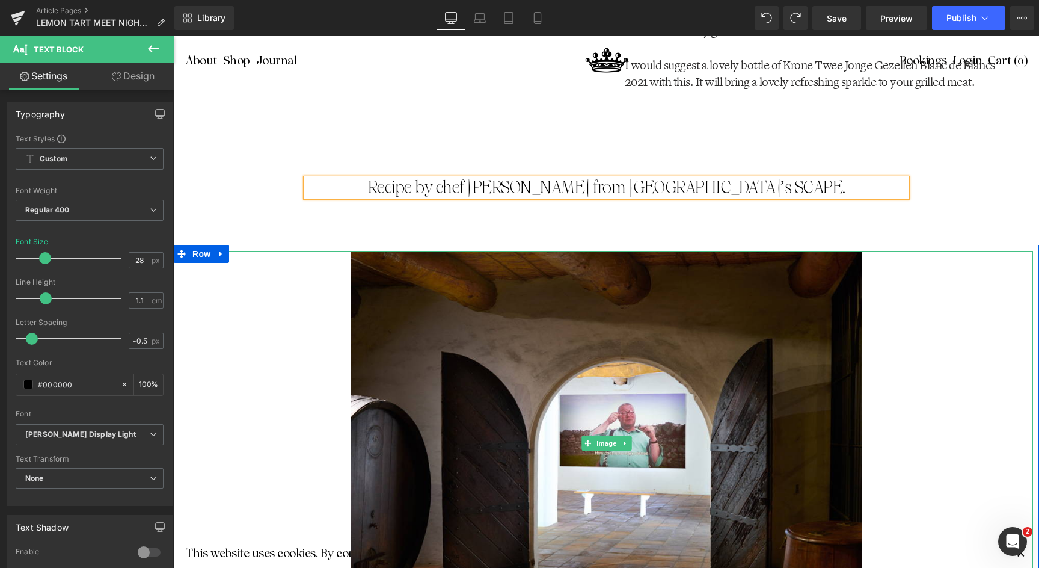
click at [927, 265] on div at bounding box center [606, 443] width 853 height 384
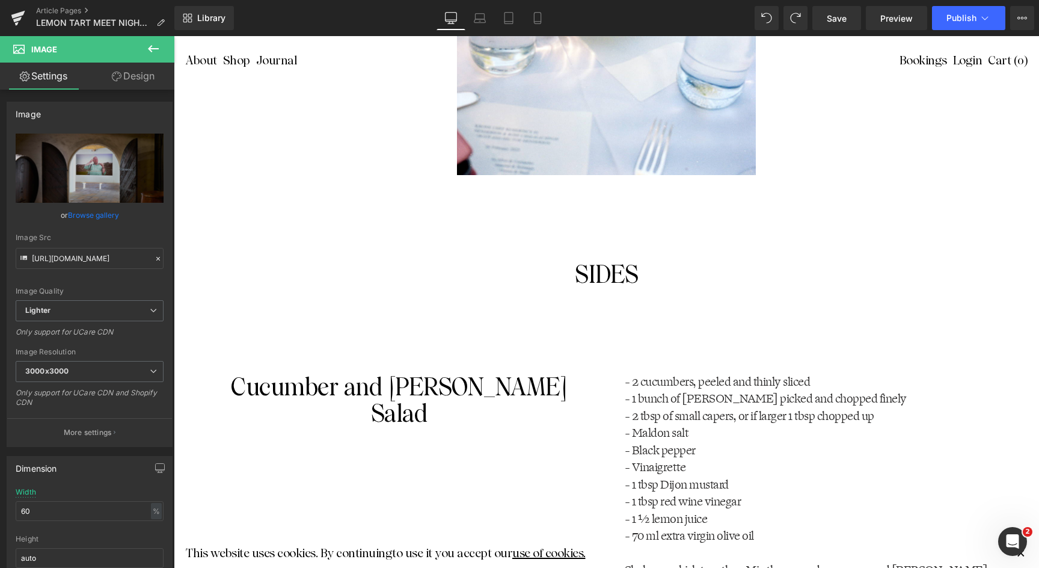
scroll to position [3484, 0]
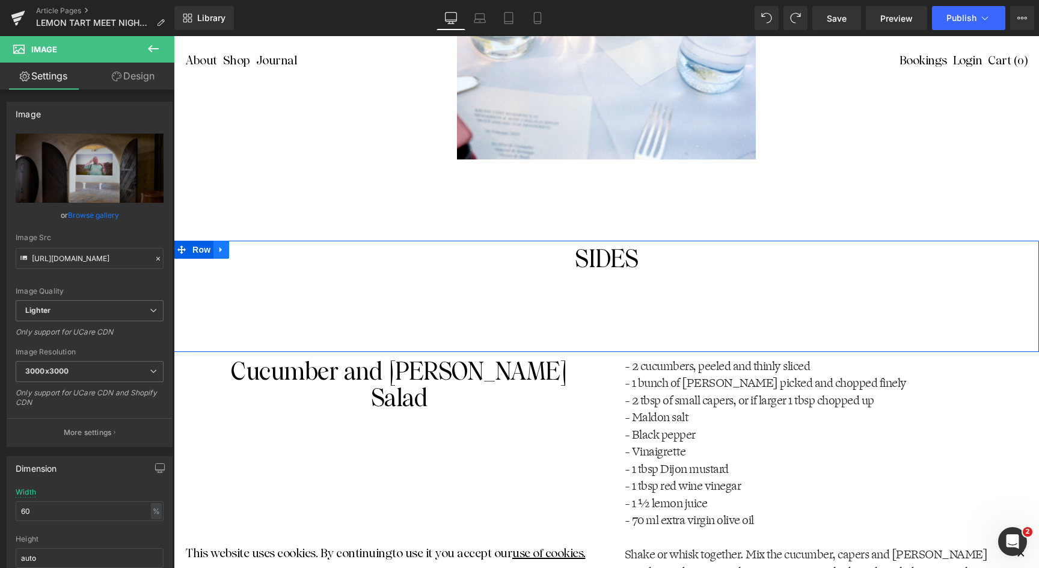
click at [221, 251] on icon at bounding box center [221, 249] width 8 height 9
click at [235, 252] on icon at bounding box center [237, 249] width 8 height 9
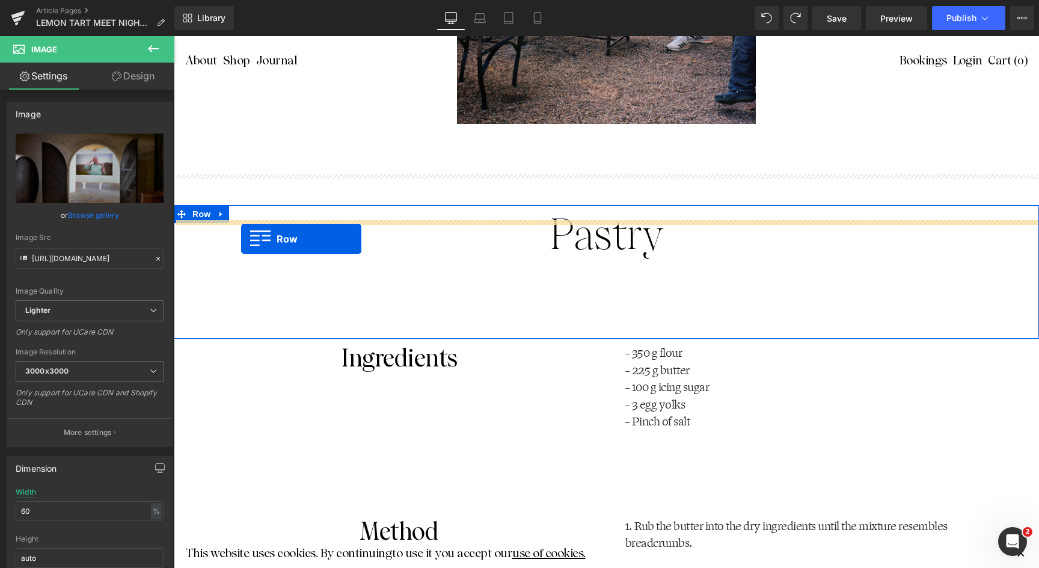
scroll to position [1585, 0]
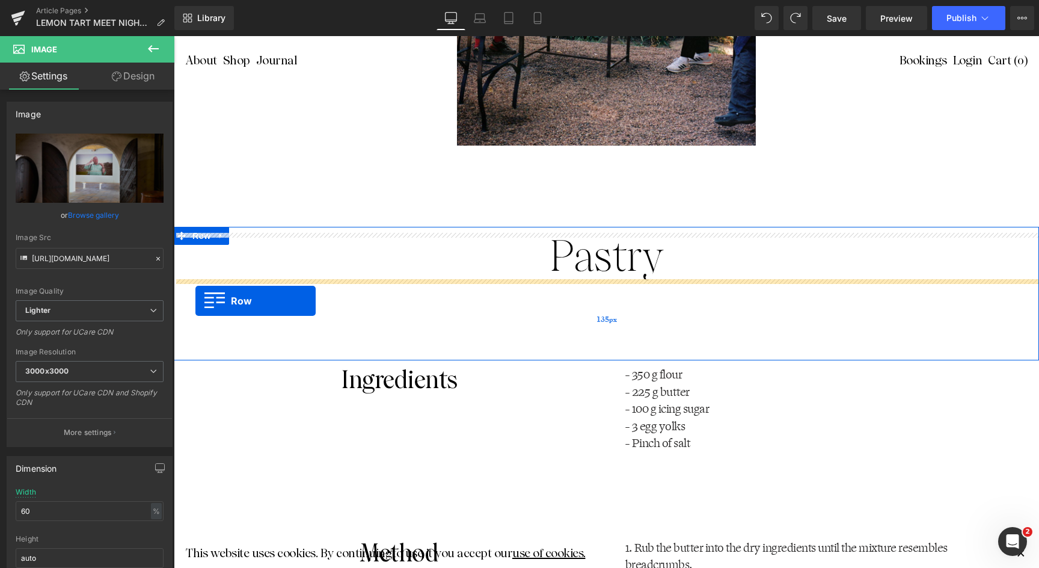
drag, startPoint x: 179, startPoint y: 249, endPoint x: 195, endPoint y: 300, distance: 53.6
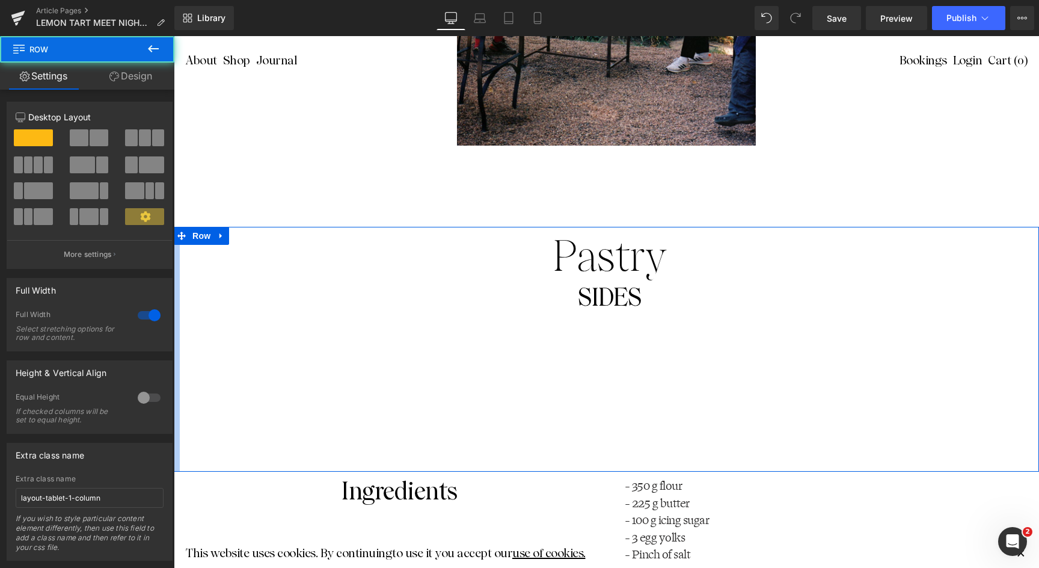
click at [180, 289] on div "Pastry Text Block SIDES Heading Row Row 135px" at bounding box center [606, 349] width 865 height 245
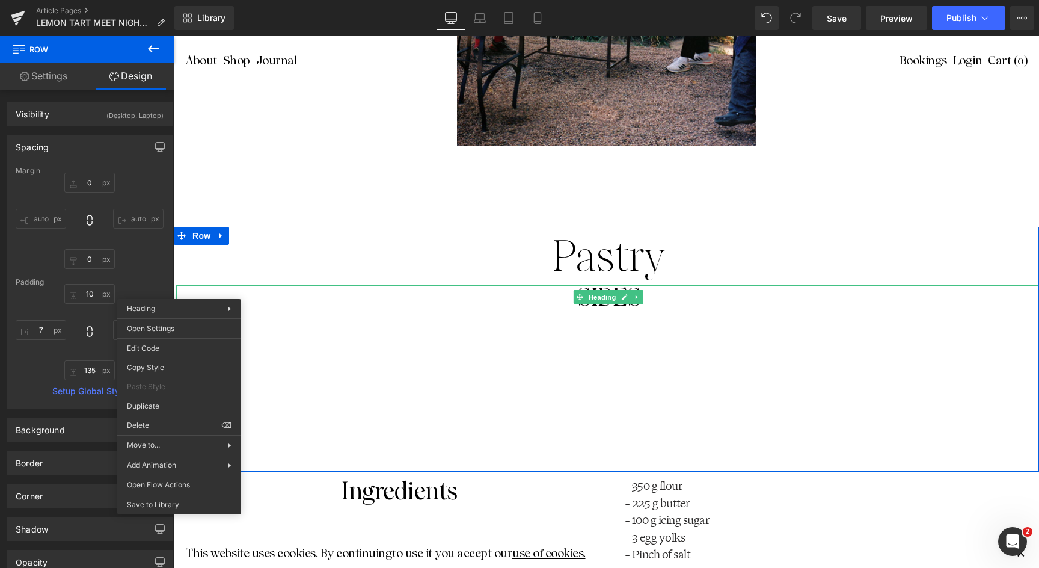
click at [253, 245] on p "Pastry" at bounding box center [608, 256] width 741 height 46
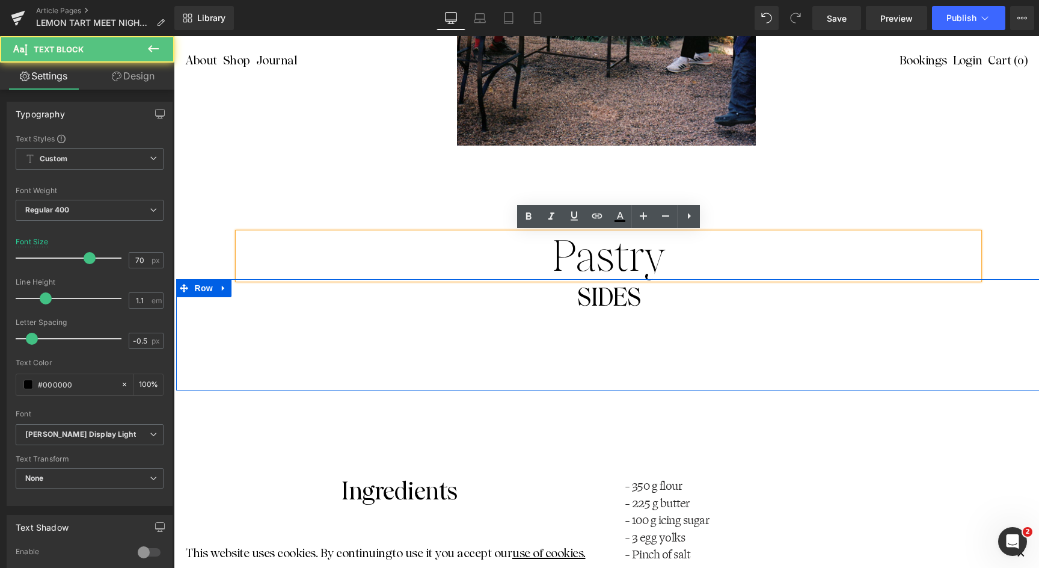
click at [217, 285] on link at bounding box center [224, 288] width 16 height 18
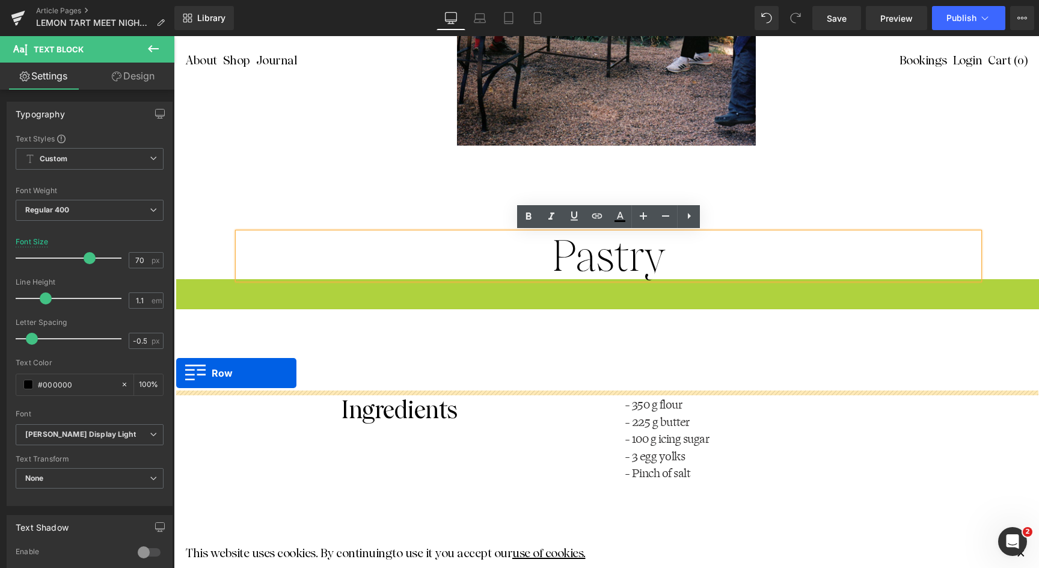
drag, startPoint x: 181, startPoint y: 287, endPoint x: 157, endPoint y: 377, distance: 93.4
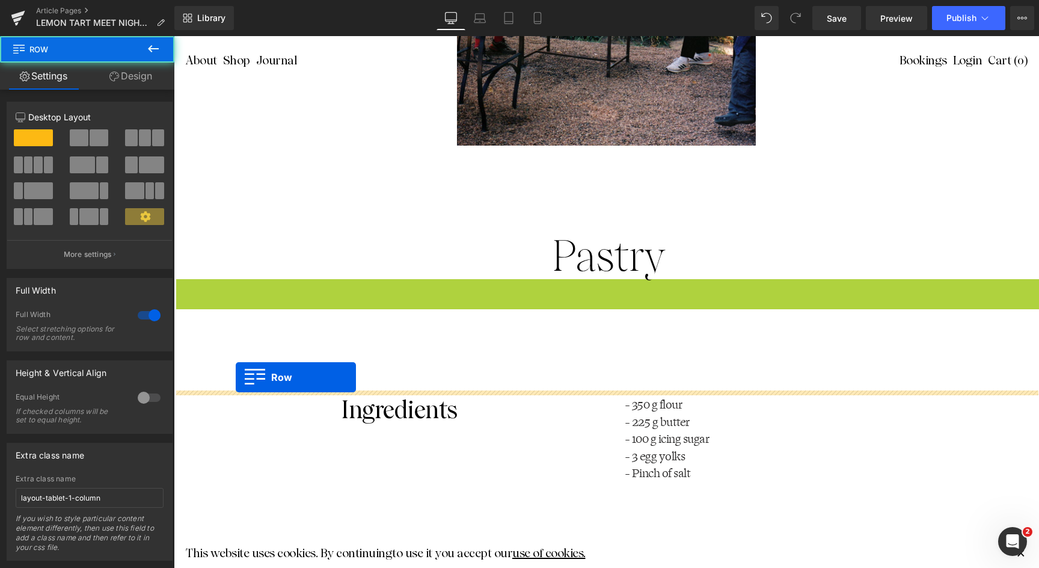
click at [236, 377] on div "Pastry Text Block Row 135px" at bounding box center [606, 309] width 865 height 164
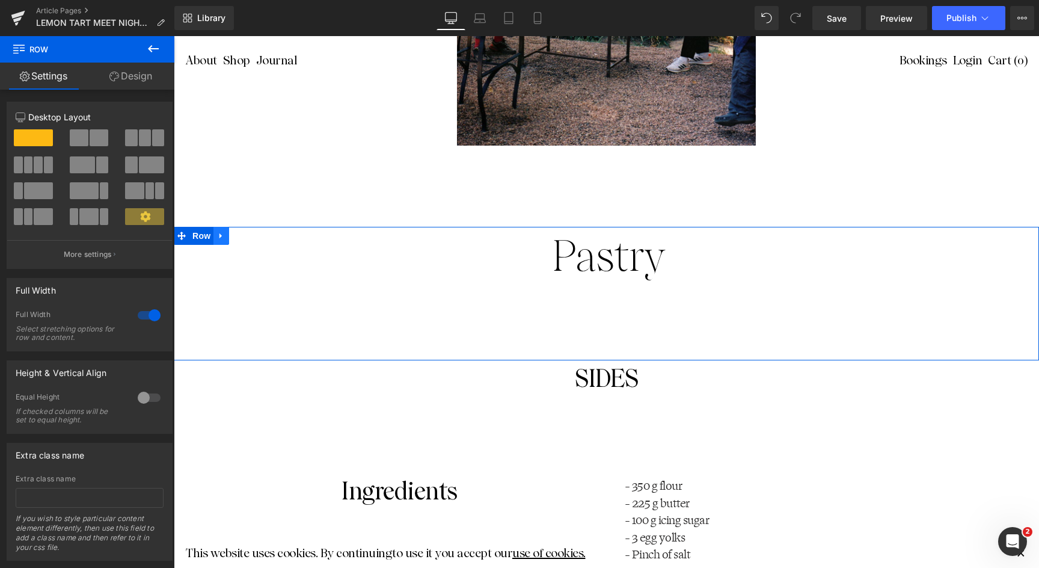
click at [221, 233] on icon at bounding box center [221, 236] width 8 height 9
click at [255, 238] on icon at bounding box center [252, 236] width 8 height 8
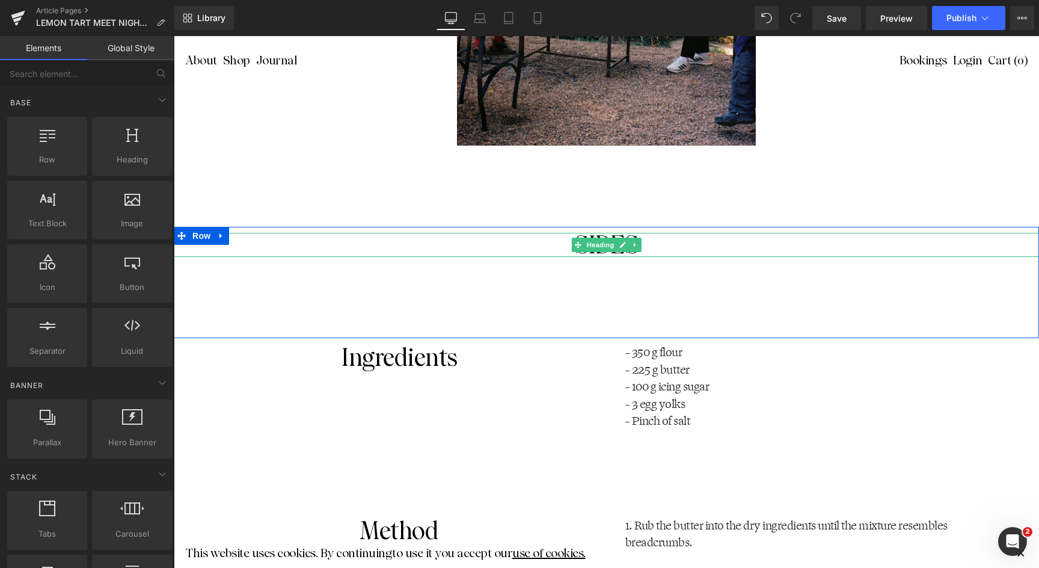
click at [656, 238] on h1 "SIDES" at bounding box center [606, 245] width 865 height 24
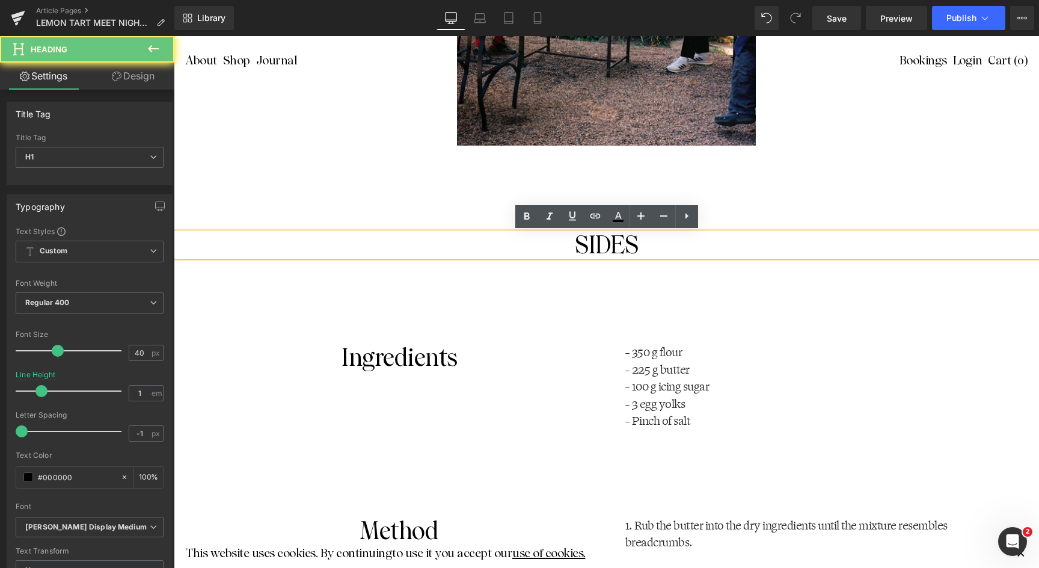
click at [579, 256] on h1 "SIDES" at bounding box center [606, 245] width 865 height 24
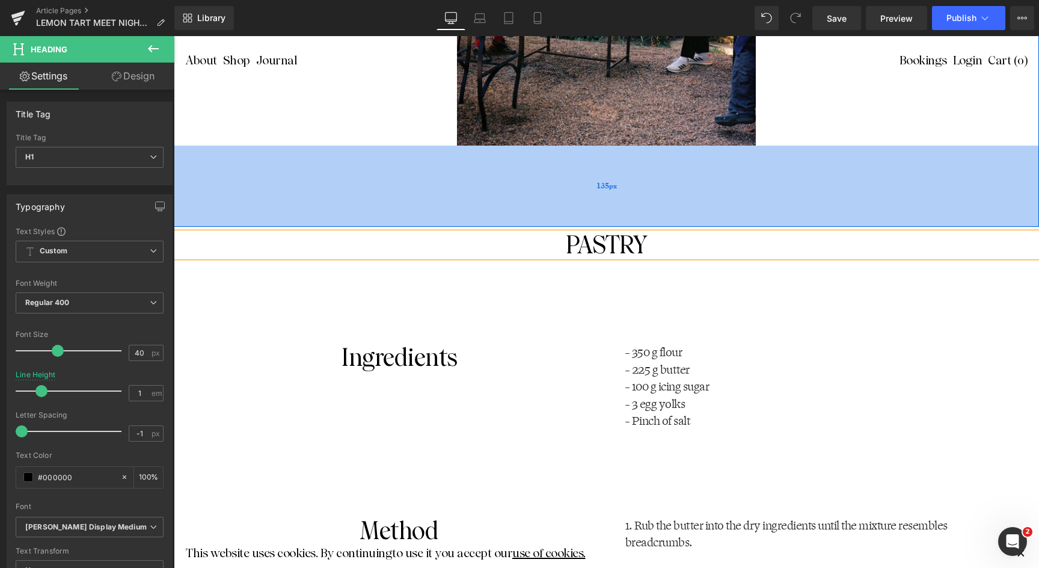
click at [867, 179] on div "135px" at bounding box center [606, 186] width 865 height 81
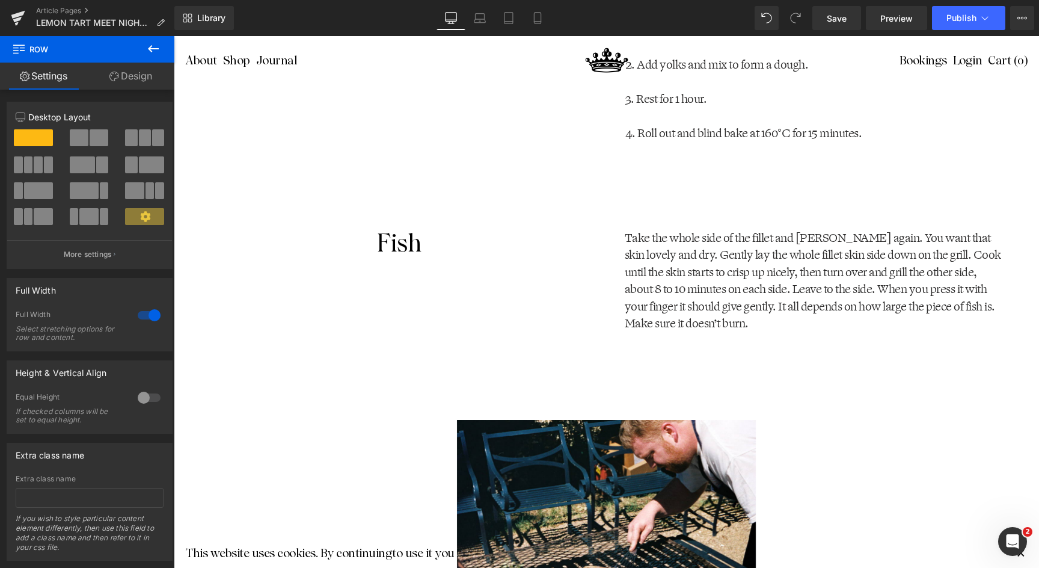
scroll to position [2097, 0]
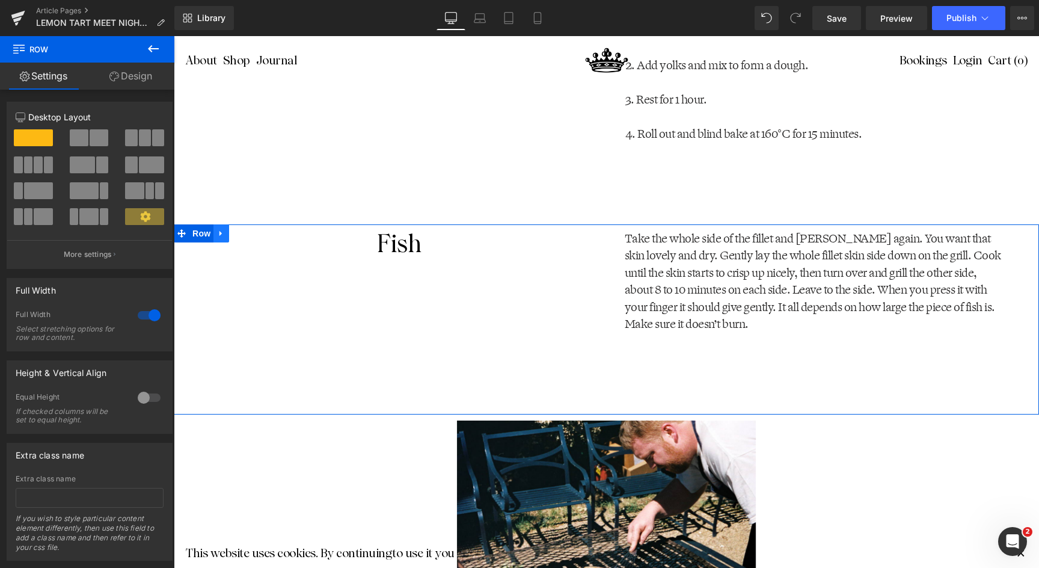
click at [218, 231] on icon at bounding box center [221, 233] width 8 height 9
click at [249, 232] on icon at bounding box center [252, 233] width 8 height 8
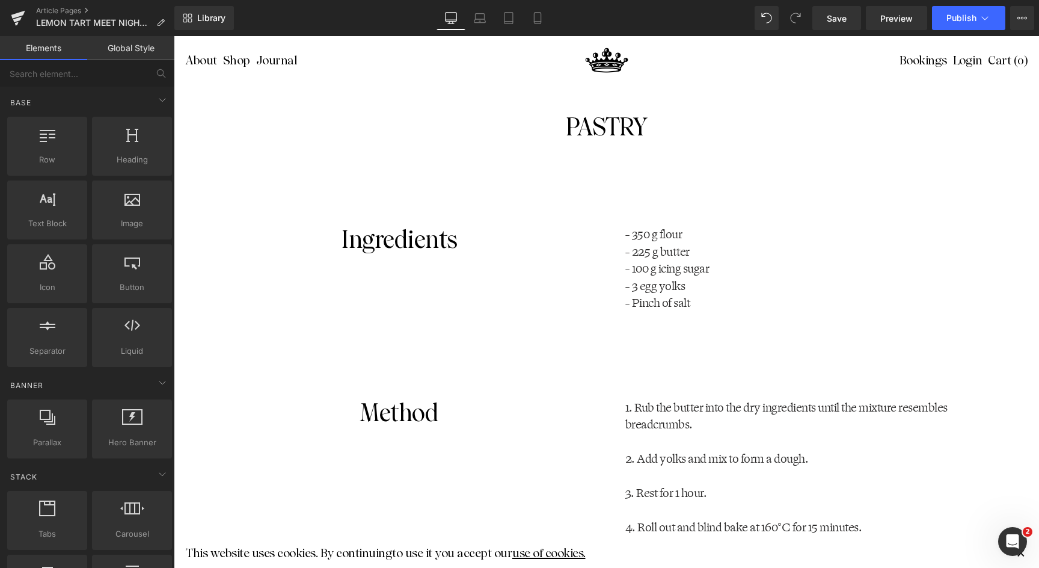
scroll to position [1682, 0]
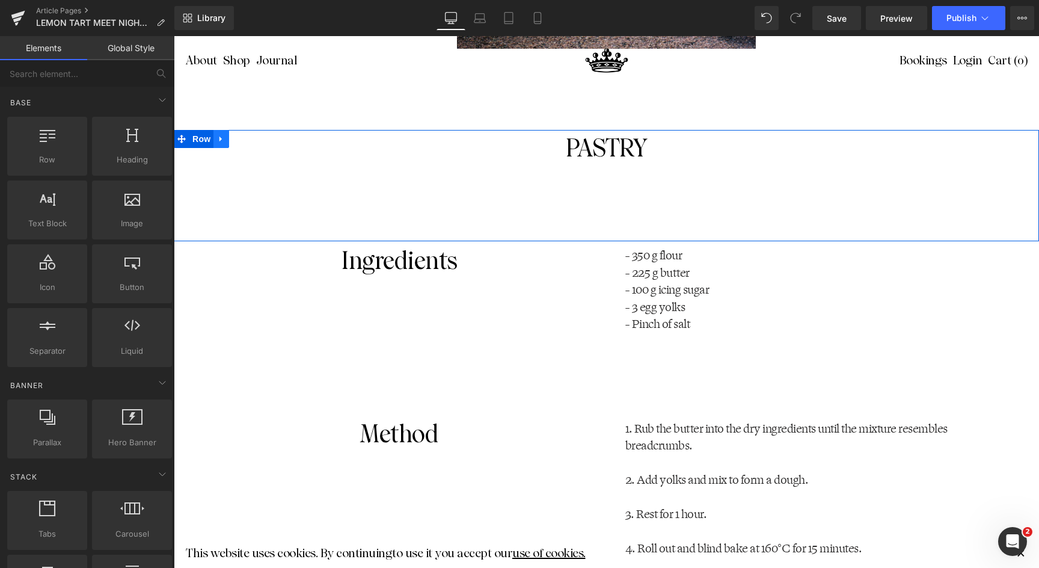
click at [224, 147] on link at bounding box center [222, 139] width 16 height 18
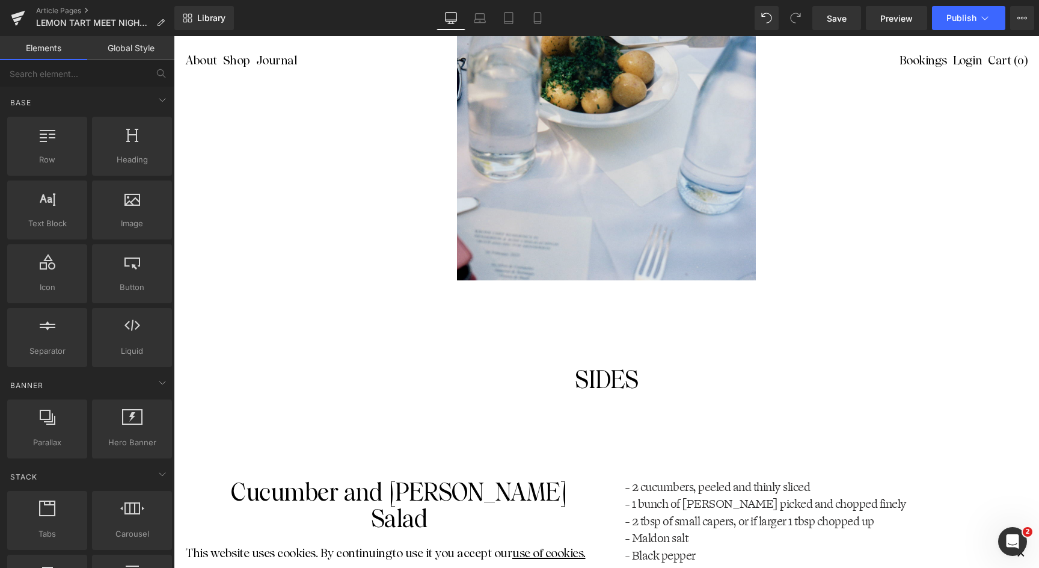
scroll to position [3163, 0]
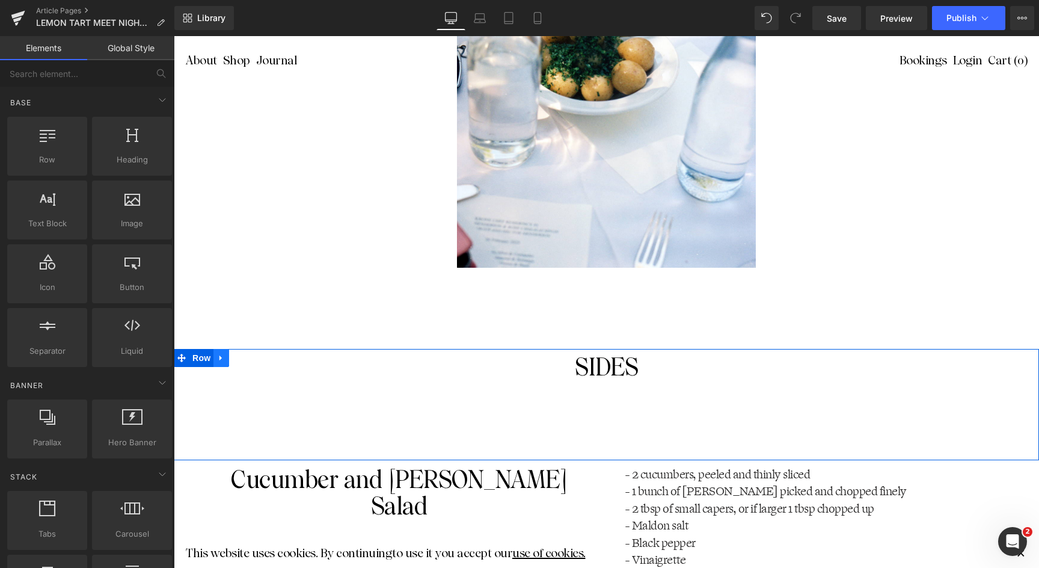
click at [221, 357] on icon at bounding box center [221, 357] width 2 height 5
click at [253, 359] on icon at bounding box center [252, 358] width 8 height 8
click at [219, 360] on icon at bounding box center [221, 357] width 8 height 9
click at [239, 358] on icon at bounding box center [237, 358] width 8 height 8
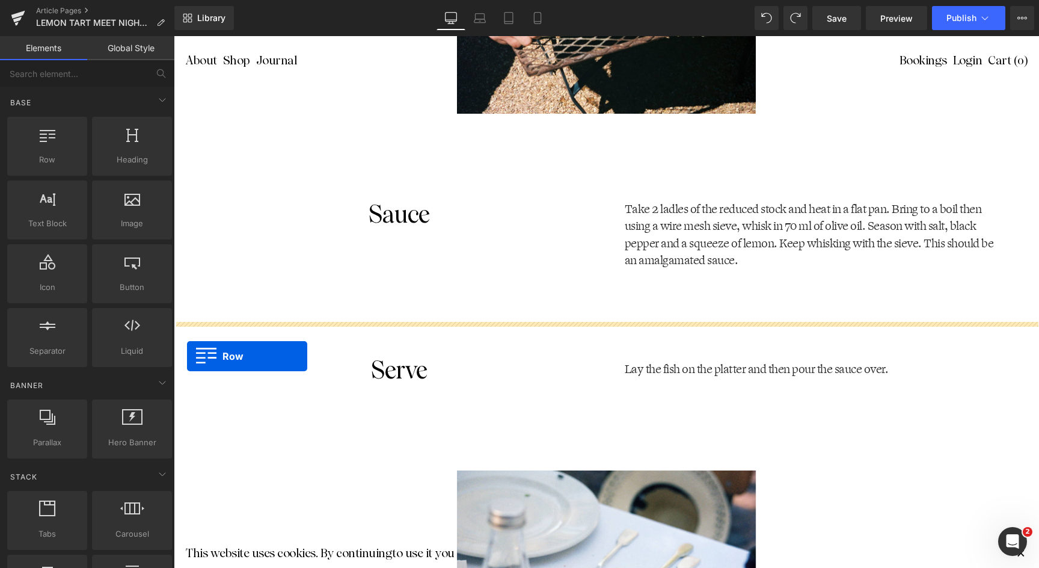
scroll to position [2574, 0]
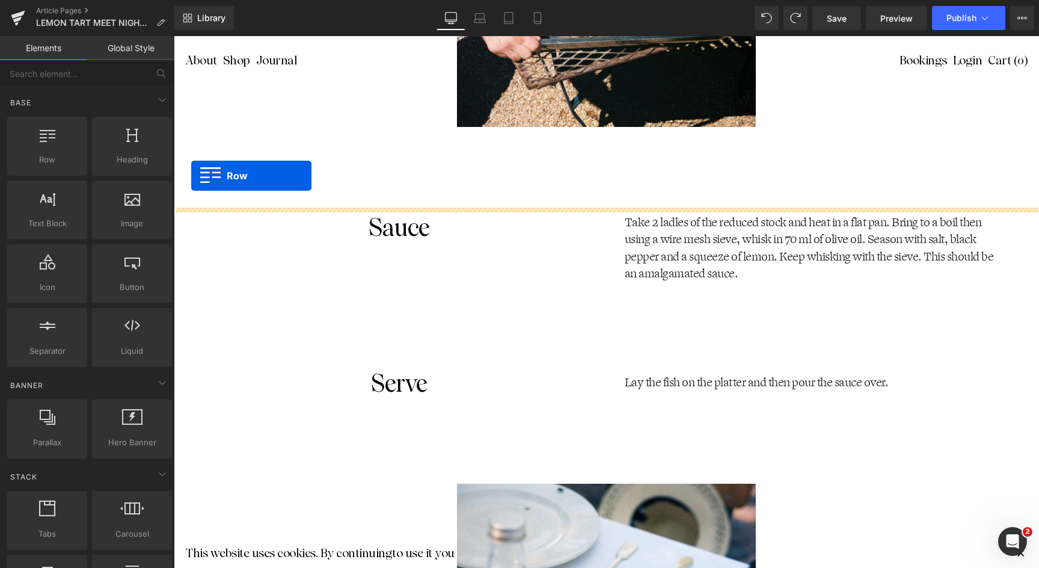
drag, startPoint x: 183, startPoint y: 281, endPoint x: 191, endPoint y: 176, distance: 105.6
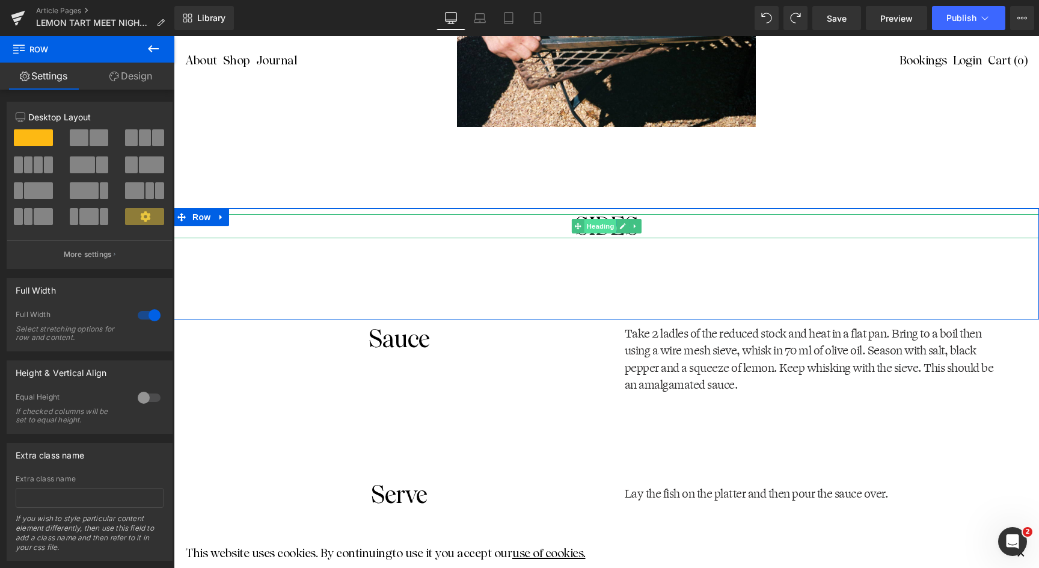
click at [594, 233] on span "Heading" at bounding box center [600, 226] width 32 height 14
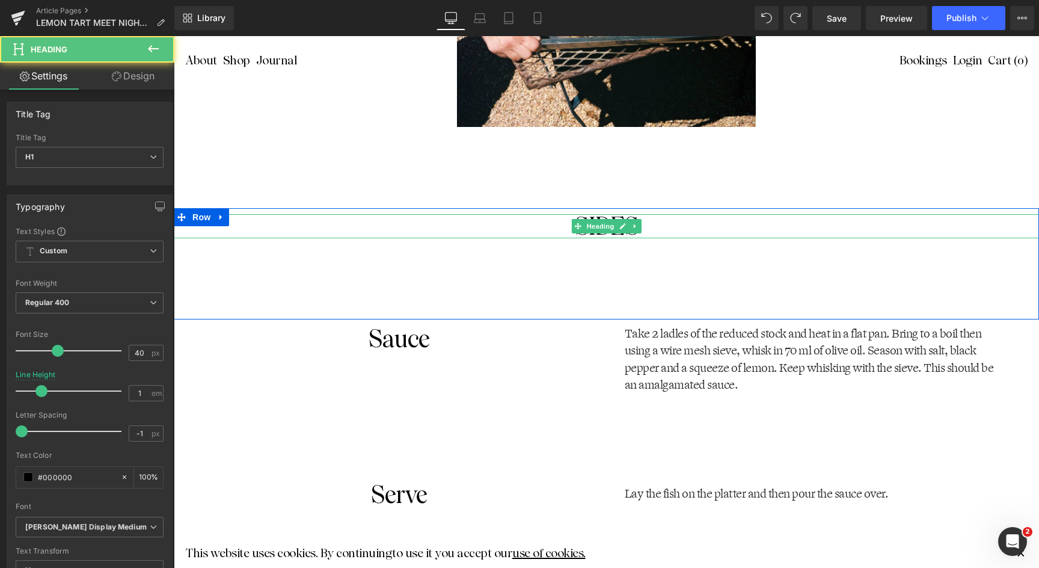
click at [656, 224] on h1 "SIDES" at bounding box center [606, 226] width 865 height 24
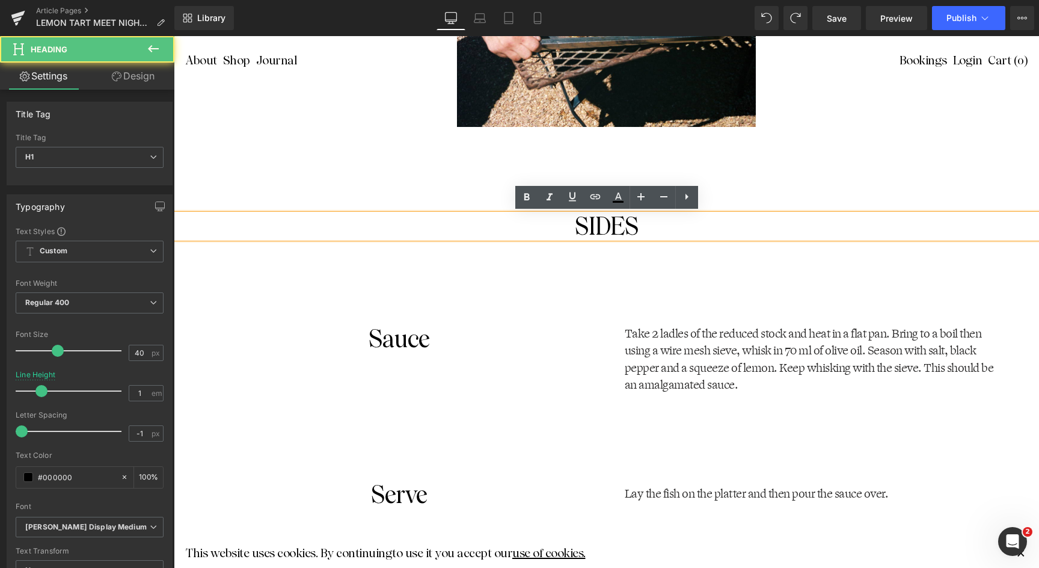
click at [656, 224] on h1 "SIDES" at bounding box center [606, 226] width 865 height 24
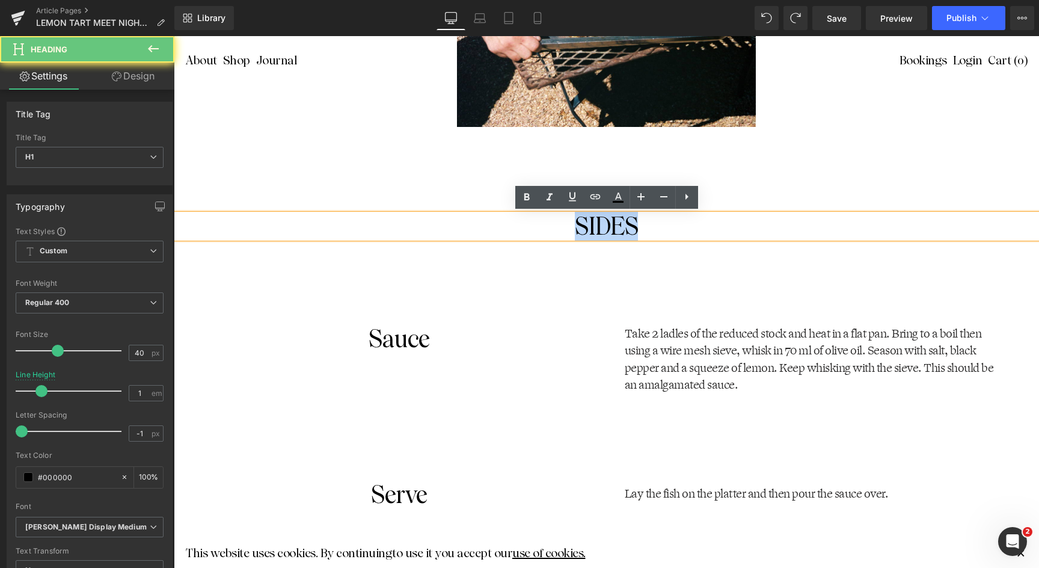
click at [656, 224] on h1 "SIDES" at bounding box center [606, 226] width 865 height 24
paste div
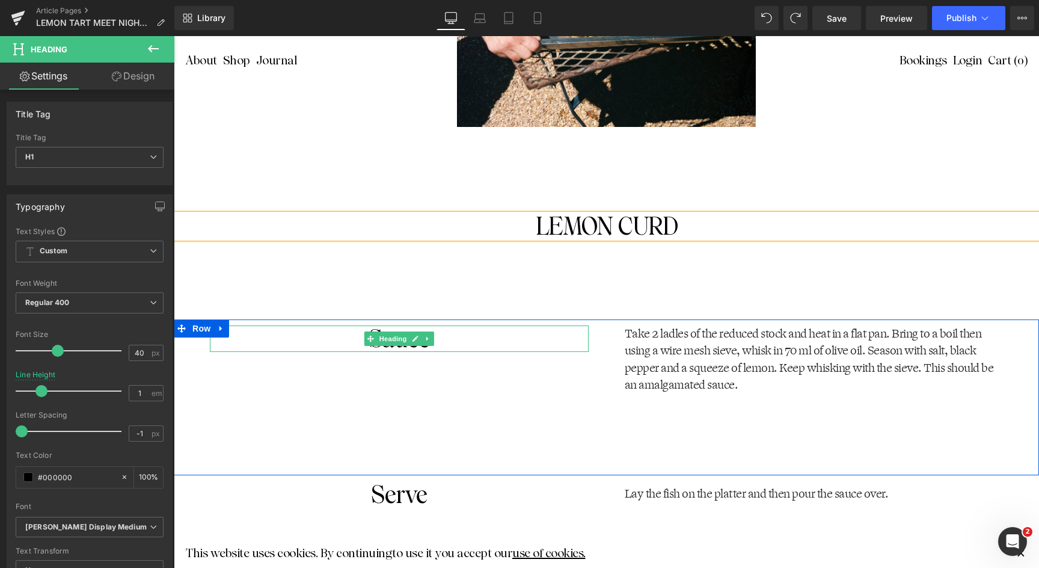
click at [457, 341] on h1 "Sauce" at bounding box center [399, 338] width 379 height 26
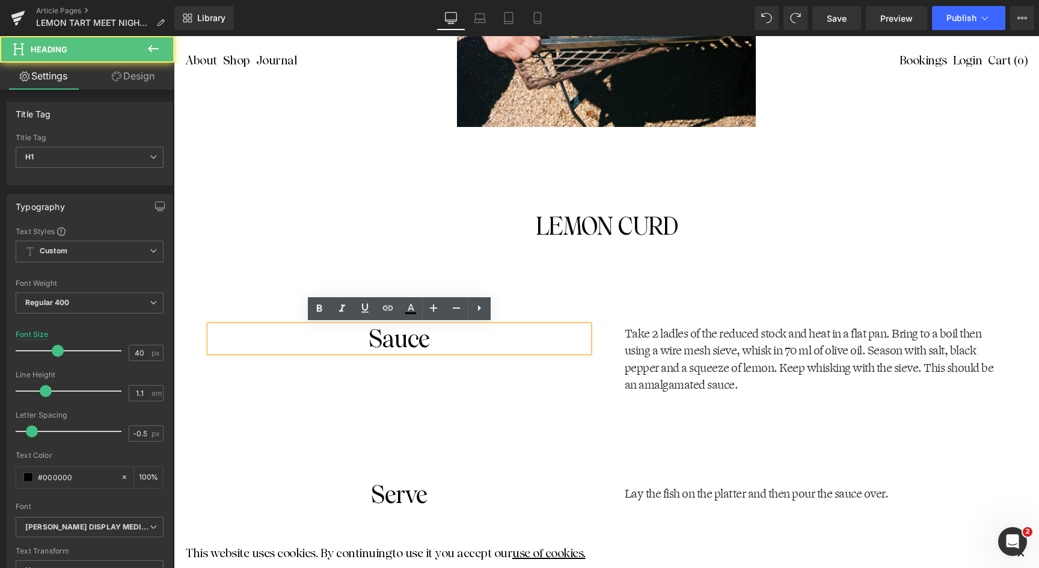
click at [431, 340] on h1 "Sauce" at bounding box center [399, 338] width 379 height 26
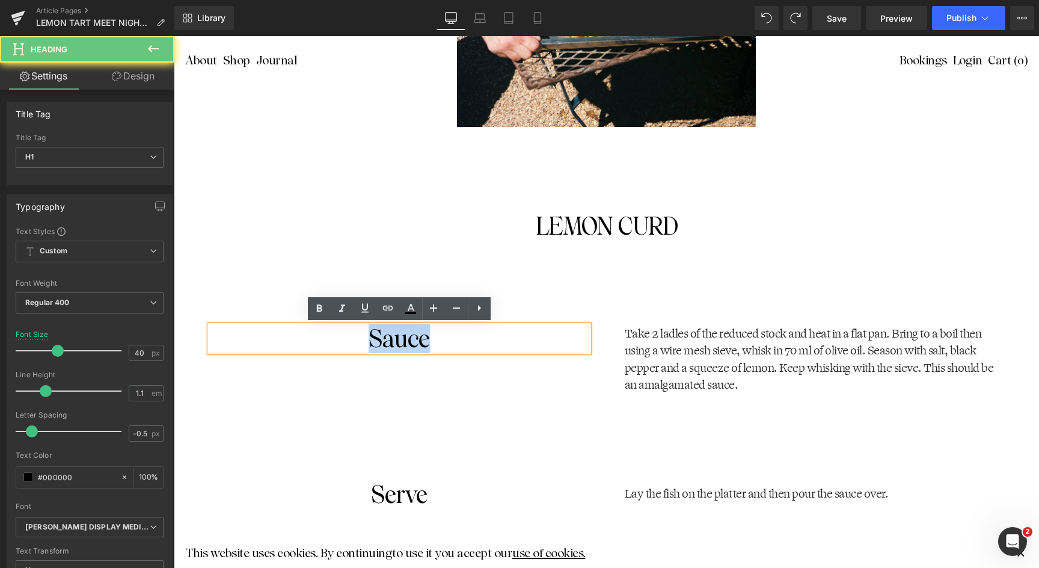
click at [431, 340] on h1 "Sauce" at bounding box center [399, 338] width 379 height 26
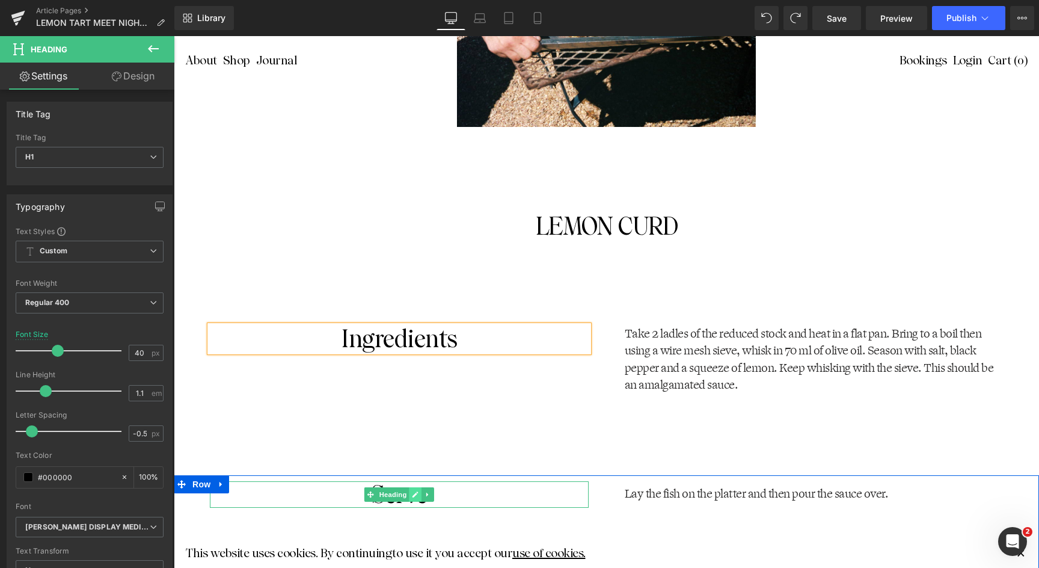
click at [413, 492] on icon at bounding box center [415, 494] width 7 height 7
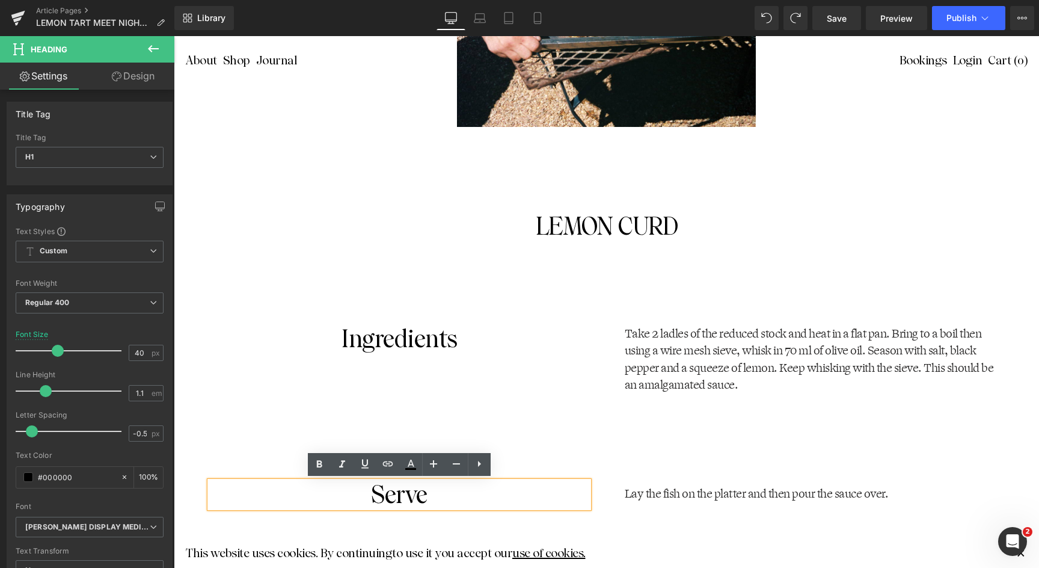
click at [413, 492] on h1 "Serve" at bounding box center [399, 494] width 379 height 26
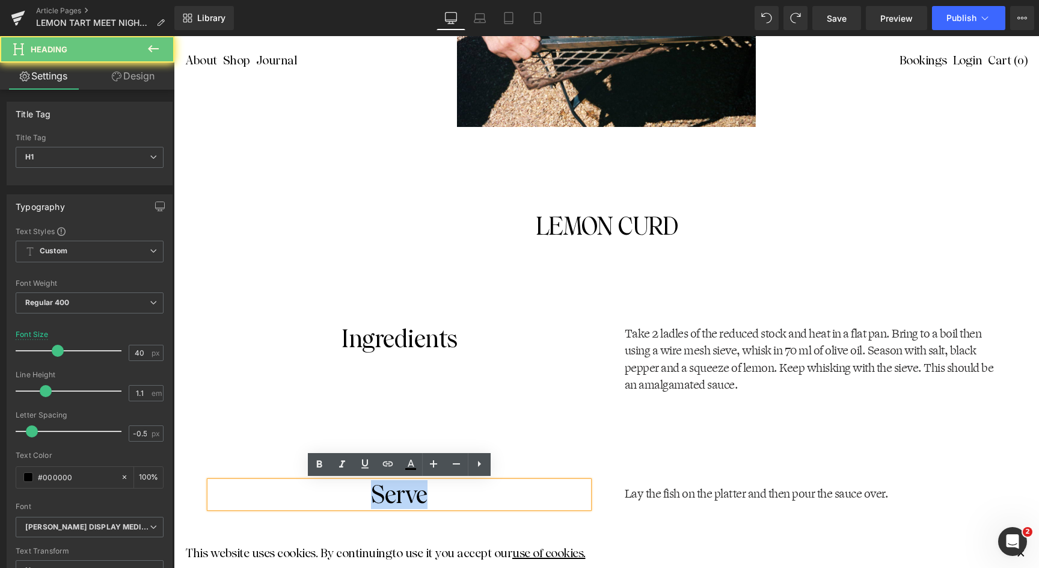
click at [413, 492] on h1 "Serve" at bounding box center [399, 494] width 379 height 26
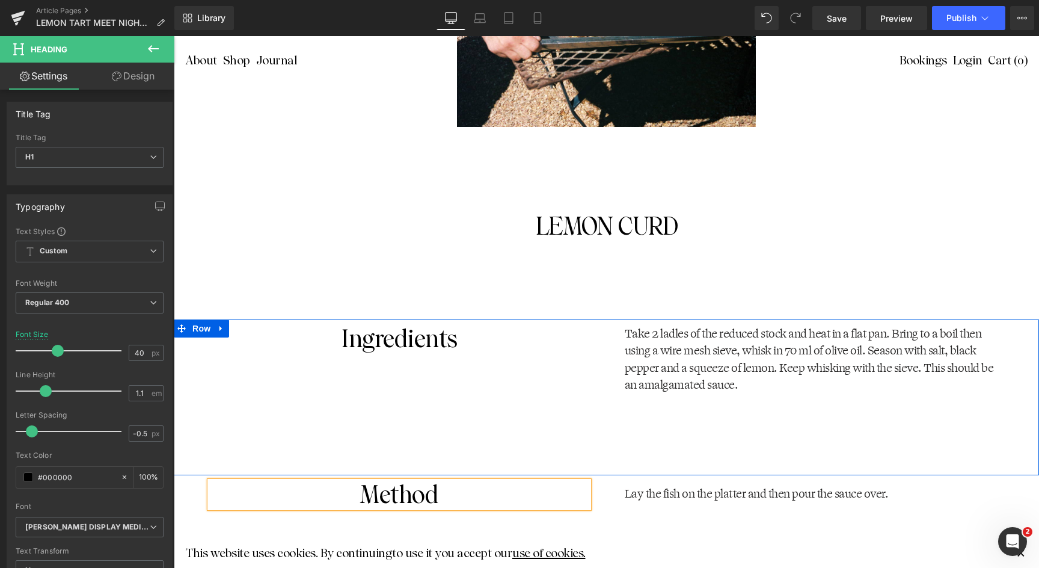
click at [710, 370] on p "Take 2 ladles of the reduced stock and heat in a flat pan. Bring to a boil then…" at bounding box center [814, 359] width 379 height 69
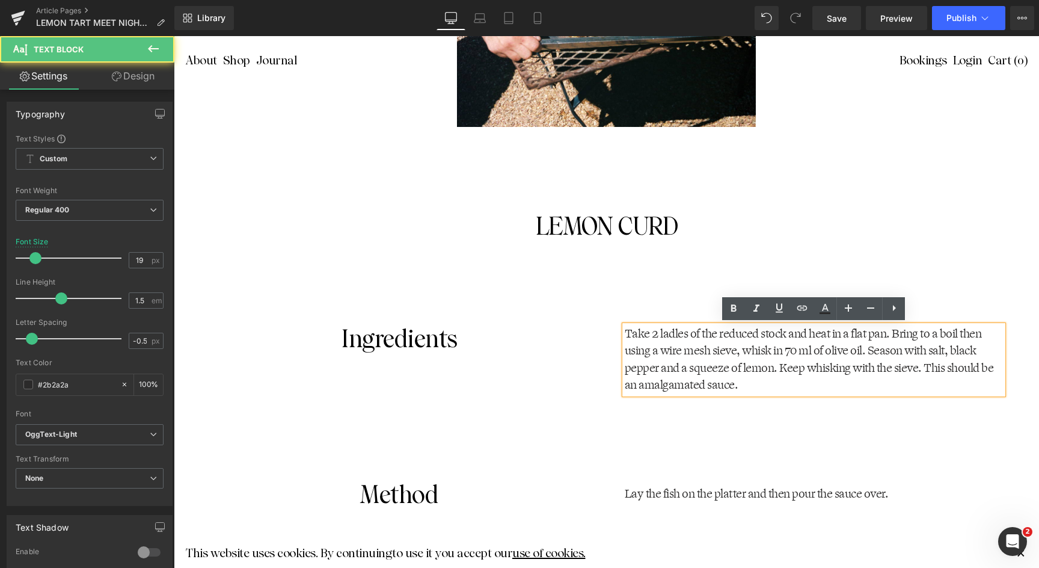
click at [677, 346] on p "Take 2 ladles of the reduced stock and heat in a flat pan. Bring to a boil then…" at bounding box center [814, 359] width 379 height 69
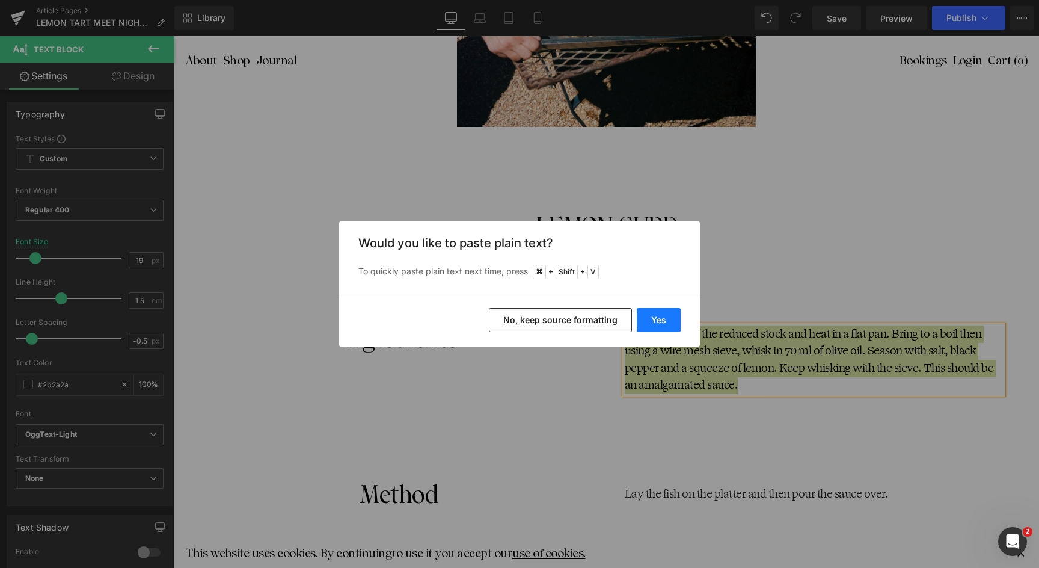
click at [663, 318] on button "Yes" at bounding box center [659, 320] width 44 height 24
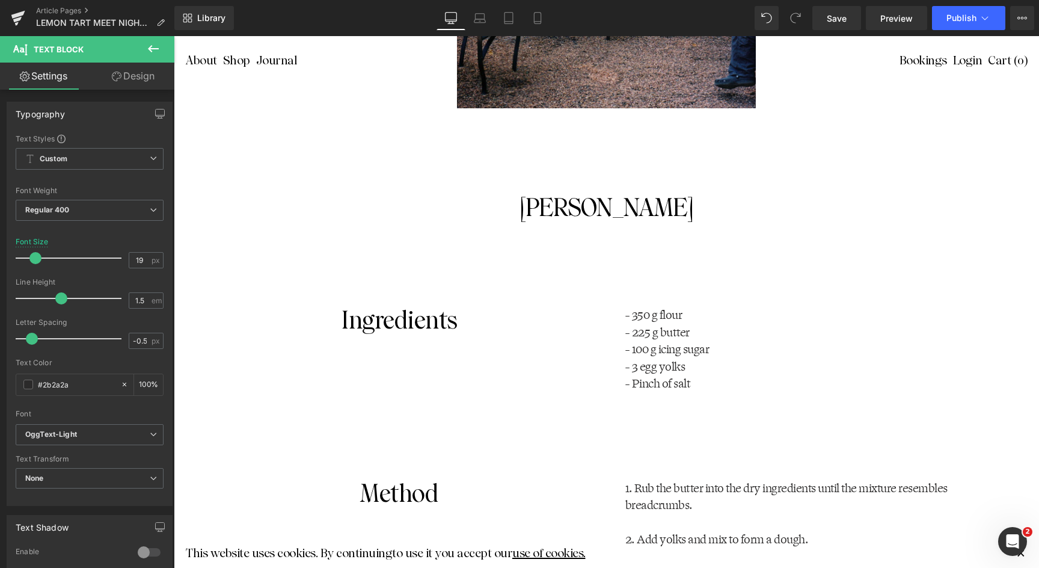
scroll to position [1625, 0]
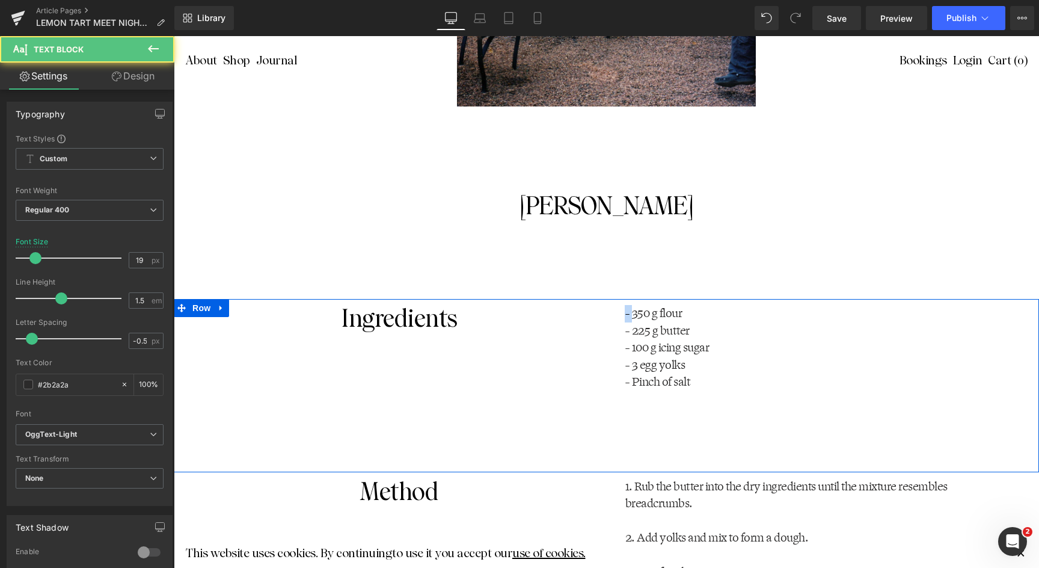
drag, startPoint x: 633, startPoint y: 312, endPoint x: 619, endPoint y: 312, distance: 14.4
click at [619, 312] on div "- 350 g flour - 225 g butter - 100 g icing sugar - 3 egg yolks - Pinch of salt …" at bounding box center [814, 348] width 415 height 86
copy span "-"
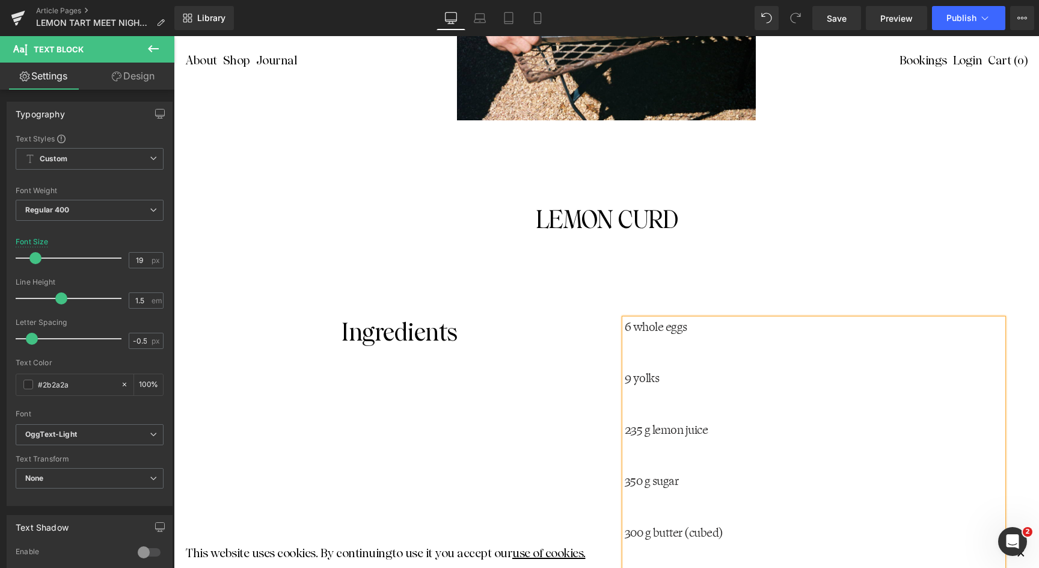
scroll to position [2587, 0]
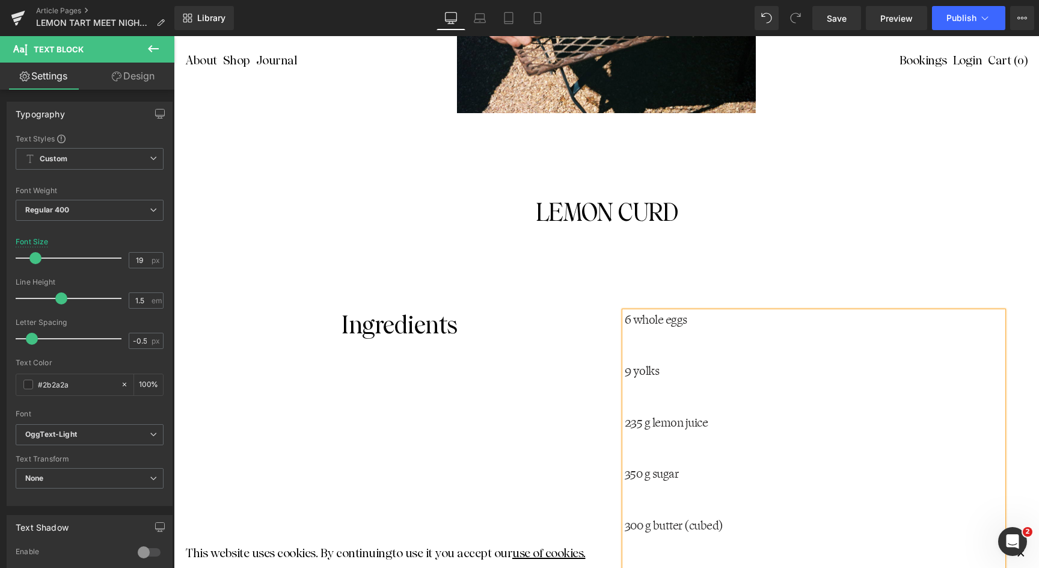
click at [625, 318] on p "6 whole eggs" at bounding box center [814, 320] width 379 height 17
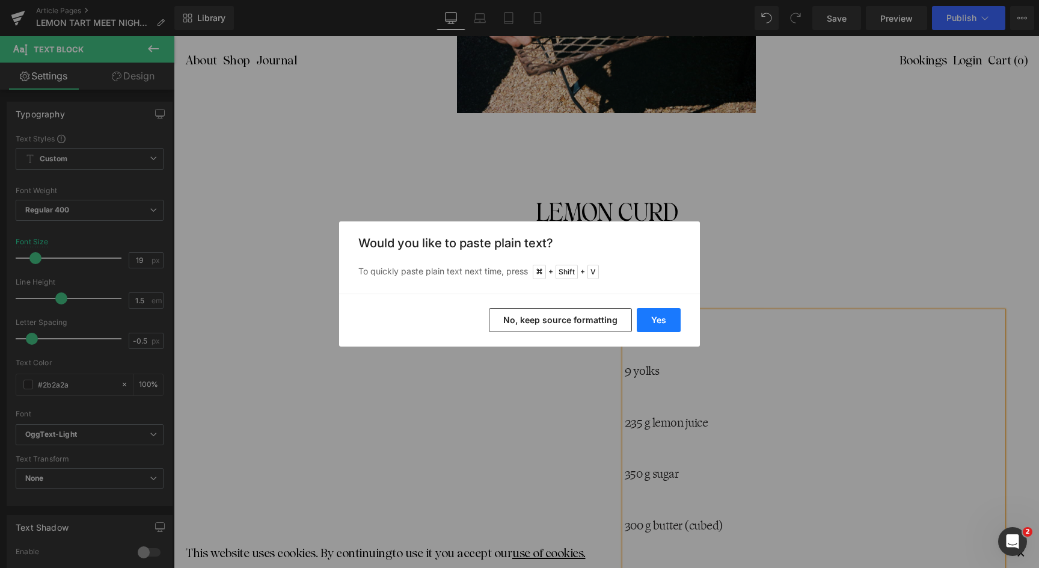
click at [653, 321] on button "Yes" at bounding box center [659, 320] width 44 height 24
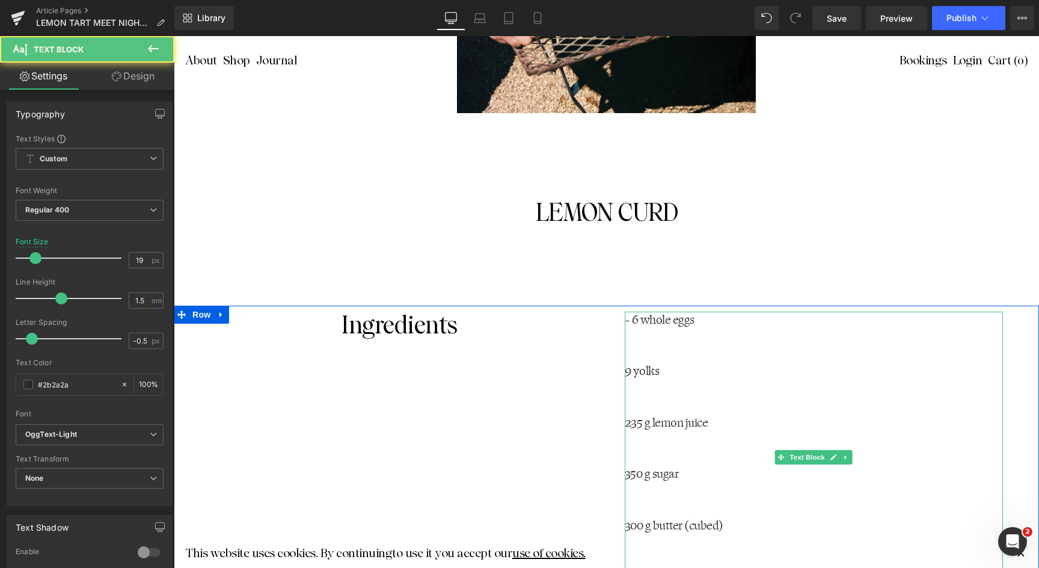
click at [630, 368] on p "9 yolks" at bounding box center [814, 371] width 379 height 17
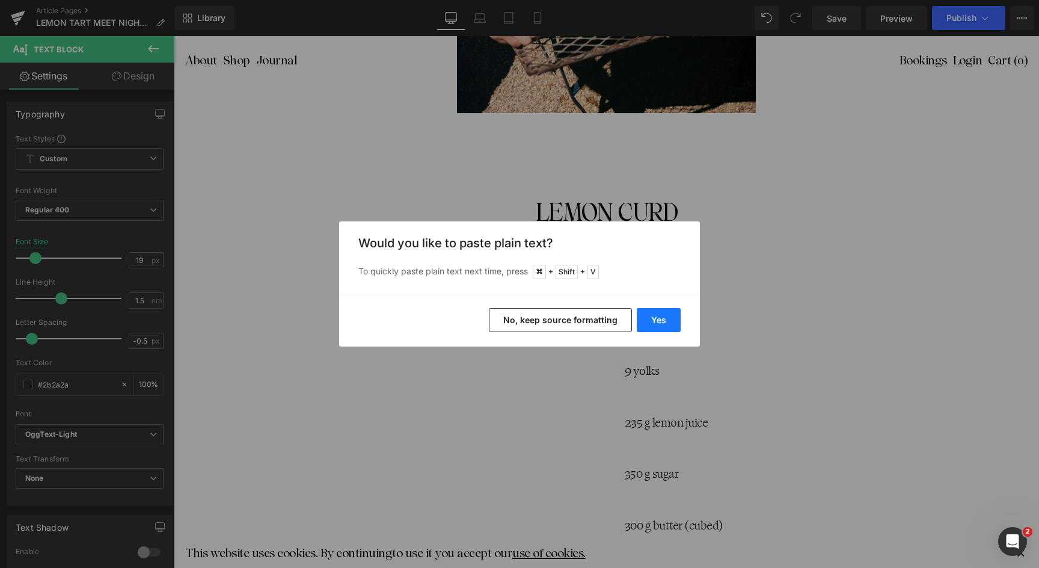
drag, startPoint x: 677, startPoint y: 319, endPoint x: 503, endPoint y: 282, distance: 177.7
click at [677, 319] on button "Yes" at bounding box center [659, 320] width 44 height 24
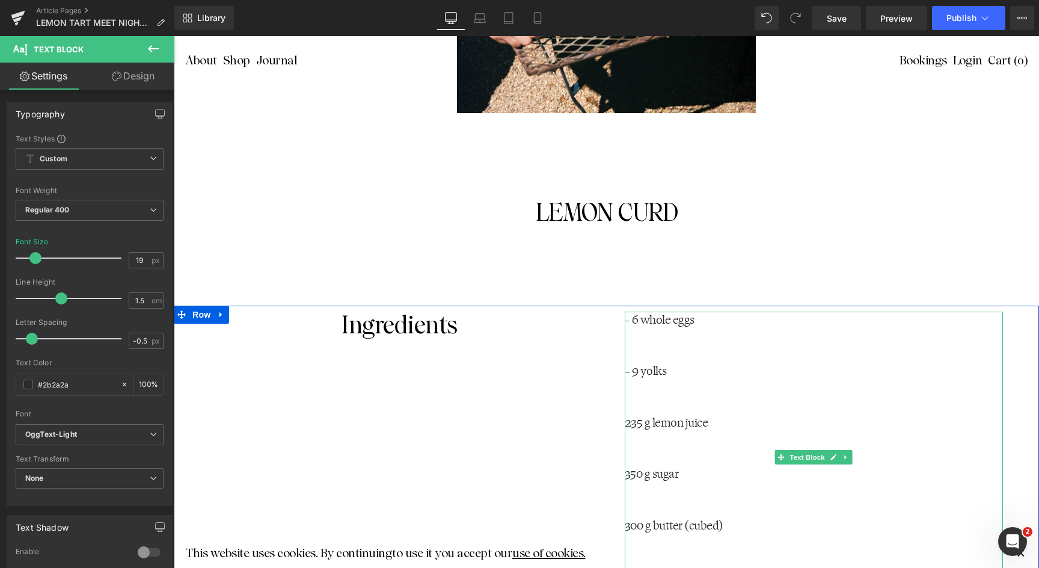
click at [631, 421] on p "235 g lemon juice" at bounding box center [814, 422] width 379 height 17
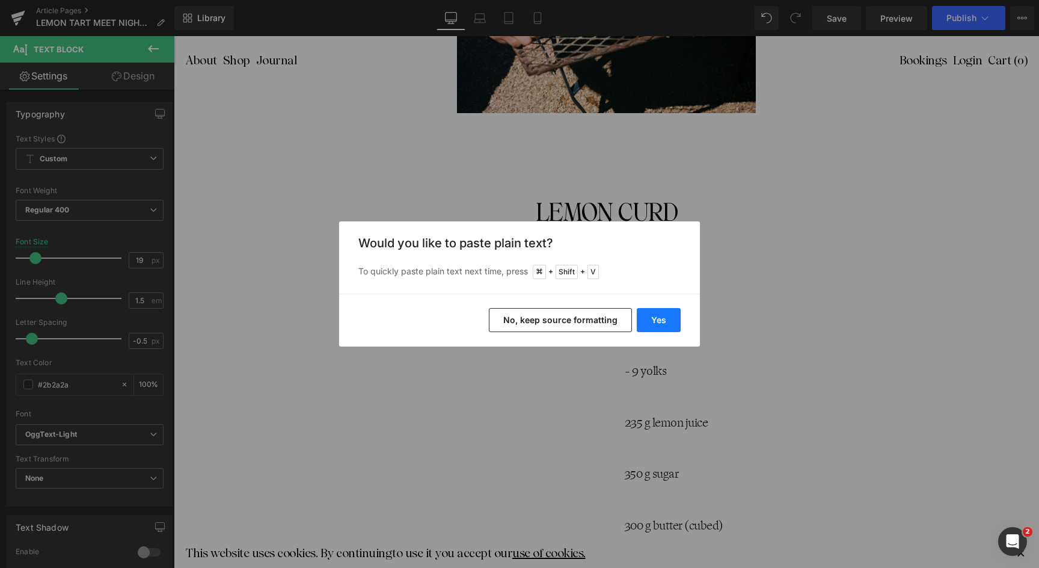
click at [664, 315] on button "Yes" at bounding box center [659, 320] width 44 height 24
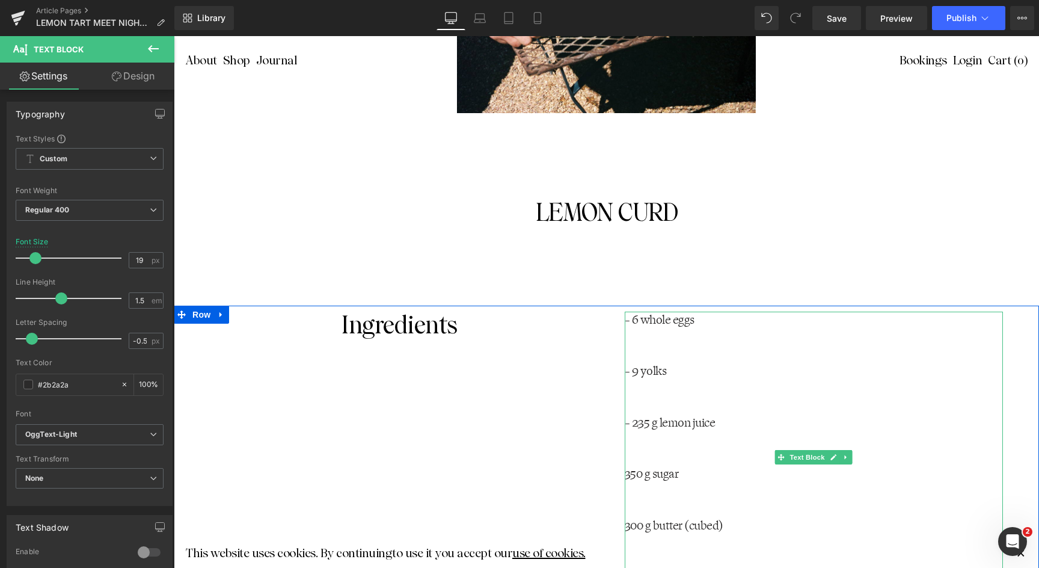
click at [629, 474] on p "350 g sugar" at bounding box center [814, 474] width 379 height 17
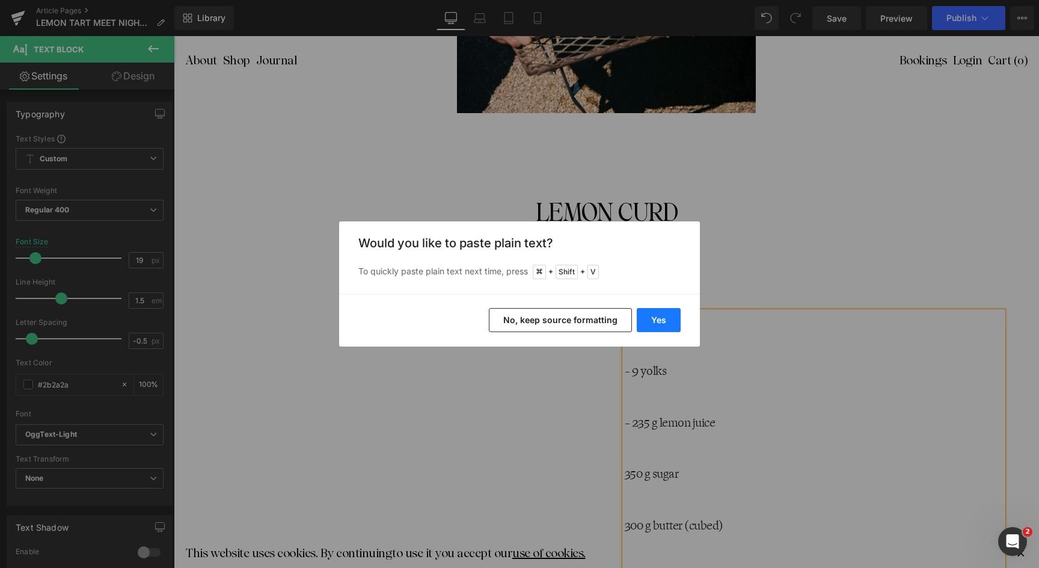
click at [662, 313] on button "Yes" at bounding box center [659, 320] width 44 height 24
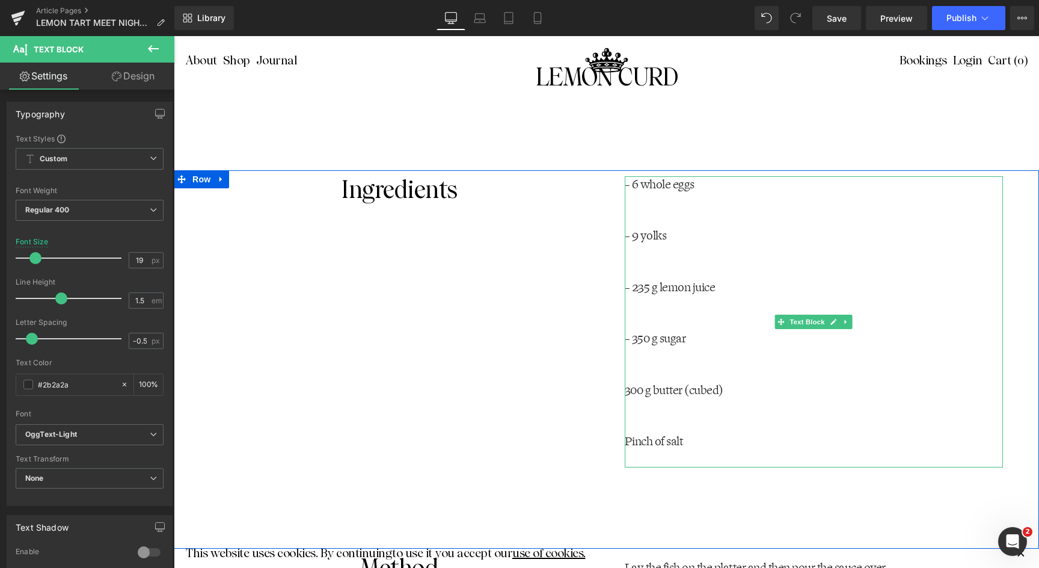
scroll to position [2720, 0]
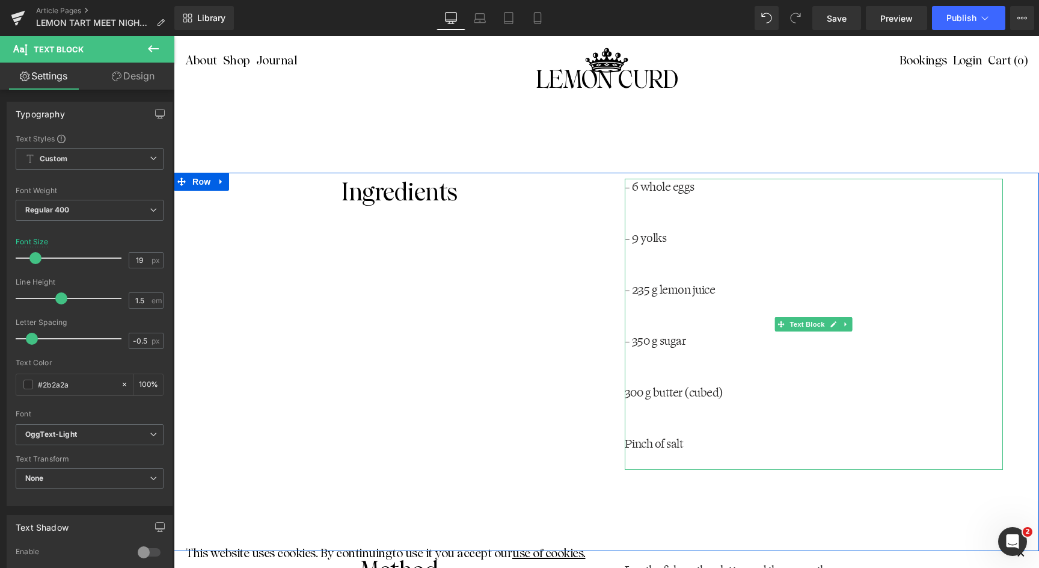
click at [636, 391] on p "300 g butter (cubed)" at bounding box center [814, 392] width 379 height 17
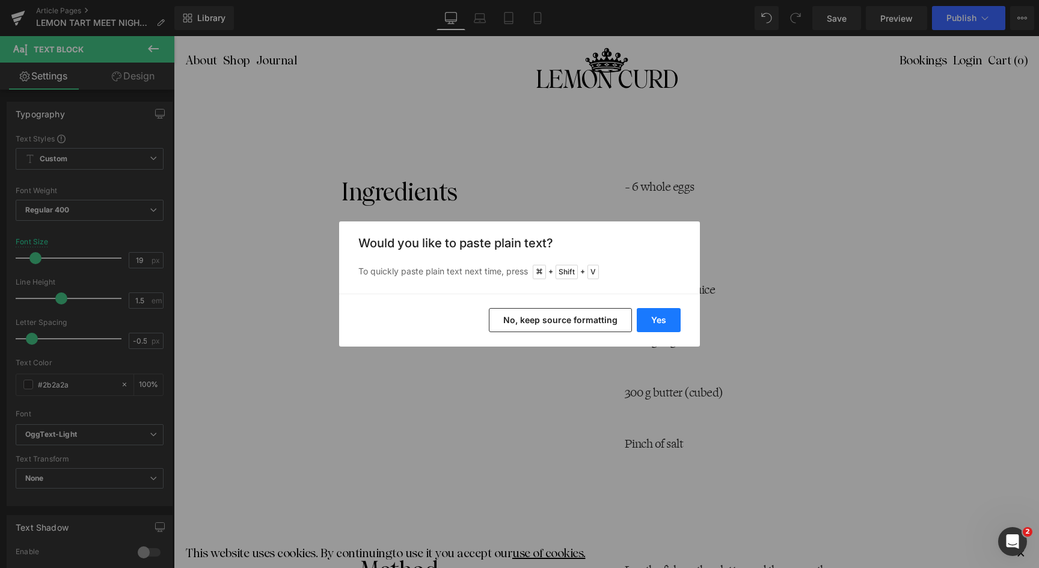
click at [659, 319] on button "Yes" at bounding box center [659, 320] width 44 height 24
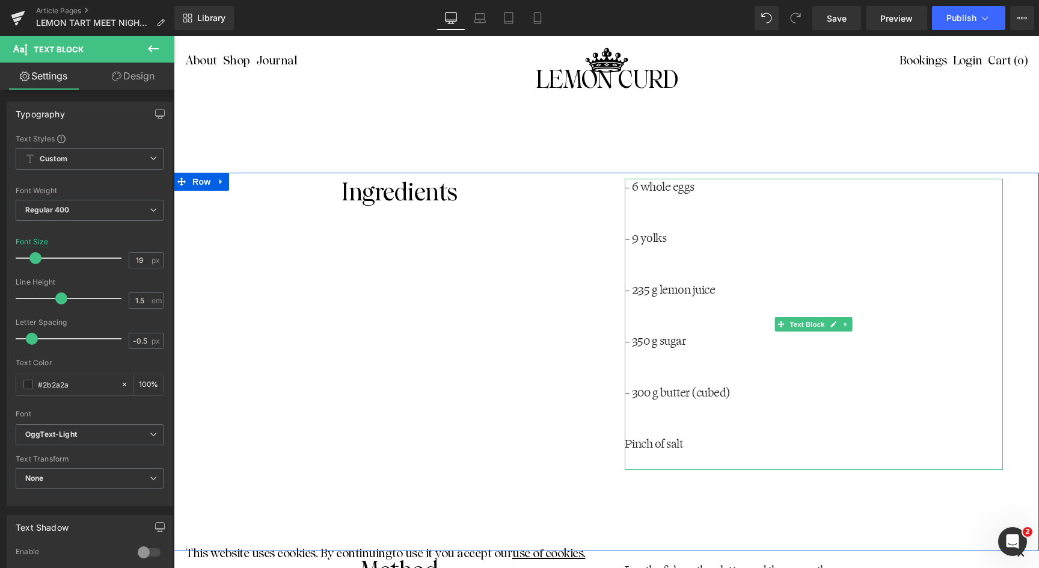
click at [632, 441] on p "Pinch of salt" at bounding box center [814, 443] width 379 height 17
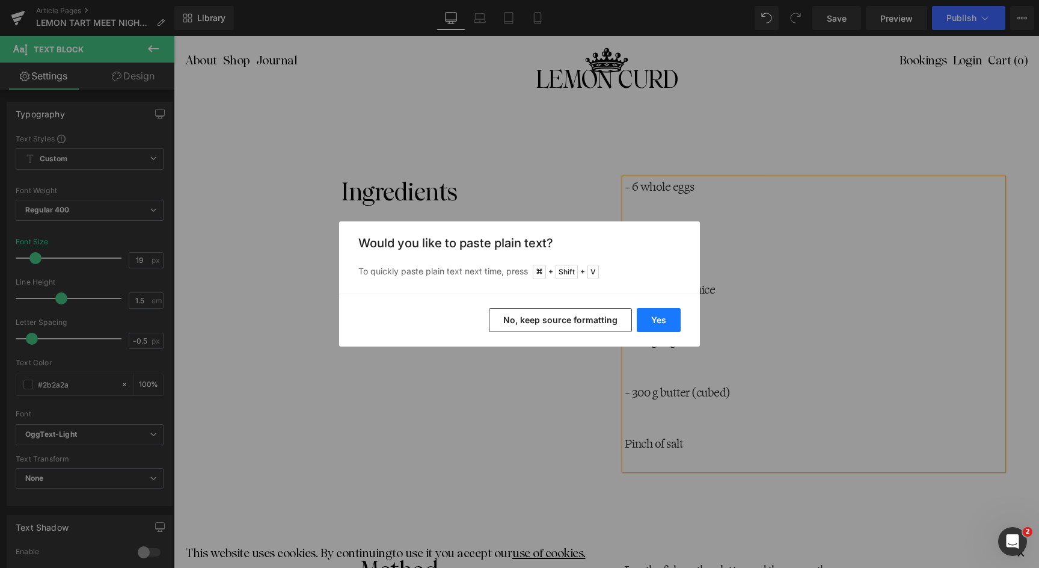
click at [658, 322] on button "Yes" at bounding box center [659, 320] width 44 height 24
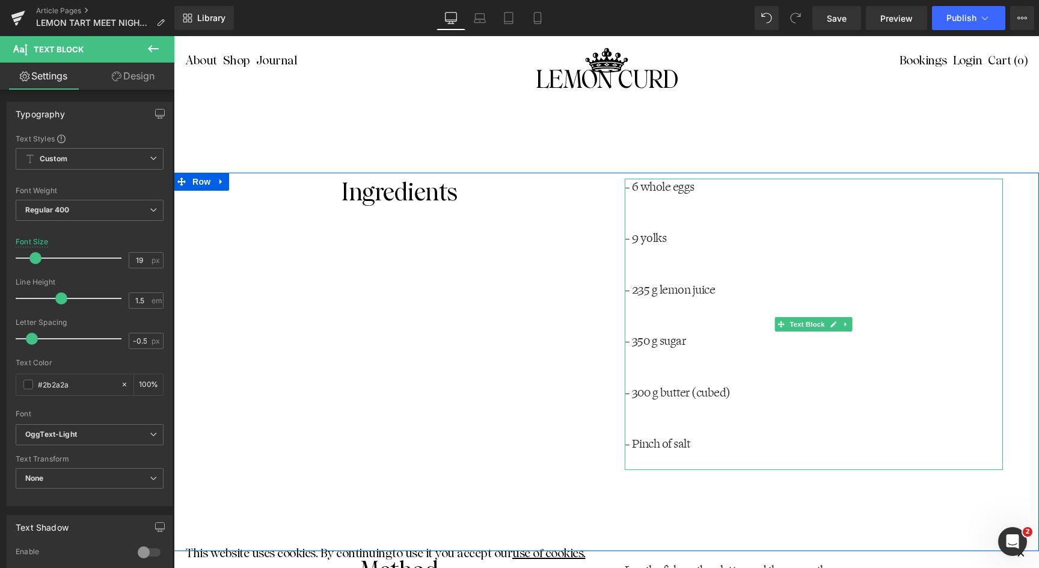
click at [627, 221] on div "- 6 whole eggs - 9 yolks - 235 g lemon juice - 350 g sugar - 300 g butter (cube…" at bounding box center [814, 325] width 379 height 292
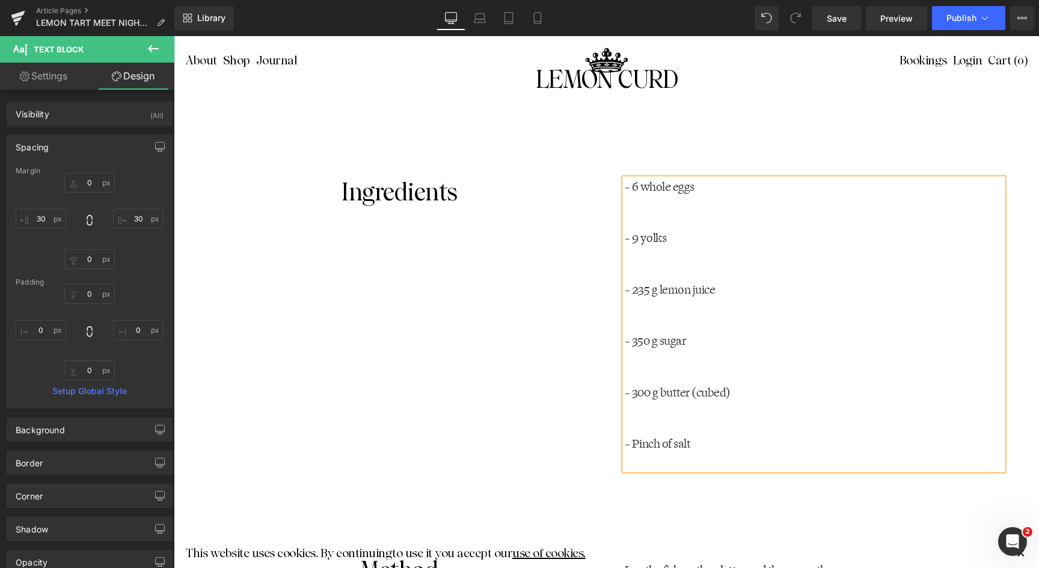
click at [627, 221] on p at bounding box center [814, 221] width 379 height 17
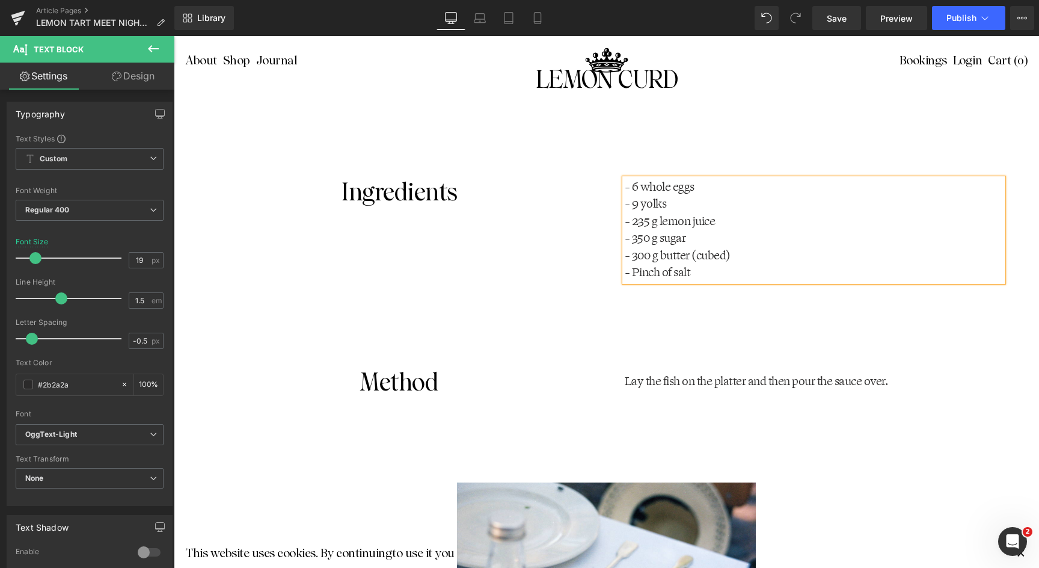
click at [174, 36] on div at bounding box center [174, 36] width 0 height 0
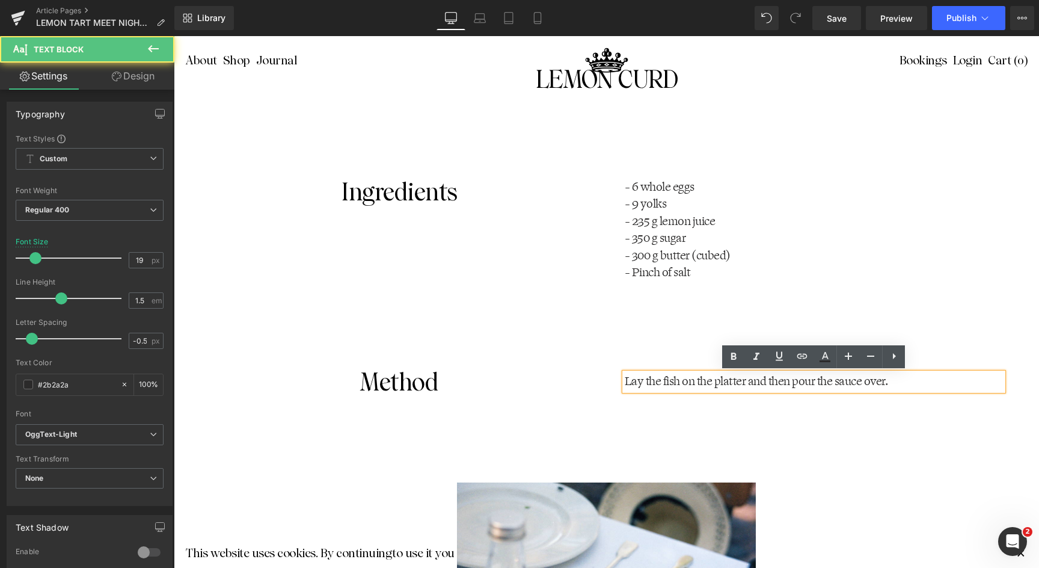
click at [659, 376] on p "Lay the fish on the platter and then pour the sauce over." at bounding box center [814, 381] width 379 height 17
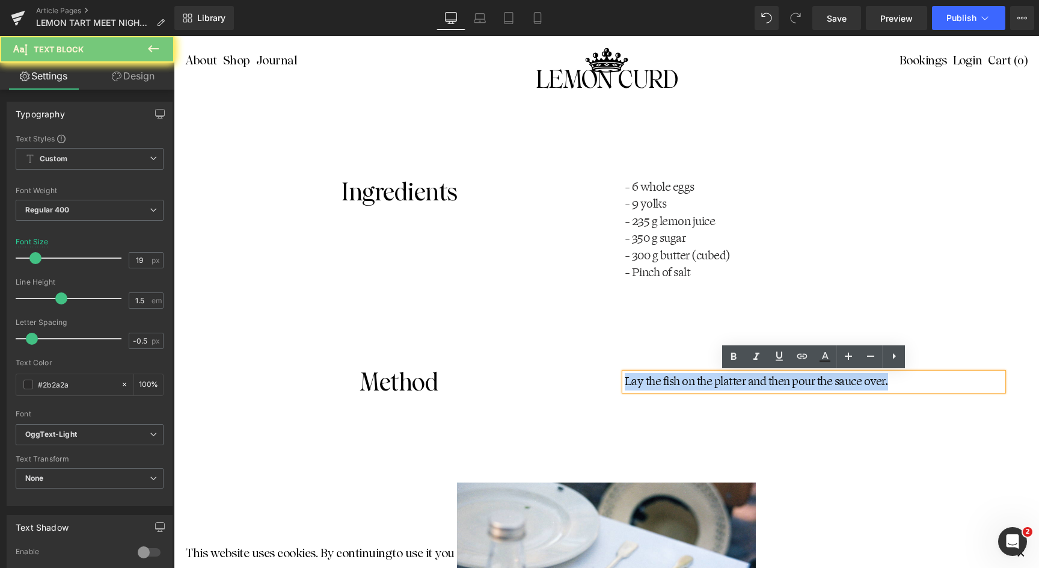
click at [659, 376] on p "Lay the fish on the platter and then pour the sauce over." at bounding box center [814, 381] width 379 height 17
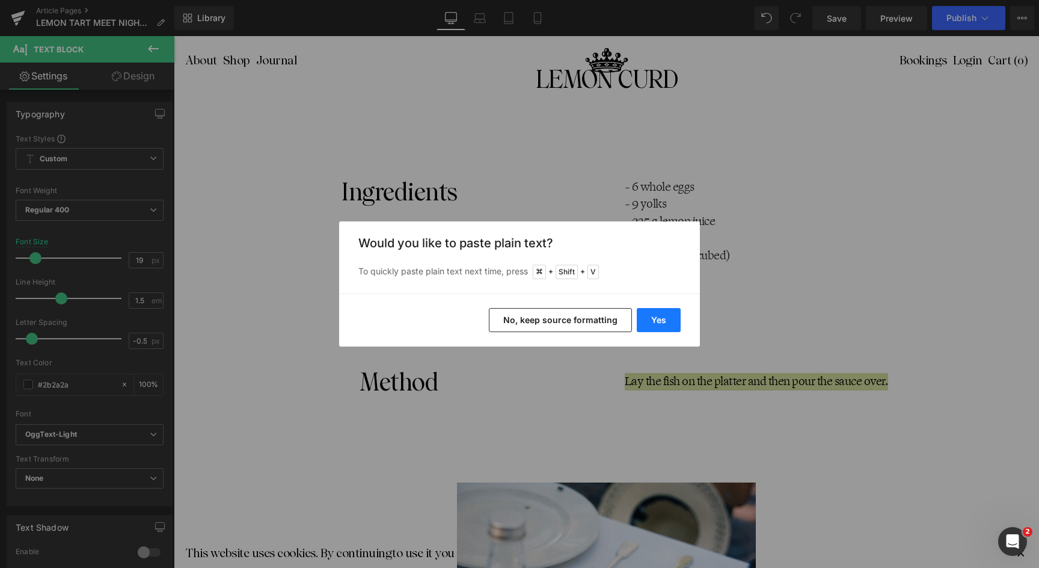
click at [653, 313] on button "Yes" at bounding box center [659, 320] width 44 height 24
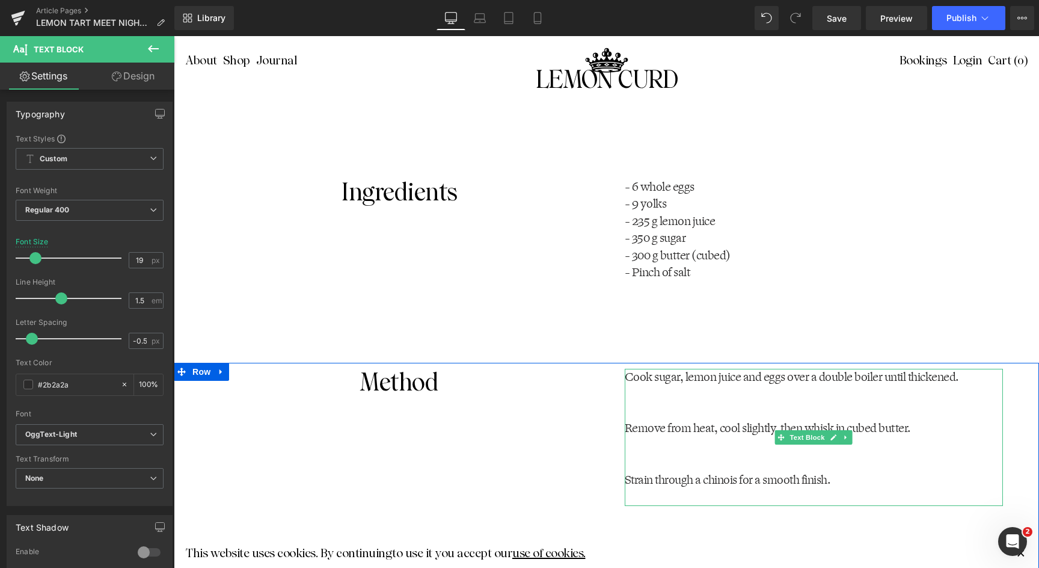
click at [632, 372] on p "Cook sugar, lemon juice and eggs over a double boiler until thickened." at bounding box center [814, 377] width 379 height 17
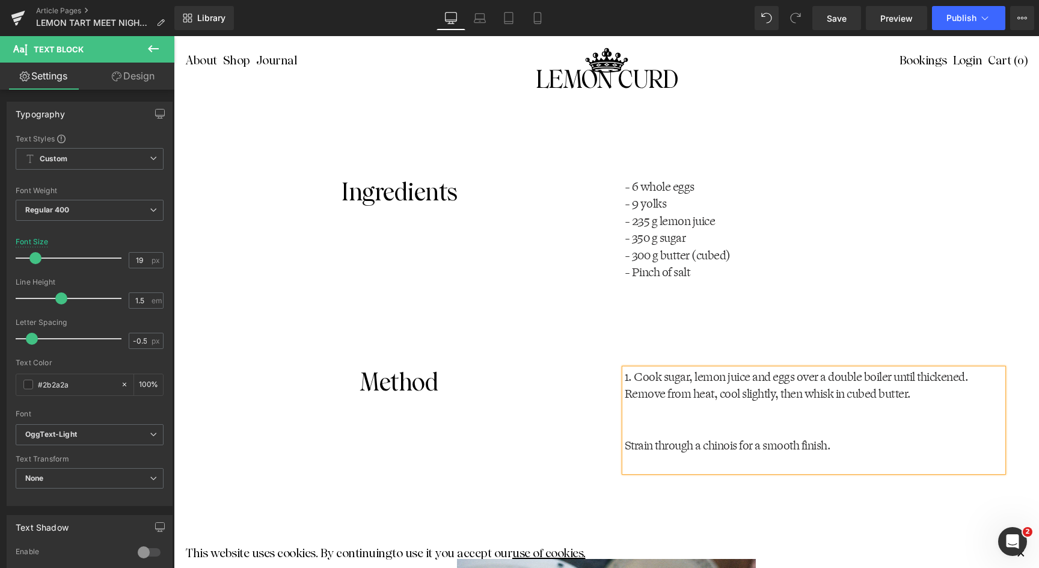
click at [626, 393] on span "Remove from heat, cool slightly, then whisk in cubed butter." at bounding box center [768, 394] width 286 height 16
click at [636, 446] on p "Strain through a chinois for a smooth finish." at bounding box center [814, 445] width 379 height 17
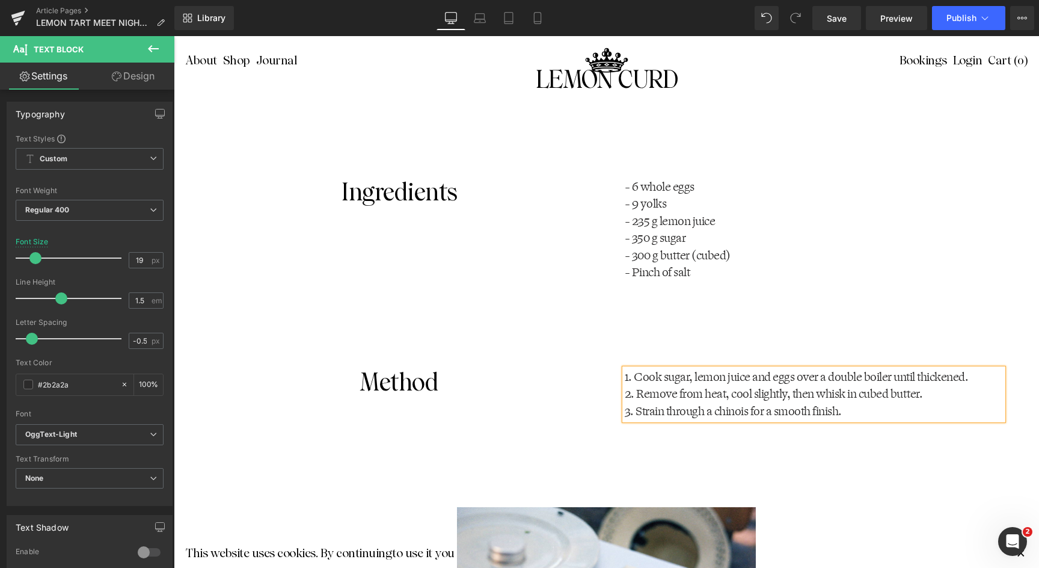
click at [983, 490] on div "Method Heading 1. Cook sugar, lemon juice and eggs over a double boiler until t…" at bounding box center [606, 432] width 865 height 139
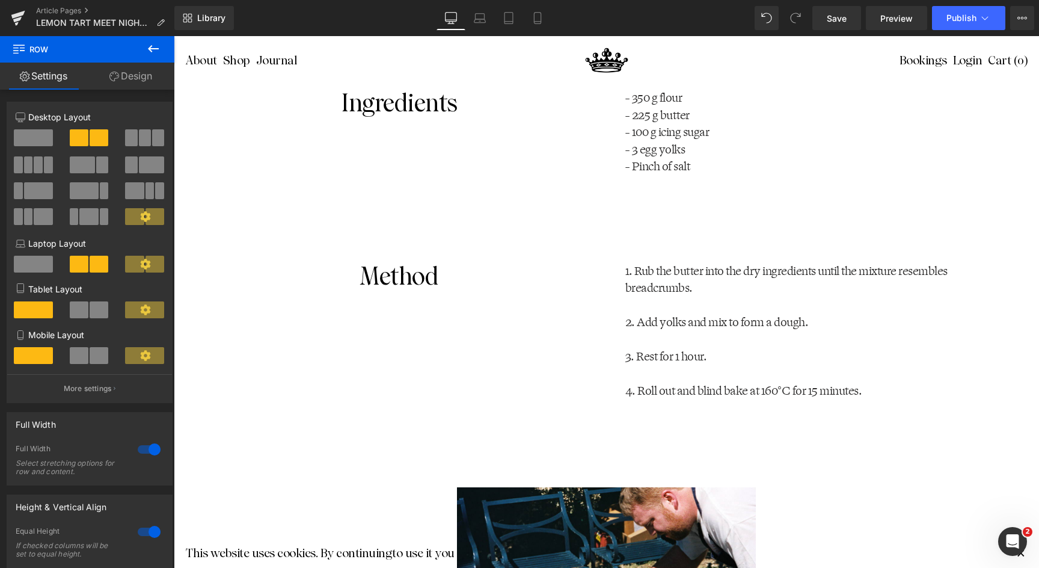
scroll to position [1839, 0]
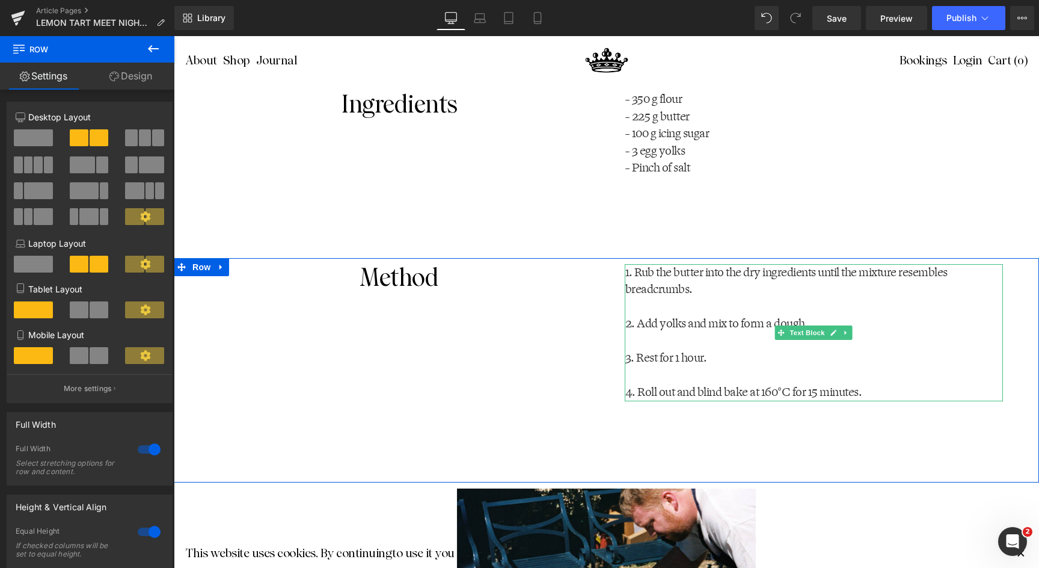
click at [662, 308] on p at bounding box center [815, 306] width 378 height 17
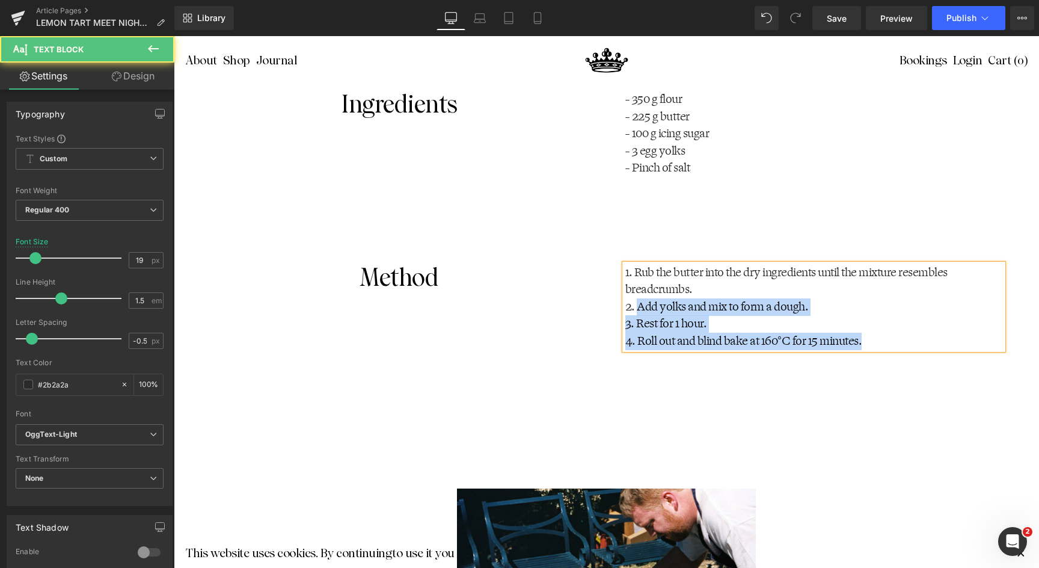
drag, startPoint x: 638, startPoint y: 306, endPoint x: 622, endPoint y: 305, distance: 15.6
click at [625, 305] on div "1. Rub the butter into the dry ingredients until the mixture resembles breadcru…" at bounding box center [814, 307] width 379 height 86
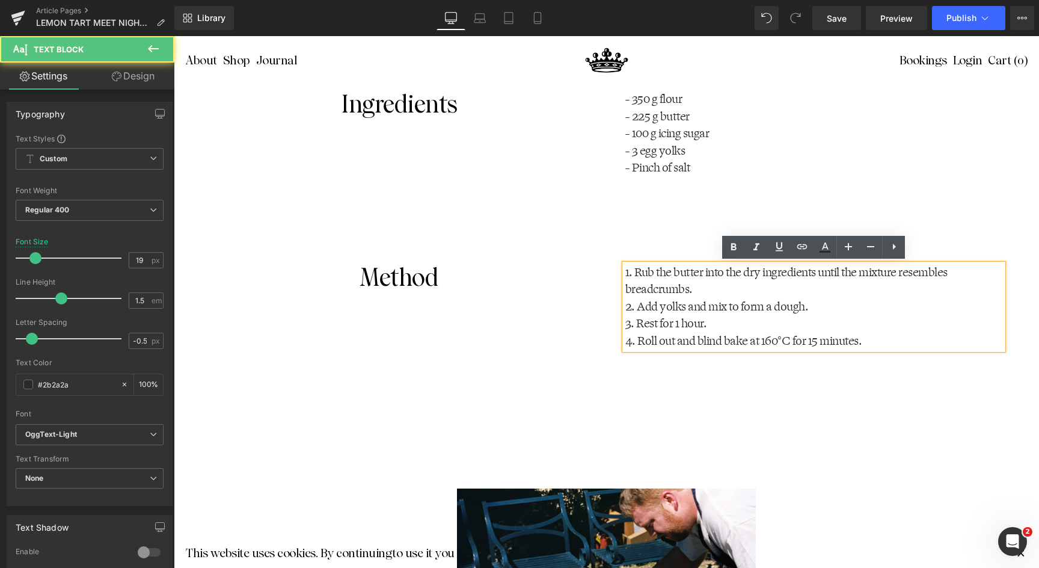
drag, startPoint x: 633, startPoint y: 273, endPoint x: 620, endPoint y: 273, distance: 13.8
click at [620, 273] on div "1. Rub the butter into the dry ingredients until the mixture resembles breadcru…" at bounding box center [814, 332] width 415 height 137
drag, startPoint x: 635, startPoint y: 271, endPoint x: 621, endPoint y: 271, distance: 14.4
click at [621, 271] on div "1. Rub the butter into the dry ingredients until the mixture resembles breadcru…" at bounding box center [814, 332] width 415 height 137
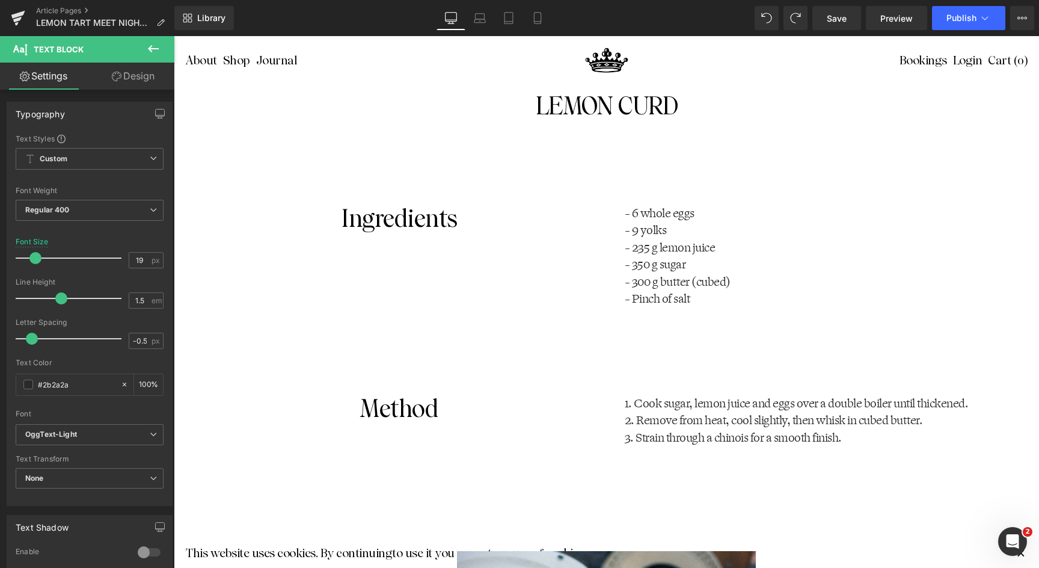
scroll to position [2681, 0]
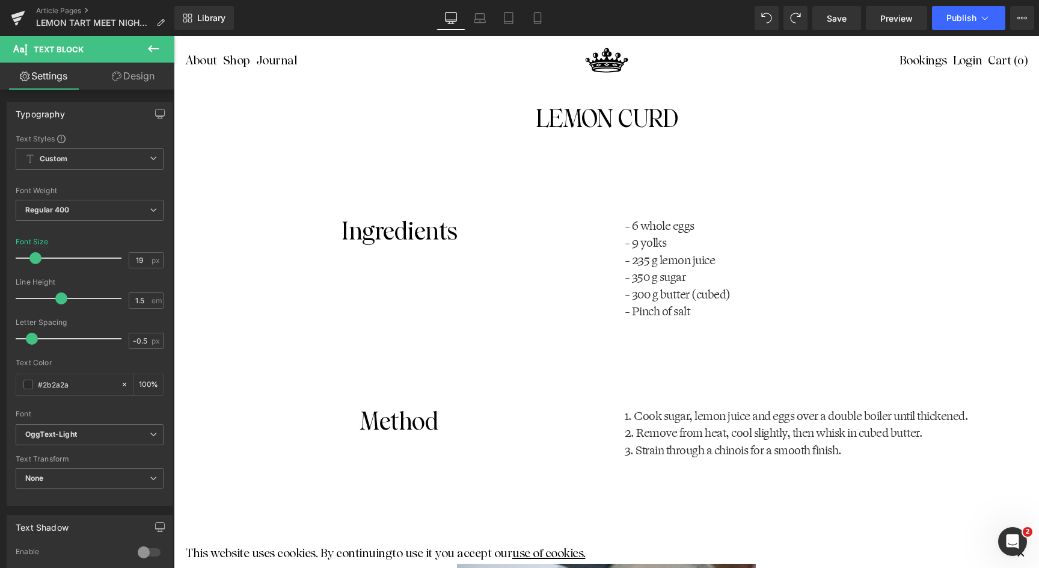
click at [637, 430] on span "2. Remove from heat, cool slightly, then whisk in cubed butter." at bounding box center [774, 433] width 298 height 16
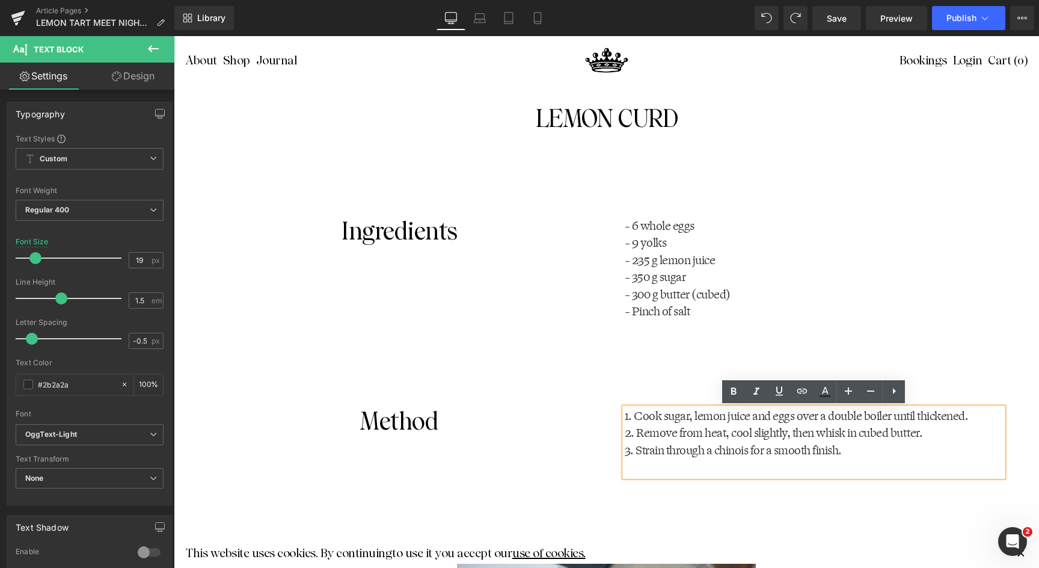
click at [625, 435] on span "2. Remove from heat, cool slightly, then whisk in cubed butter." at bounding box center [774, 433] width 298 height 16
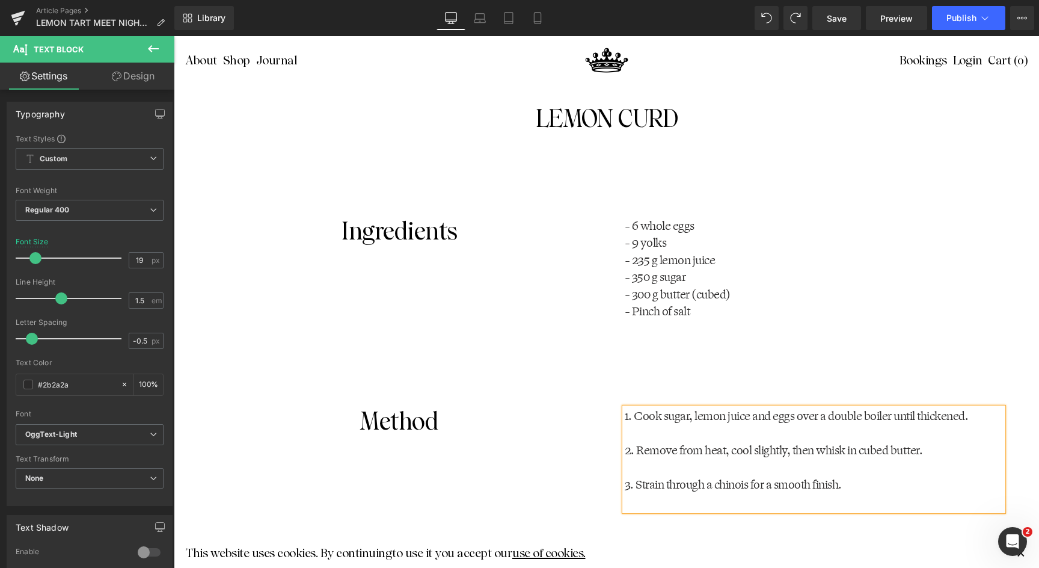
click at [650, 500] on p at bounding box center [814, 501] width 379 height 17
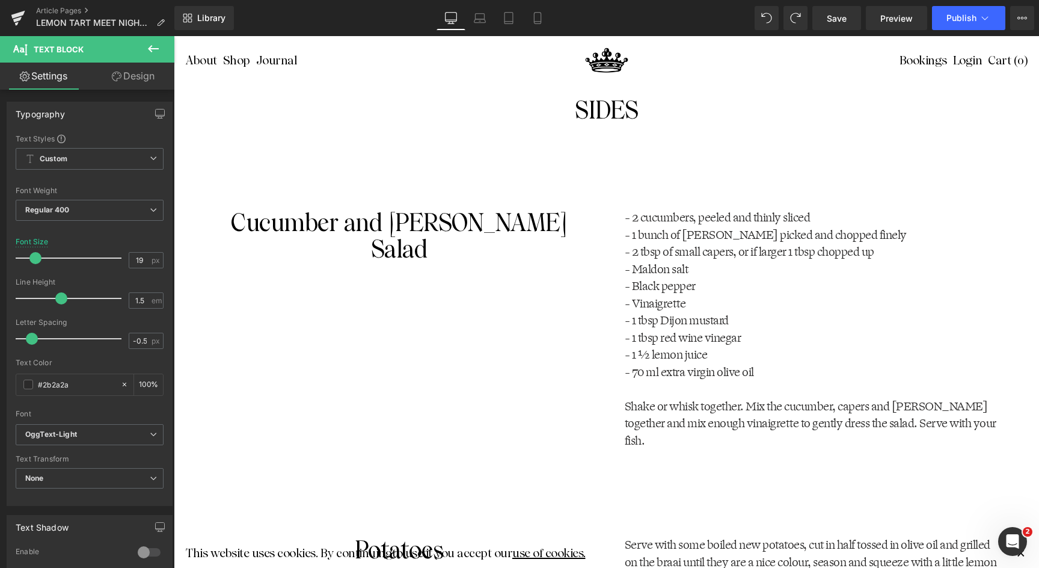
scroll to position [3564, 0]
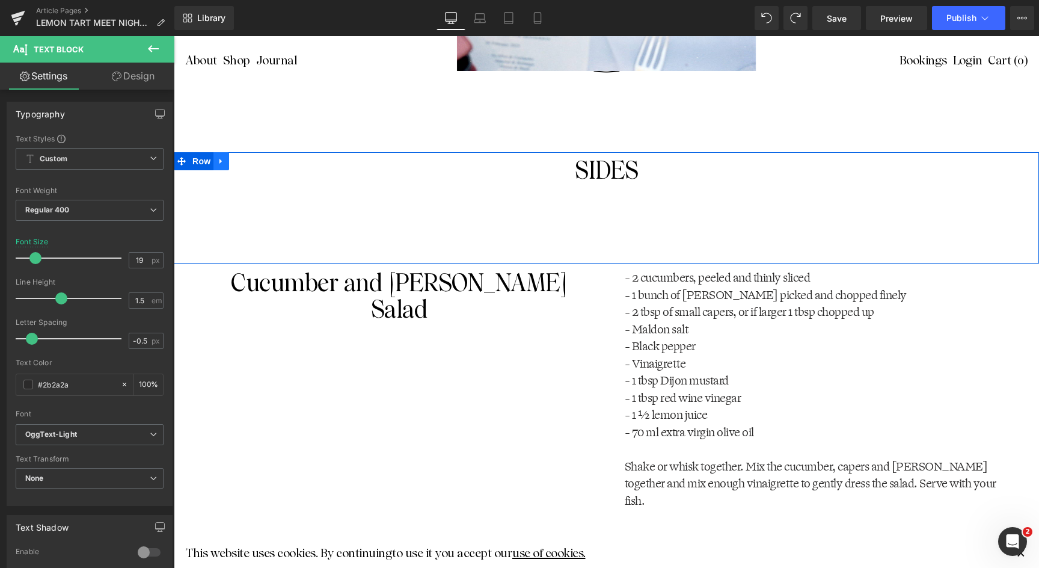
click at [221, 160] on icon at bounding box center [221, 161] width 2 height 5
click at [250, 162] on icon at bounding box center [252, 161] width 8 height 8
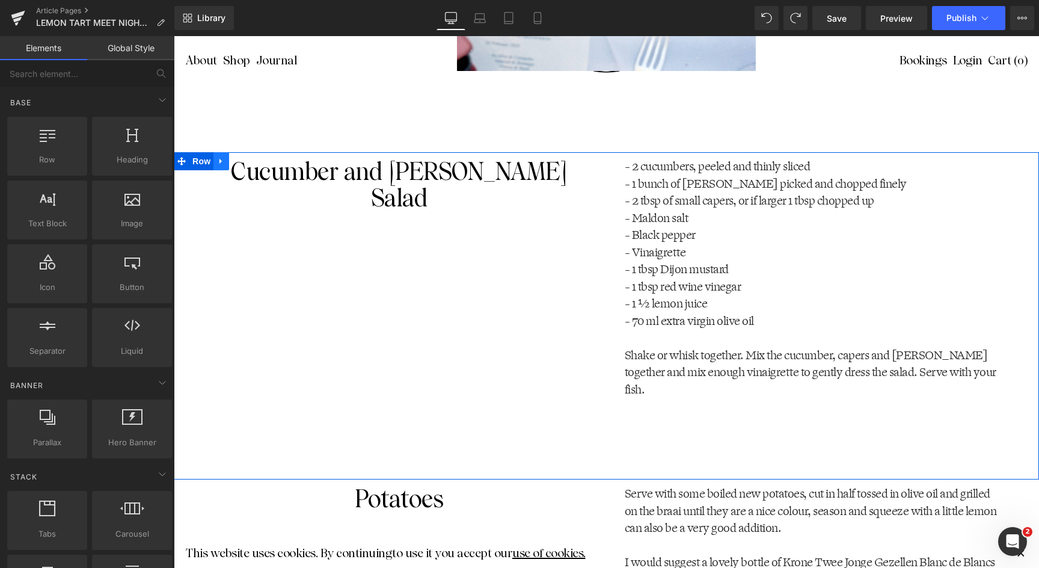
click at [223, 161] on icon at bounding box center [221, 161] width 8 height 9
click at [253, 161] on icon at bounding box center [252, 161] width 8 height 9
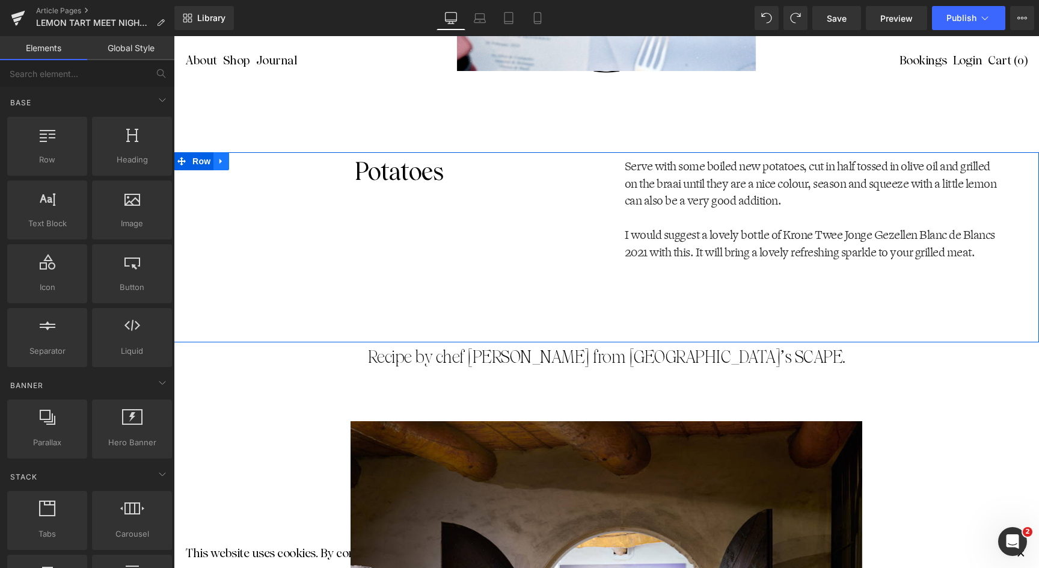
click at [220, 160] on icon at bounding box center [221, 161] width 8 height 9
click at [252, 163] on icon at bounding box center [252, 161] width 8 height 8
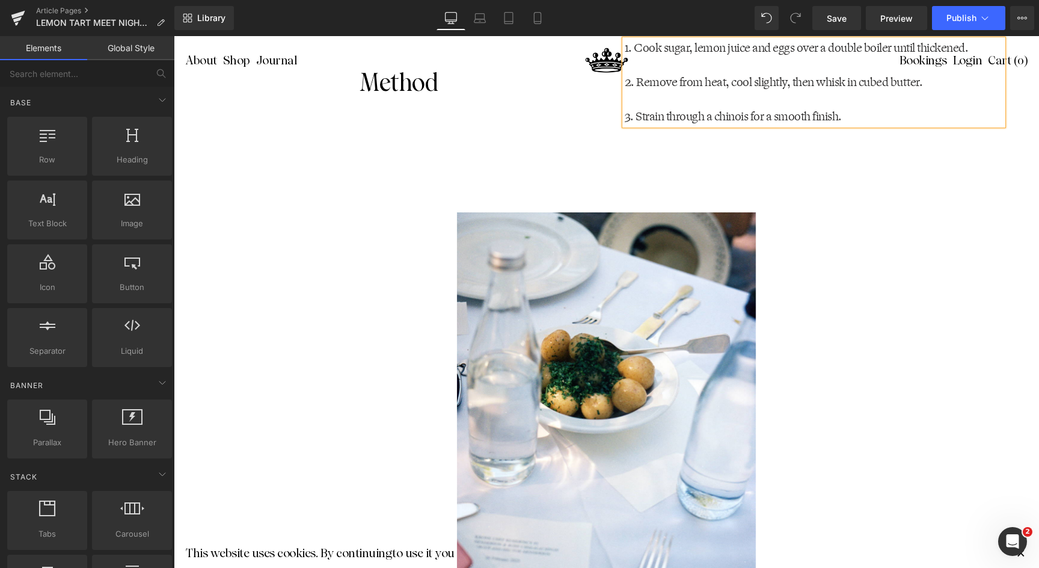
scroll to position [3051, 0]
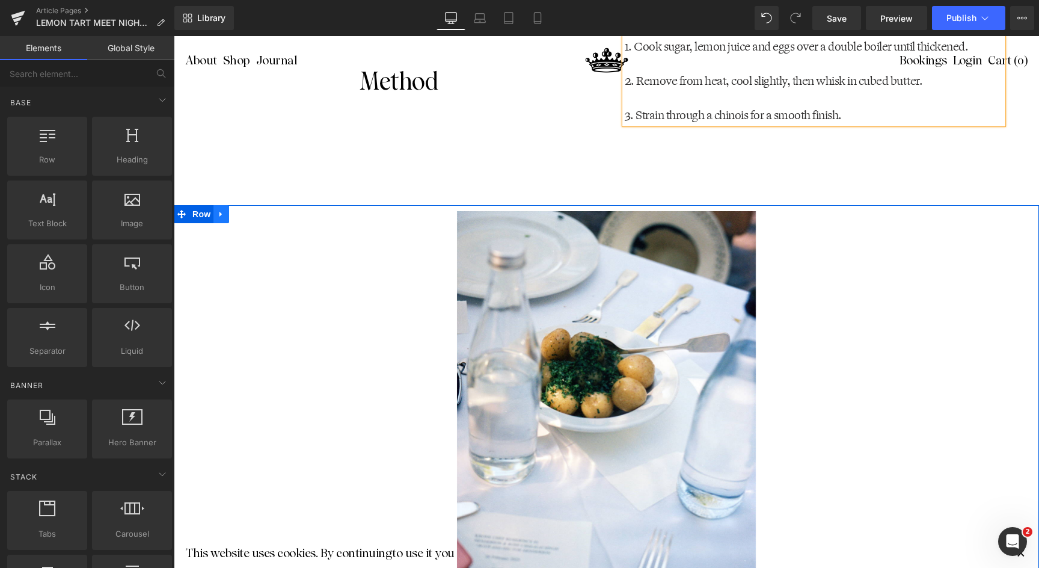
click at [221, 216] on icon at bounding box center [221, 214] width 8 height 9
click at [250, 213] on icon at bounding box center [252, 214] width 8 height 8
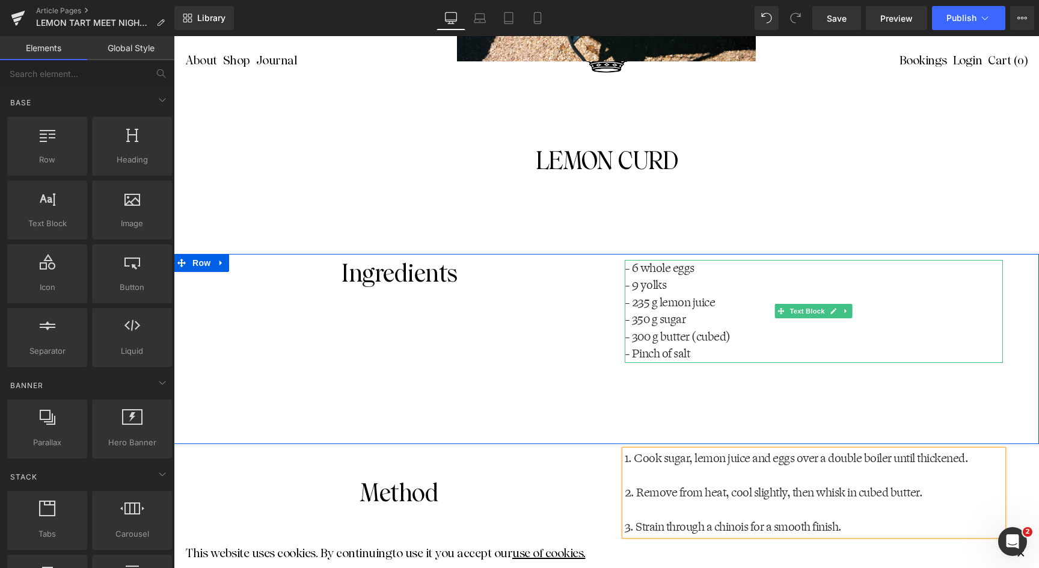
scroll to position [2636, 0]
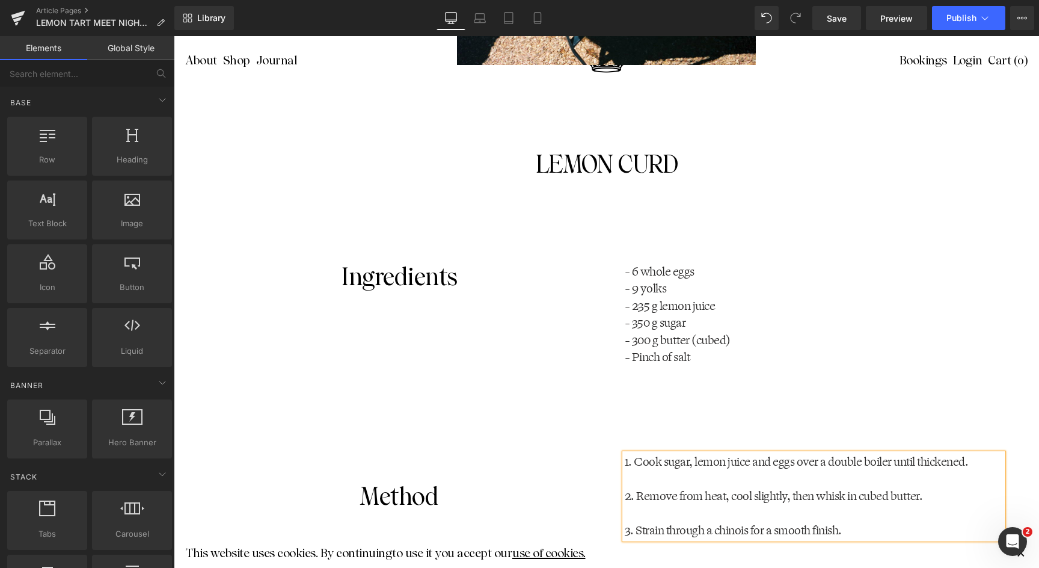
click at [640, 482] on p at bounding box center [814, 478] width 379 height 17
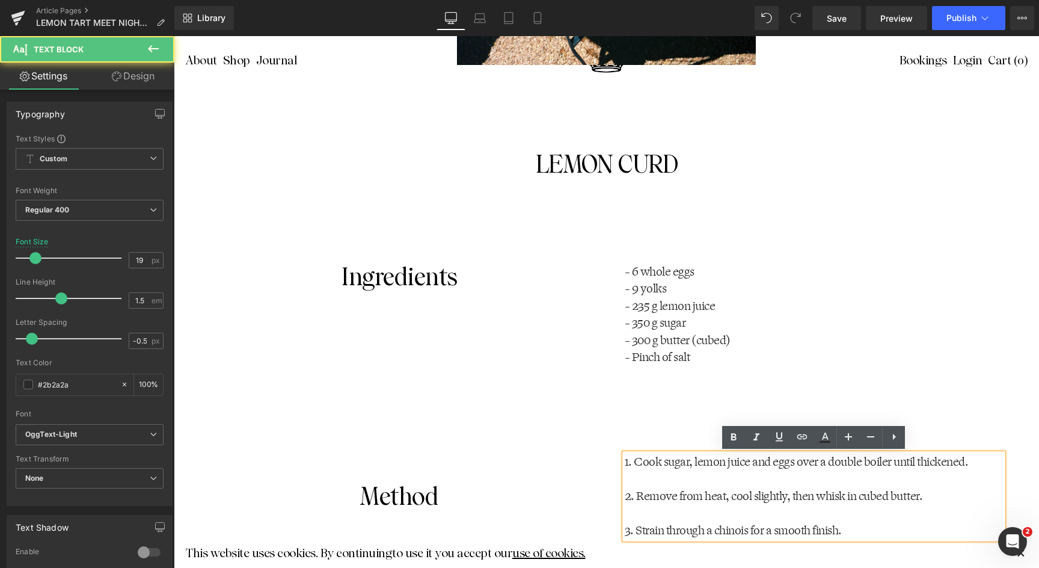
scroll to position [2644, 0]
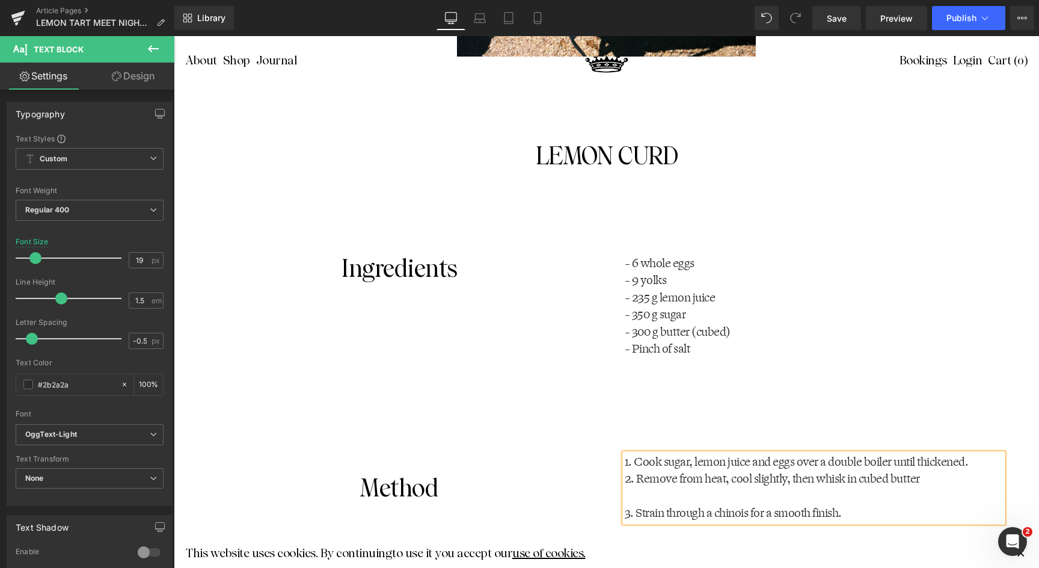
click at [639, 494] on p at bounding box center [814, 496] width 379 height 17
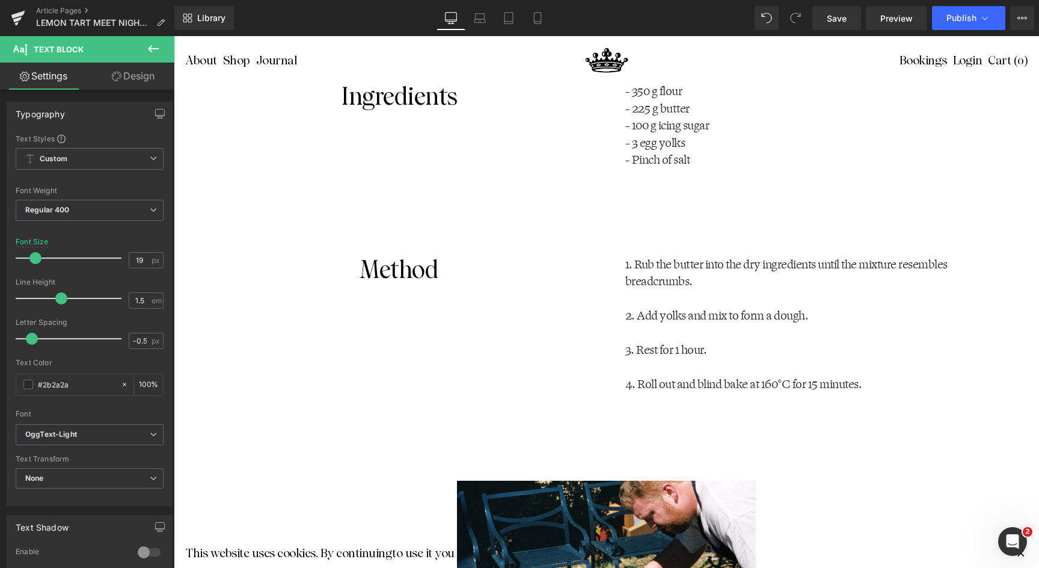
scroll to position [1834, 0]
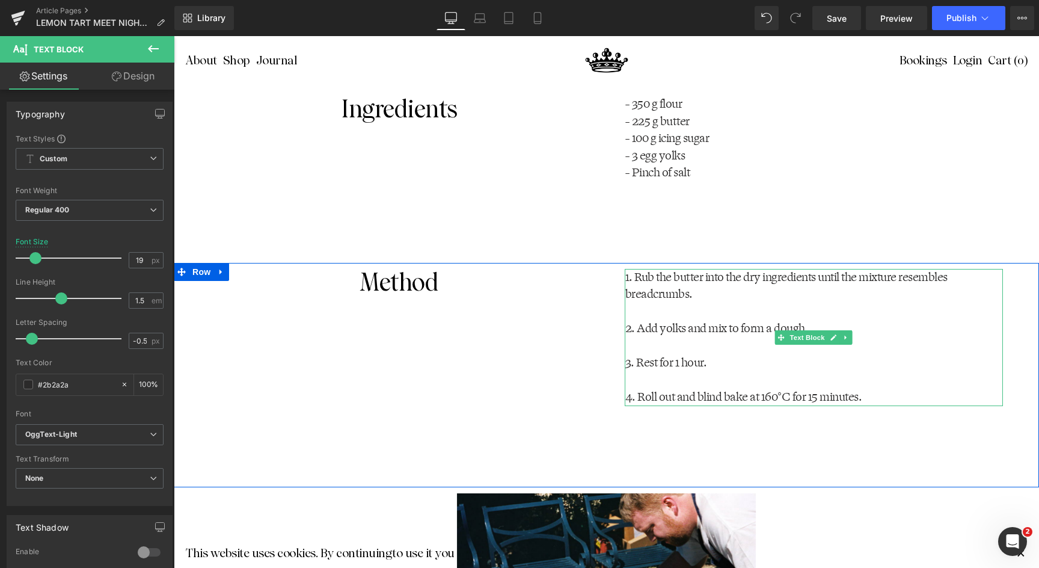
click at [657, 316] on p at bounding box center [815, 311] width 378 height 17
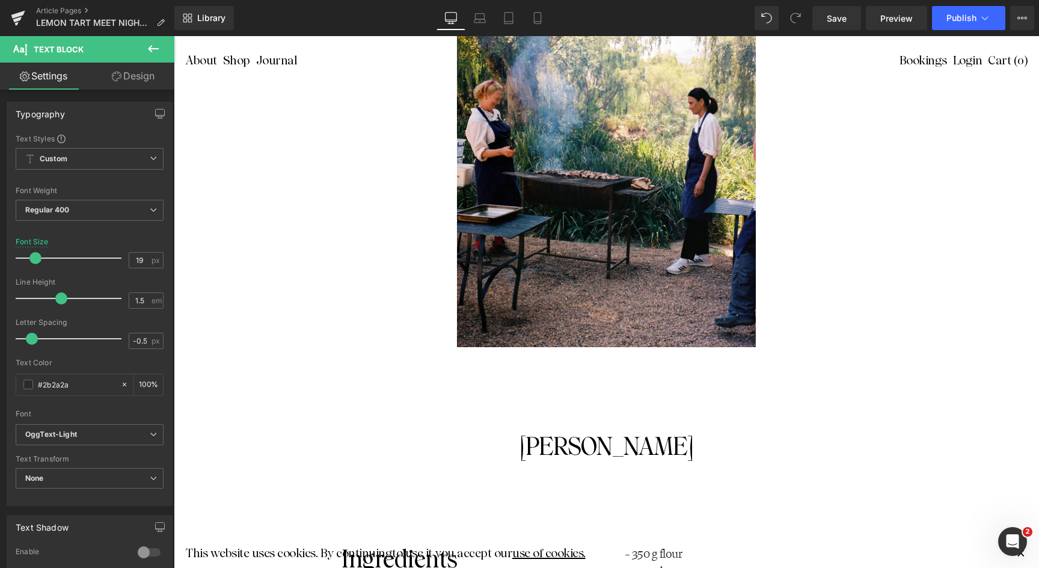
scroll to position [1382, 0]
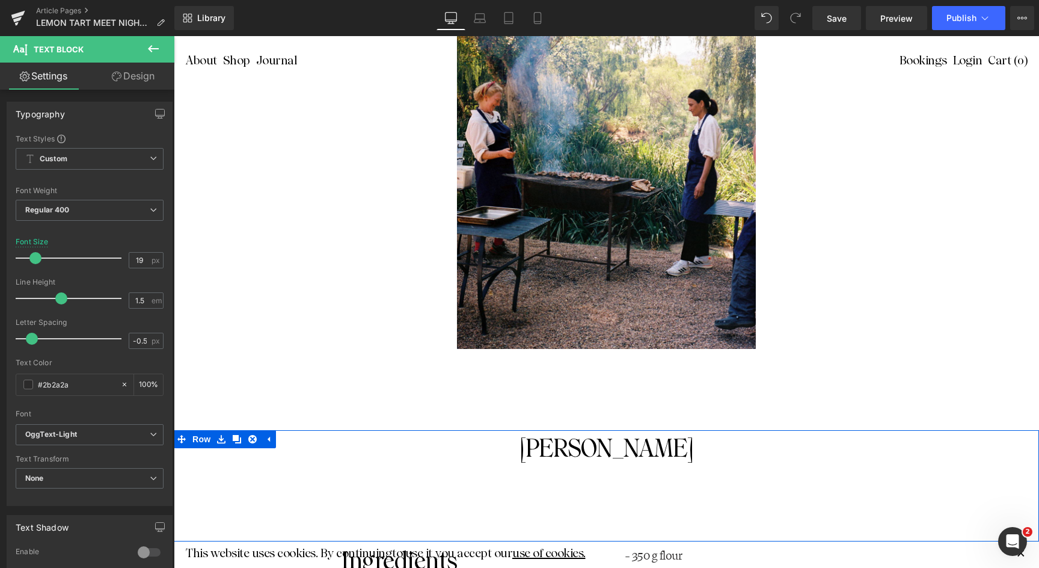
click at [644, 446] on h1 "PASTR" at bounding box center [606, 448] width 865 height 24
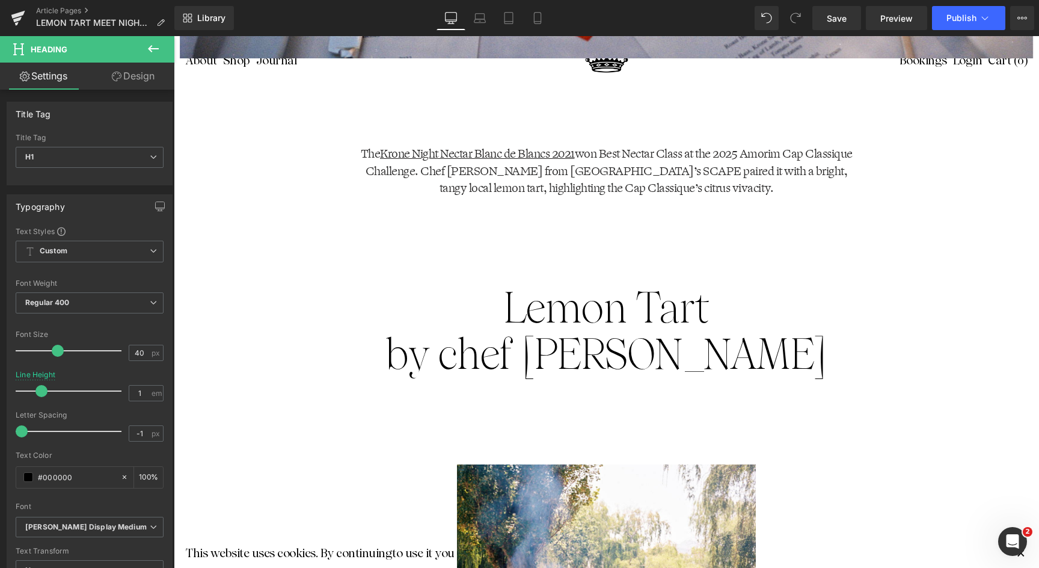
scroll to position [757, 0]
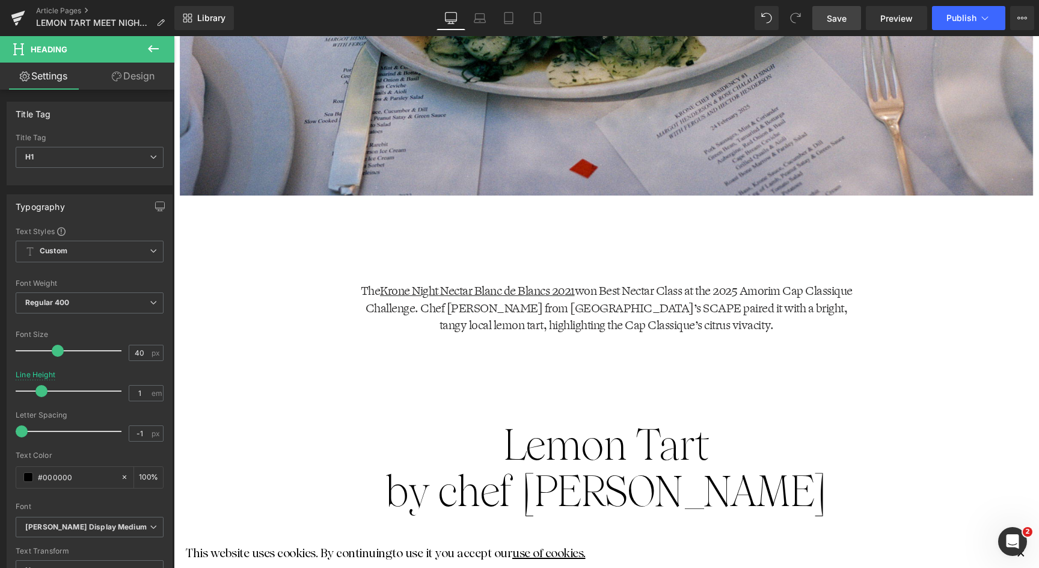
click at [837, 19] on span "Save" at bounding box center [837, 18] width 20 height 13
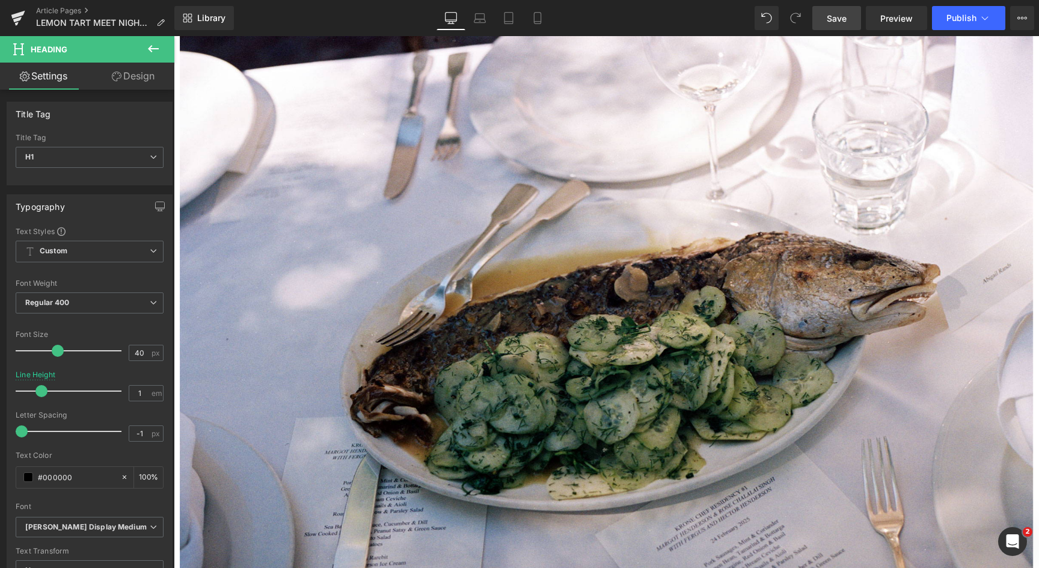
scroll to position [324, 0]
